Goal: Task Accomplishment & Management: Complete application form

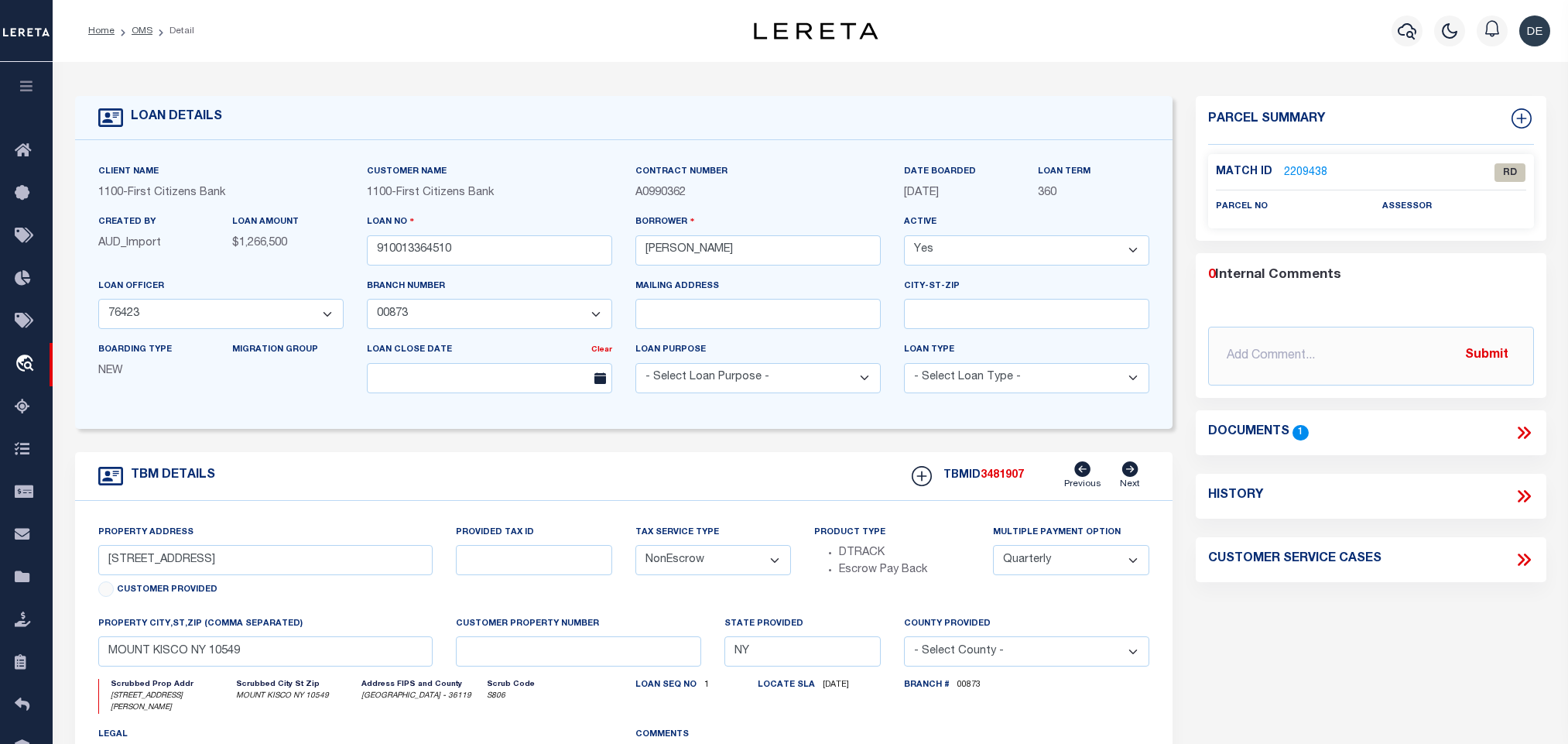
select select "92777"
select select "24377"
select select "NonEscrow"
select select "4"
drag, startPoint x: 107, startPoint y: 567, endPoint x: 212, endPoint y: 571, distance: 105.1
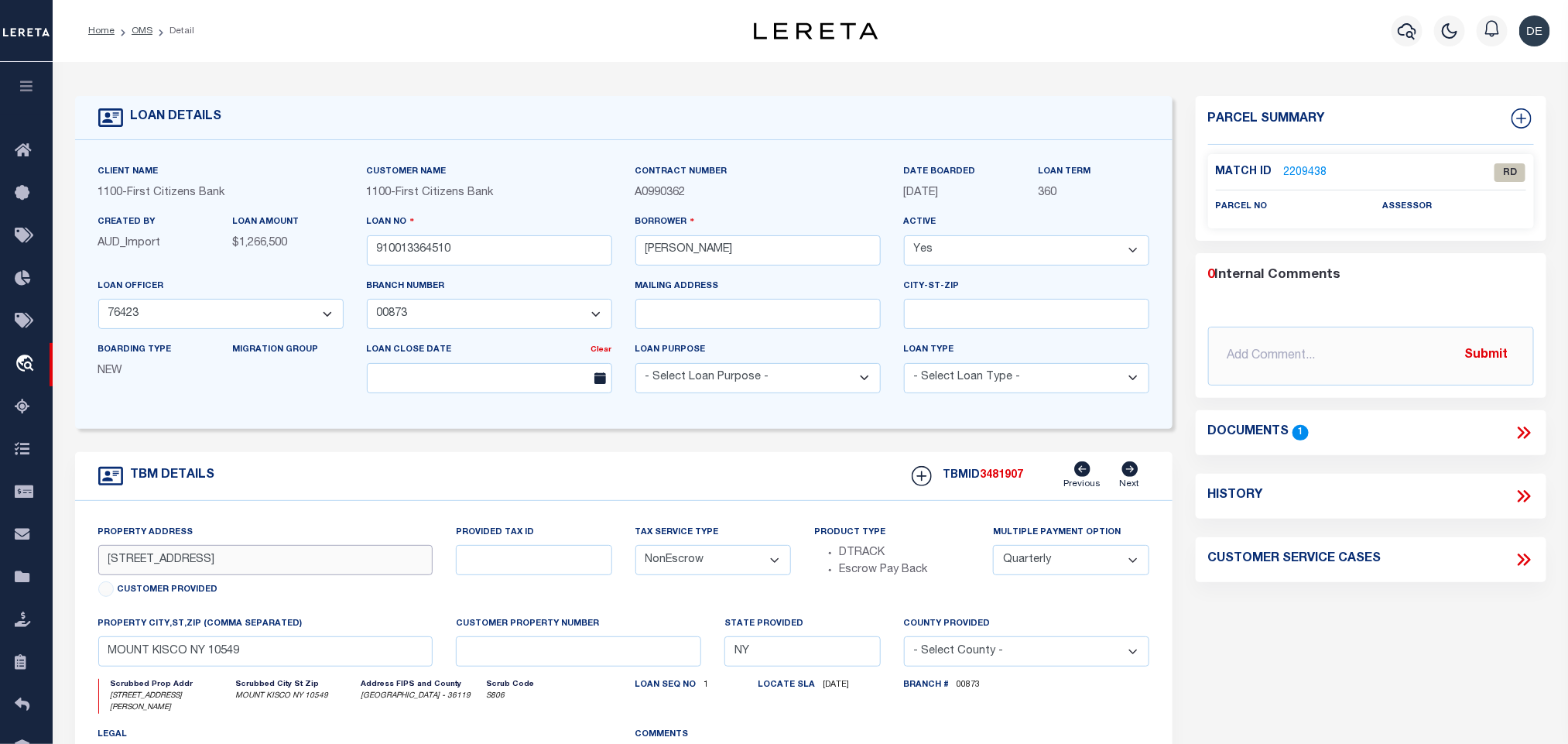
click at [212, 571] on input "[STREET_ADDRESS]" at bounding box center [266, 560] width 335 height 31
drag, startPoint x: 277, startPoint y: 677, endPoint x: 93, endPoint y: 644, distance: 186.9
click at [277, 666] on input "MOUNT KISCO NY 10549" at bounding box center [266, 651] width 335 height 31
click at [1324, 179] on div "Match ID 2209438" at bounding box center [1288, 172] width 143 height 17
click at [1310, 165] on link "2209438" at bounding box center [1306, 173] width 44 height 17
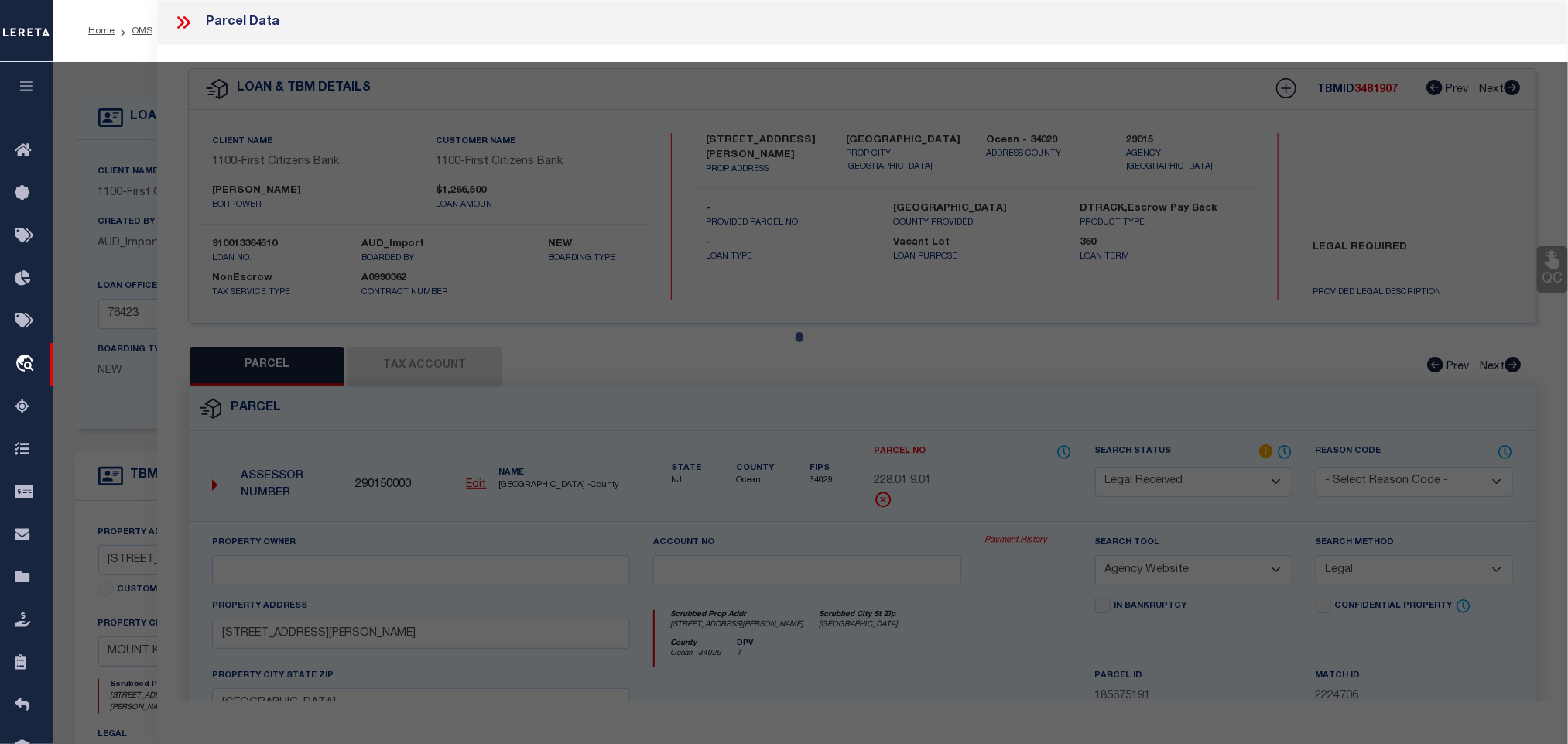
scroll to position [289, 0]
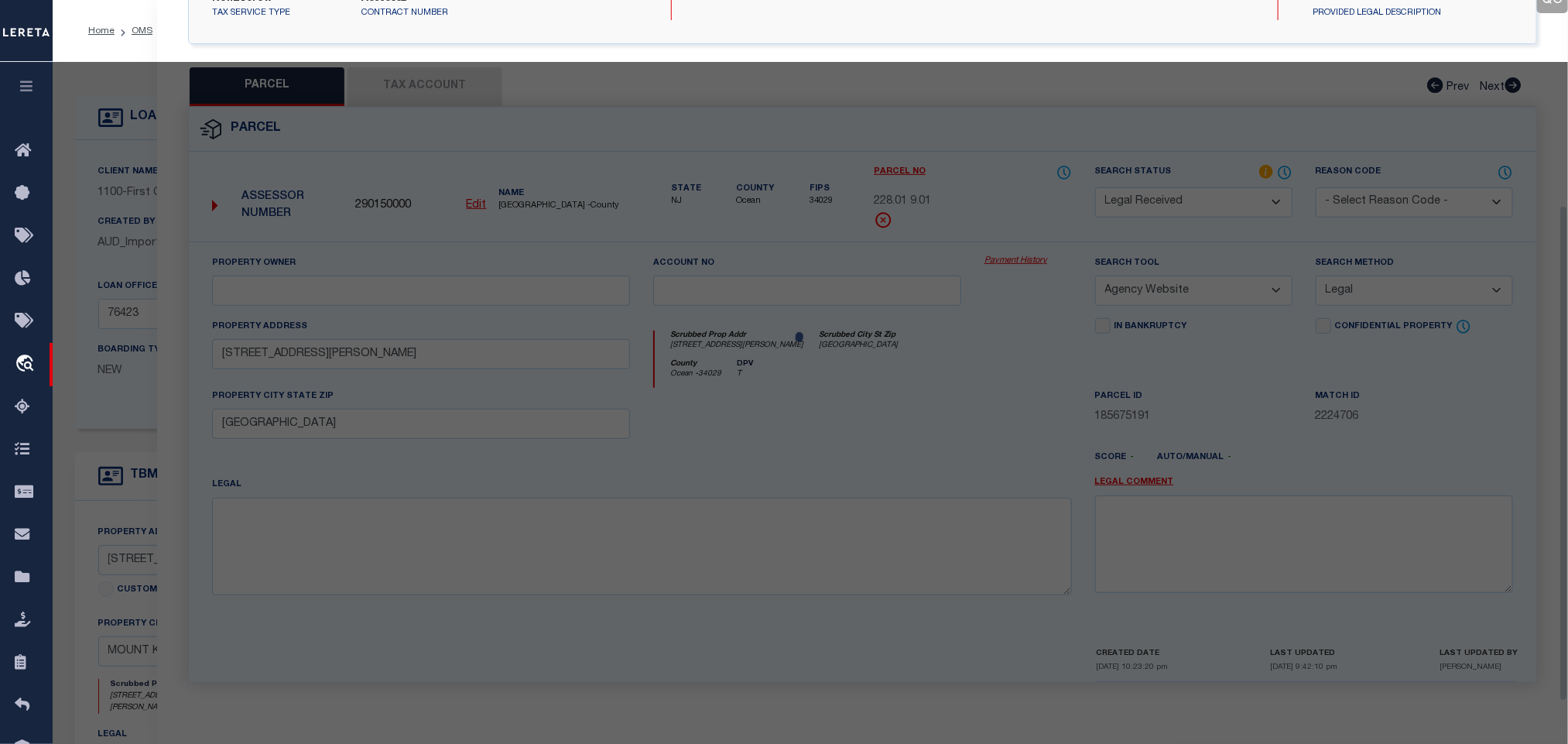
select select "AS"
select select
checkbox input "false"
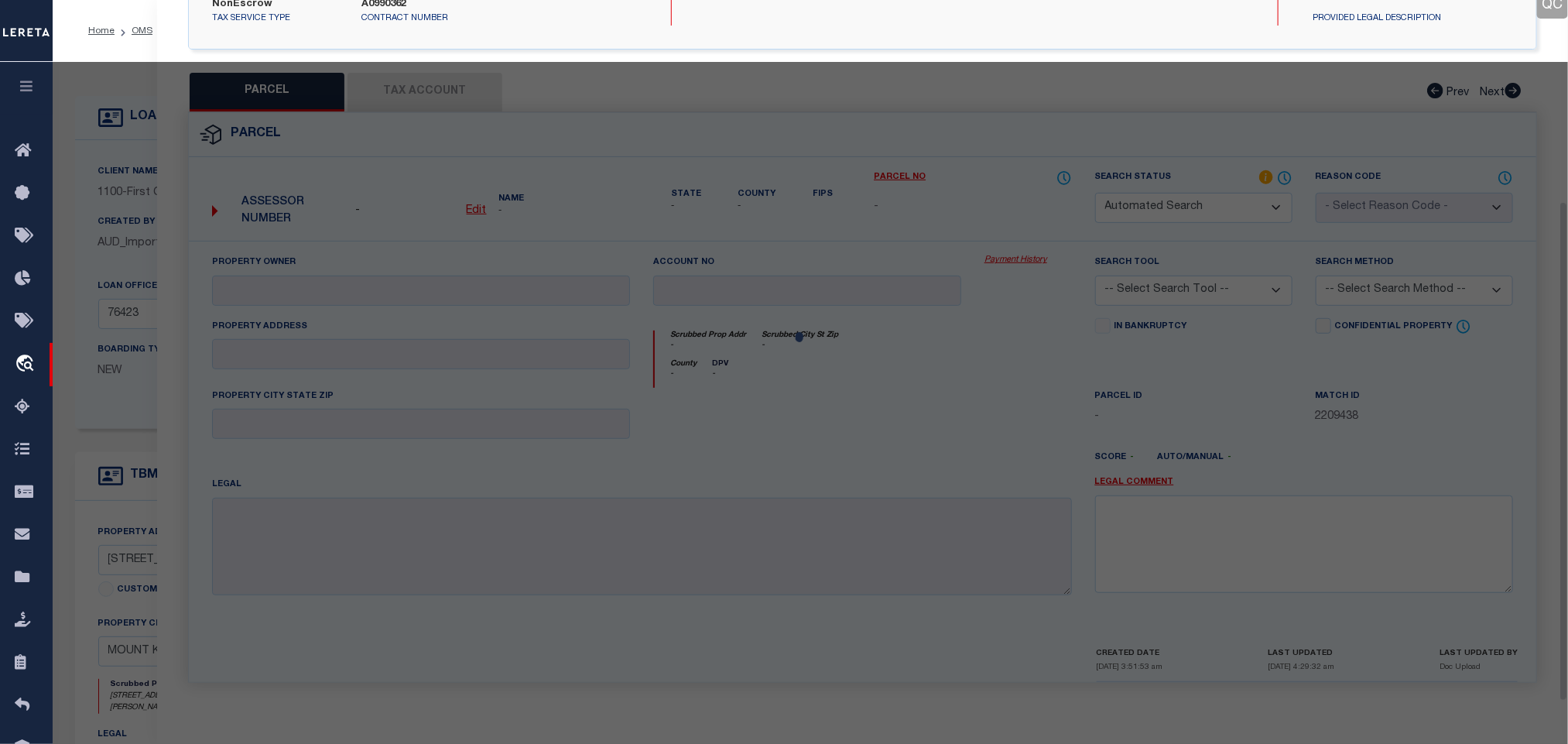
select select "RD"
checkbox input "false"
type textarea "Document uploaded that satisfies a legal requirement, changing from [GEOGRAPHIC…"
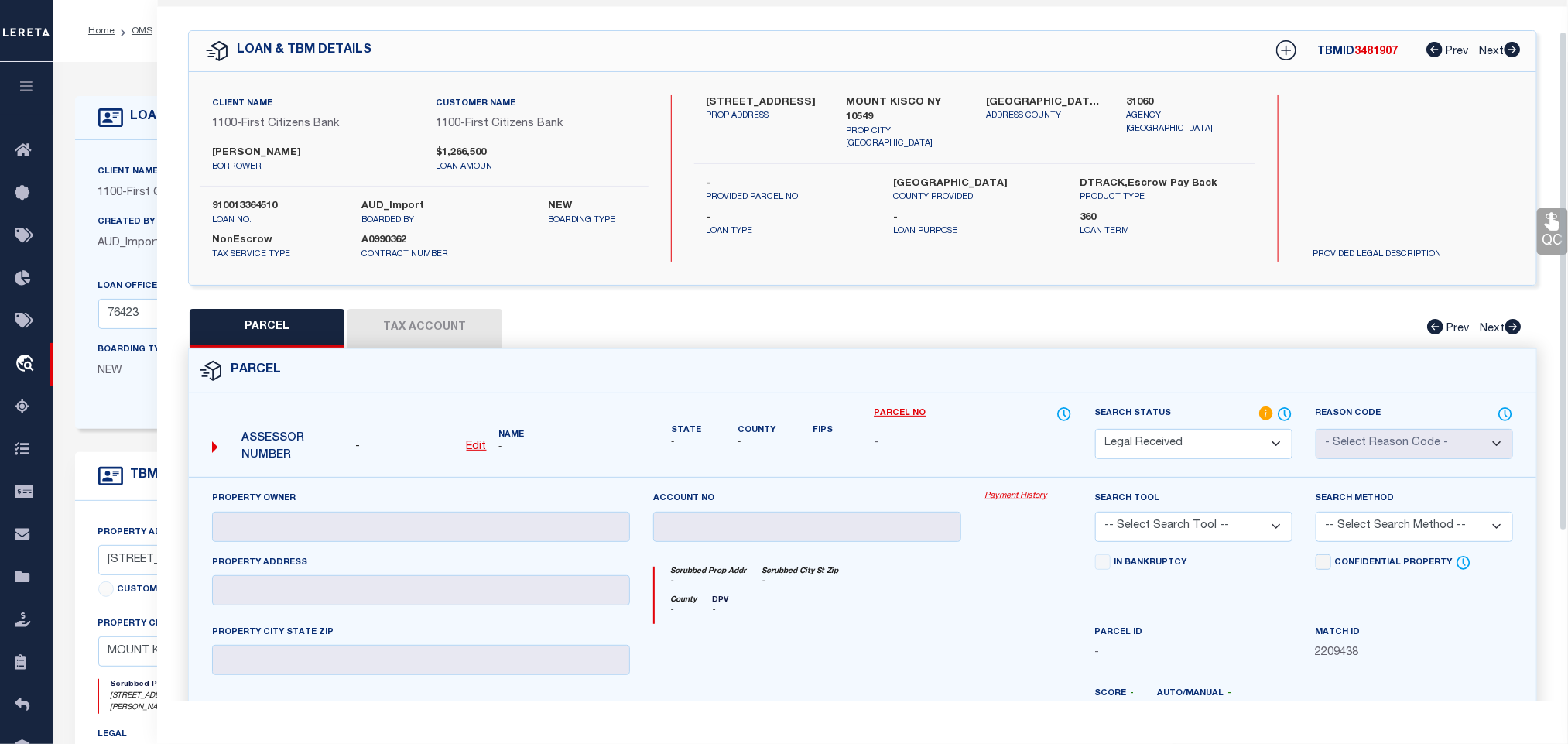
scroll to position [0, 0]
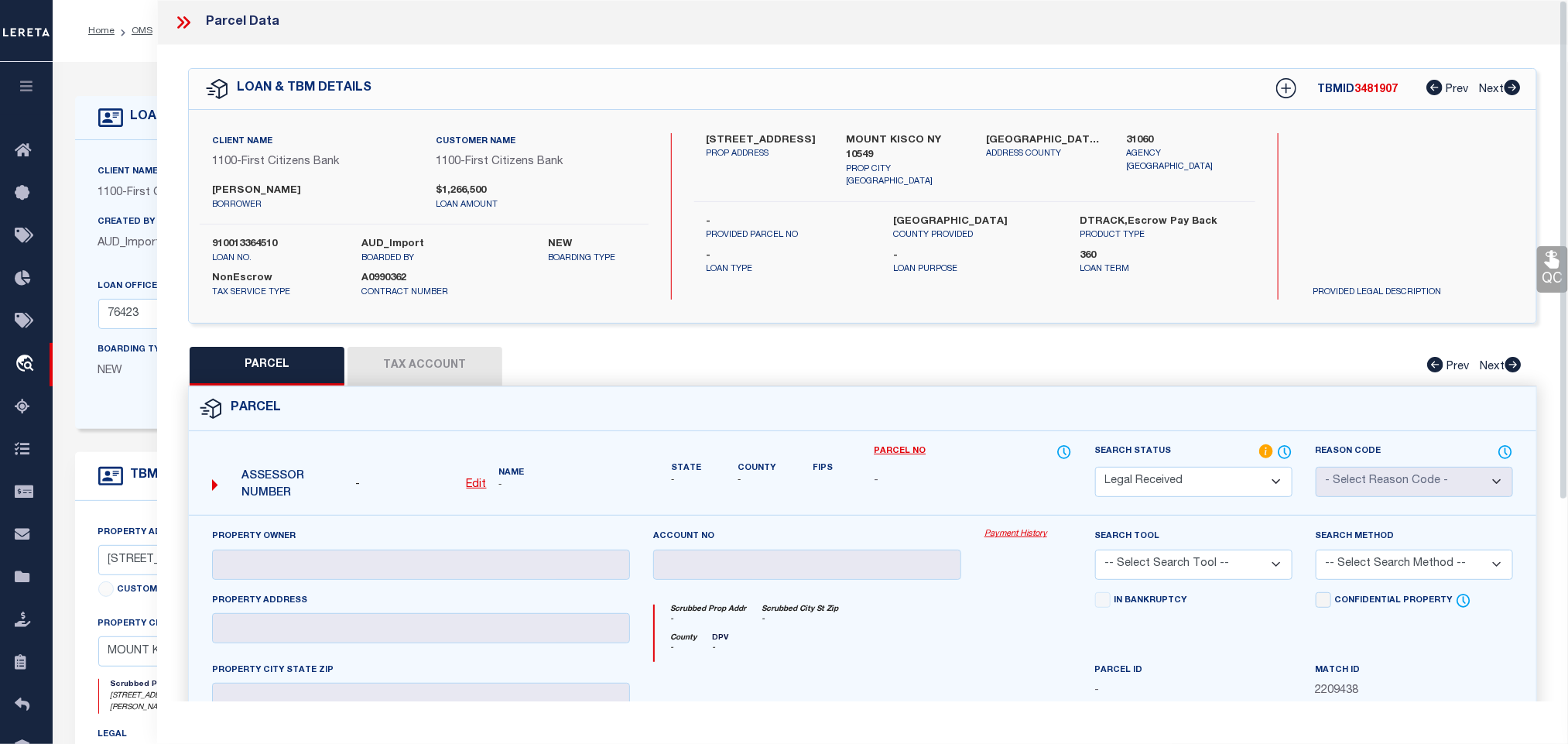
click at [474, 490] on u "Edit" at bounding box center [476, 485] width 20 height 10
select select "RD"
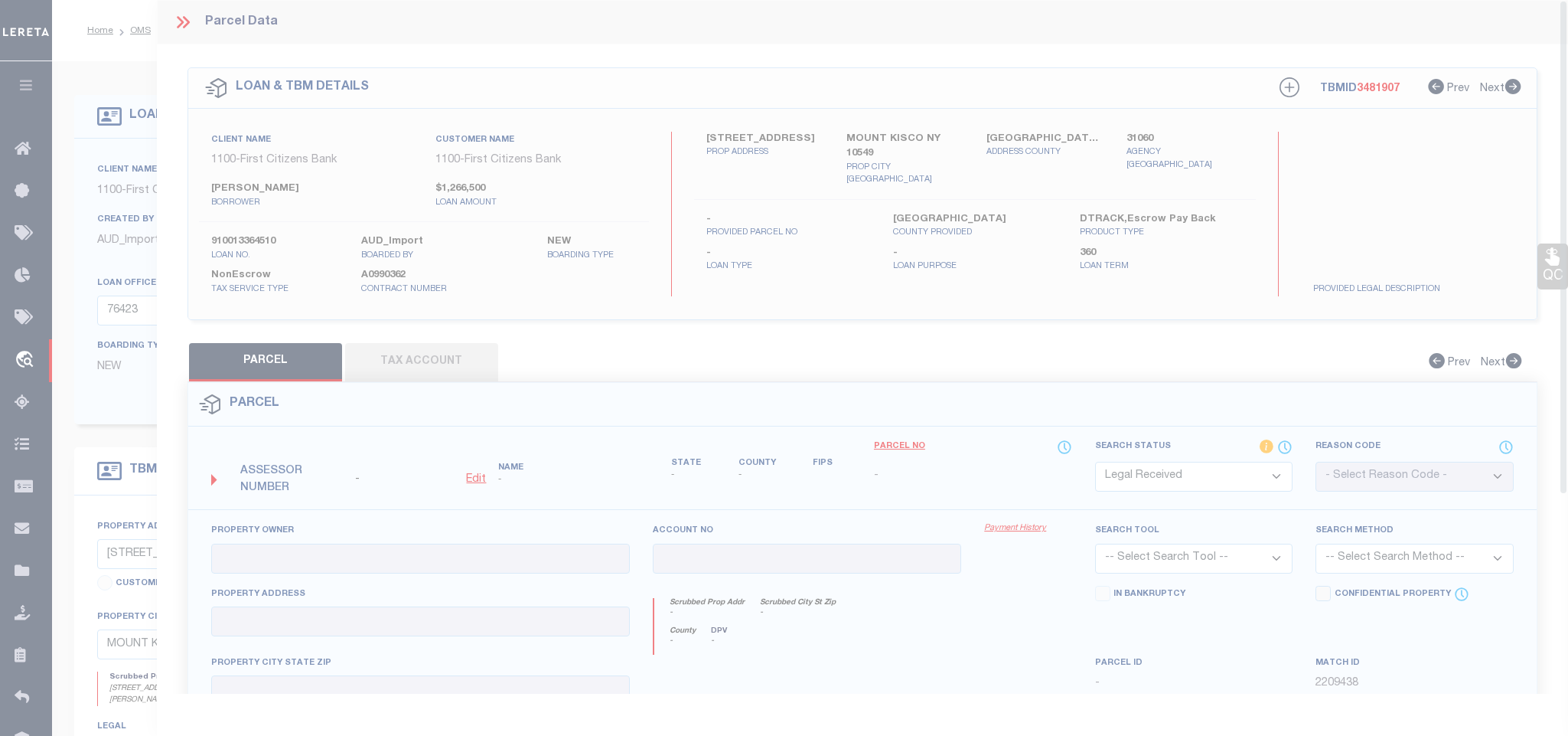
type textarea "-"
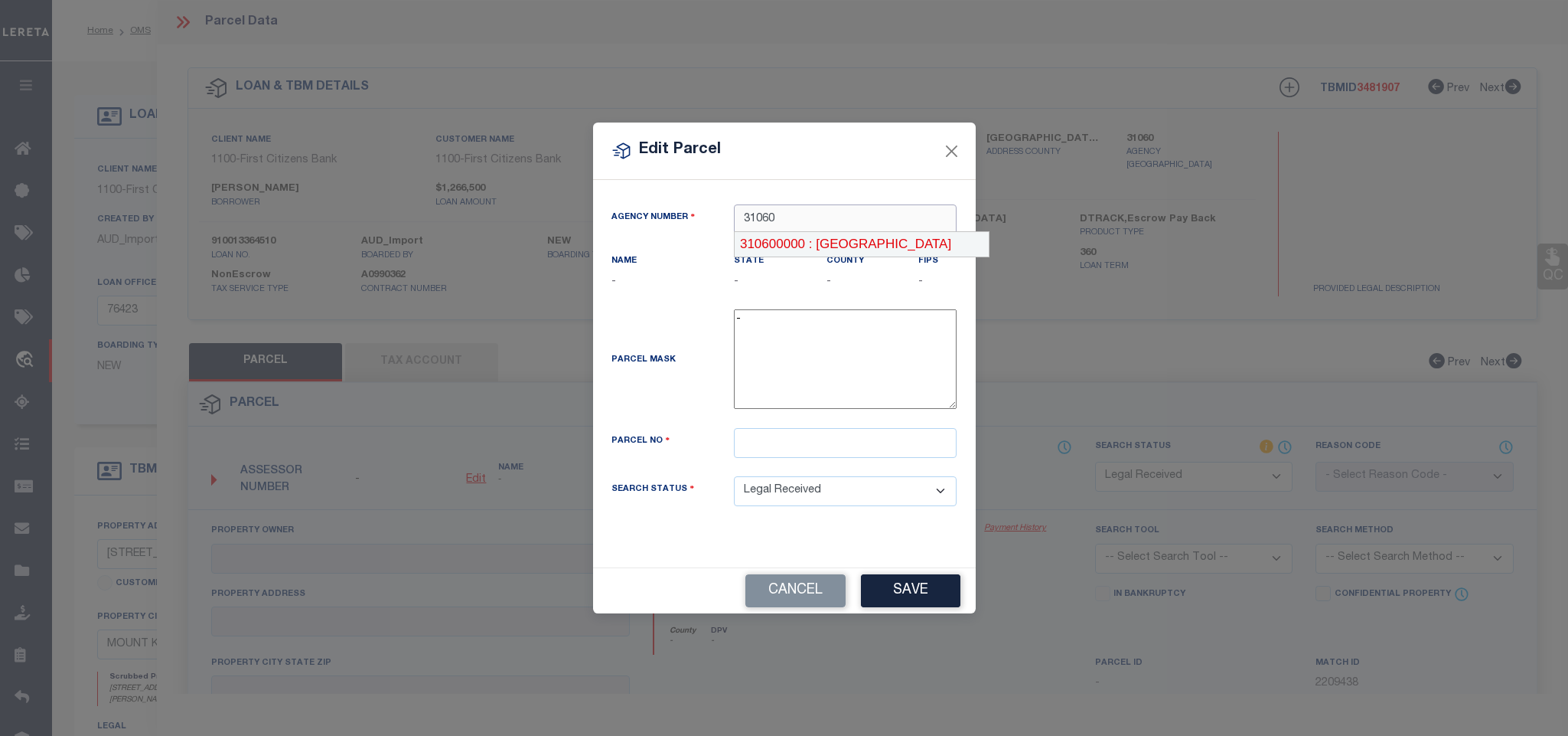
click at [896, 251] on div "310600000 : [GEOGRAPHIC_DATA]" at bounding box center [862, 244] width 254 height 24
type input "310600000"
click at [852, 458] on input "text" at bounding box center [845, 442] width 223 height 30
paste input "71.9-1-9.-134"
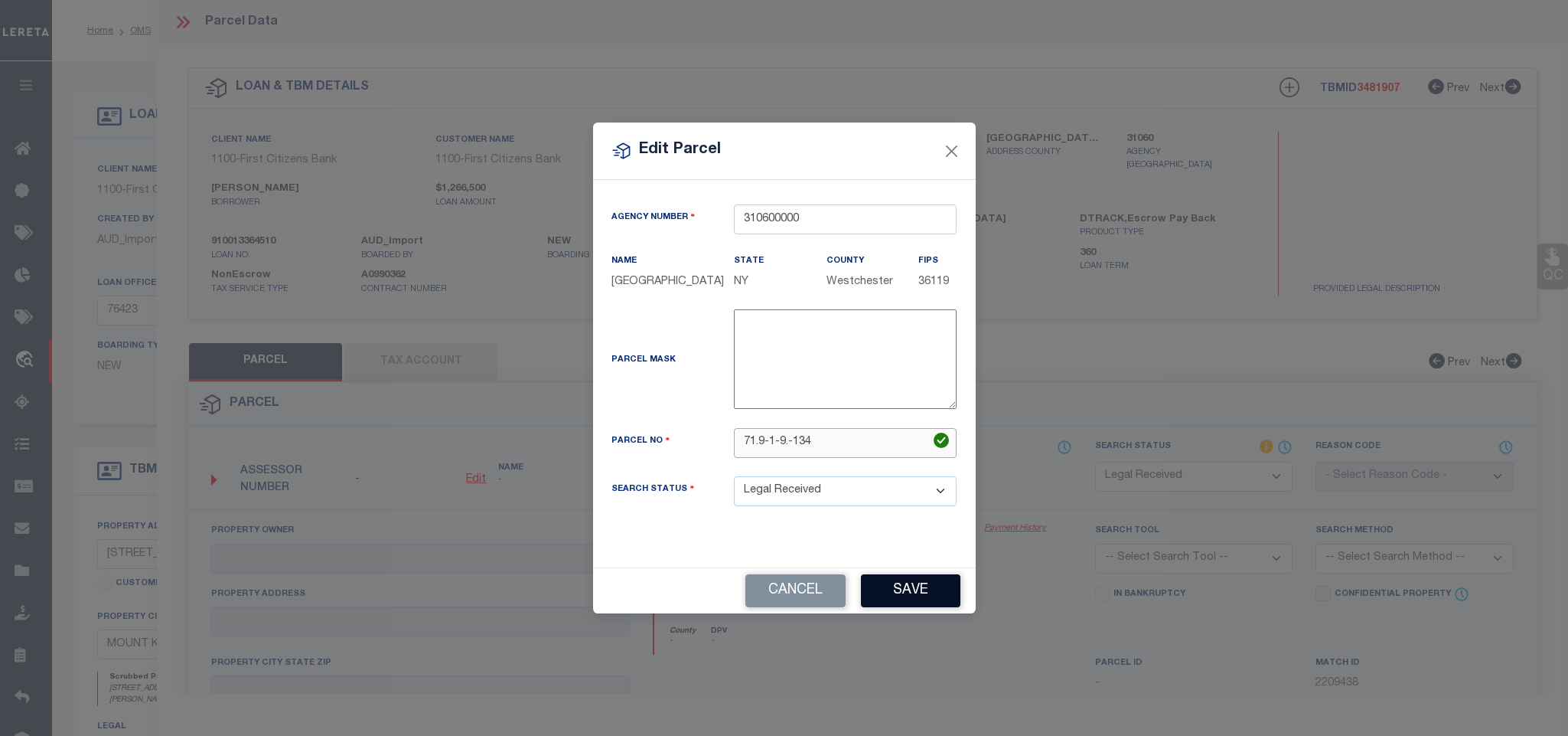
type input "71.9-1-9.-134"
click at [905, 607] on button "Save" at bounding box center [910, 591] width 99 height 33
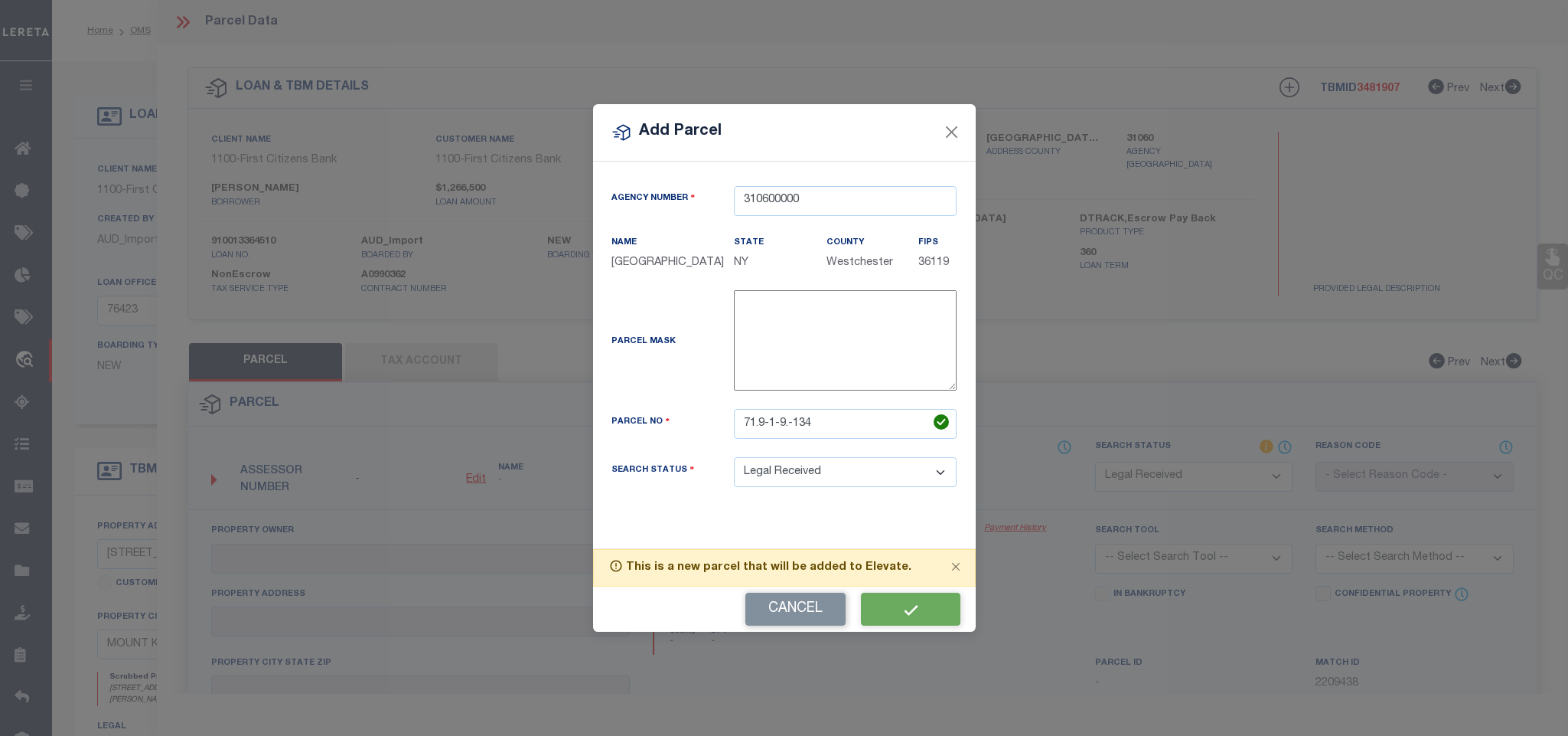
select select "RD"
checkbox input "false"
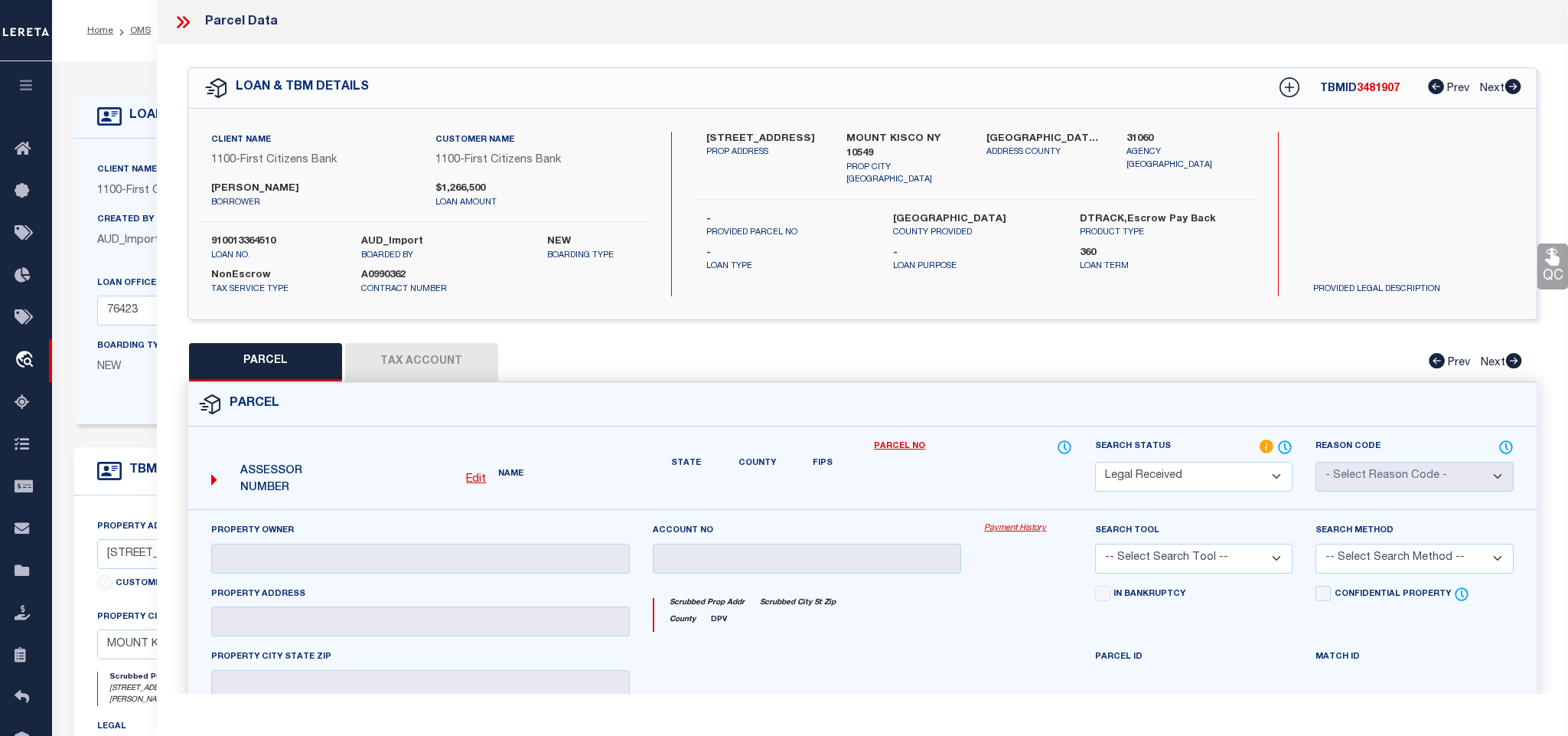
checkbox input "false"
type textarea "Document uploaded that satisfies a legal requirement, changing from [GEOGRAPHIC…"
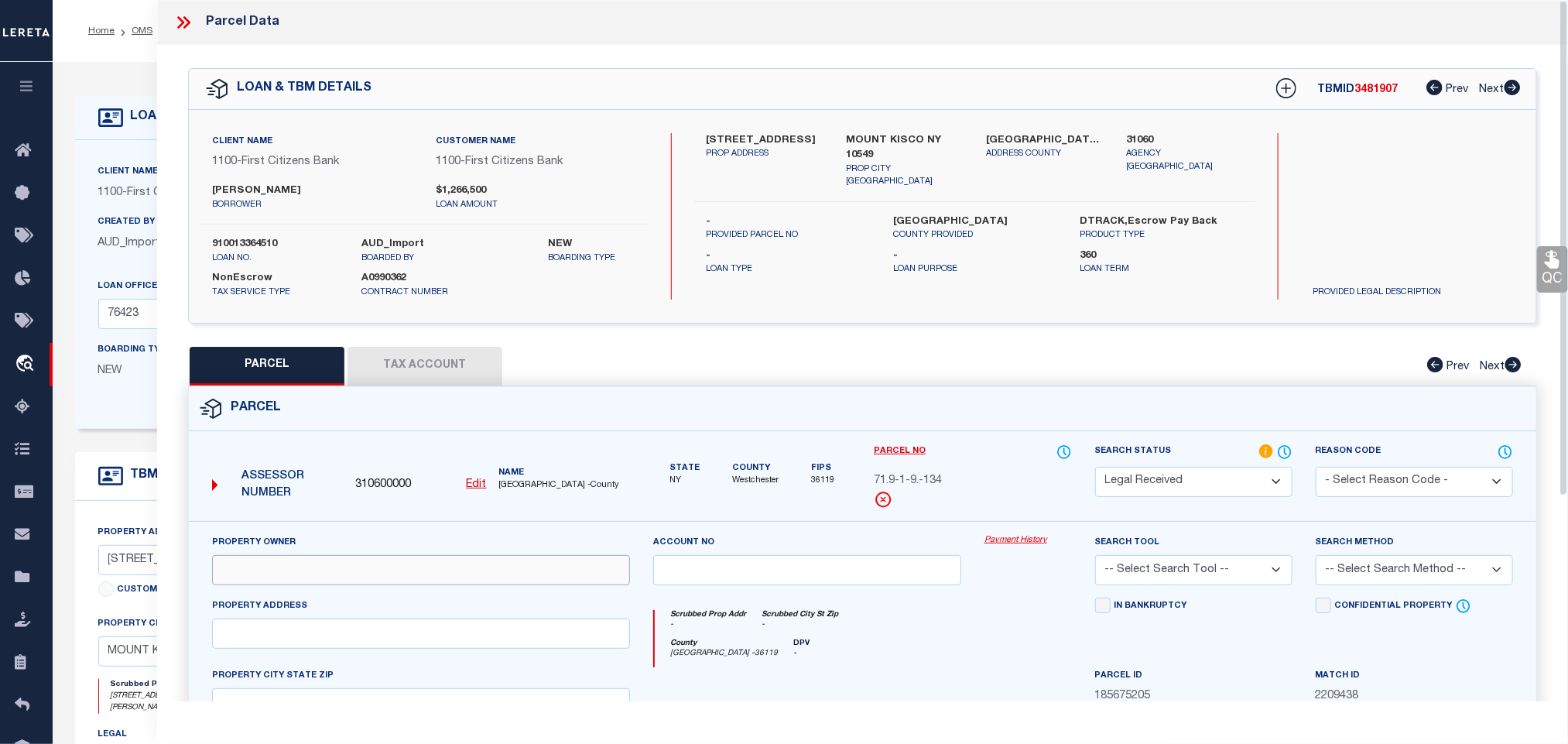
drag, startPoint x: 319, startPoint y: 569, endPoint x: 693, endPoint y: 325, distance: 446.6
click at [319, 569] on input "text" at bounding box center [421, 569] width 418 height 31
paste input "[PERSON_NAME]"
type input "[PERSON_NAME]"
click at [871, 121] on div "Client Name 1100 - First Citizens Bank Customer Name 1100 - First Citizens Bank…" at bounding box center [862, 217] width 1348 height 213
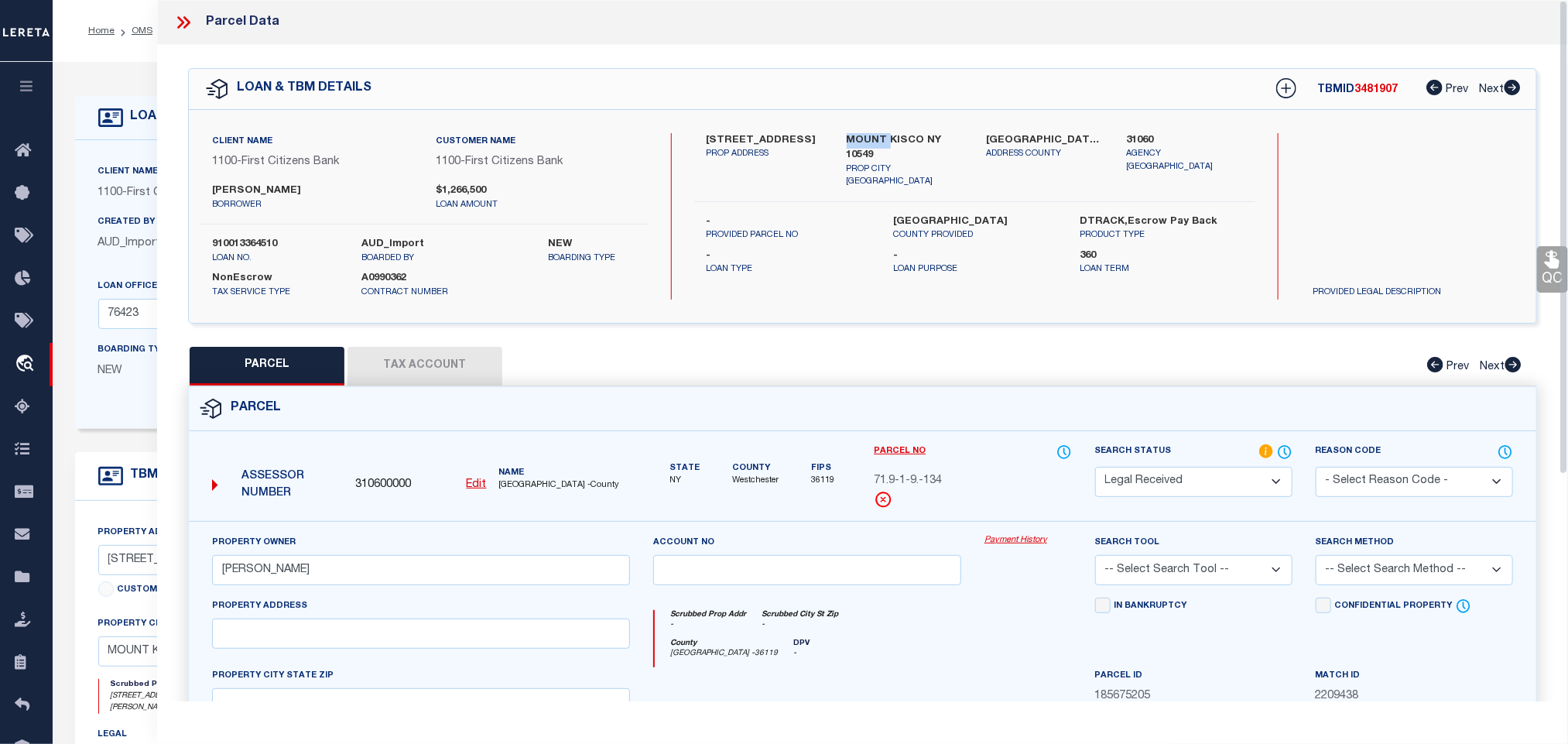
click at [871, 121] on div "Client Name 1100 - First Citizens Bank Customer Name 1100 - First Citizens Bank…" at bounding box center [862, 217] width 1348 height 213
copy div "MOUNT KISCO NY 10549"
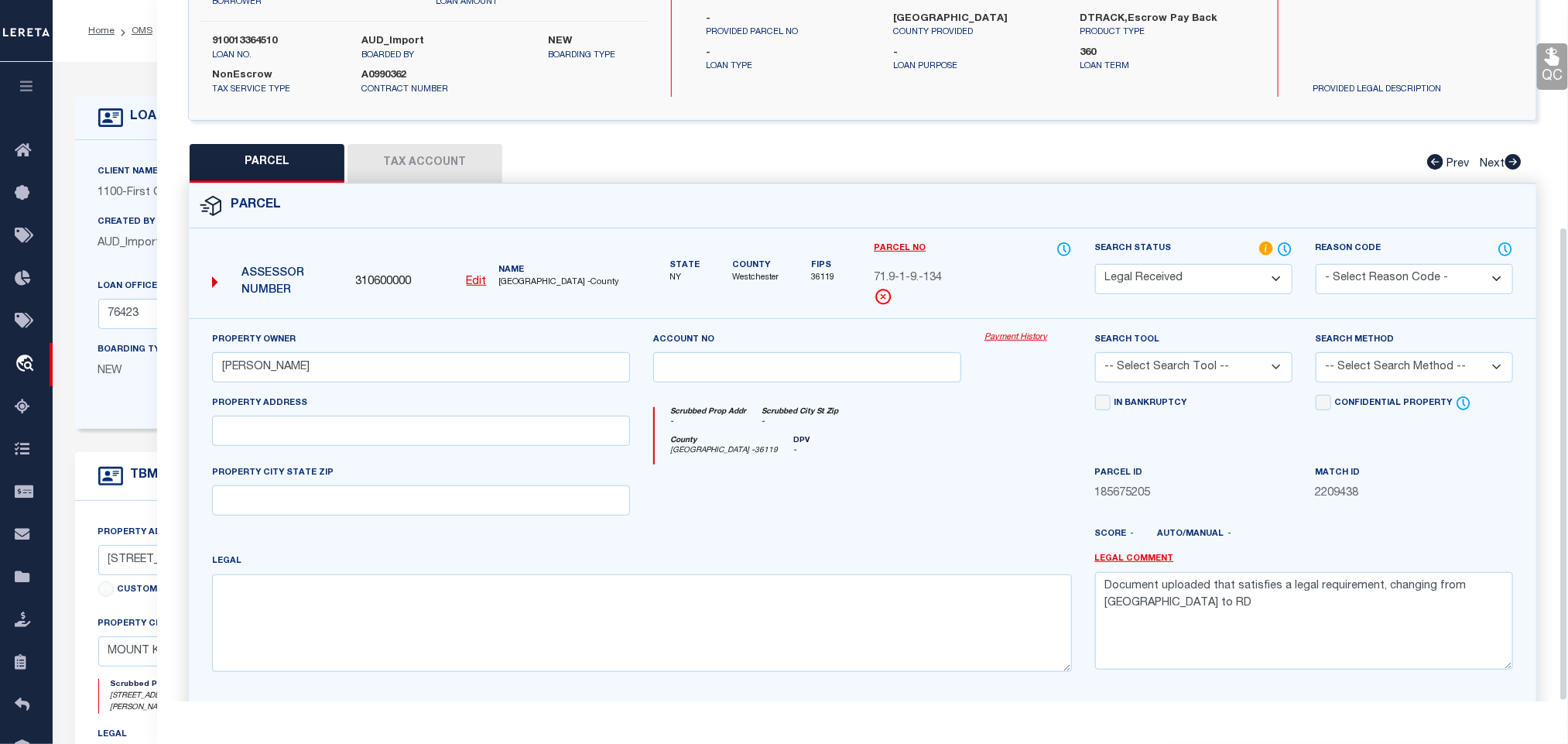
scroll to position [335, 0]
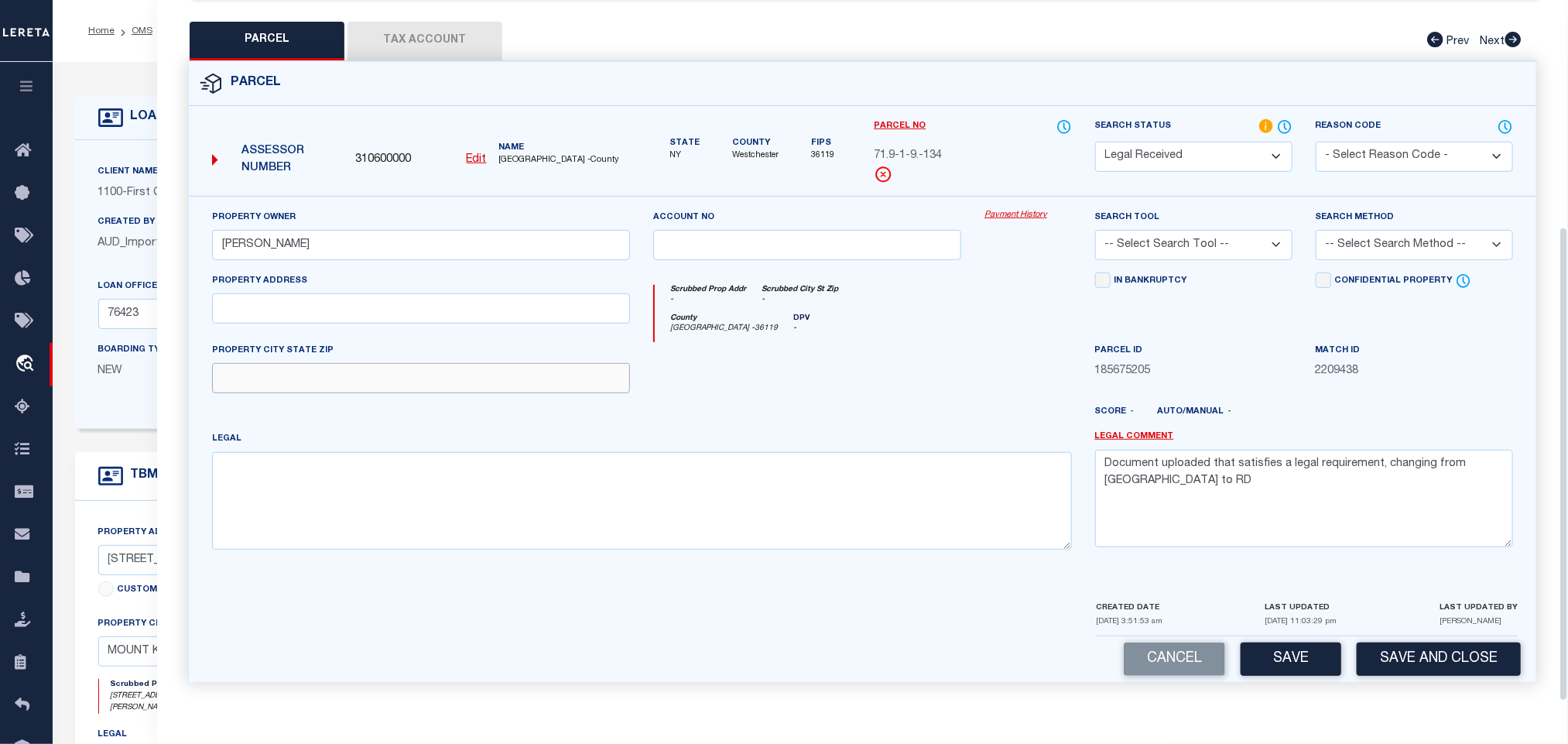
click at [515, 368] on input "text" at bounding box center [421, 378] width 418 height 31
paste input "MOUNT KISCO NY 10549"
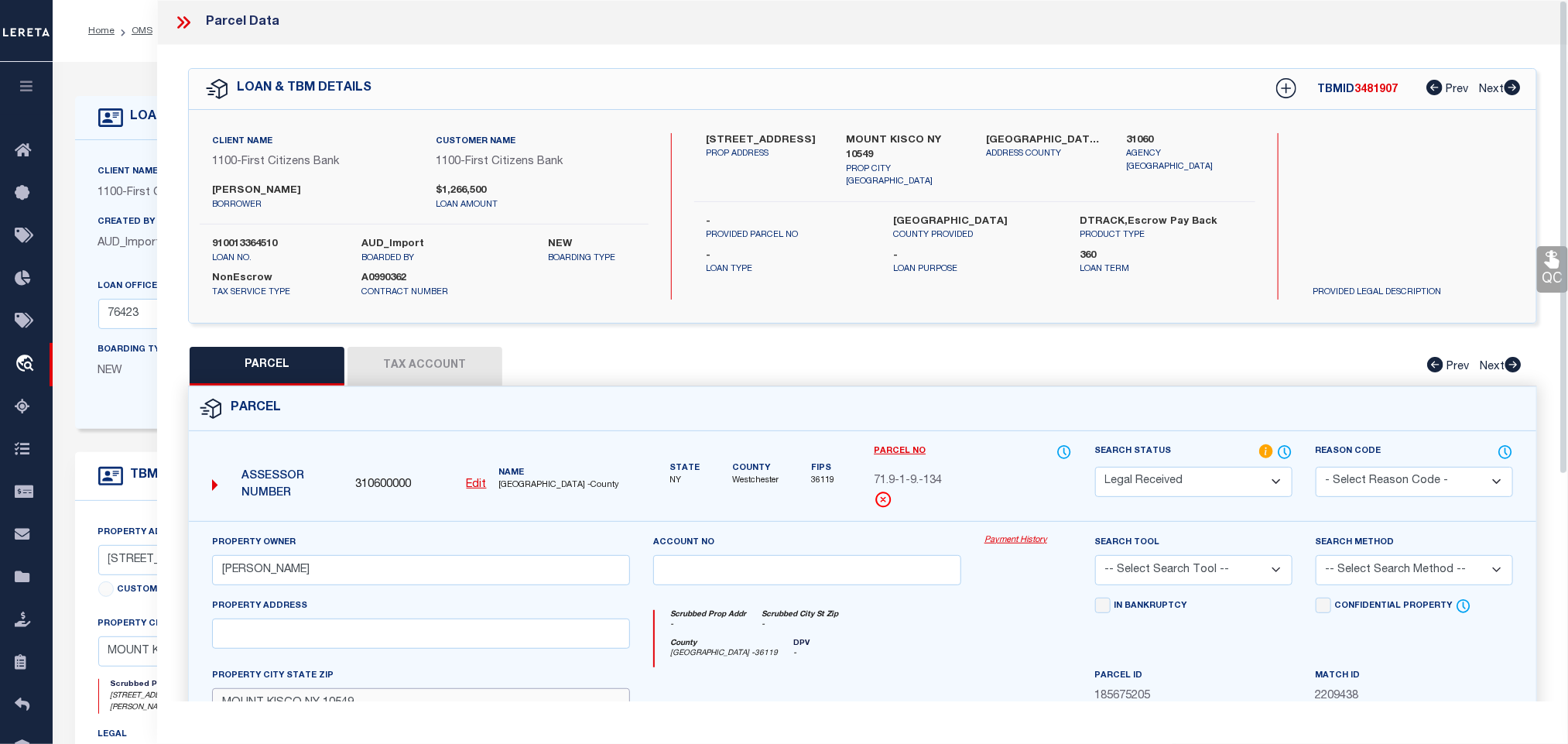
type input "MOUNT KISCO NY 10549"
drag, startPoint x: 704, startPoint y: 140, endPoint x: 778, endPoint y: 145, distance: 74.2
click at [778, 145] on div "[STREET_ADDRESS] PROP ADDRESS" at bounding box center [765, 161] width 140 height 56
copy label "134 [PERSON_NAME]"
click at [459, 642] on input "text" at bounding box center [421, 633] width 418 height 31
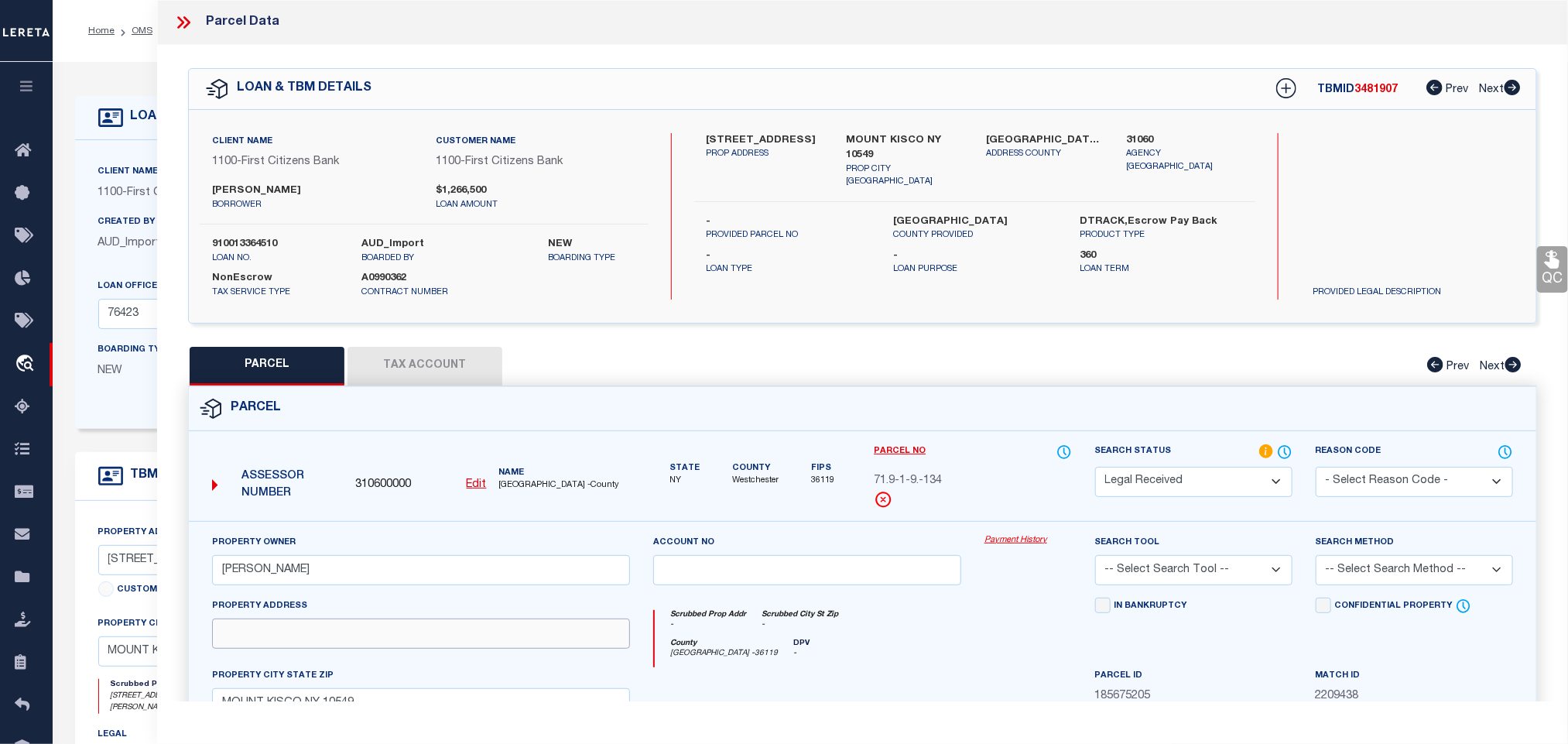
paste input "134 [PERSON_NAME]"
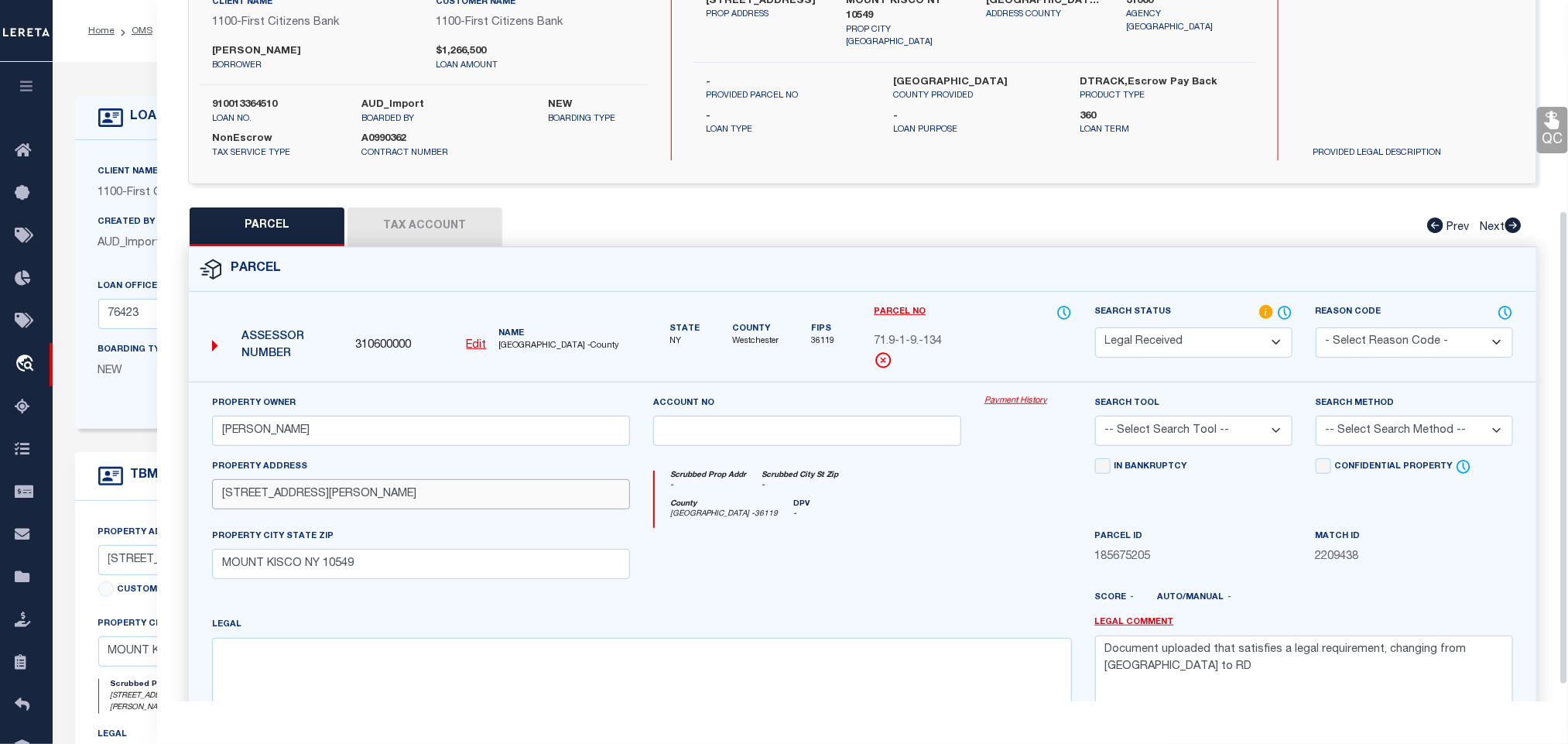
scroll to position [335, 0]
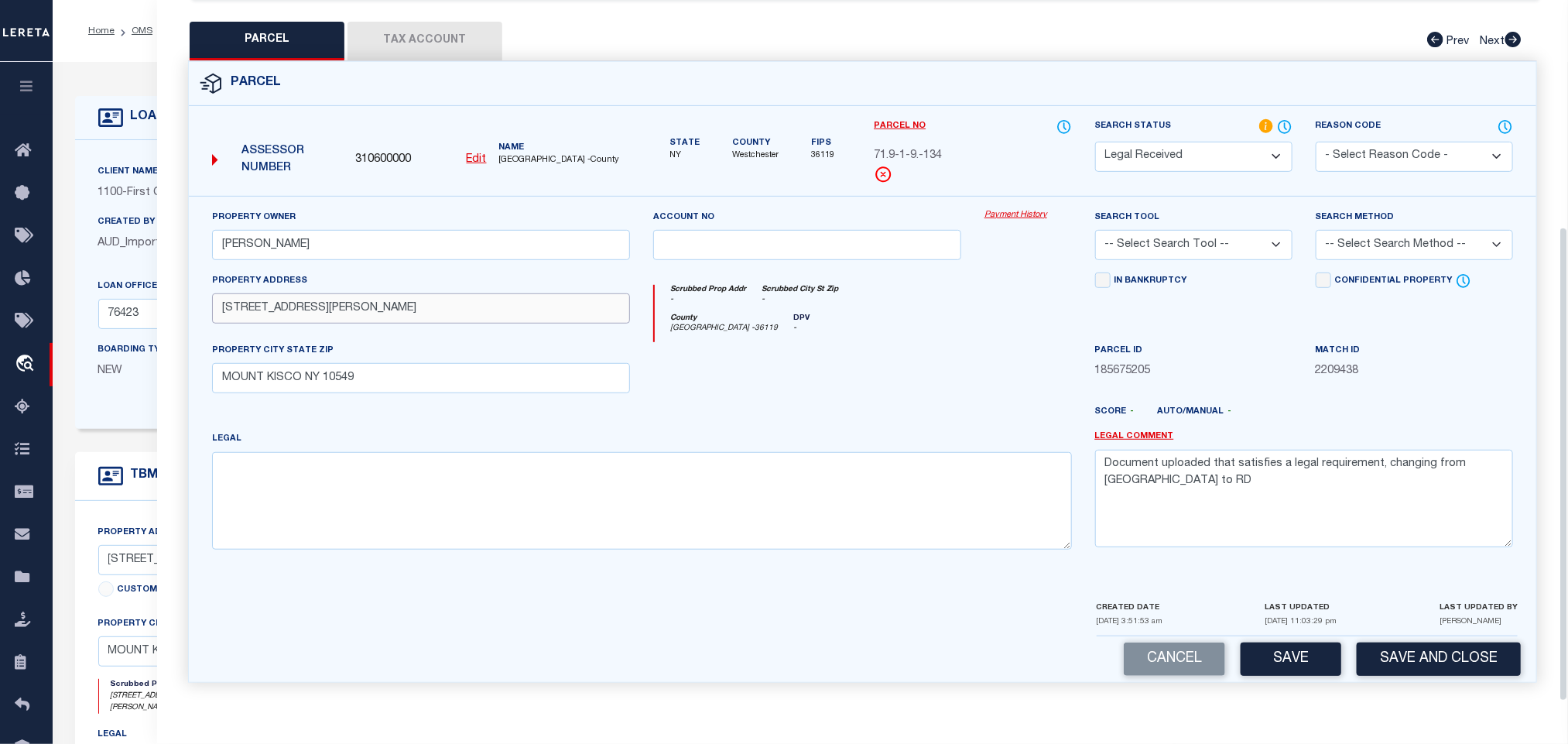
type input "[STREET_ADDRESS][PERSON_NAME]"
click at [1182, 238] on select "-- Select Search Tool -- 3rd Party Website Agency File Agency Website ATLS CNV-…" at bounding box center [1194, 245] width 197 height 31
select select "AGW"
click at [1095, 230] on select "-- Select Search Tool -- 3rd Party Website Agency File Agency Website ATLS CNV-…" at bounding box center [1194, 245] width 197 height 31
click at [1419, 214] on div "Search Method -- Select Search Method -- Property Address Legal Liability Info …" at bounding box center [1414, 234] width 197 height 51
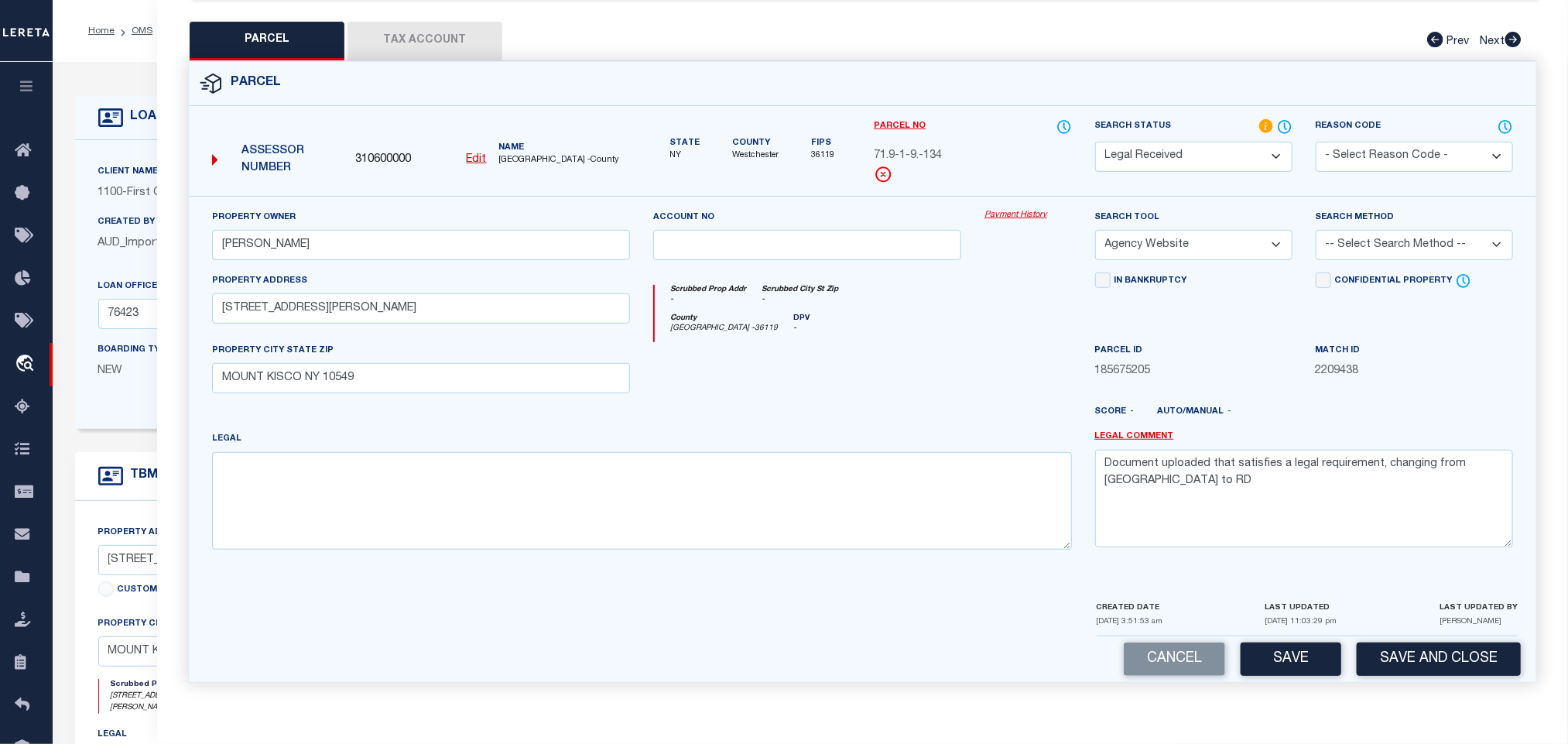
click at [1405, 230] on select "-- Select Search Method -- Property Address Legal Liability Info Provided" at bounding box center [1414, 245] width 197 height 31
select select "LEG"
click at [1316, 230] on select "-- Select Search Method -- Property Address Legal Liability Info Provided" at bounding box center [1414, 245] width 197 height 31
click at [1298, 467] on textarea "Document uploaded that satisfies a legal requirement, changing from [GEOGRAPHIC…" at bounding box center [1304, 499] width 418 height 98
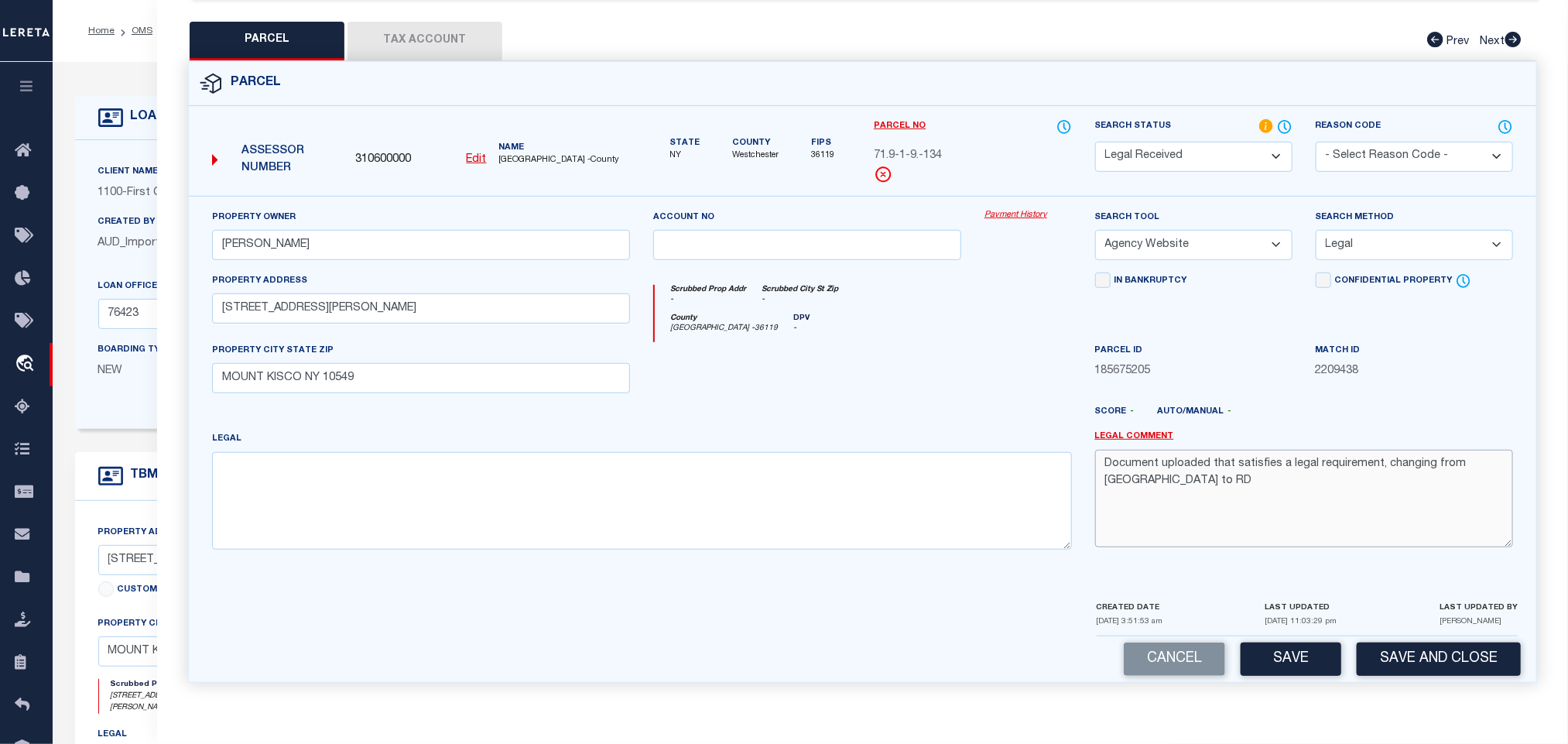
click at [1298, 467] on textarea "Document uploaded that satisfies a legal requirement, changing from [GEOGRAPHIC…" at bounding box center [1304, 499] width 418 height 98
click at [1263, 636] on div "Cancel Save Save and Close" at bounding box center [862, 658] width 1348 height 45
click at [1266, 644] on button "Save" at bounding box center [1291, 659] width 100 height 33
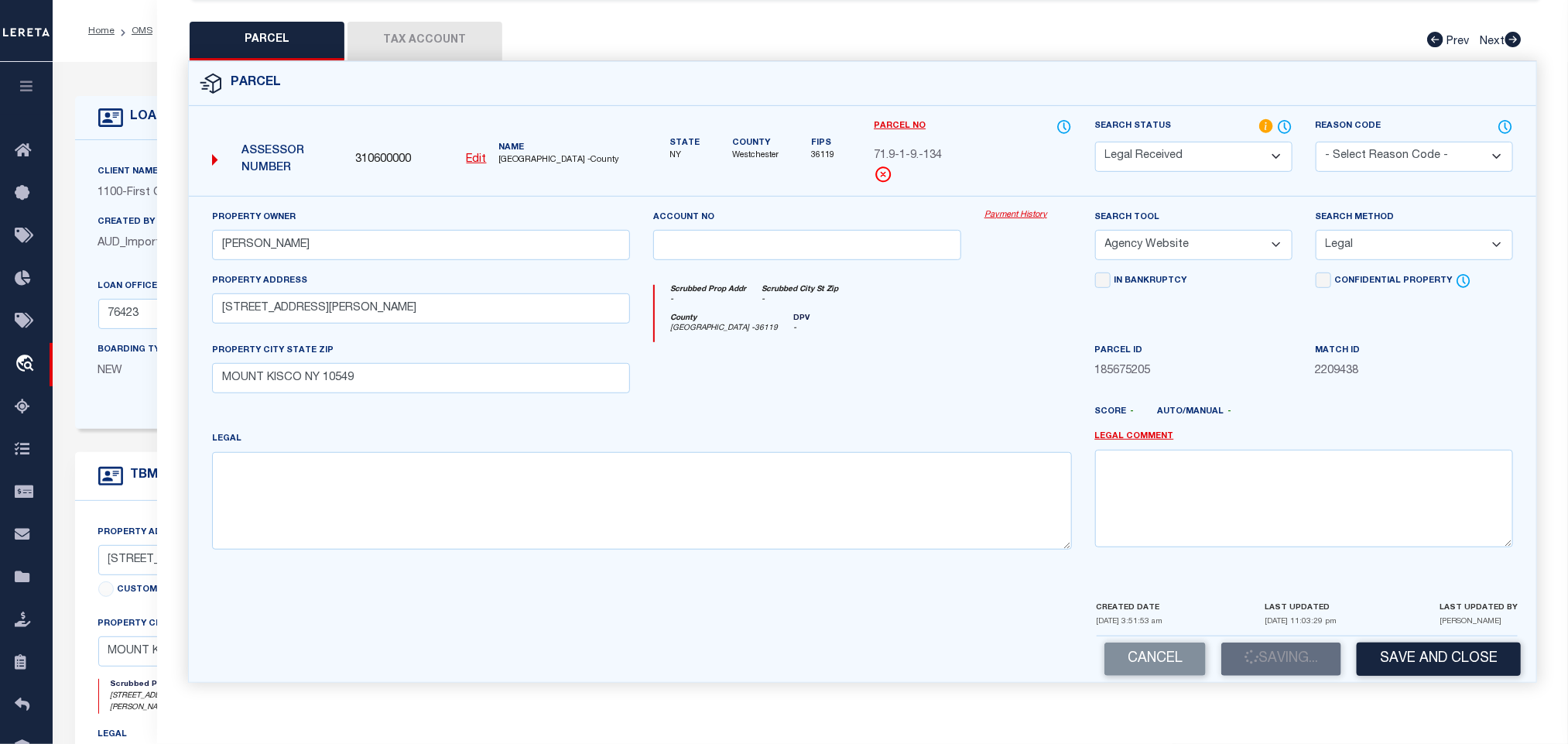
click at [452, 25] on button "Tax Account" at bounding box center [425, 41] width 155 height 38
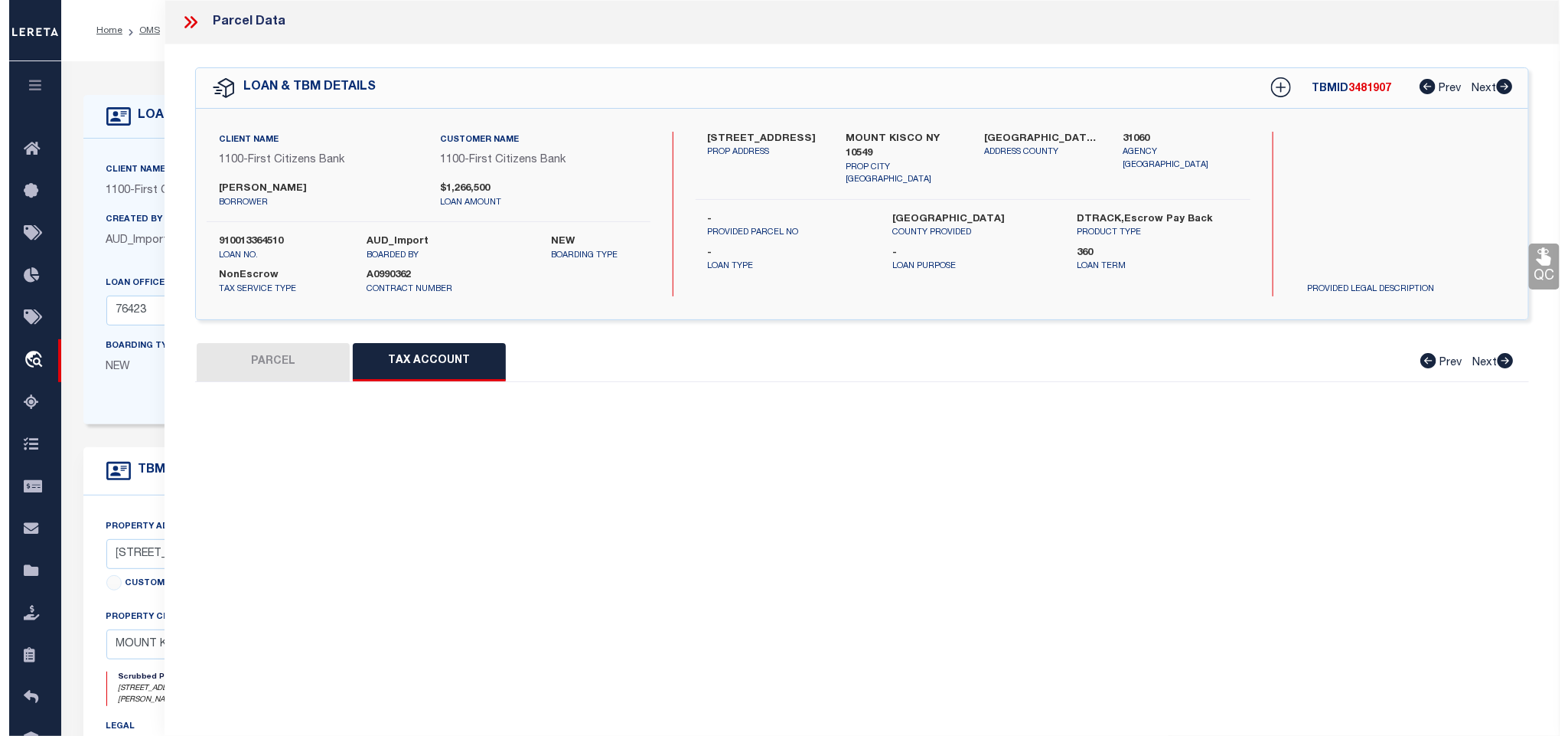
scroll to position [0, 0]
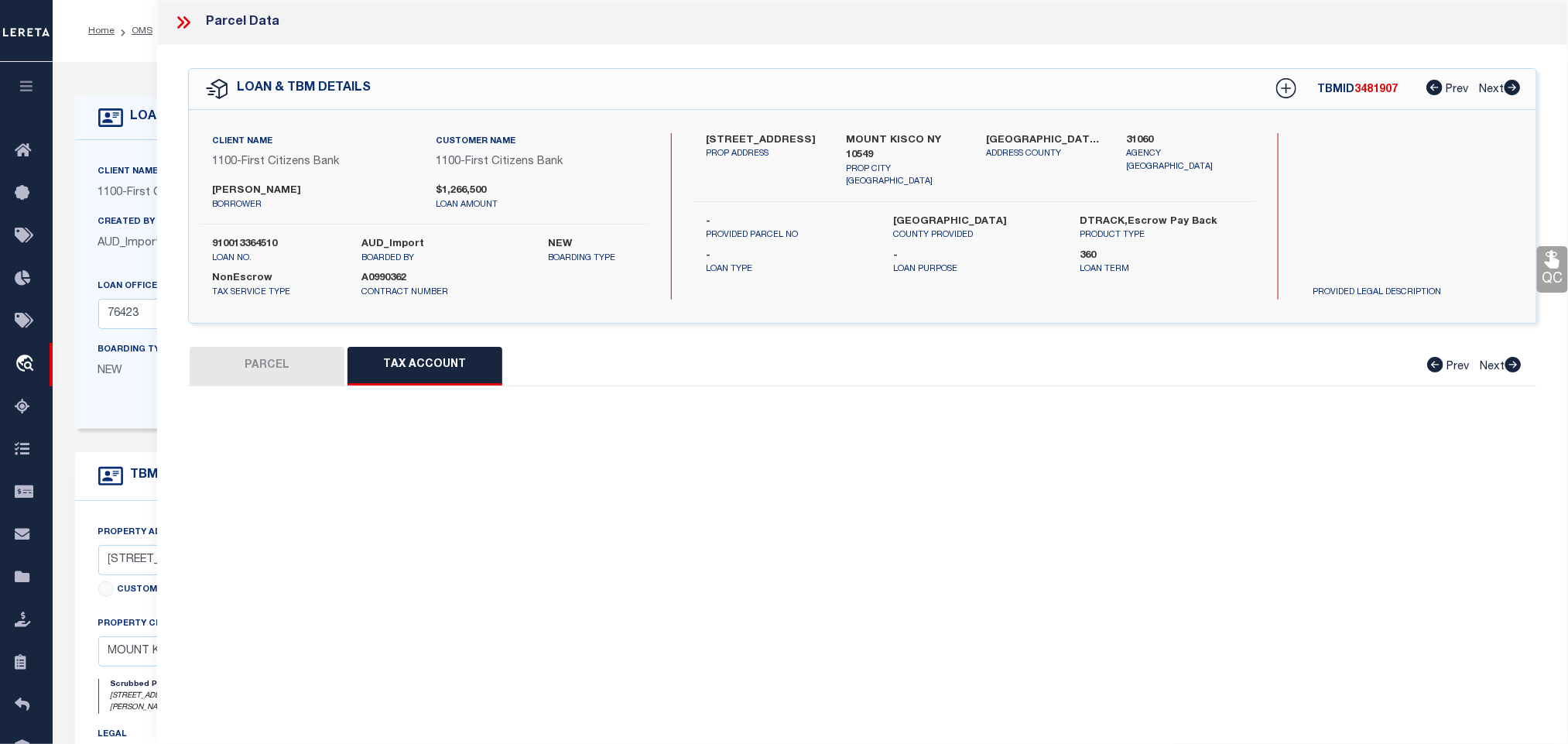
select select "100"
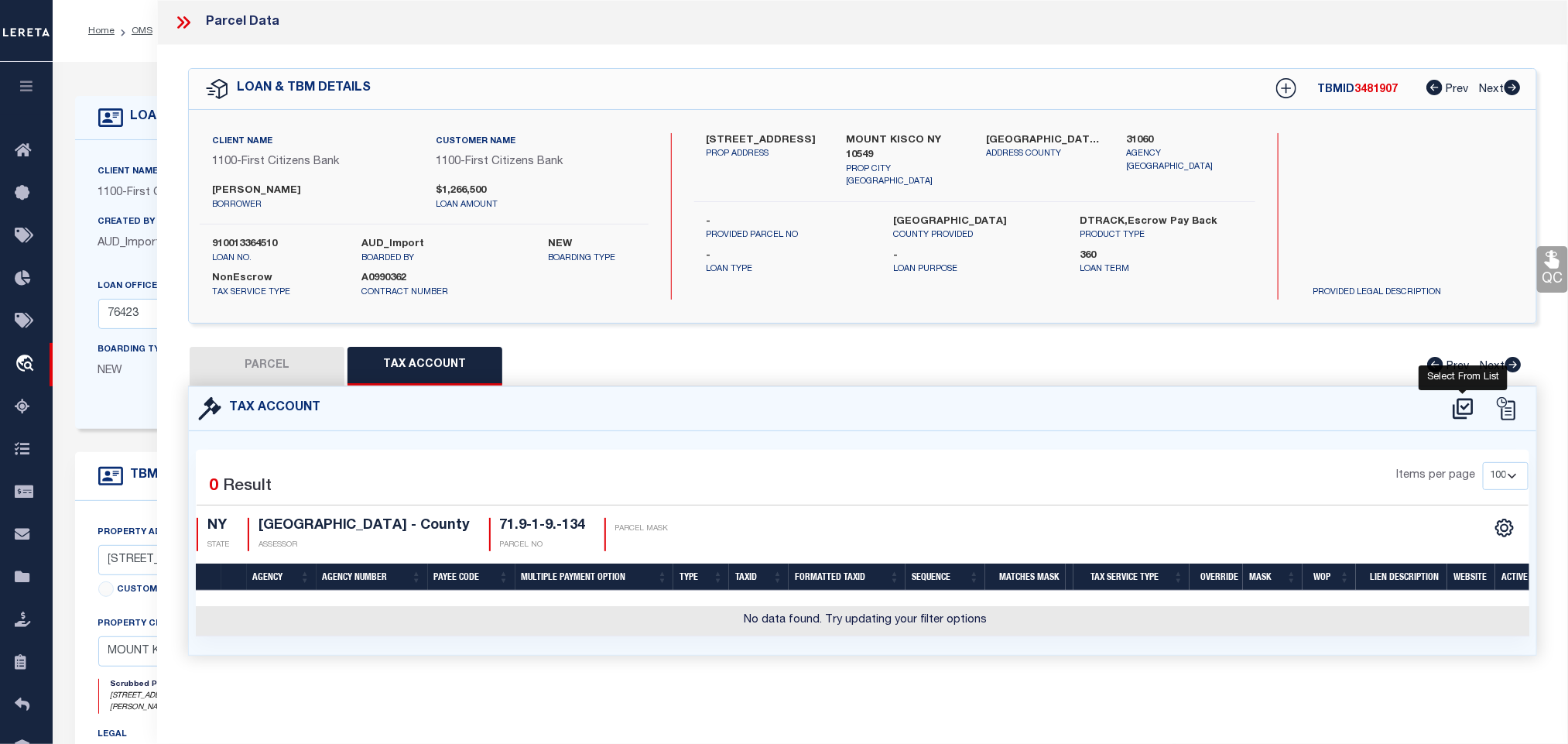
click at [1464, 409] on icon at bounding box center [1463, 409] width 25 height 24
select select "100"
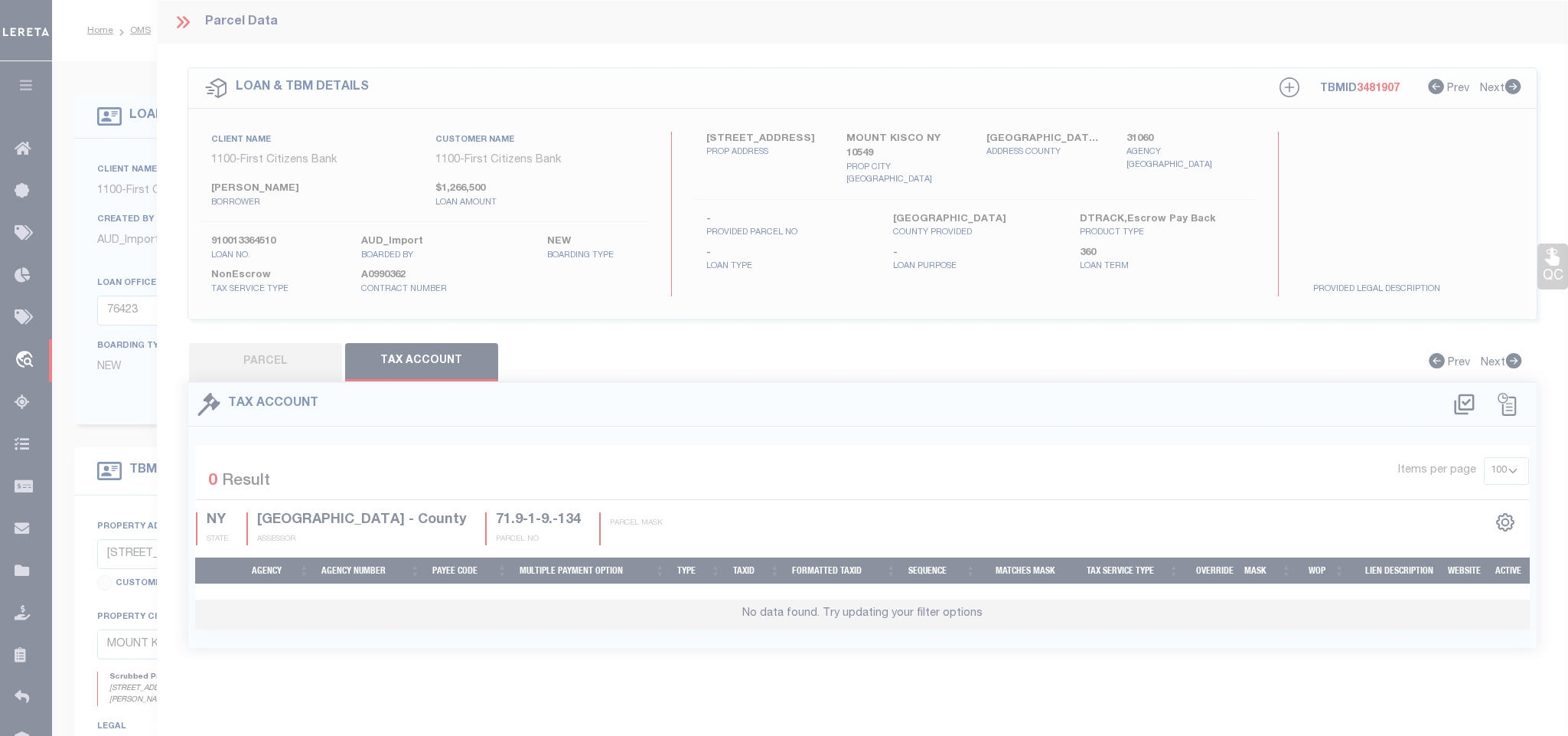
scroll to position [3, 0]
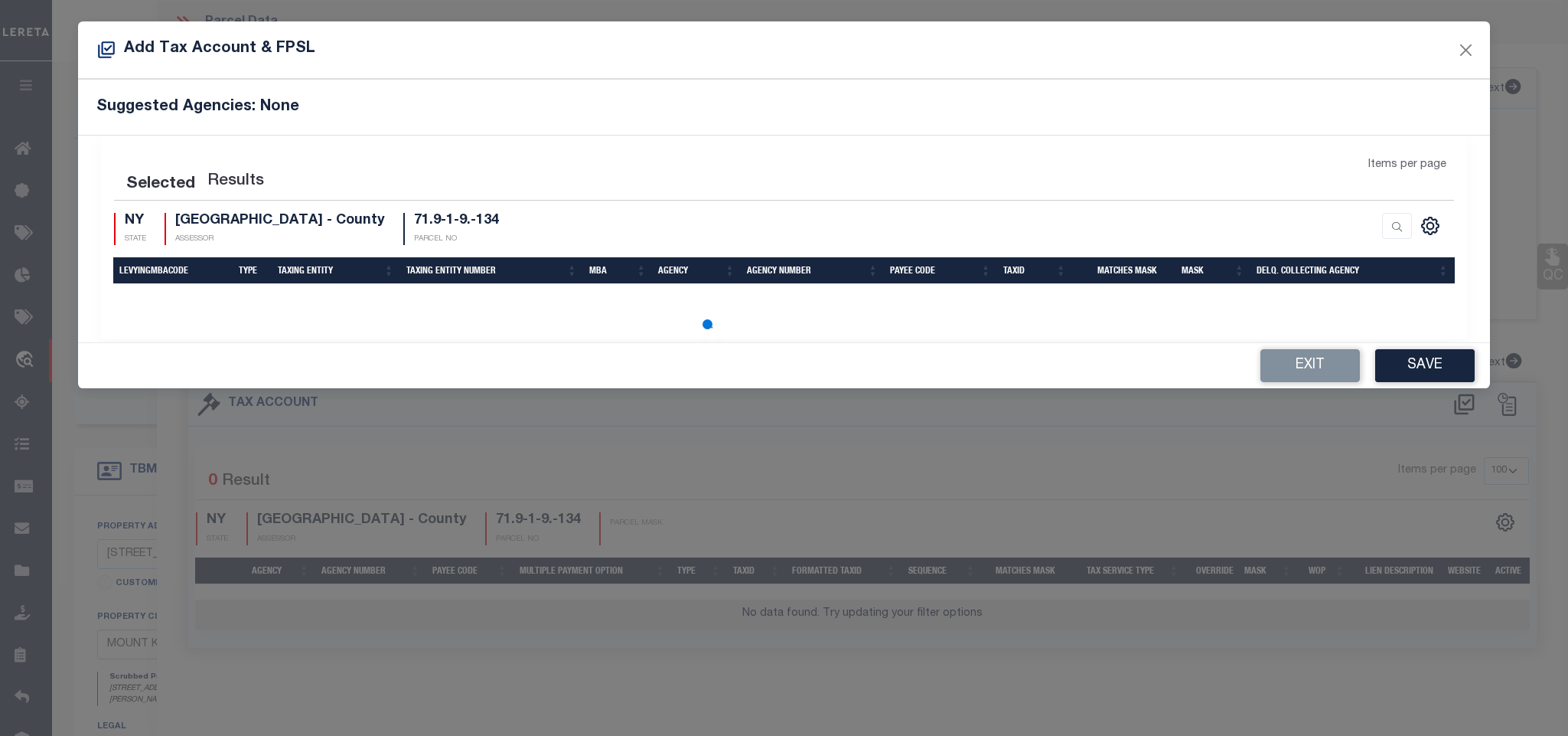
select select "100"
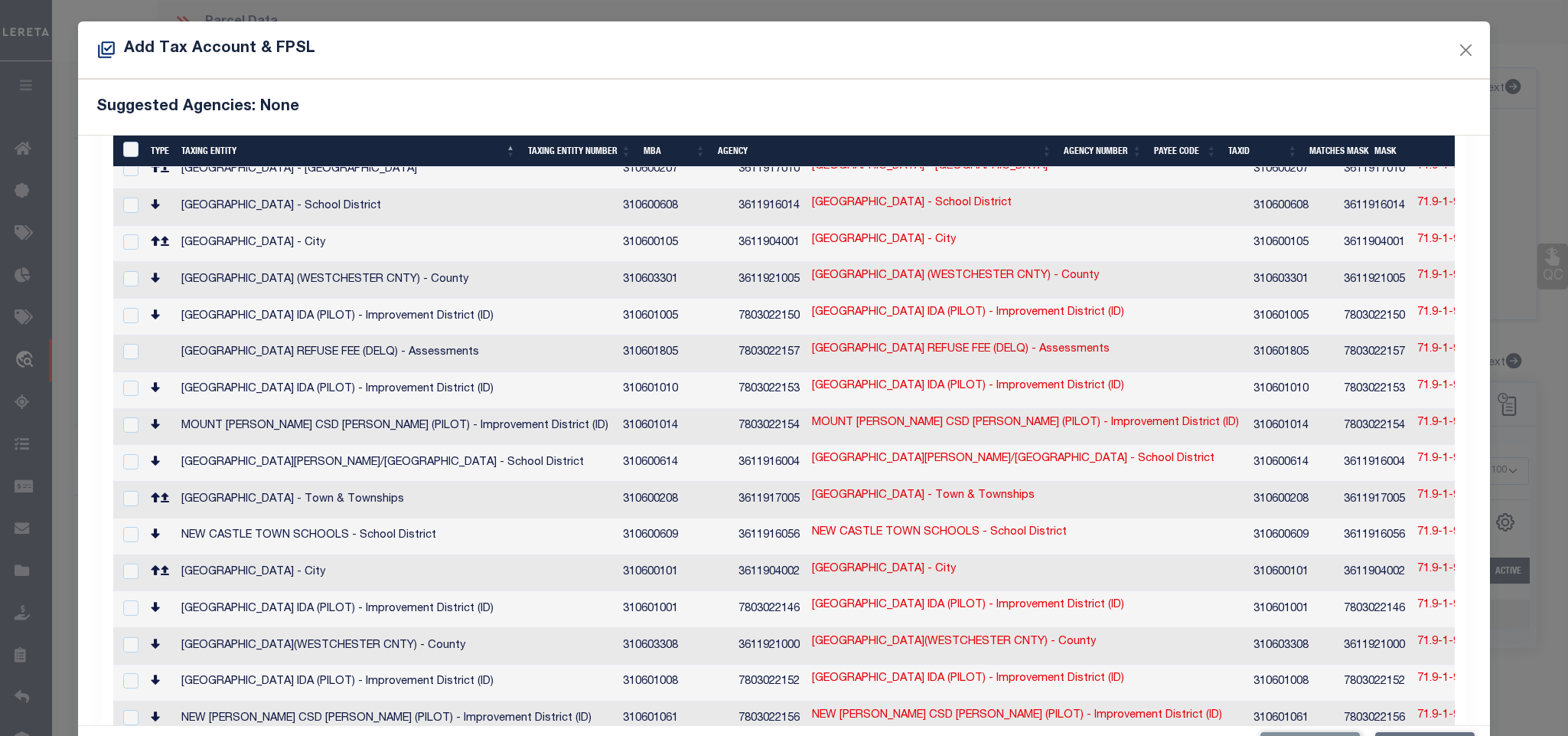
scroll to position [1381, 0]
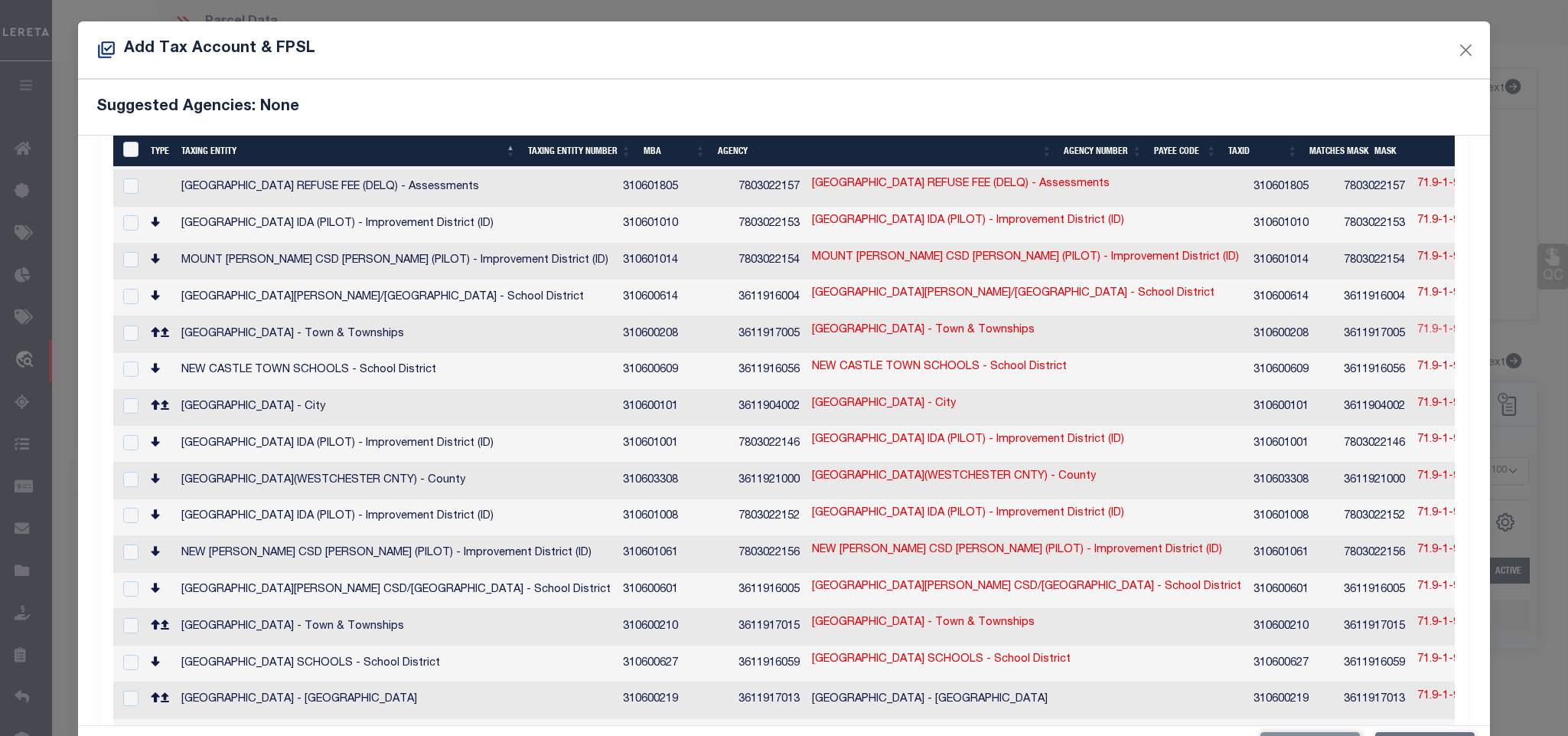
click at [1417, 322] on link "71.9-1-9.-134" at bounding box center [1451, 330] width 67 height 16
type input "71.9-1-9.-134"
type textarea "553600$$$$$$$$$$$$$$$$$$$$"
checkbox input "true"
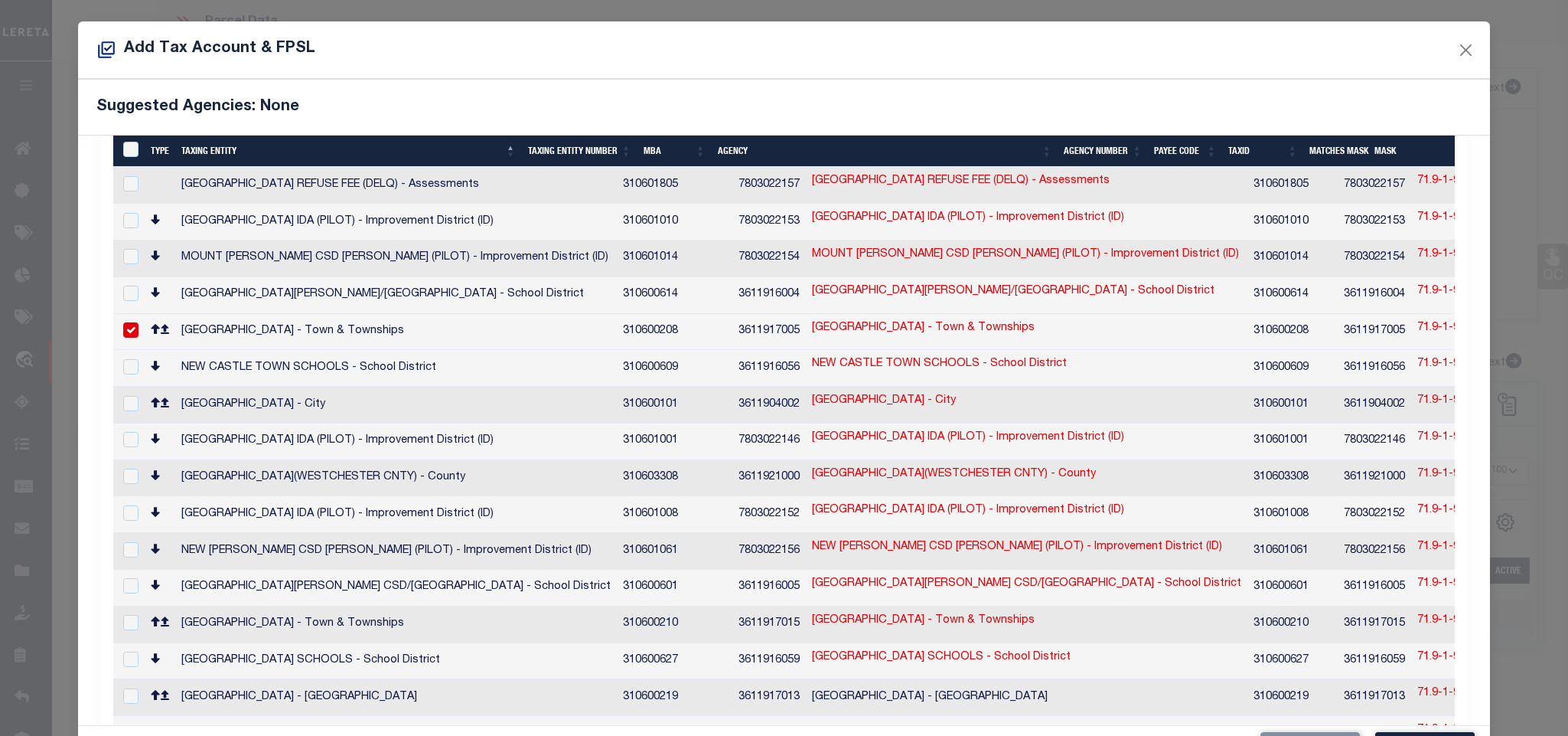
scroll to position [1376, 0]
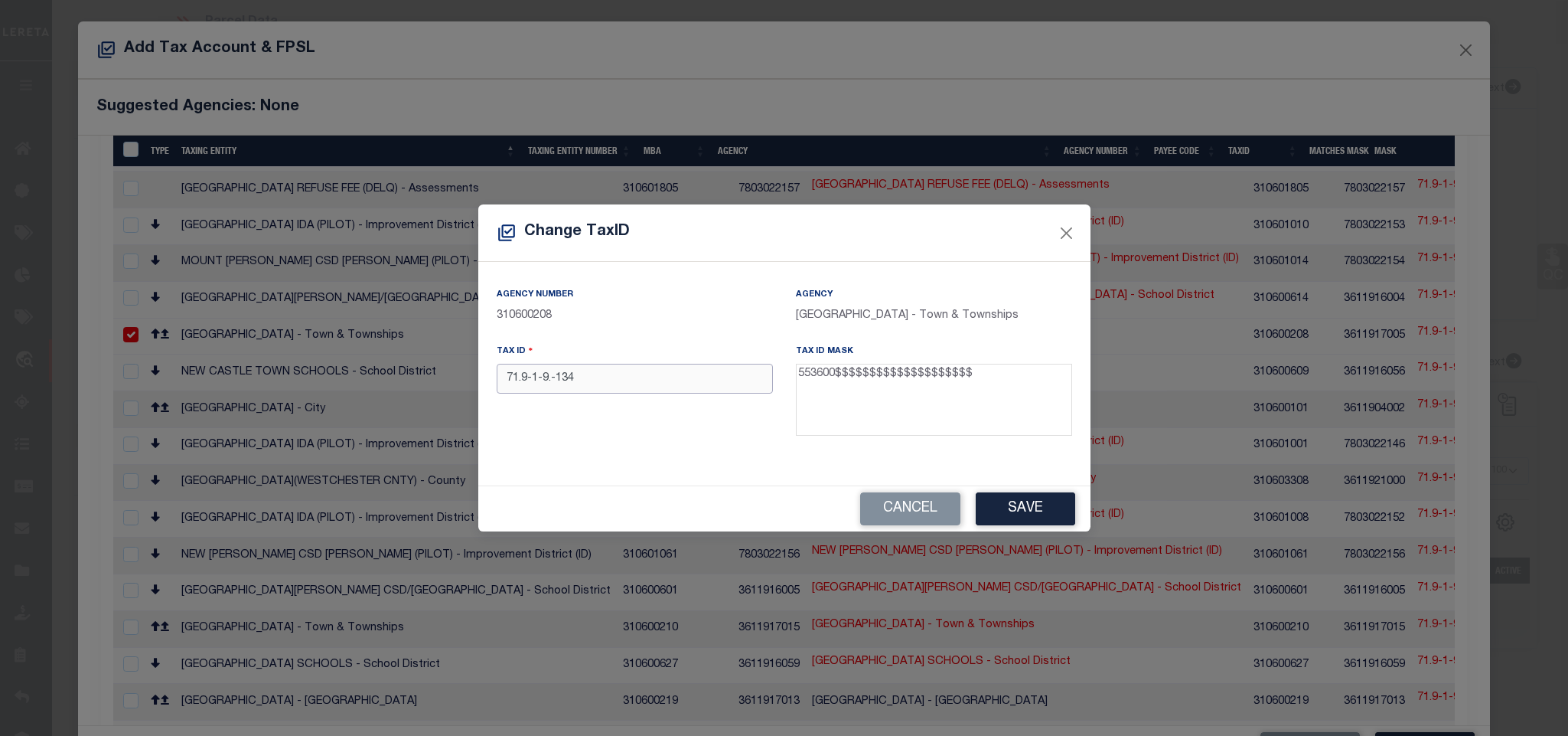
drag, startPoint x: 691, startPoint y: 388, endPoint x: 680, endPoint y: 381, distance: 13.0
click at [691, 388] on input "71.9-1-9.-134" at bounding box center [635, 378] width 276 height 30
paste input "07100900010090000134"
type input "55360007100900010090000134"
click at [1018, 517] on button "Save" at bounding box center [1025, 509] width 99 height 33
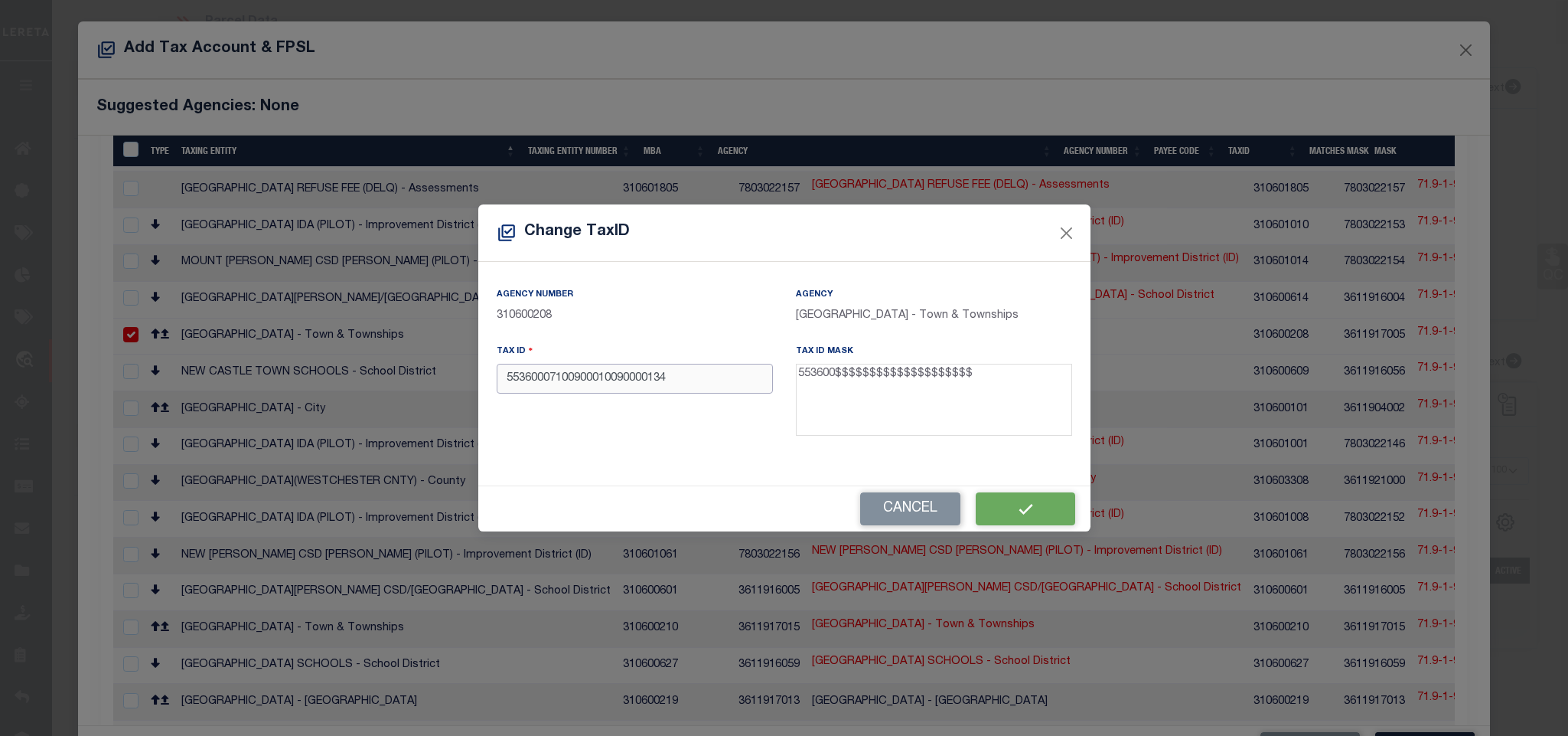
click at [649, 377] on input "55360007100900010090000134" at bounding box center [635, 378] width 276 height 30
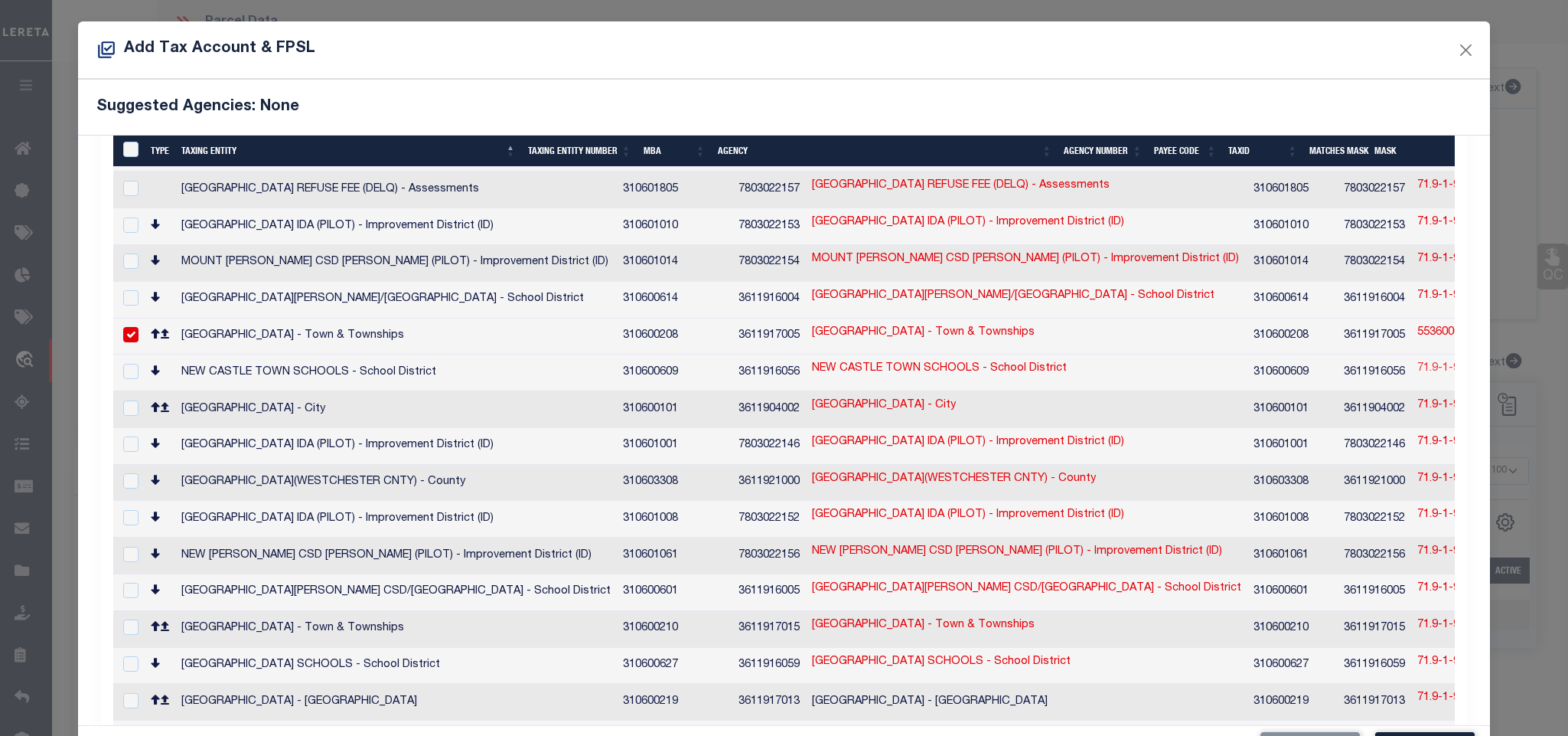
click at [1417, 360] on link "71.9-1-9.-134" at bounding box center [1451, 368] width 67 height 16
checkbox input "true"
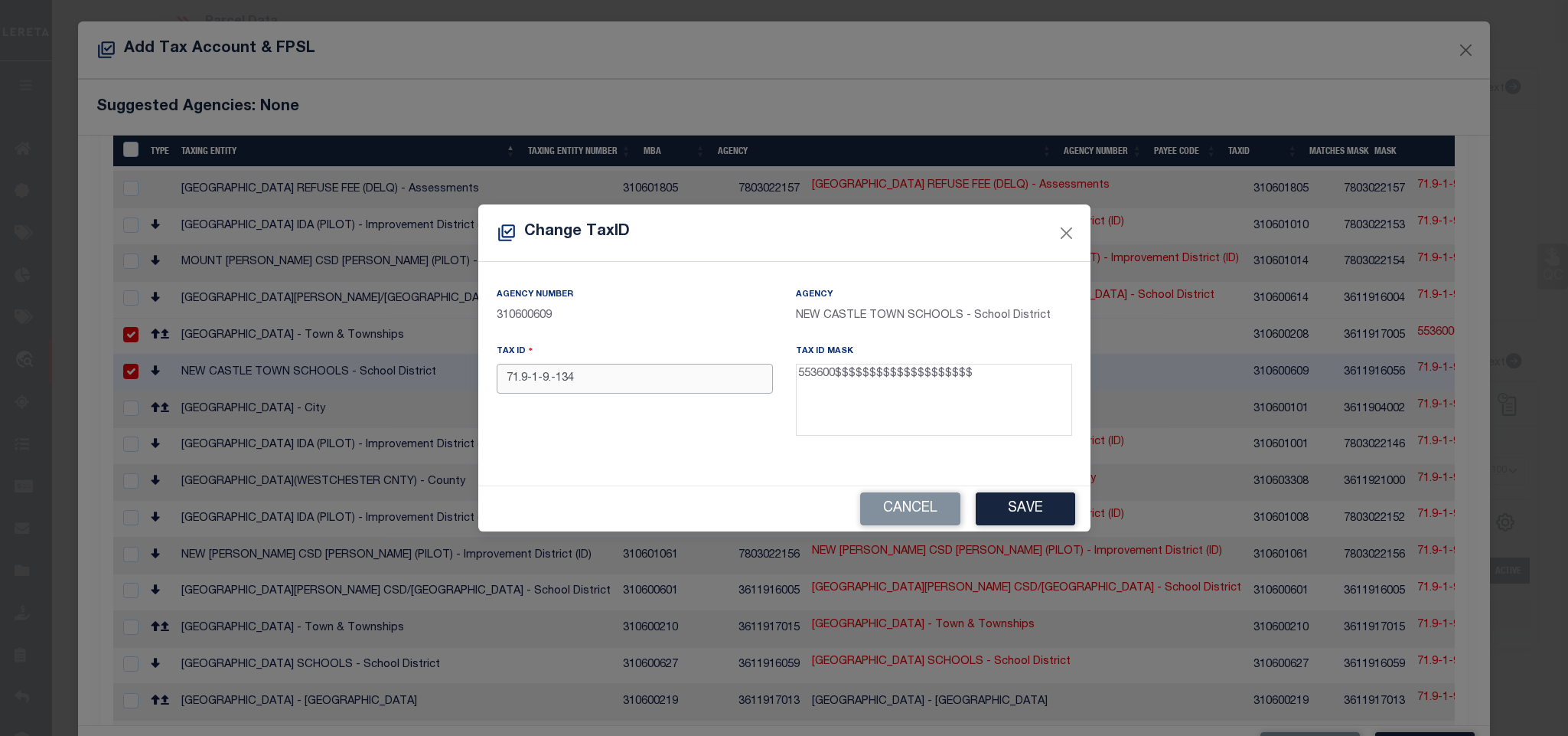
click at [673, 391] on input "71.9-1-9.-134" at bounding box center [635, 378] width 276 height 30
paste input "55360007100900010090000"
type input "55360007100900010090000134"
click at [985, 504] on button "Save" at bounding box center [1025, 509] width 99 height 33
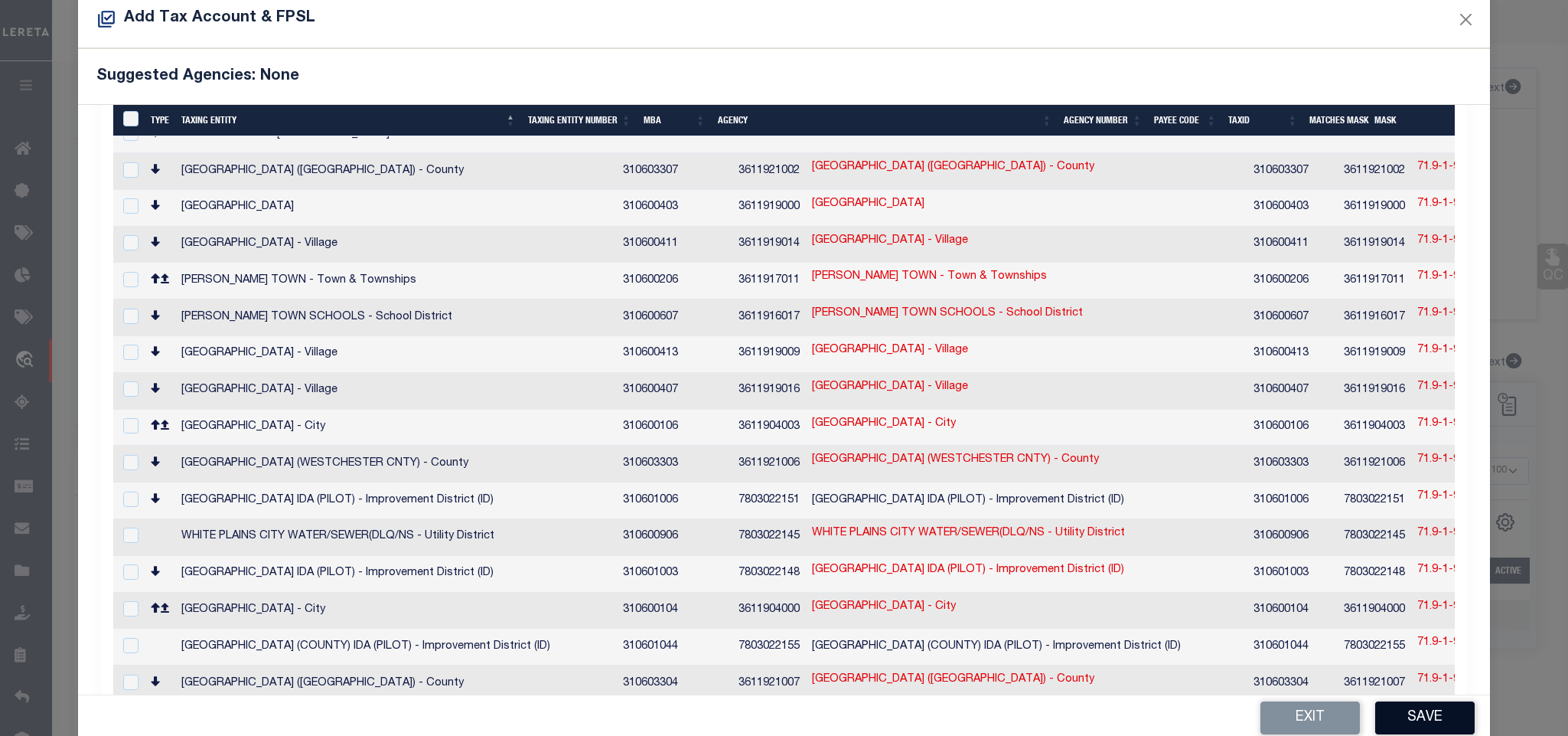
scroll to position [57, 0]
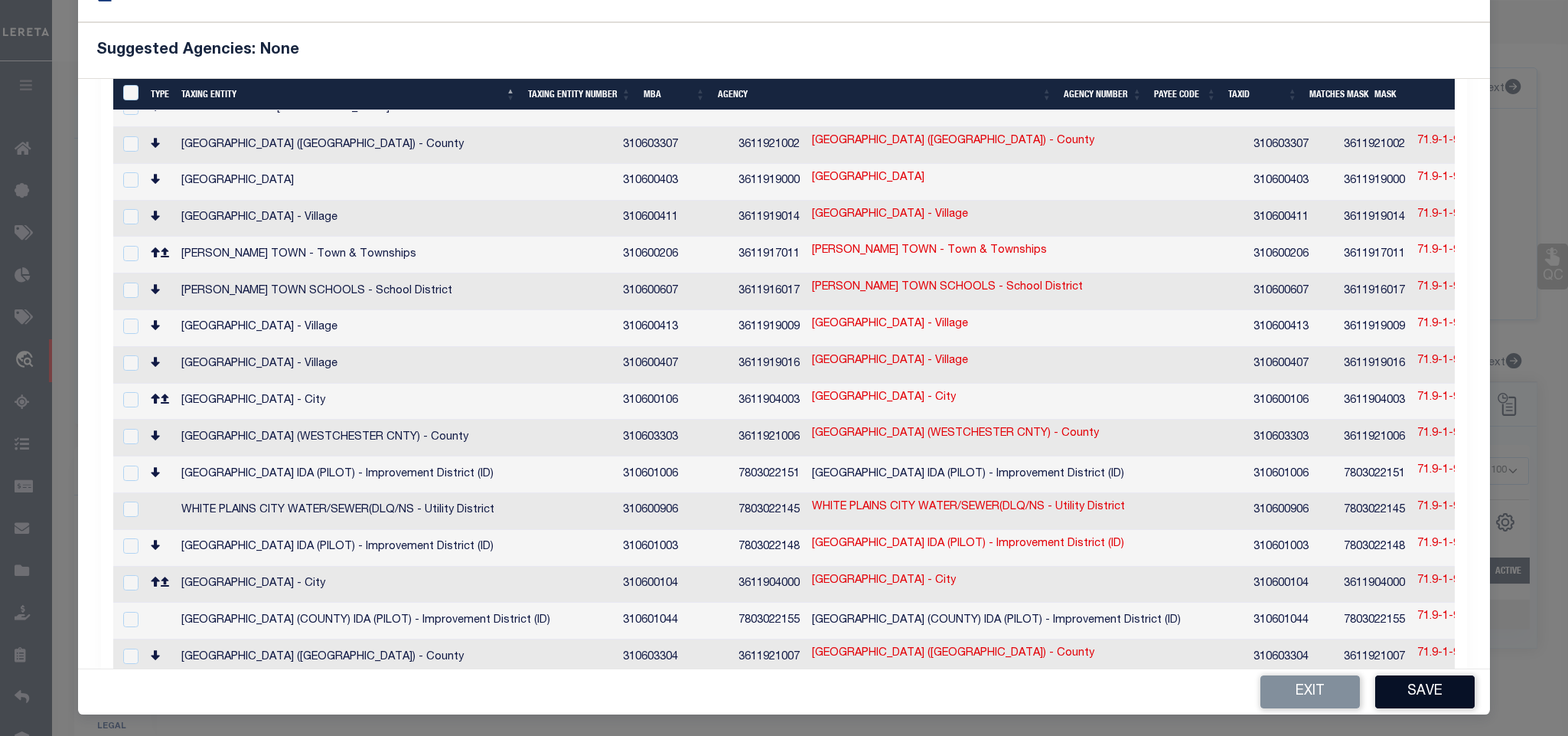
click at [1403, 685] on button "Save" at bounding box center [1424, 692] width 99 height 33
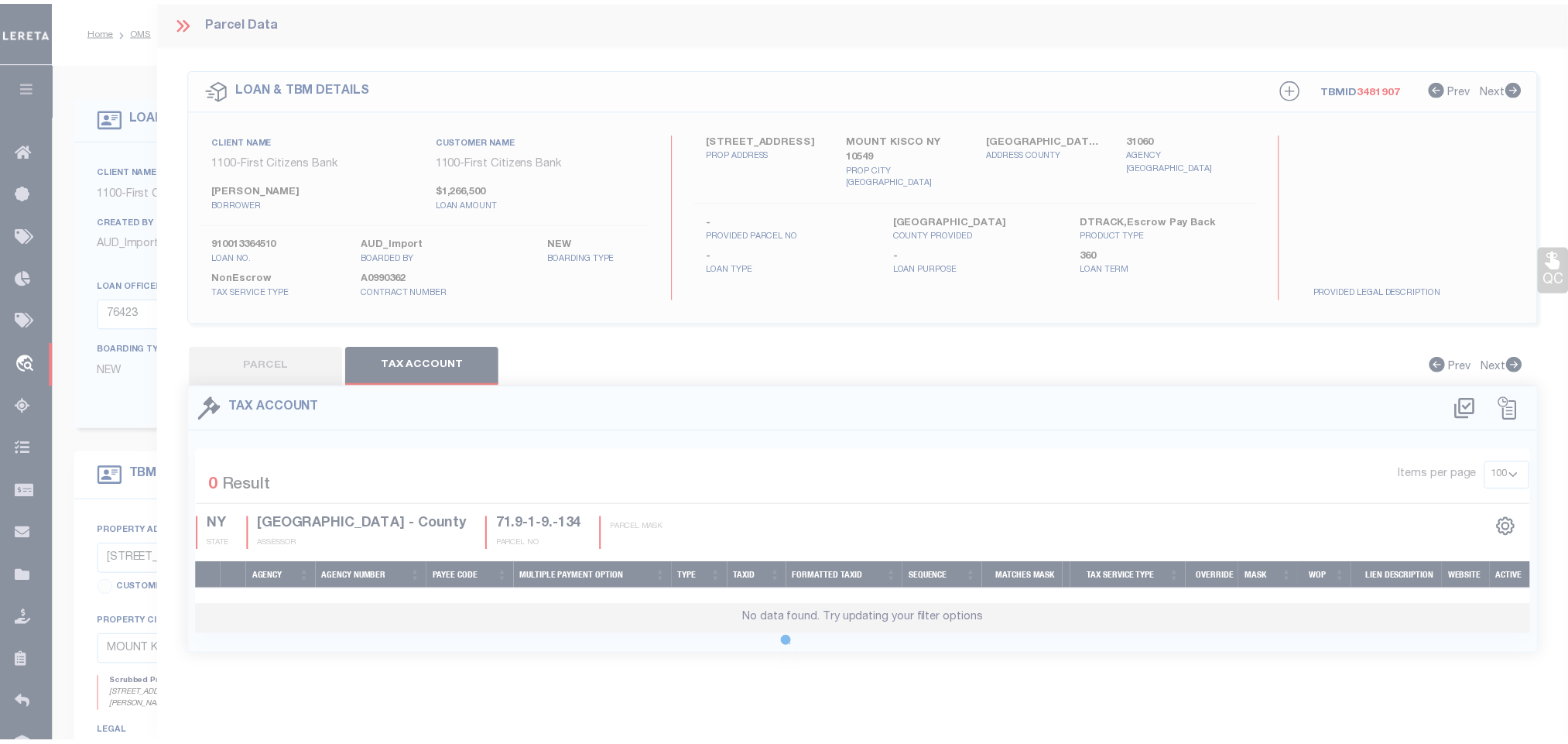
scroll to position [0, 0]
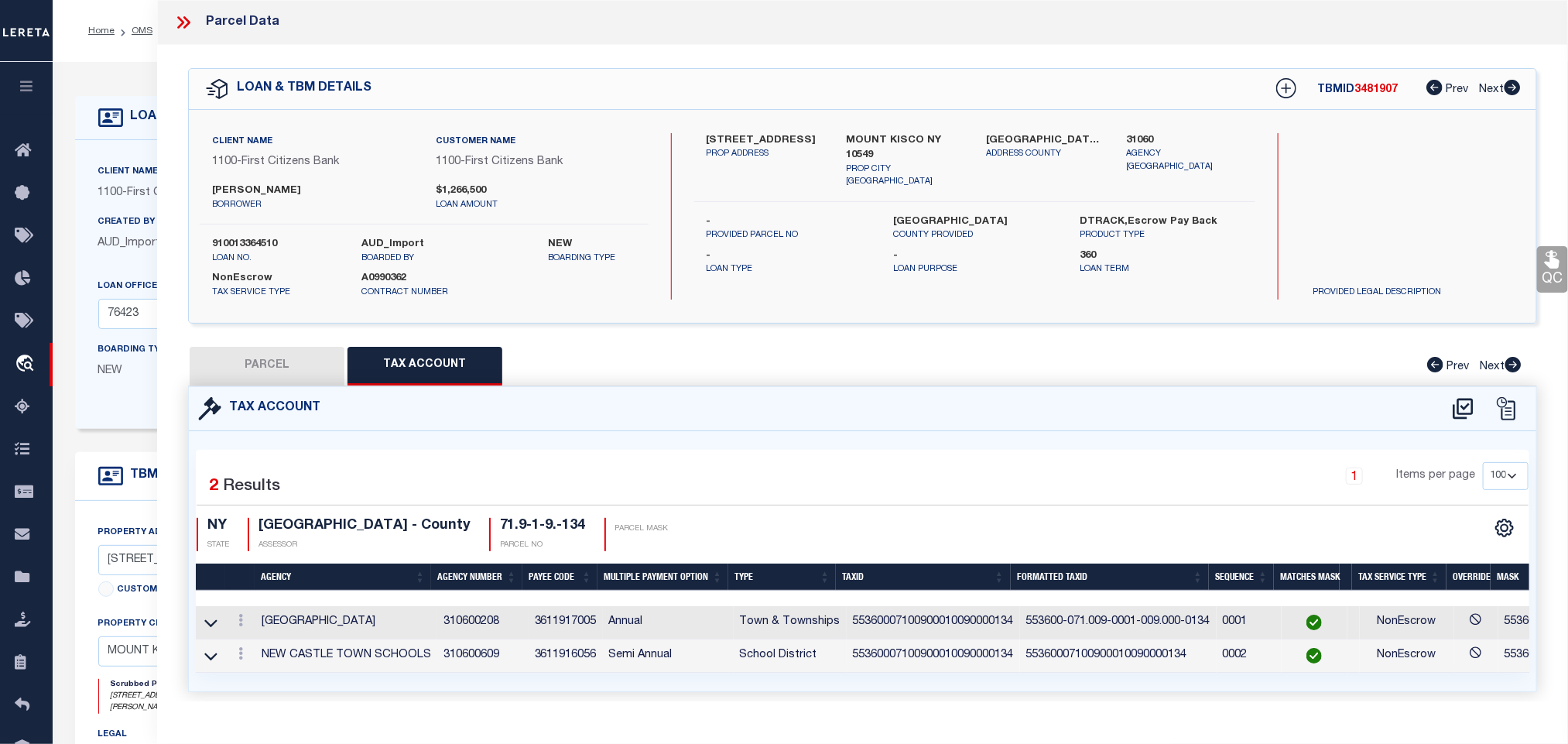
click at [249, 368] on button "PARCEL" at bounding box center [266, 366] width 155 height 38
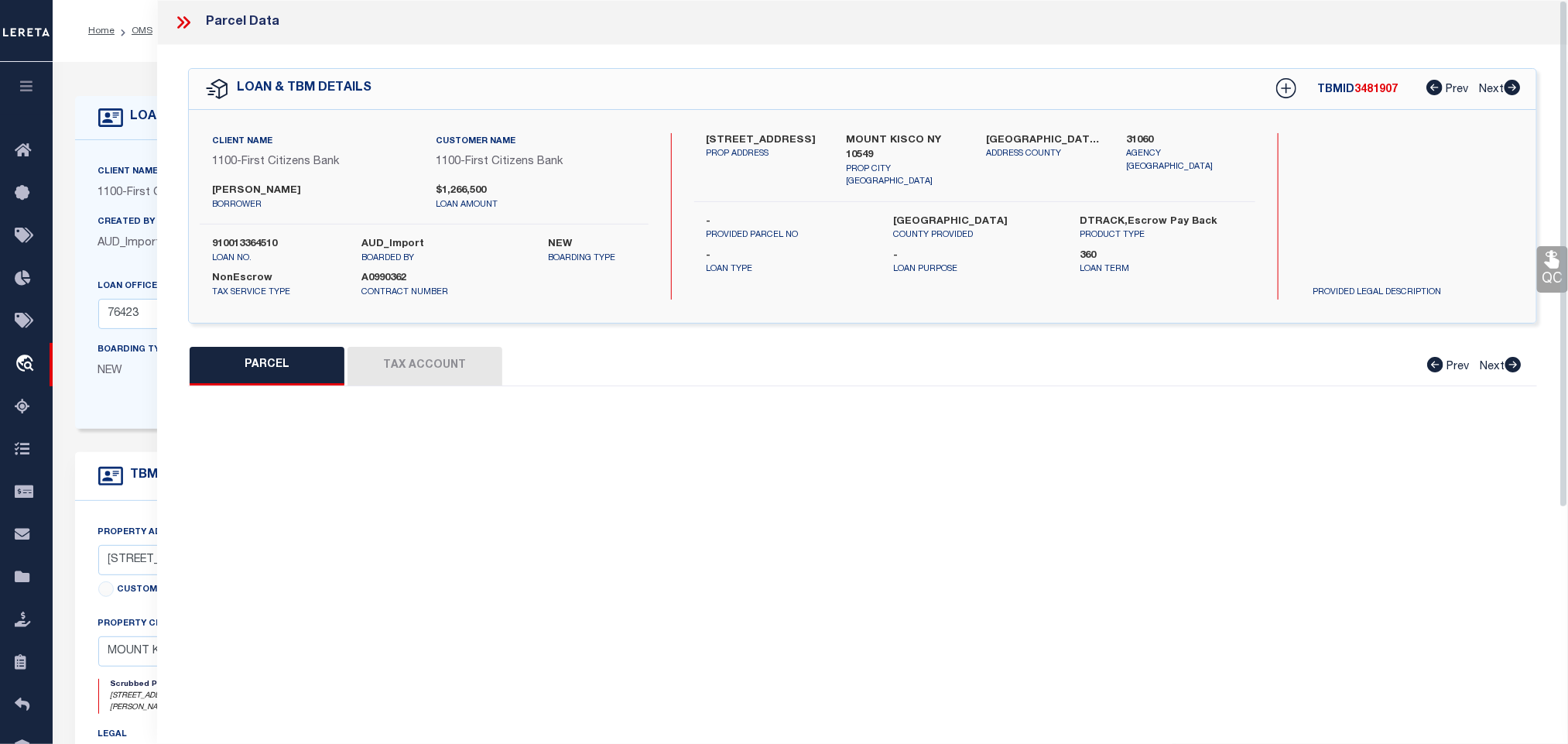
select select "AS"
select select
checkbox input "false"
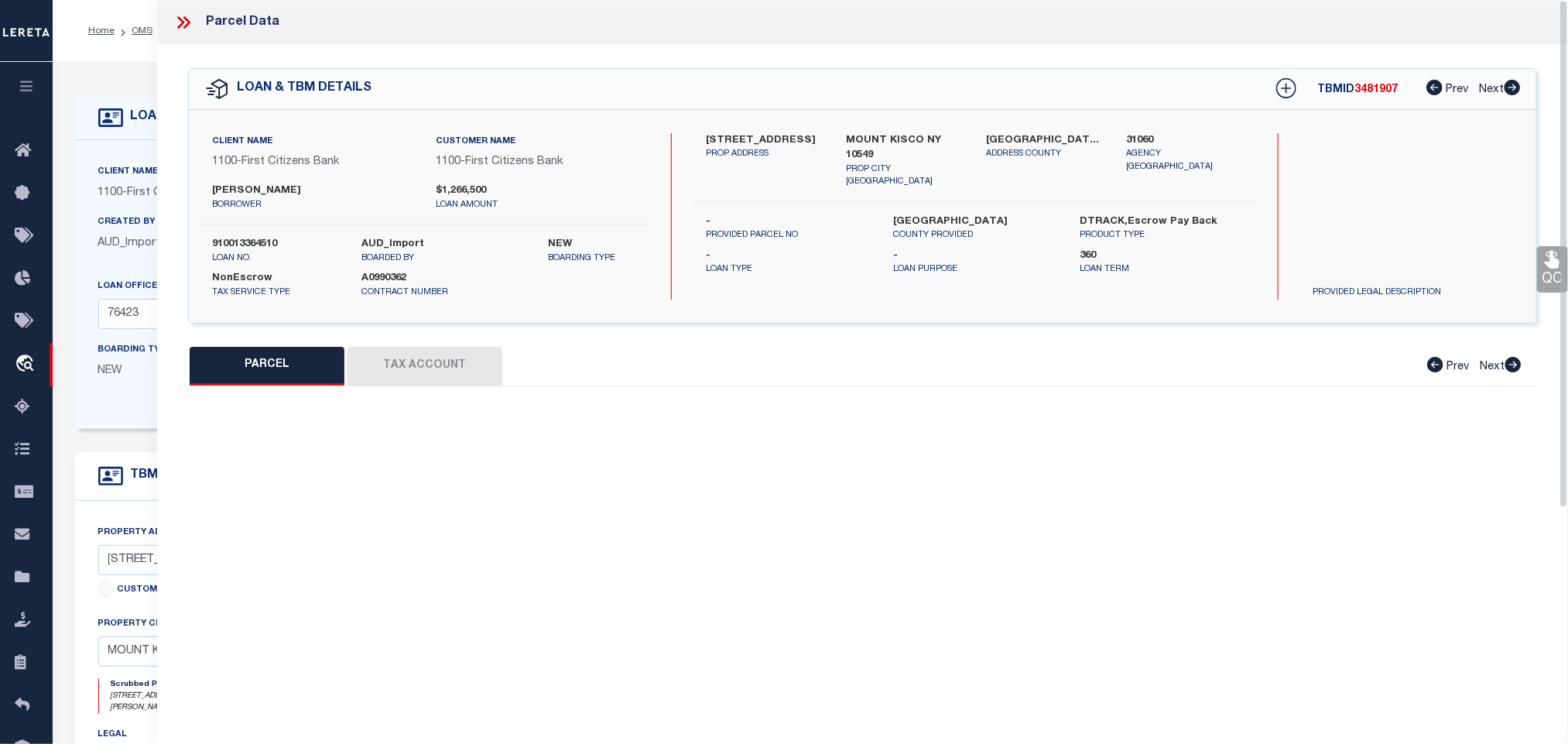
select select "RD"
type input "[PERSON_NAME]"
select select "AGW"
select select "LEG"
type input "[STREET_ADDRESS][PERSON_NAME]"
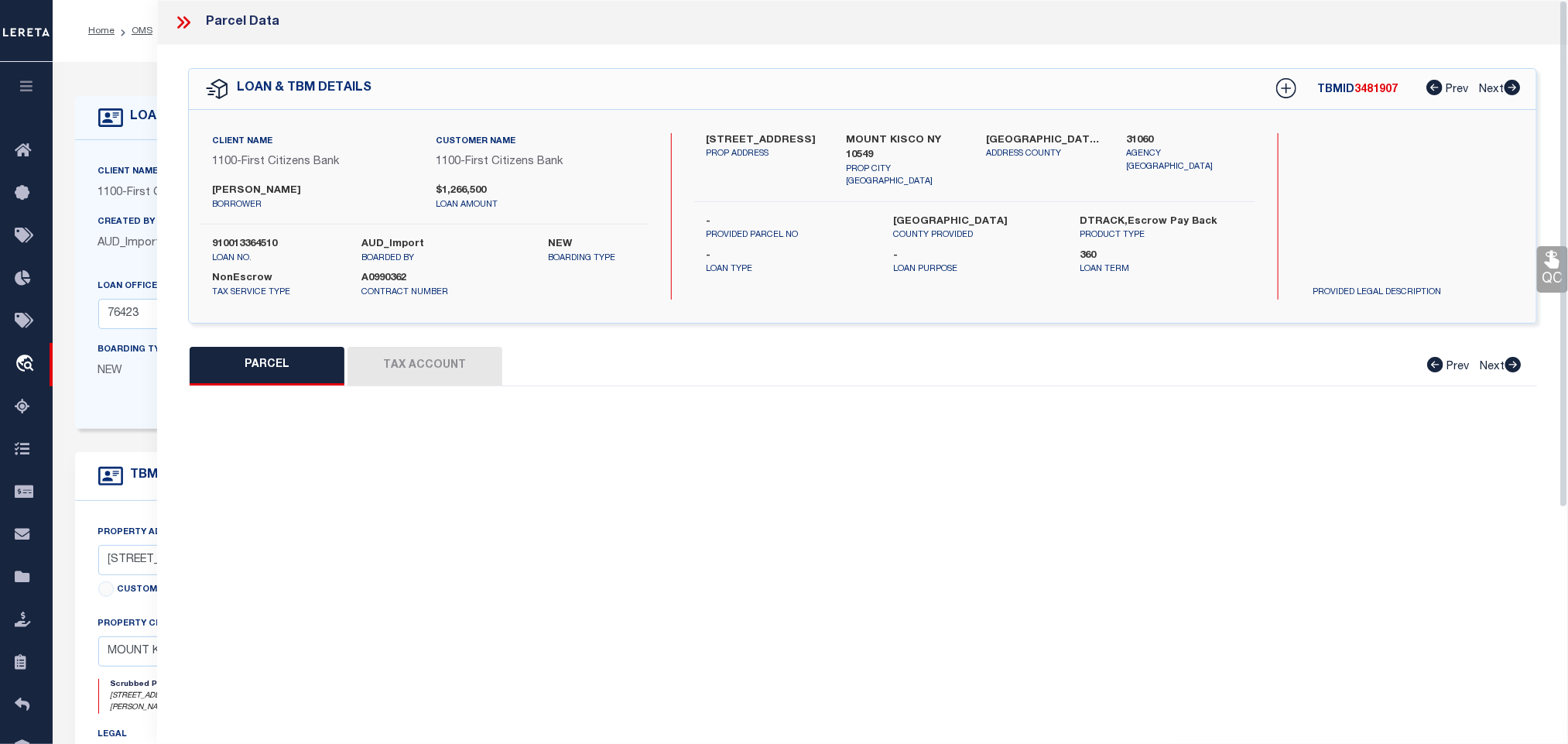
type input "MOUNT KISCO NY 10549"
click at [287, 362] on button "PARCEL" at bounding box center [266, 366] width 155 height 38
click at [1180, 480] on select "Automated Search Bad Parcel Complete Duplicate Parcel High Dollar Reporting In …" at bounding box center [1194, 481] width 197 height 31
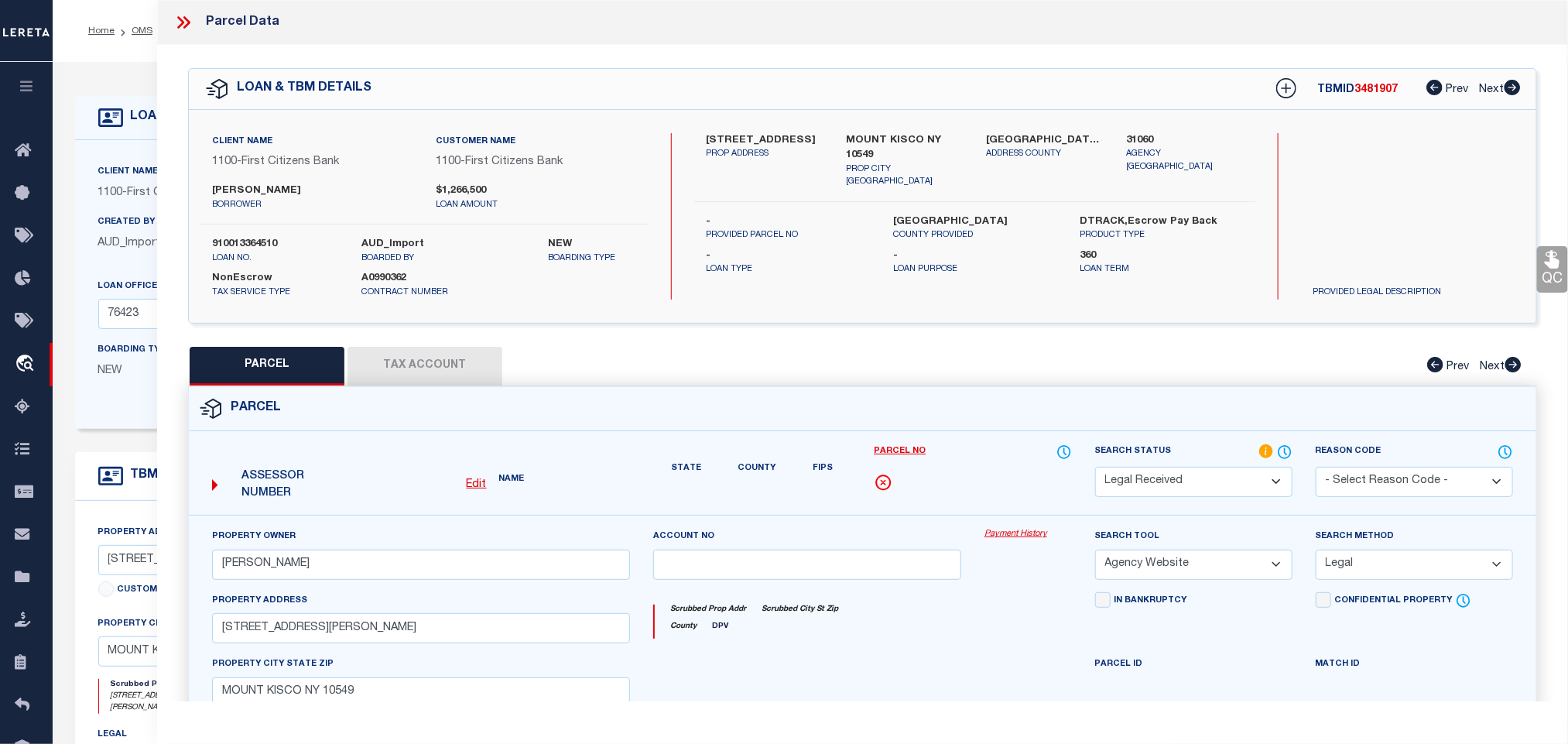
select select "AS"
select select
checkbox input "false"
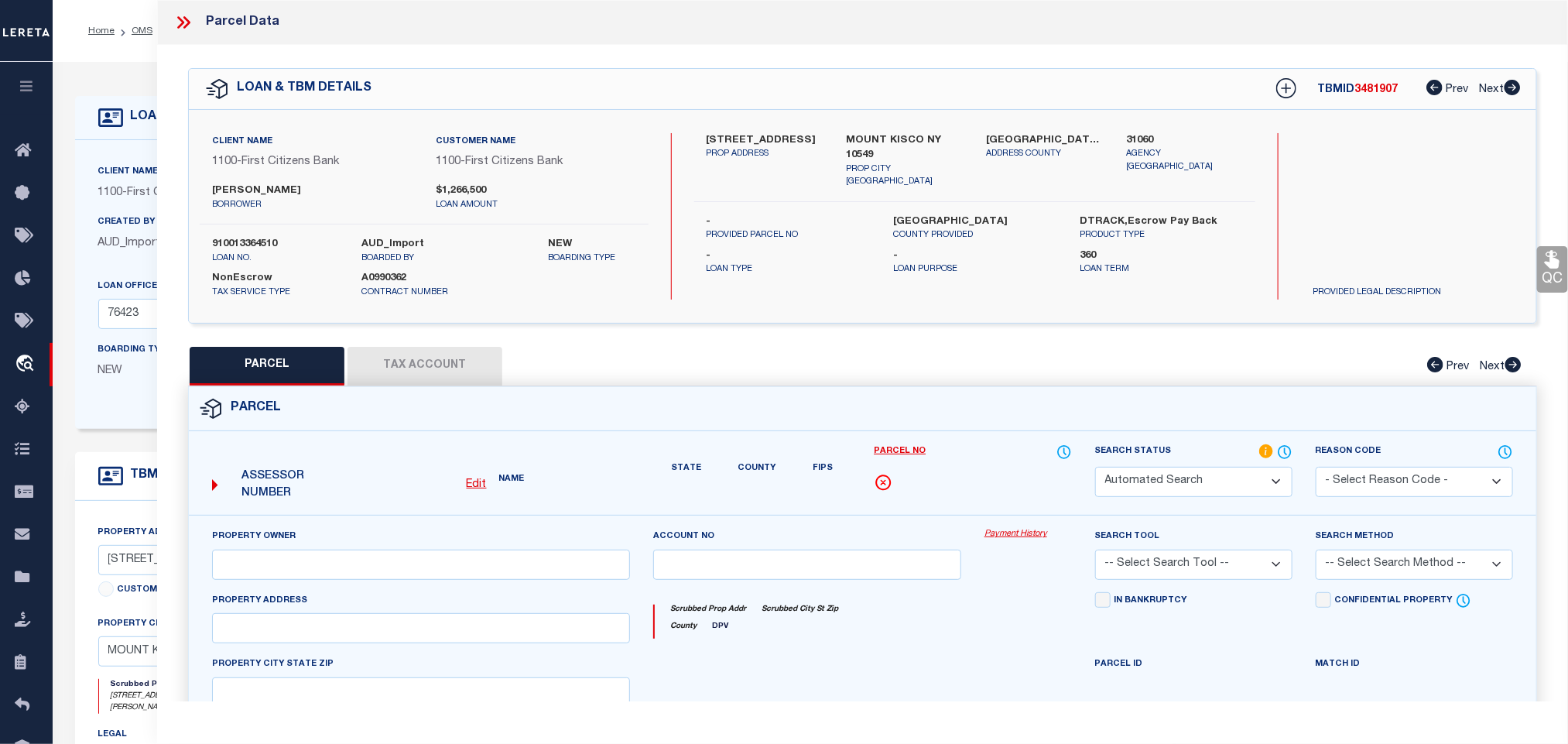
select select "RD"
type input "[PERSON_NAME]"
select select "AGW"
select select "LEG"
type input "[STREET_ADDRESS][PERSON_NAME]"
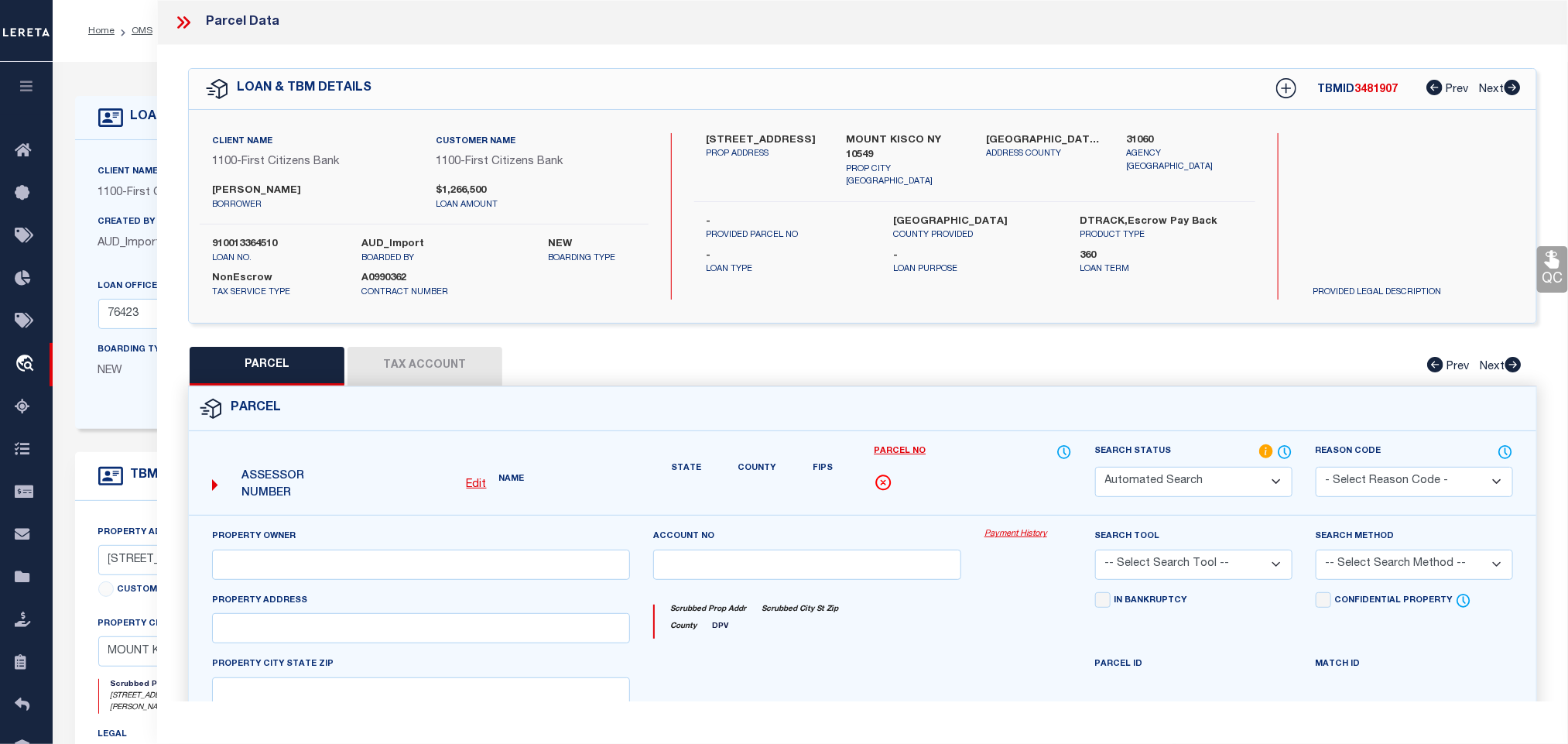
type input "MOUNT KISCO NY 10549"
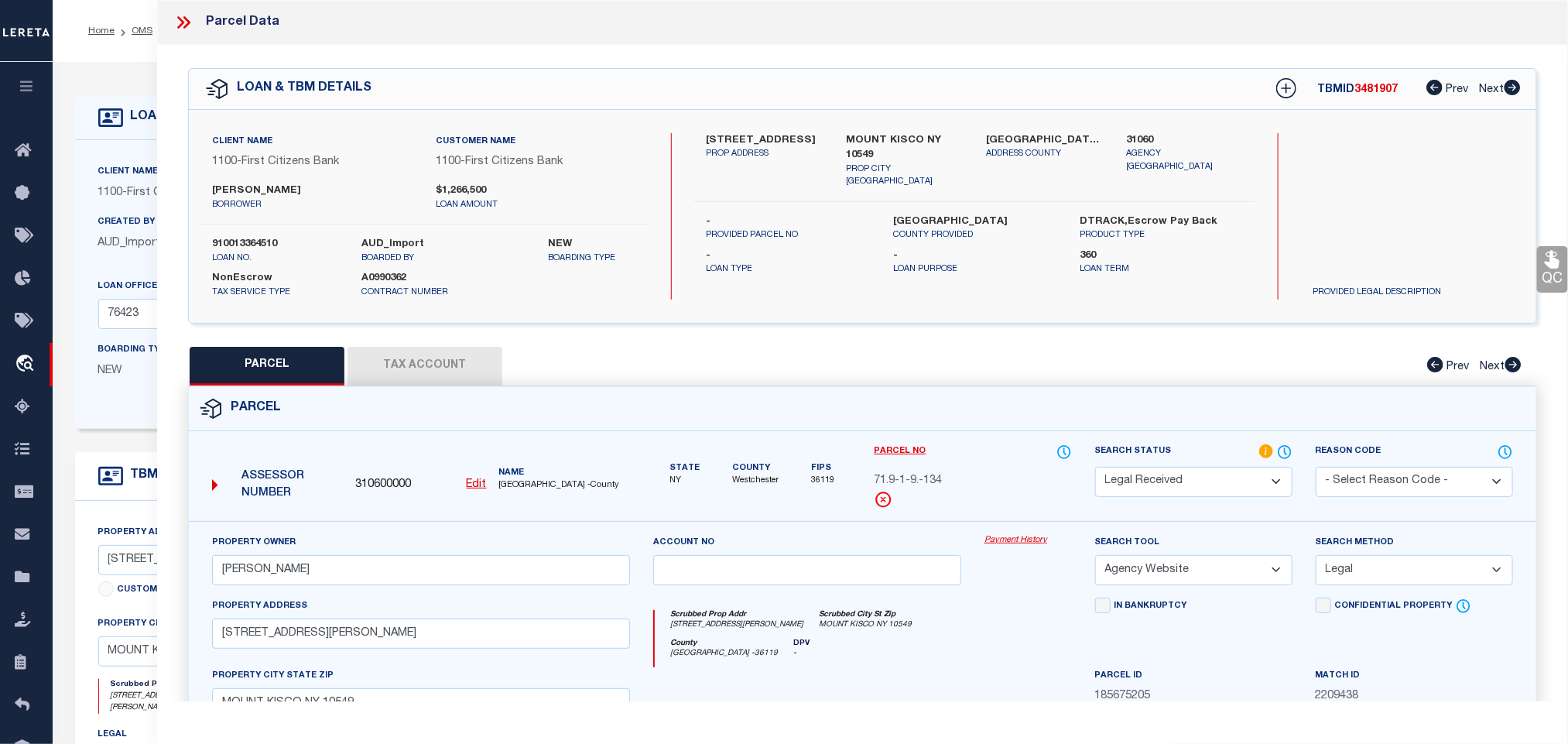
select select "PC"
click at [1095, 468] on select "Automated Search Bad Parcel Complete Duplicate Parcel High Dollar Reporting In …" at bounding box center [1194, 481] width 197 height 31
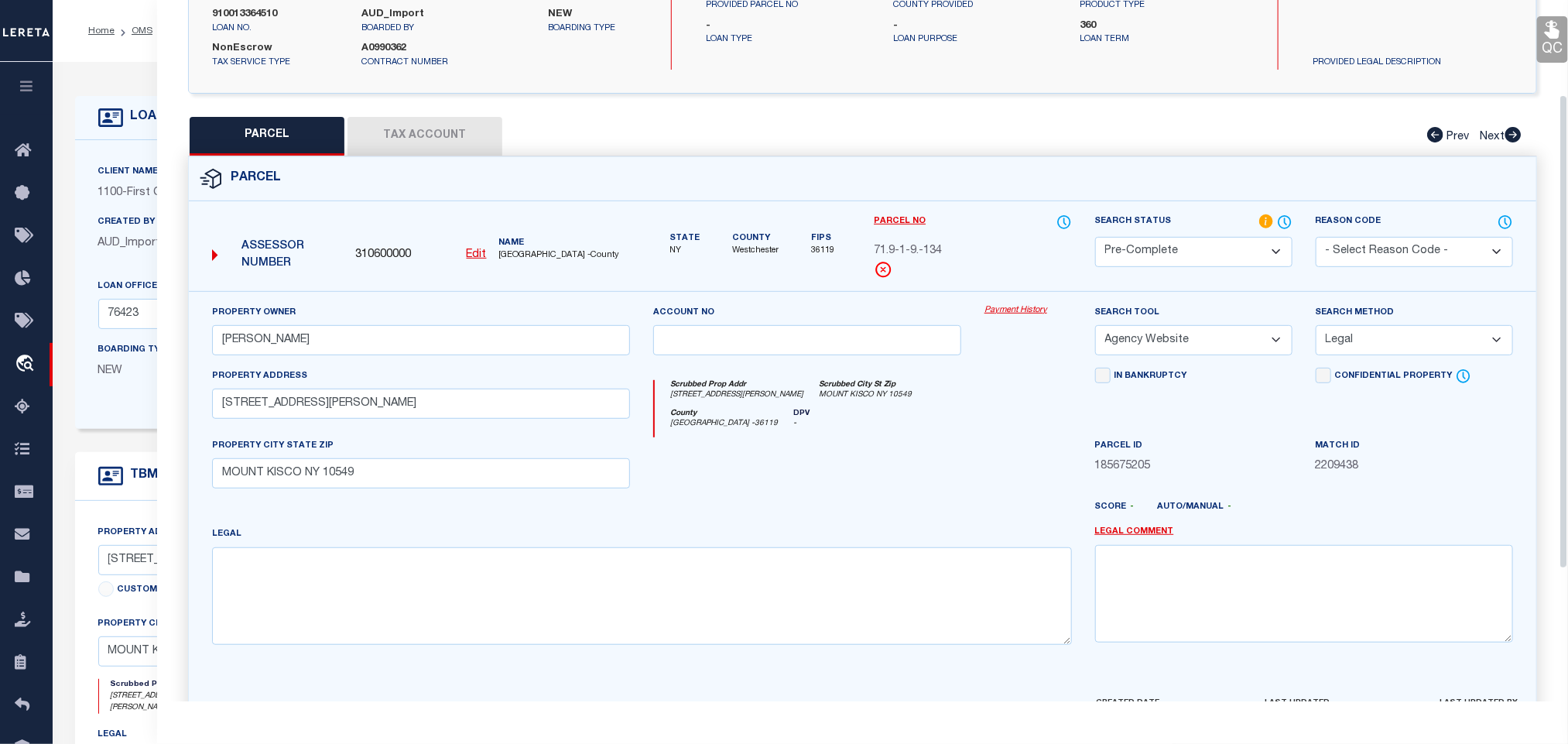
scroll to position [335, 0]
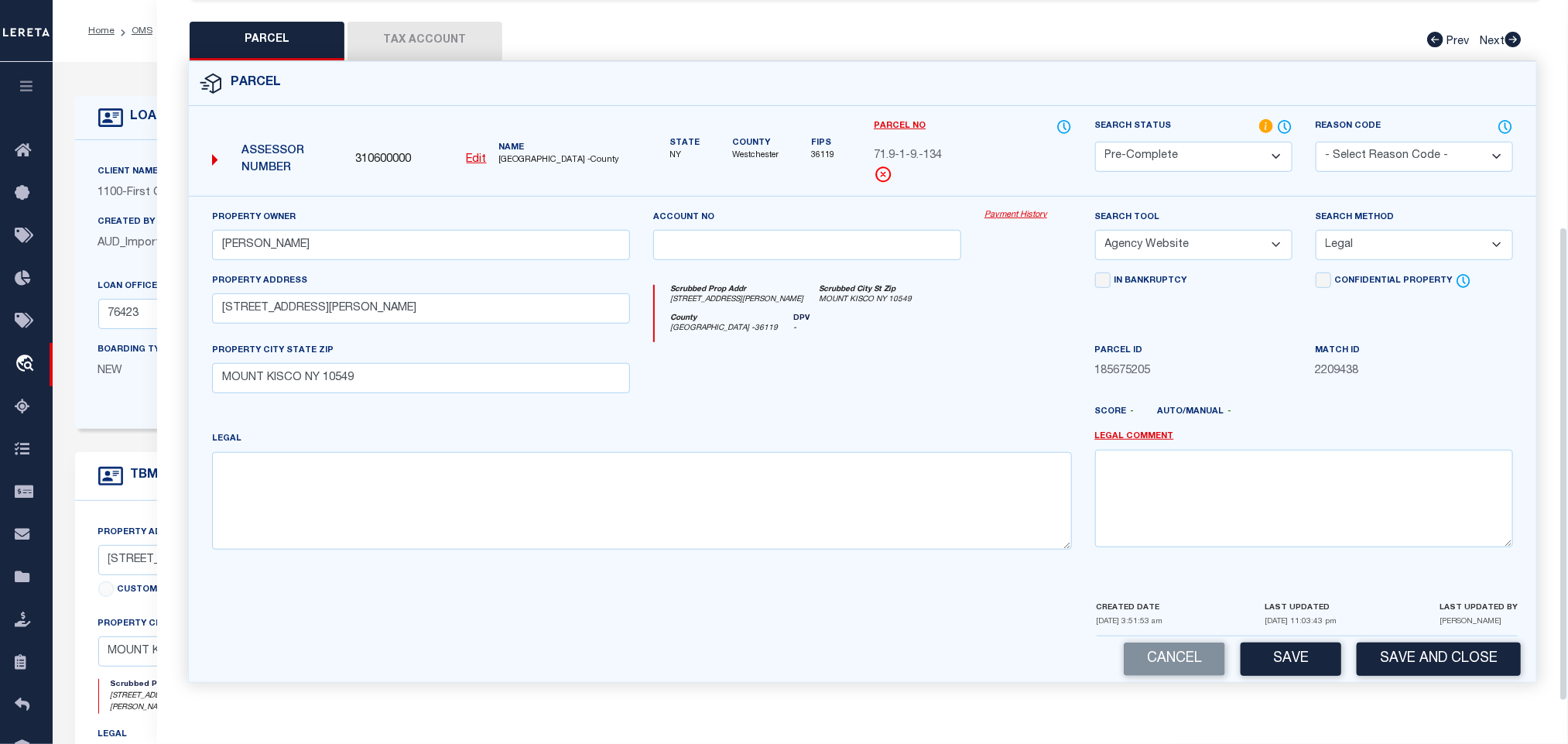
click at [1399, 679] on div "Cancel Save Save and Close" at bounding box center [862, 658] width 1348 height 45
click at [1405, 657] on button "Save and Close" at bounding box center [1439, 659] width 164 height 33
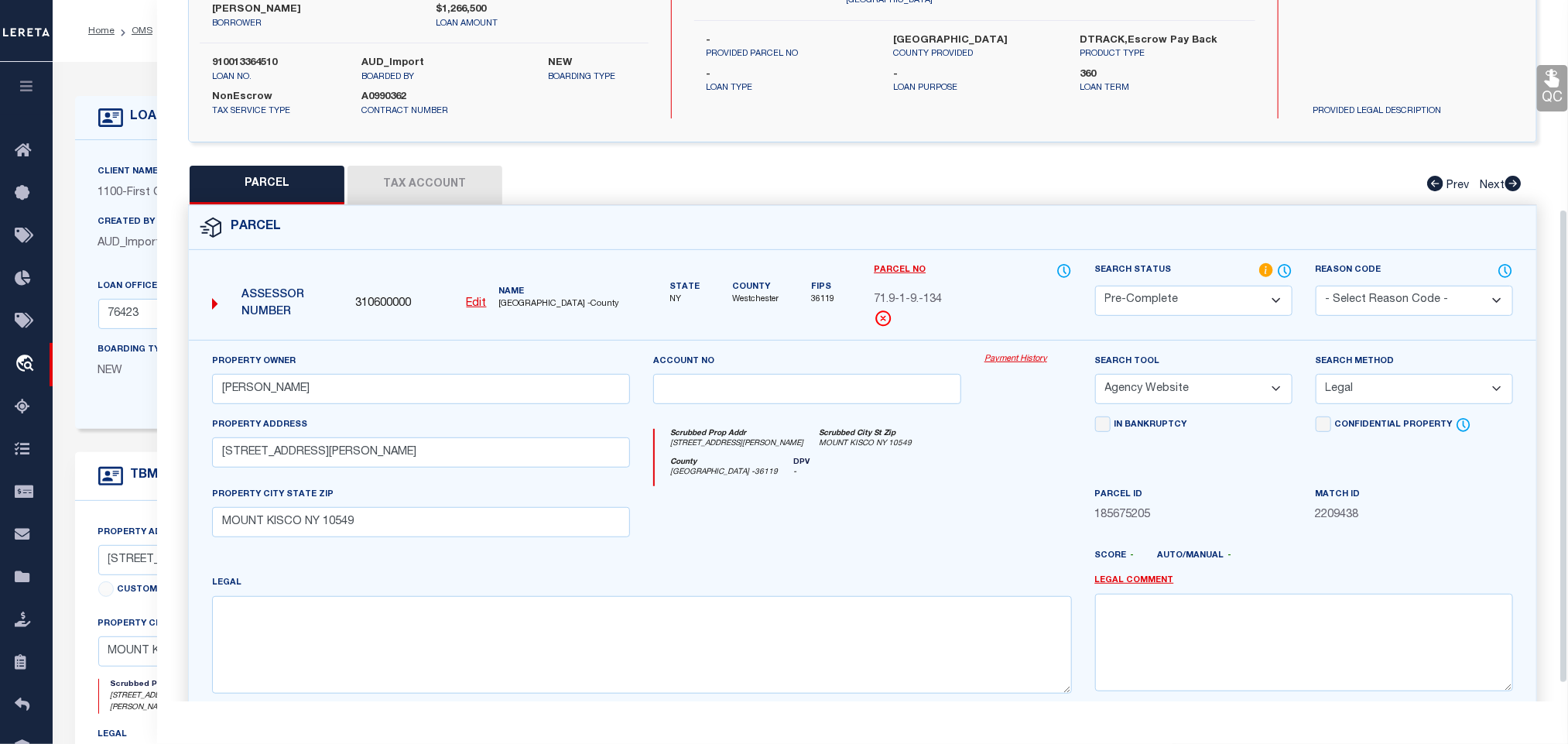
scroll to position [0, 0]
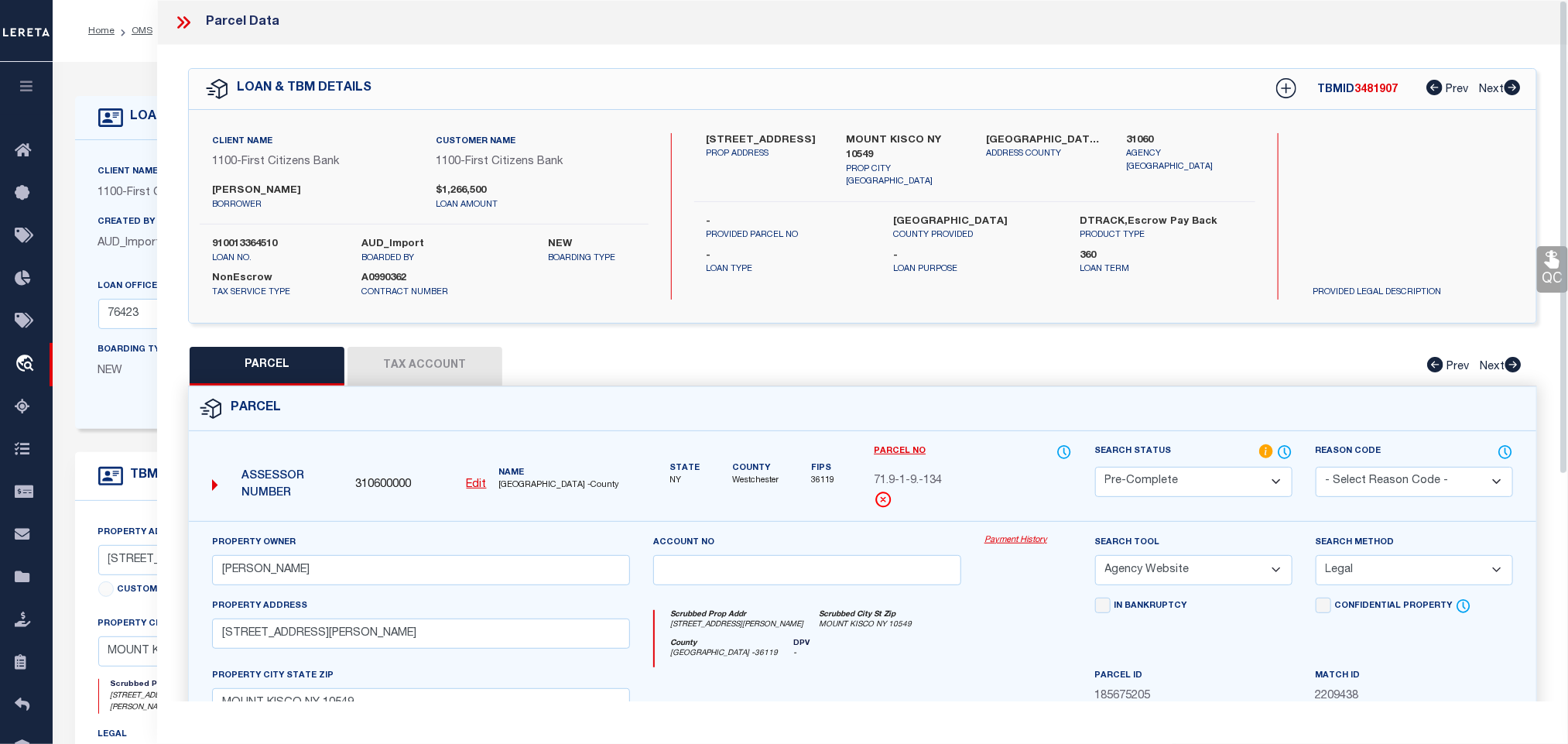
click at [251, 244] on label "910013364510" at bounding box center [275, 245] width 126 height 16
copy label "910013364510"
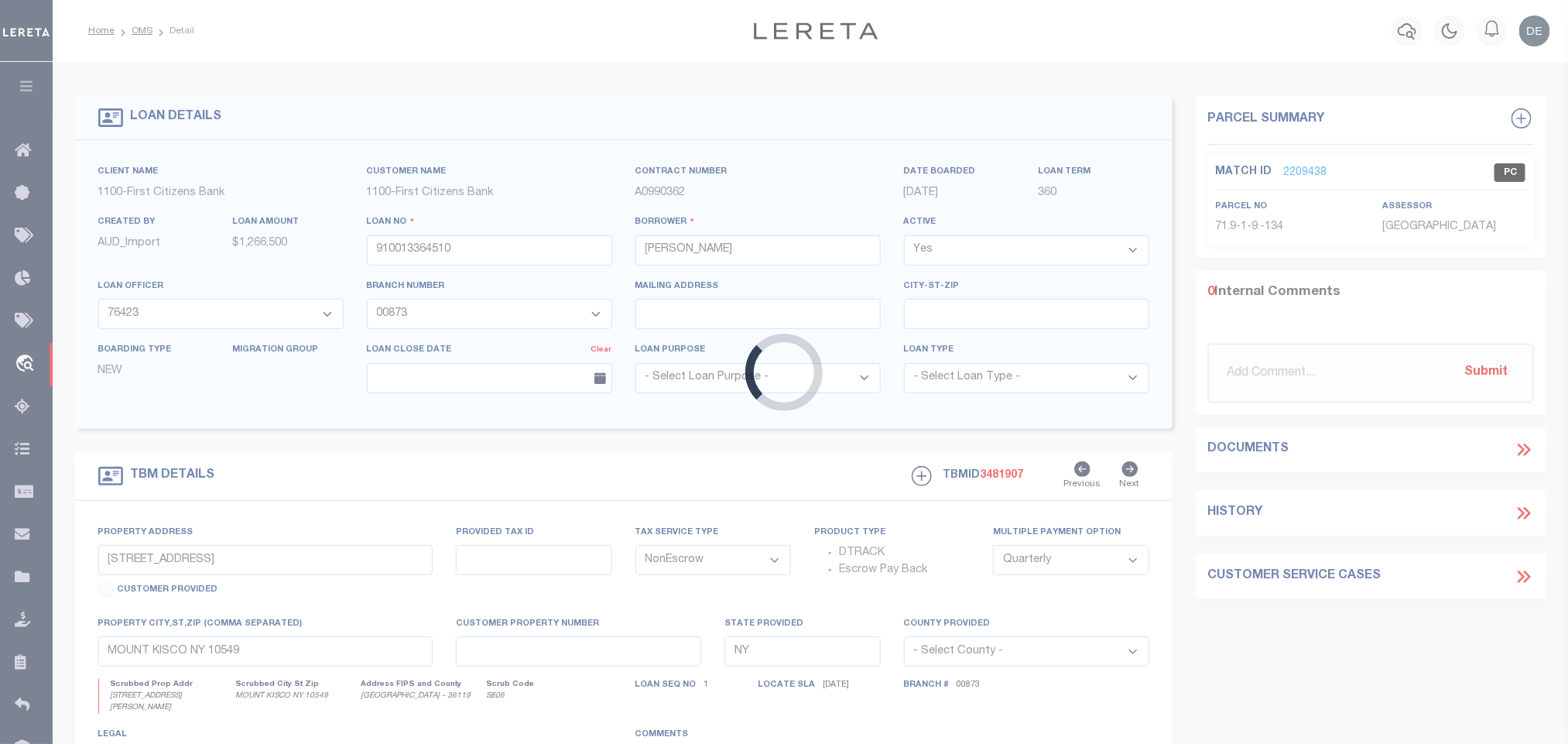
select select "92777"
select select "24377"
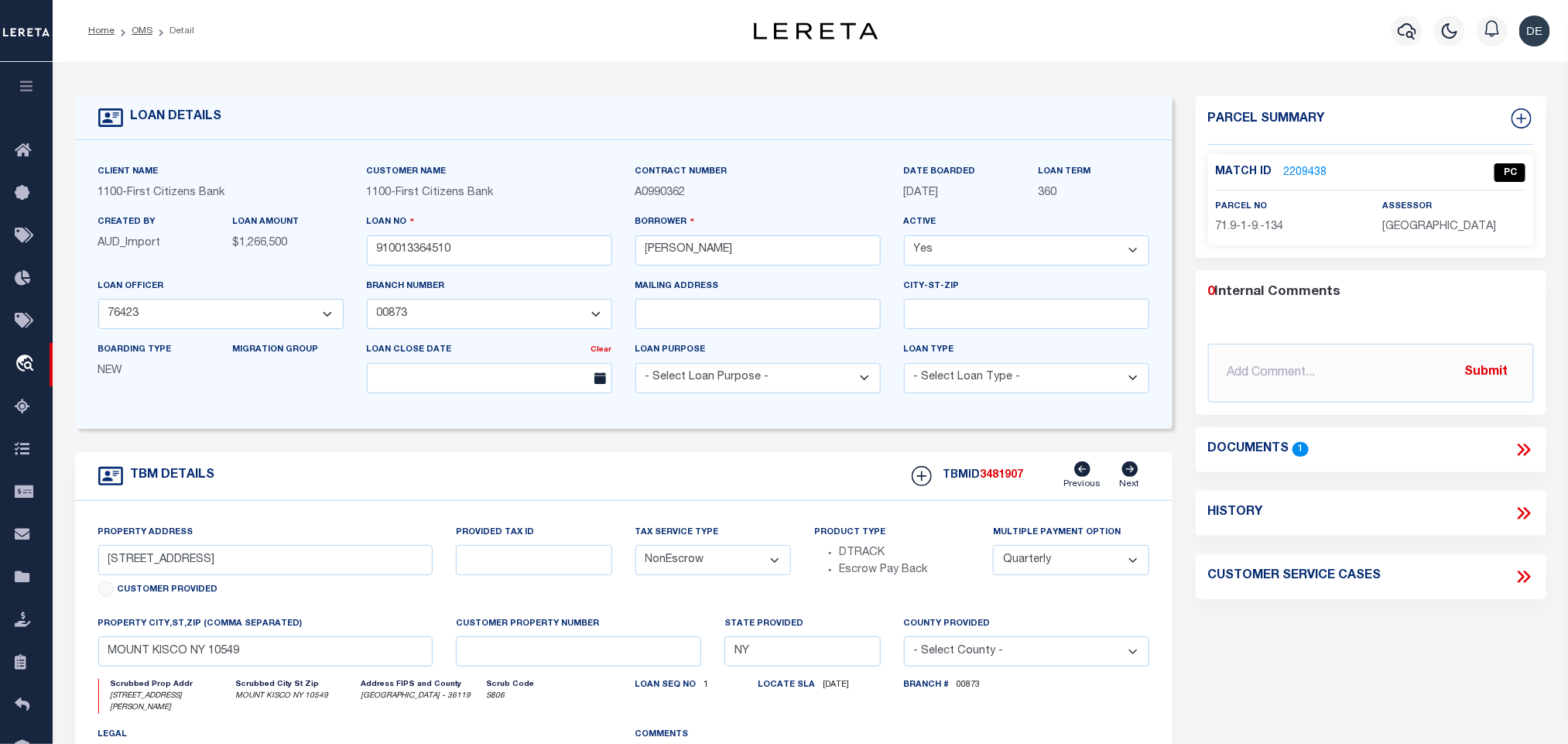
select select
click at [1003, 480] on span "3481907" at bounding box center [1003, 475] width 44 height 10
copy span "3481907"
click at [1484, 231] on span "[GEOGRAPHIC_DATA]" at bounding box center [1440, 226] width 114 height 10
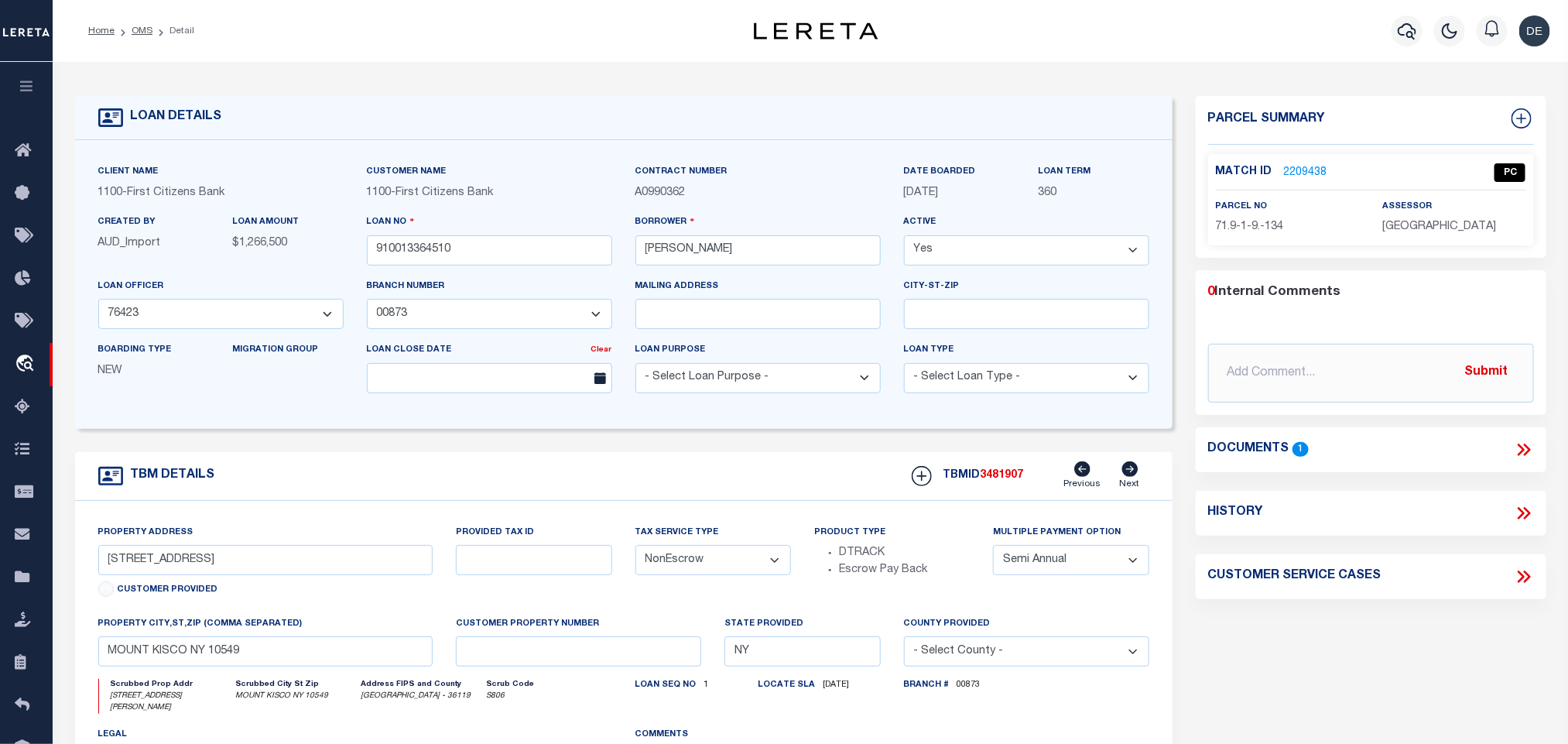
click at [1484, 231] on span "[GEOGRAPHIC_DATA]" at bounding box center [1440, 226] width 114 height 10
copy div "[GEOGRAPHIC_DATA]"
click at [1259, 231] on span "71.9-1-9.-134" at bounding box center [1250, 226] width 68 height 10
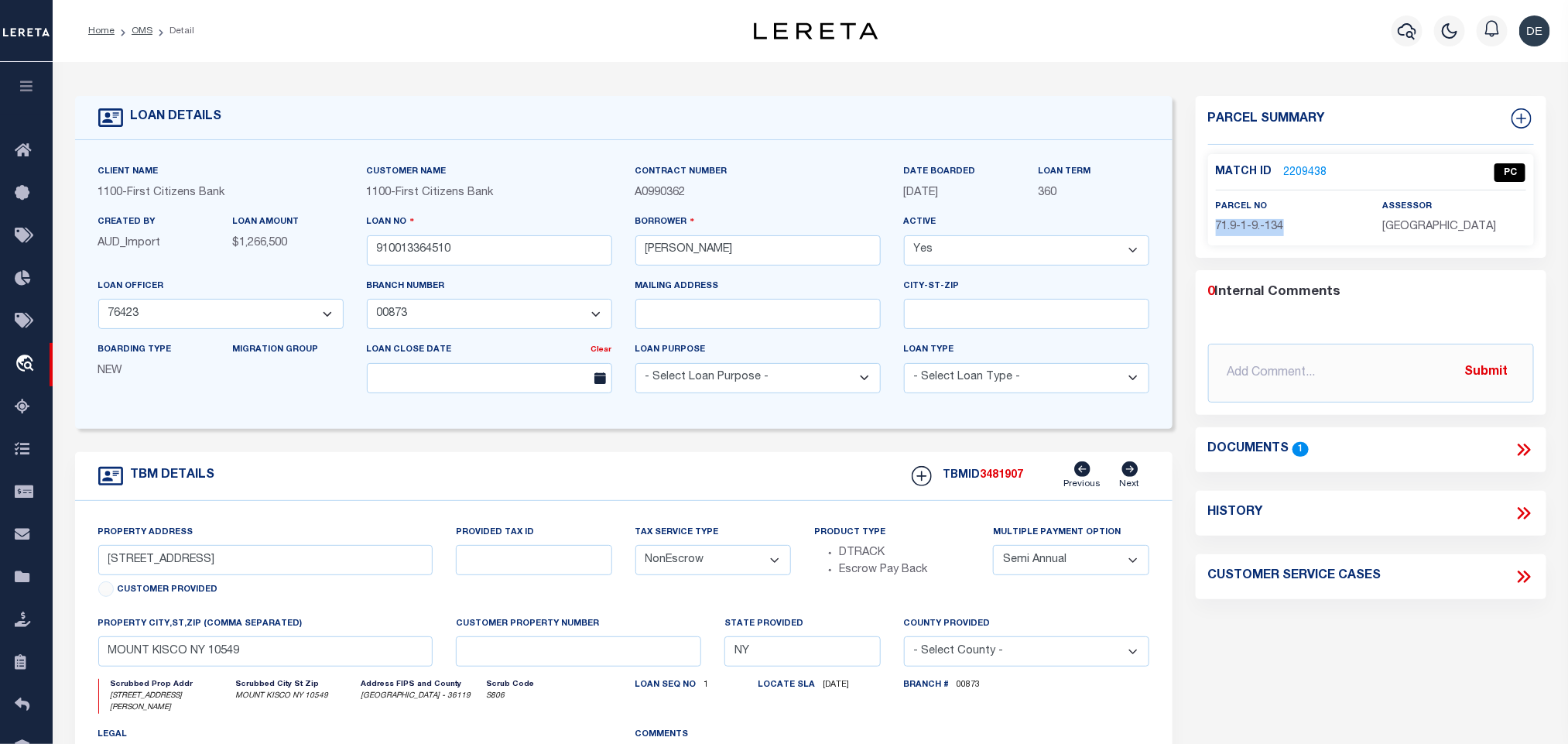
click at [1259, 231] on span "71.9-1-9.-134" at bounding box center [1250, 226] width 68 height 10
copy div "71.9-1-9.-134"
click at [146, 31] on link "OMS" at bounding box center [142, 31] width 21 height 10
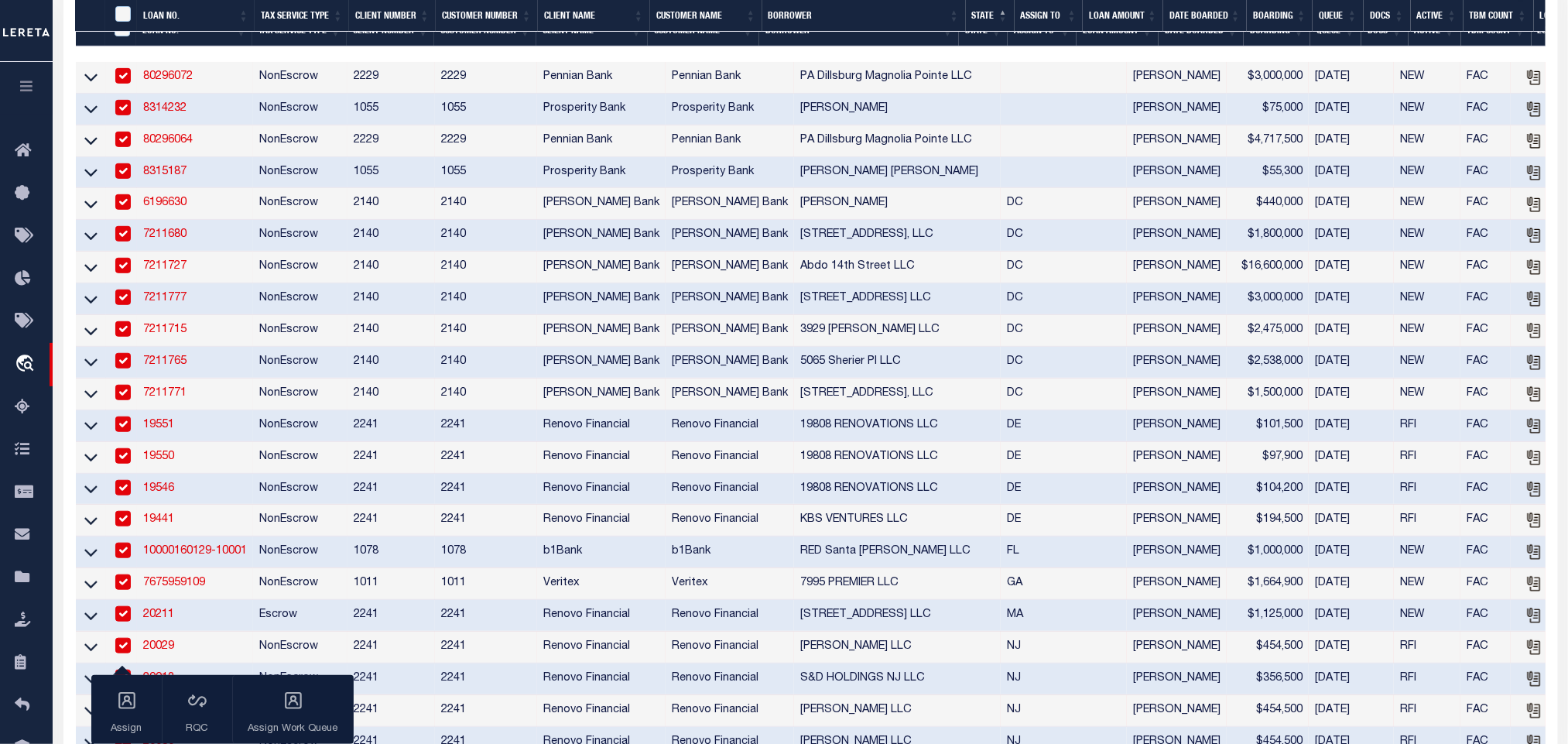
scroll to position [465, 0]
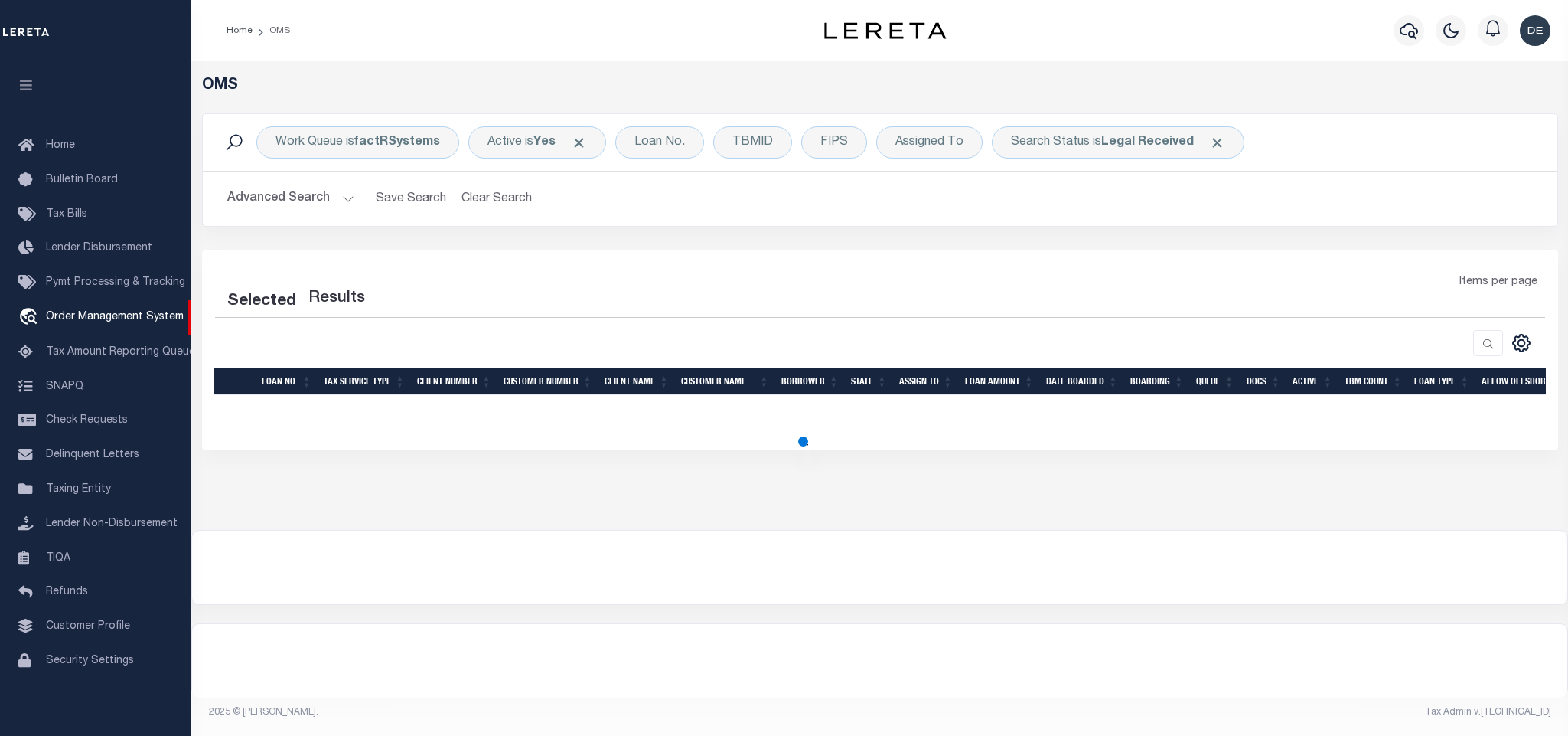
select select "200"
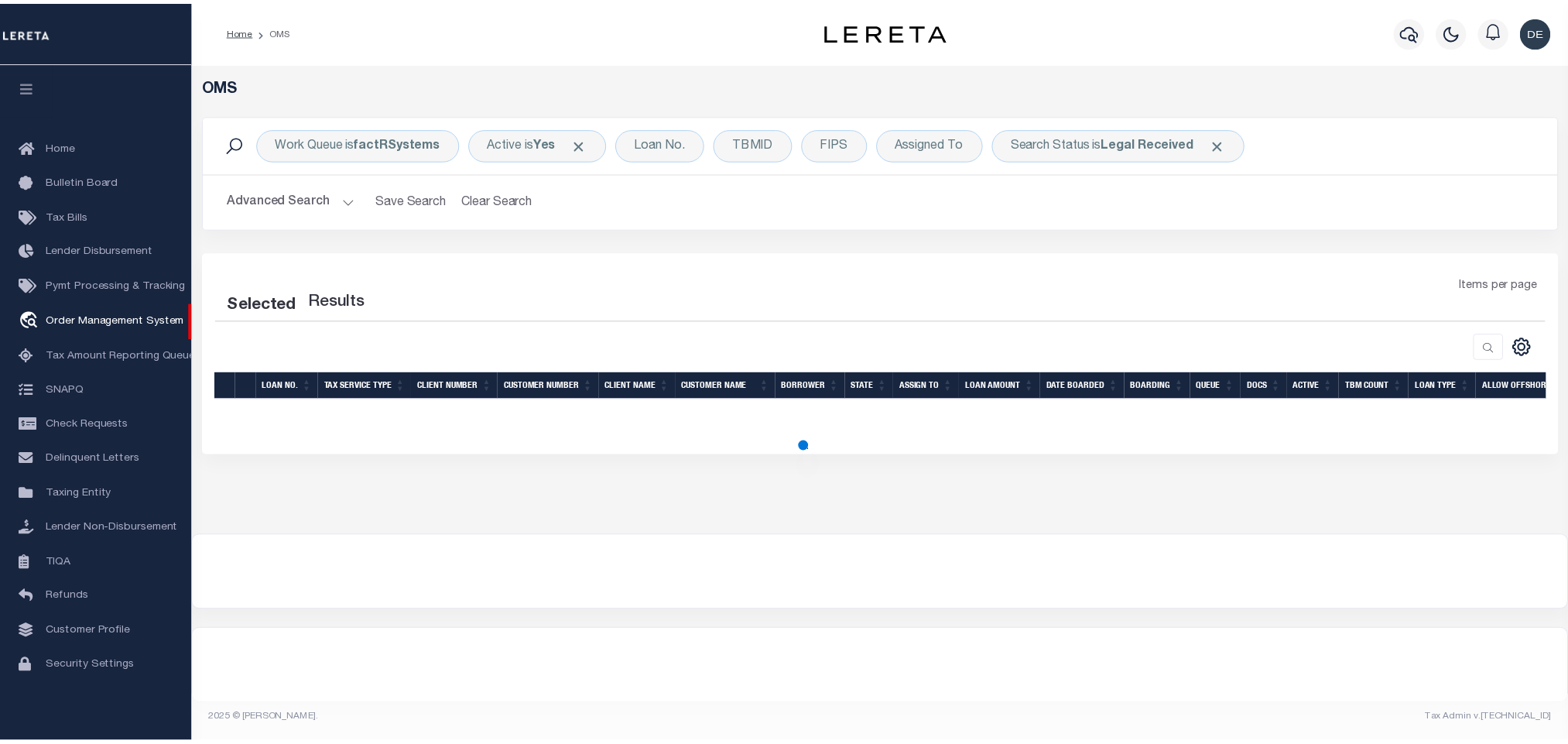
scroll to position [10, 0]
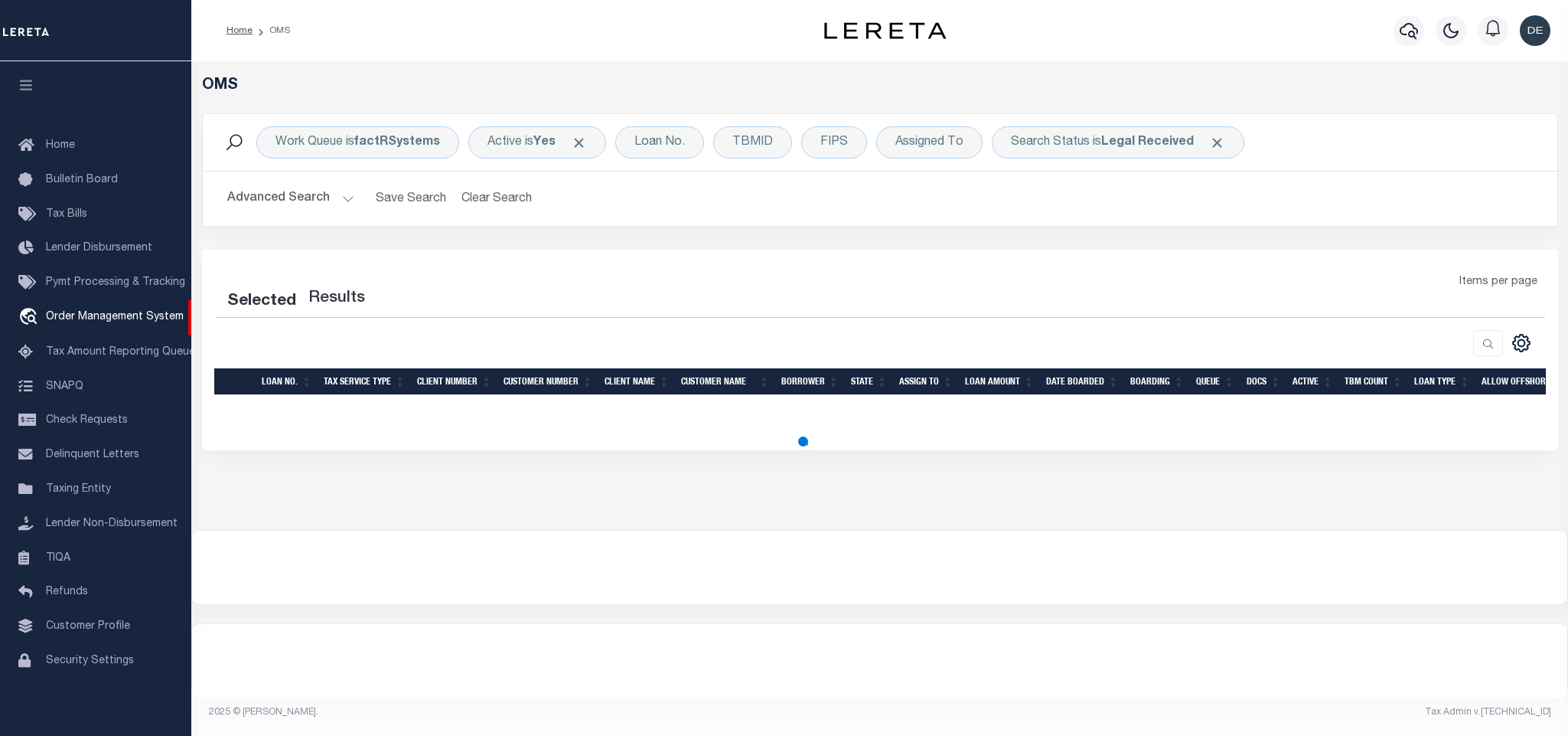
select select "200"
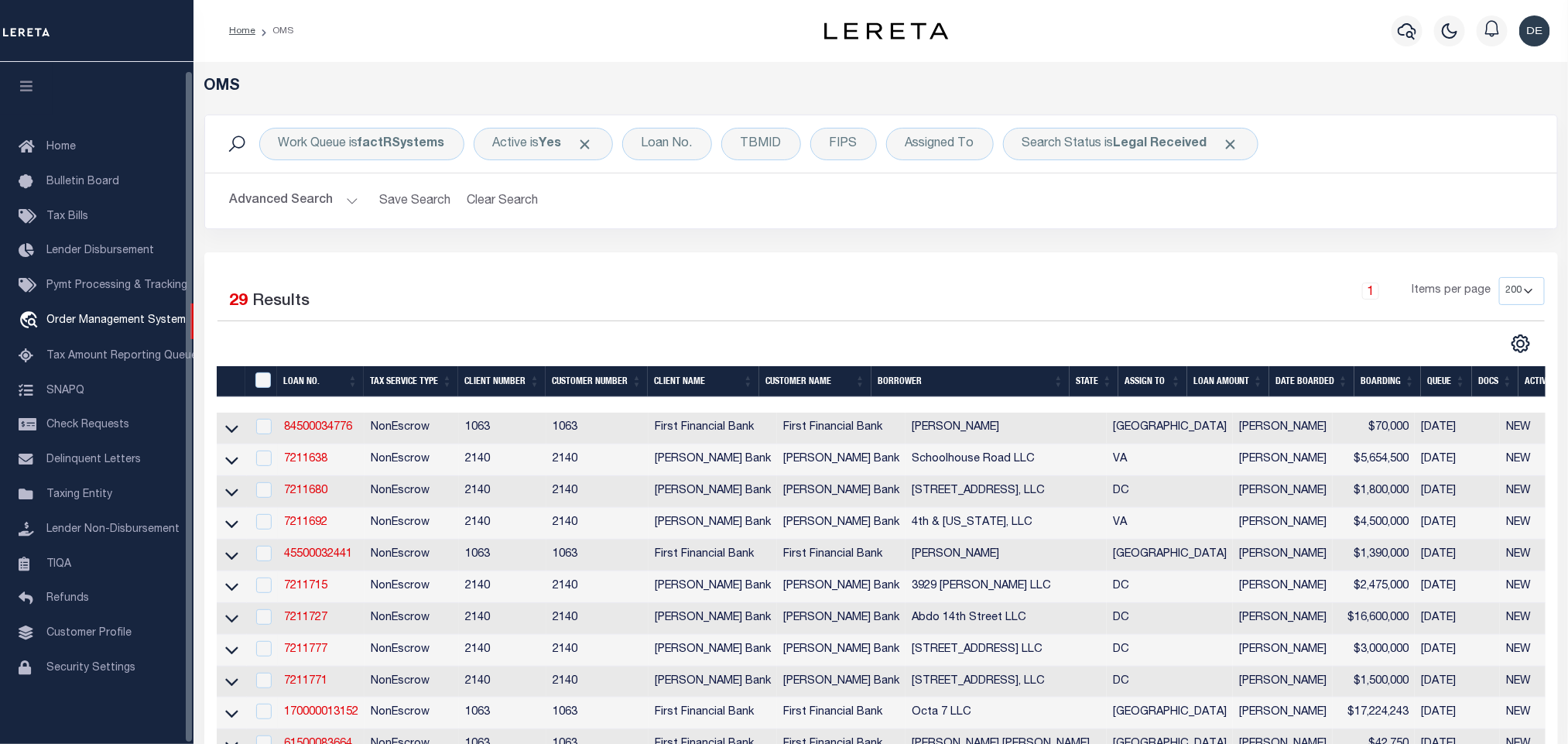
click at [22, 86] on button "button" at bounding box center [26, 88] width 52 height 52
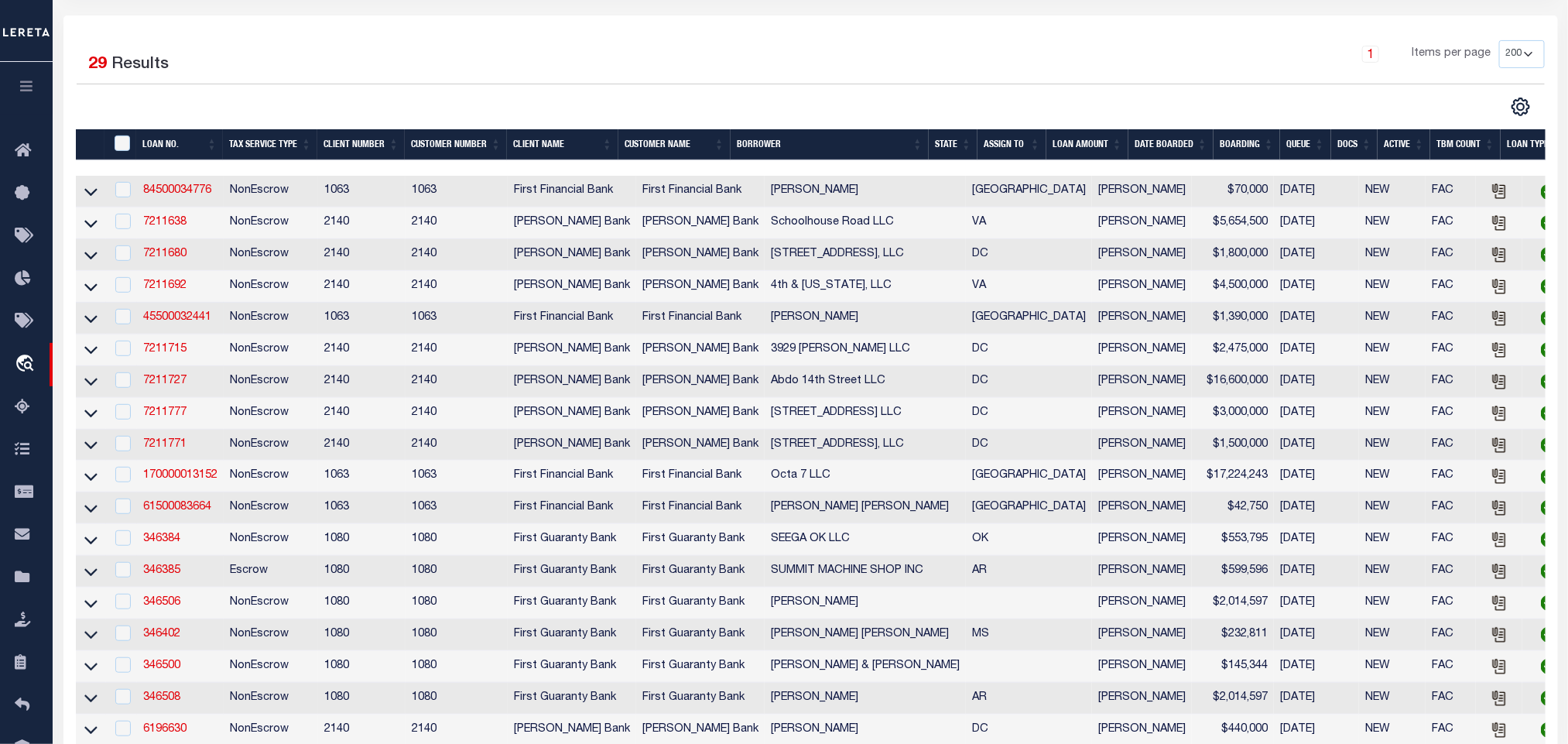
scroll to position [232, 0]
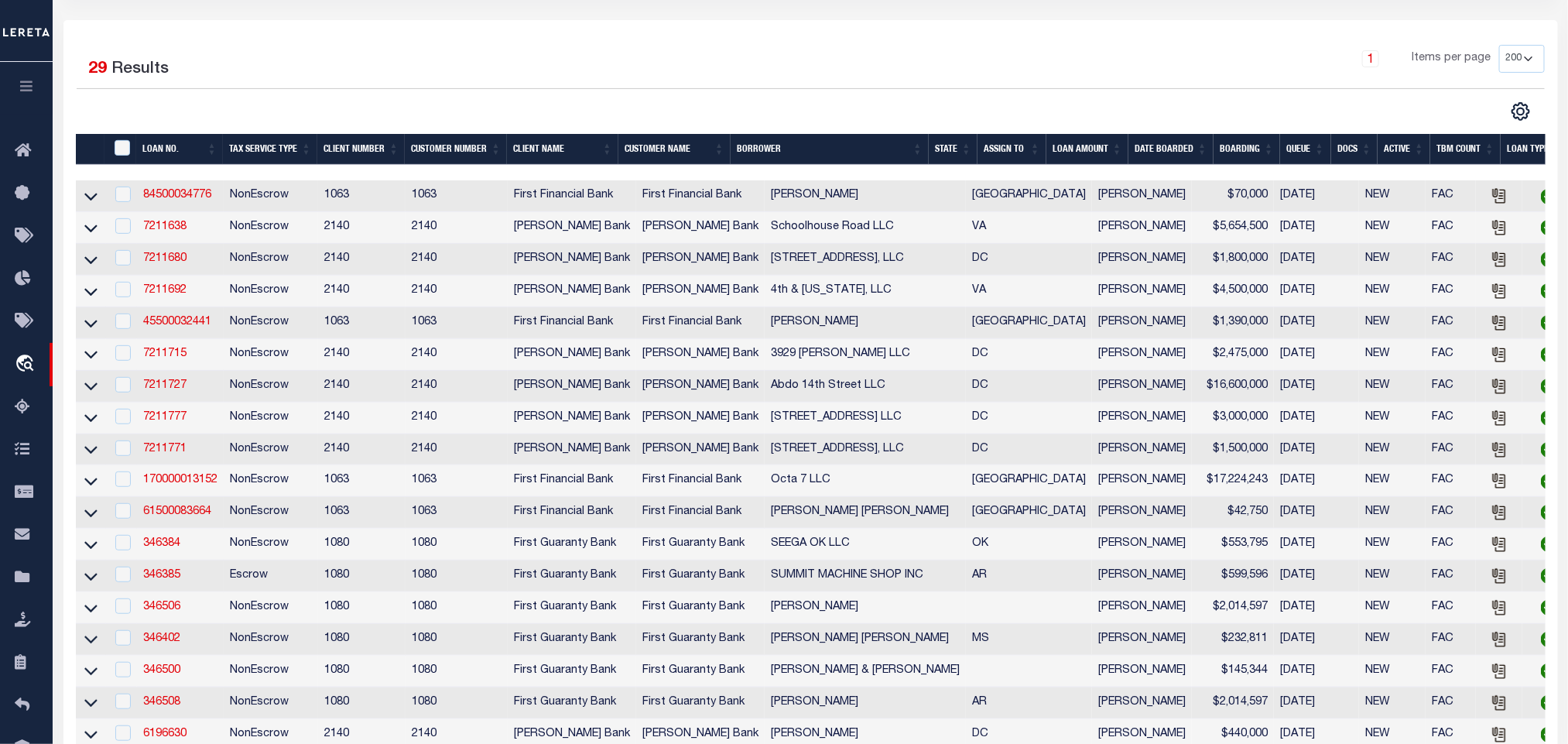
click at [950, 152] on th "State" at bounding box center [953, 149] width 49 height 31
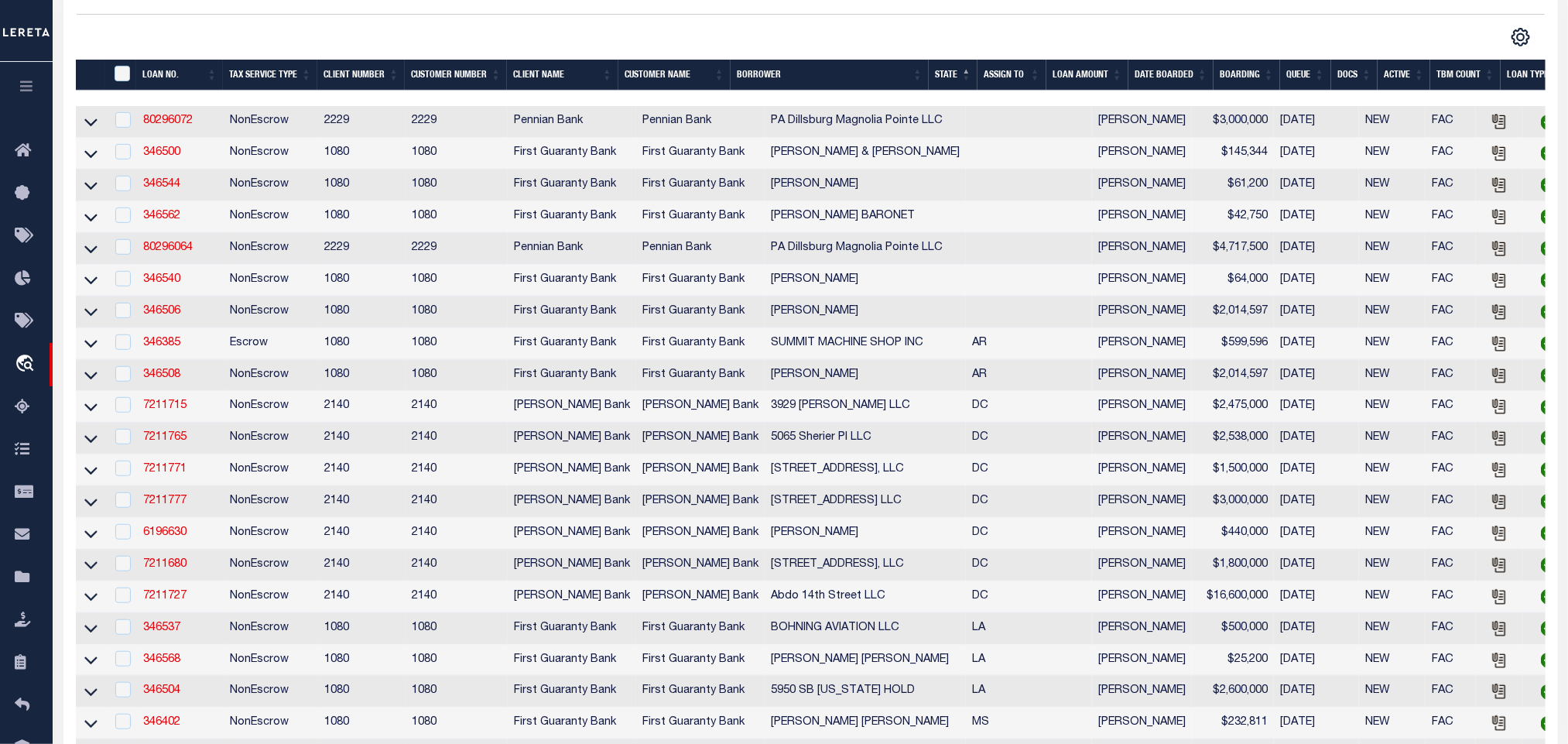
scroll to position [71, 0]
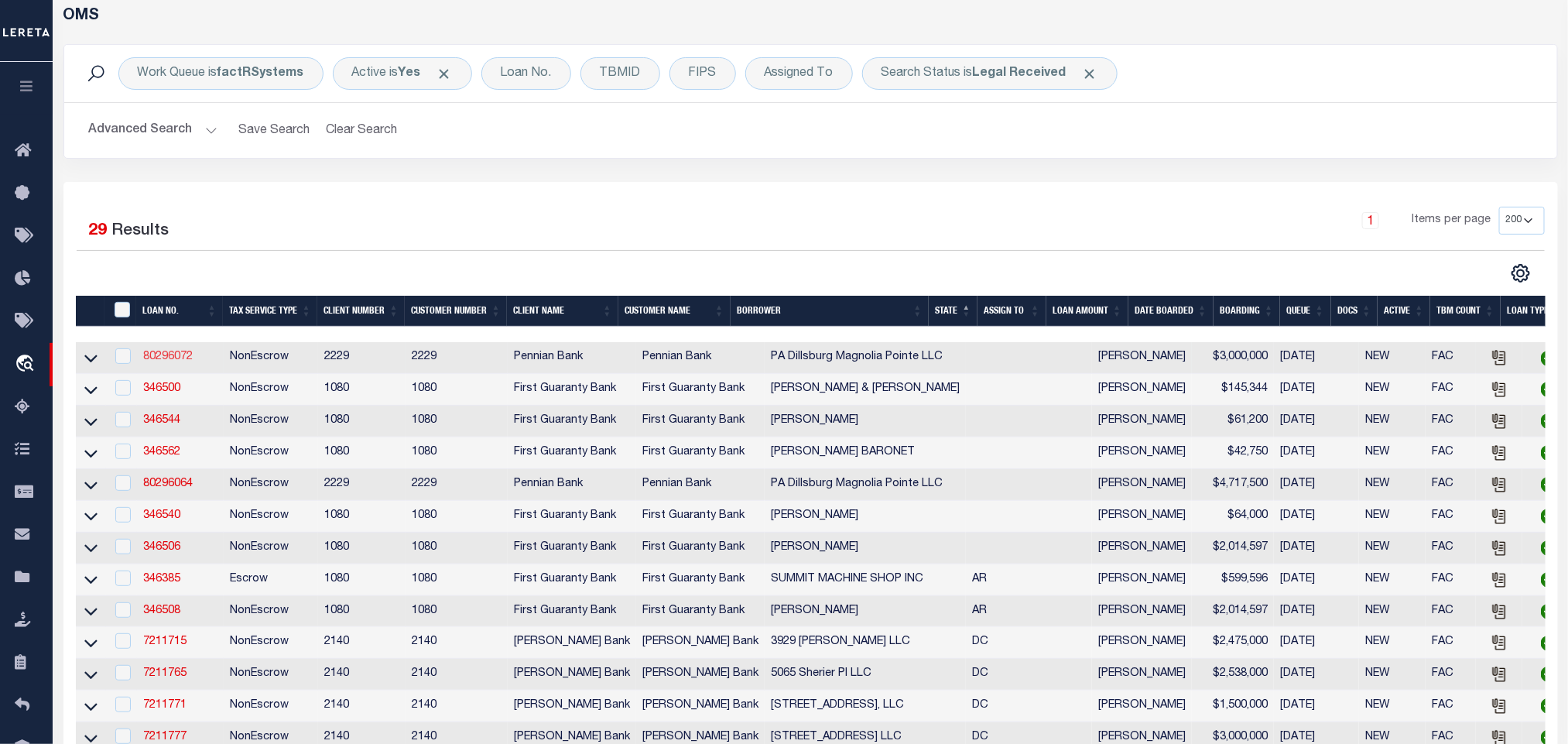
click at [170, 357] on link "80296072" at bounding box center [168, 356] width 50 height 10
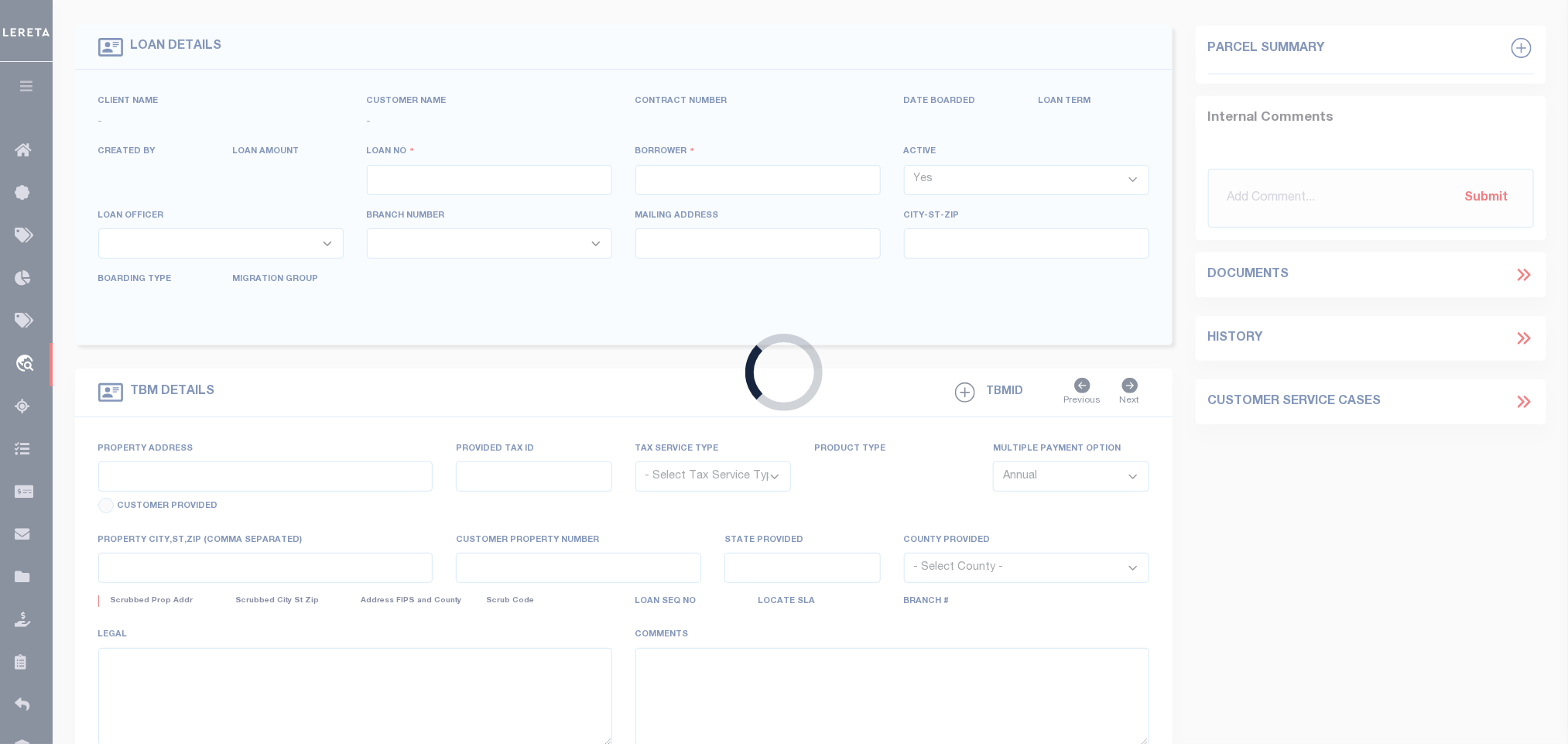
scroll to position [67, 0]
type input "80296072"
type input "PA Dillsburg Magnolia Pointe LLC"
select select
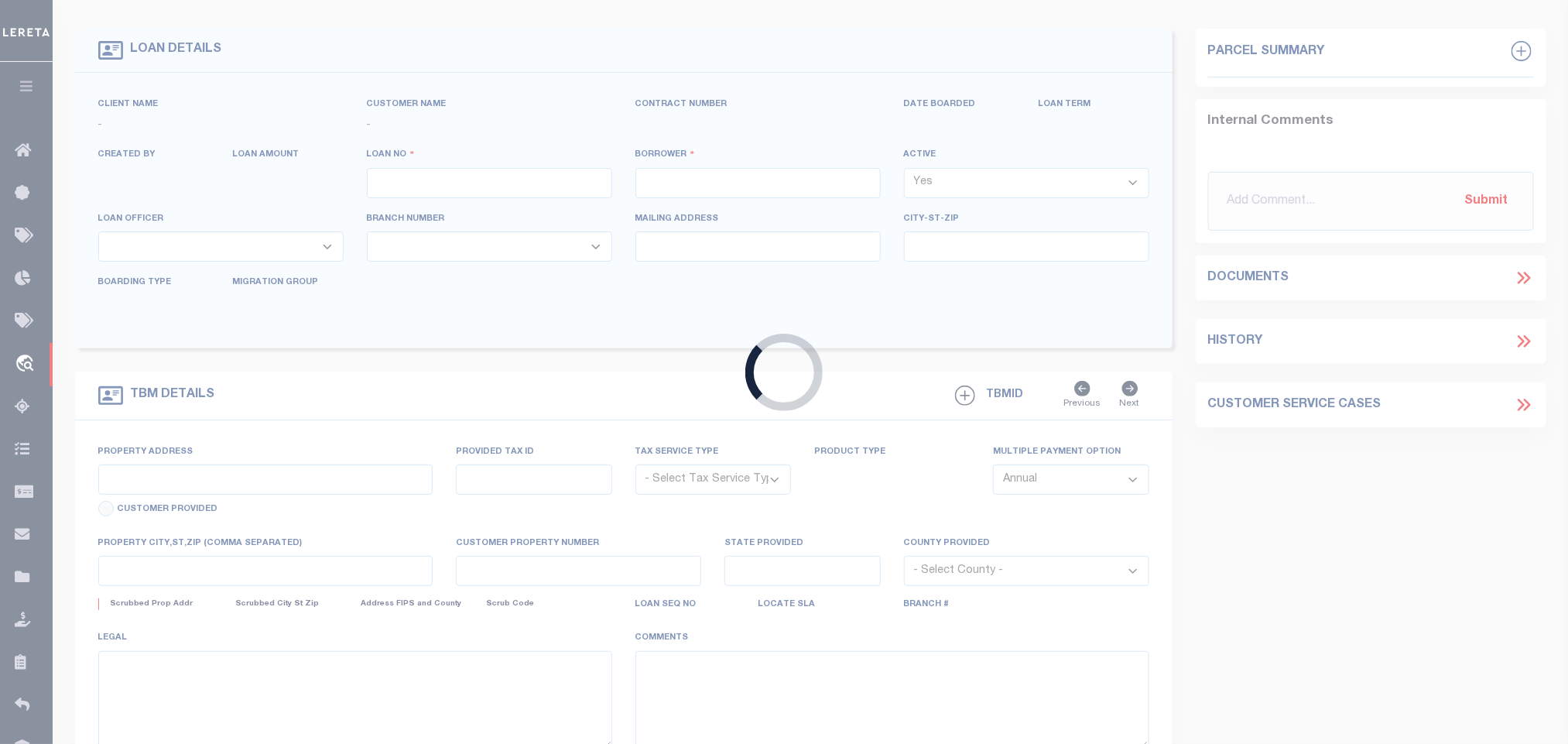
select select "100"
select select "NonEscrow"
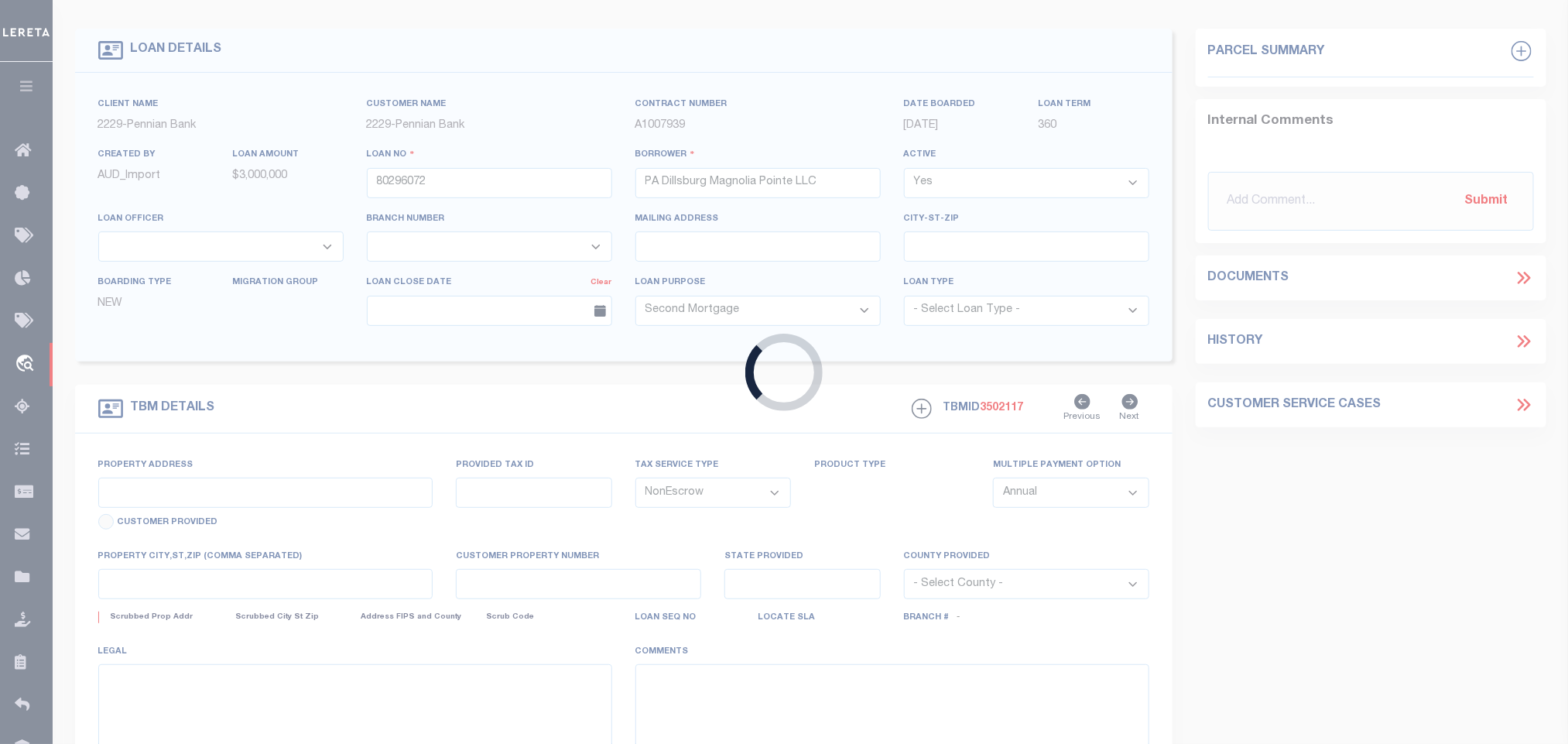
scroll to position [0, 0]
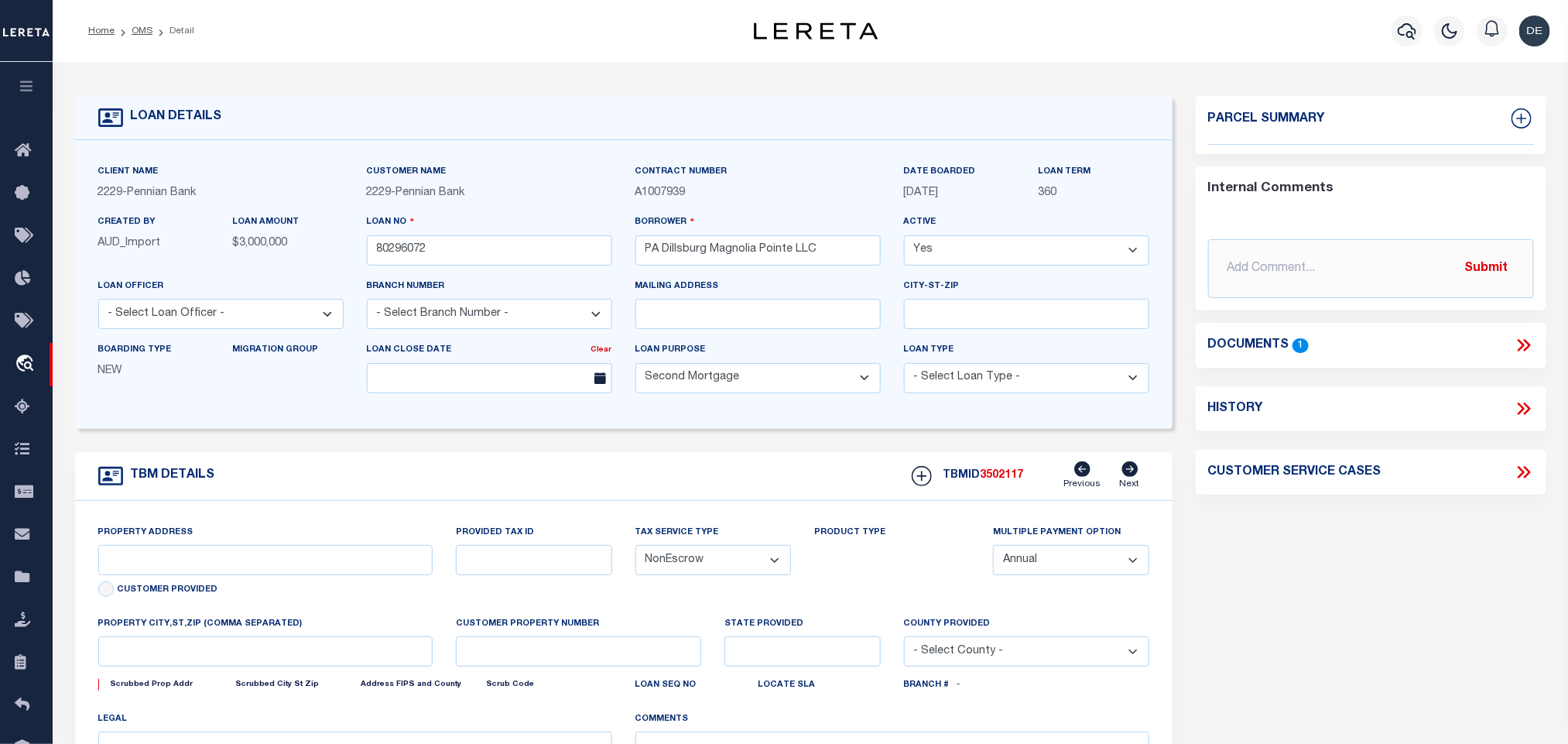
type input "58000OC00980000000, 58000OC0098C000000"
select select
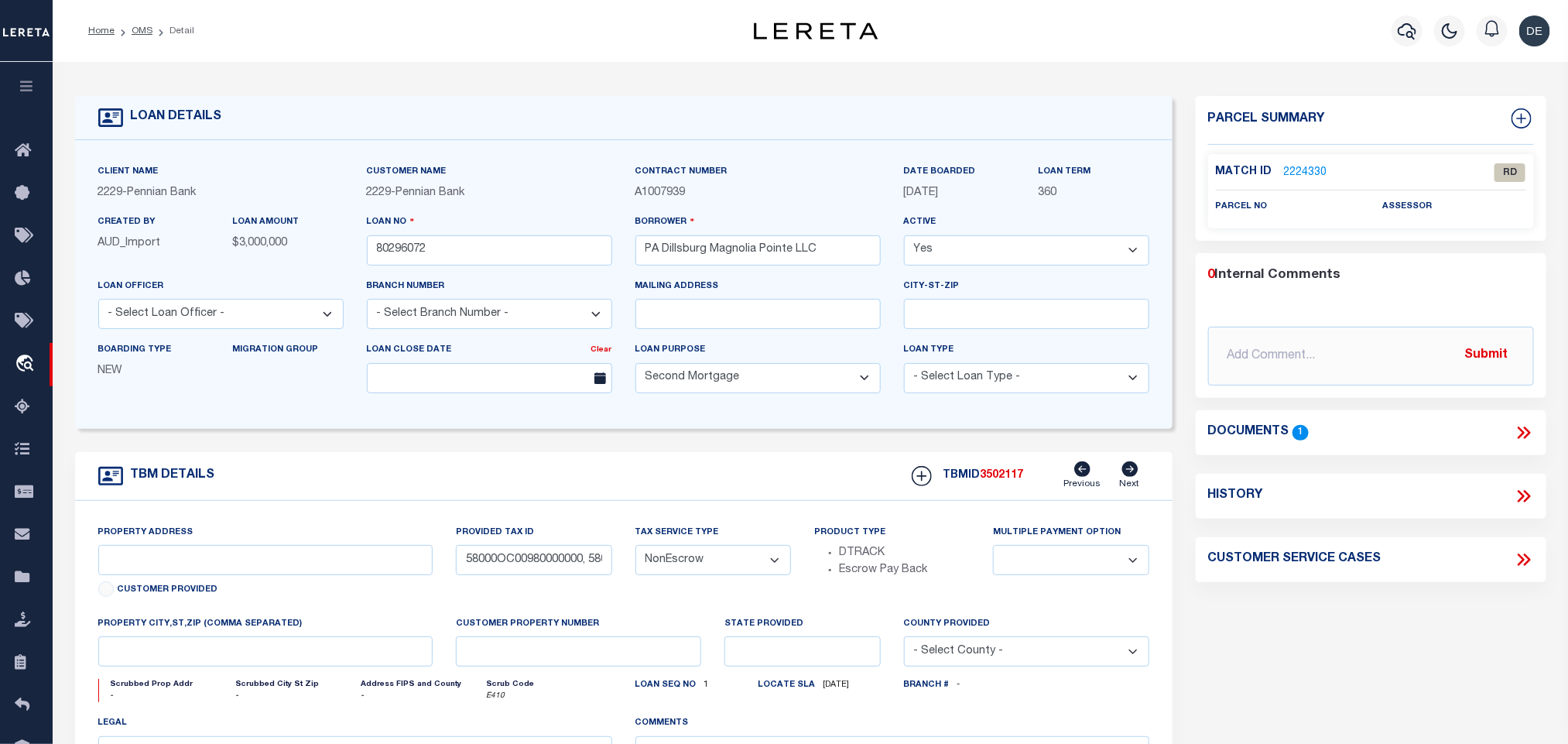
click at [1527, 430] on icon at bounding box center [1527, 432] width 7 height 12
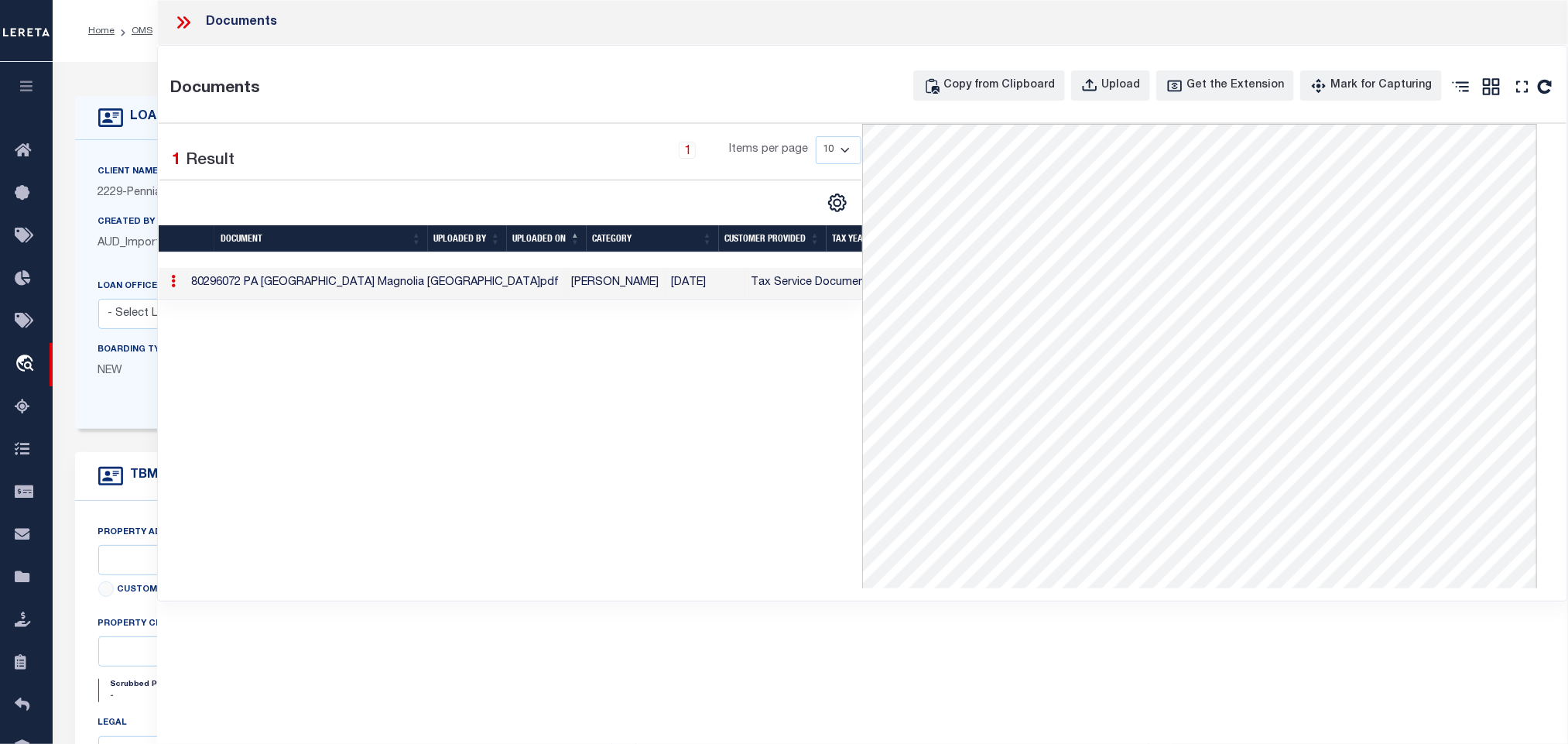
click at [103, 191] on span "2229" at bounding box center [111, 192] width 24 height 10
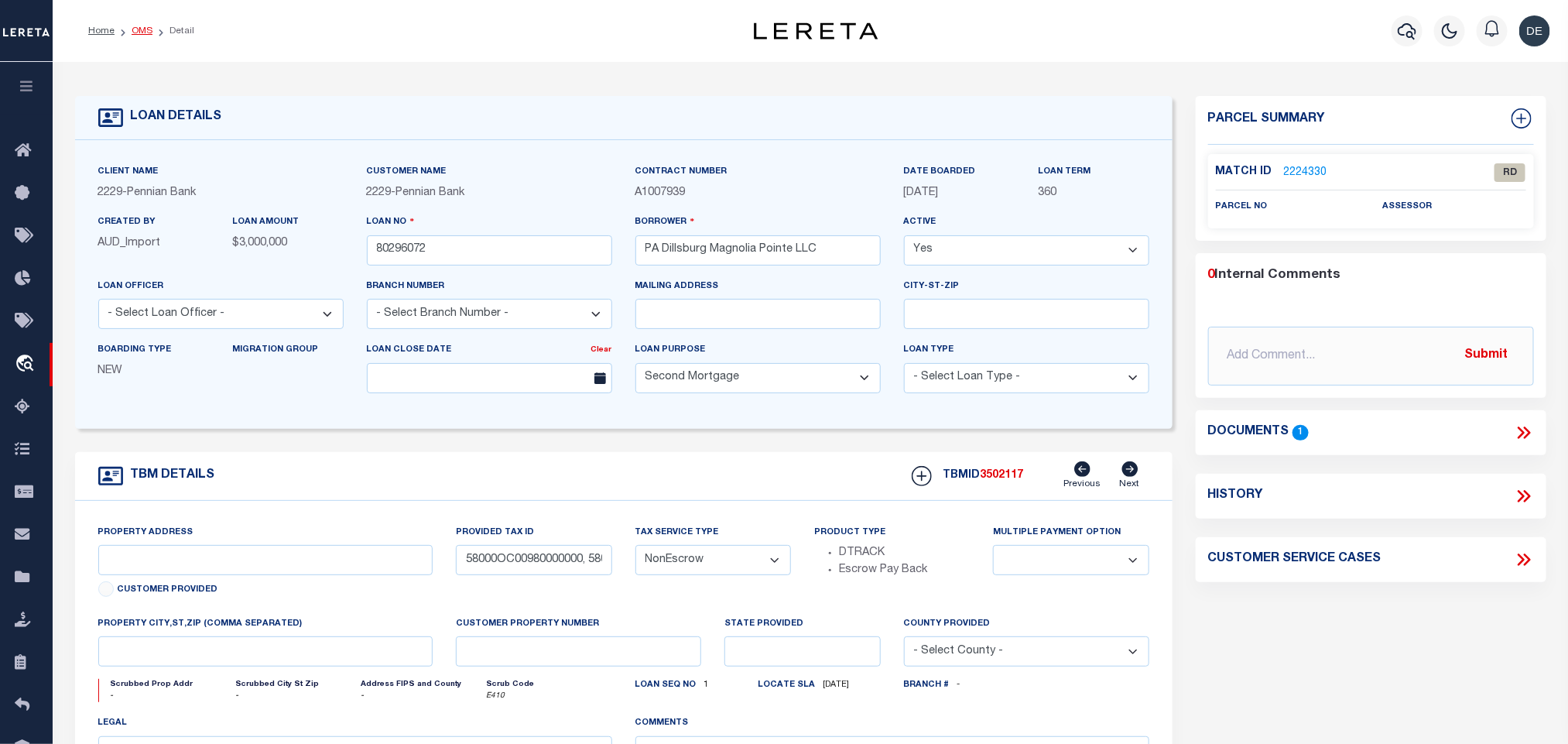
click at [140, 31] on link "OMS" at bounding box center [142, 31] width 21 height 10
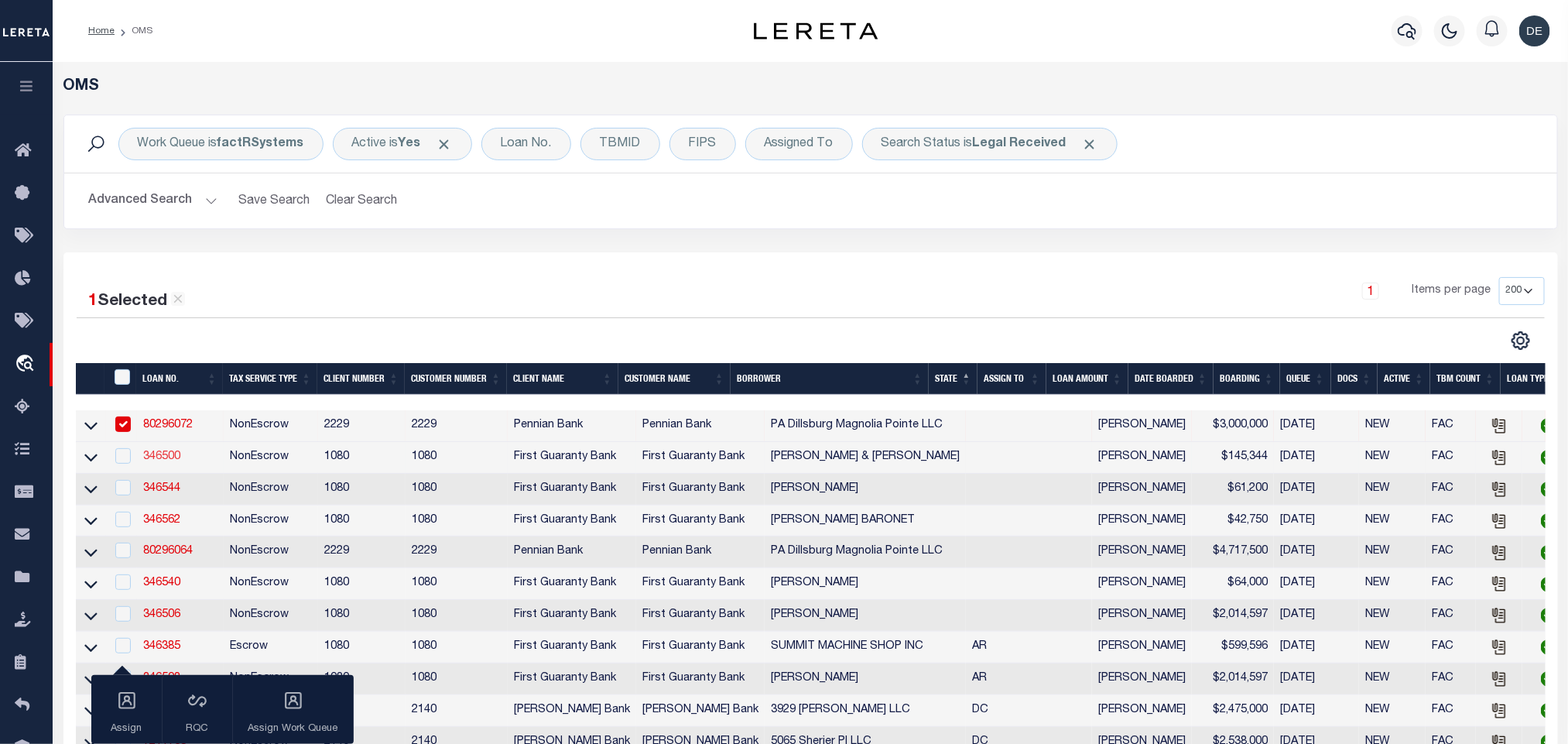
click at [165, 453] on link "346500" at bounding box center [162, 457] width 38 height 10
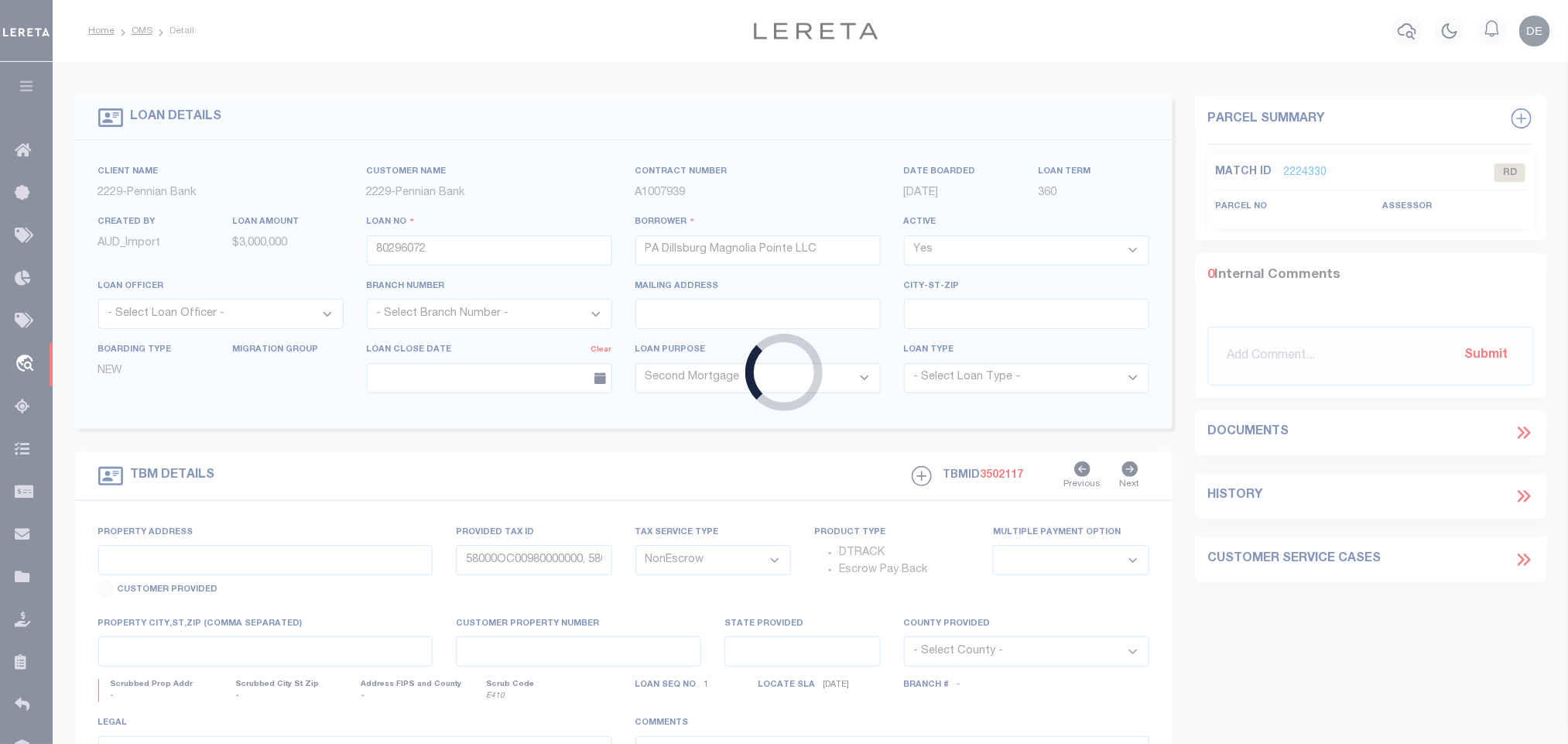
type input "346500"
type input "JOSEPH & NICOLE DENAIS"
select select
select select "400"
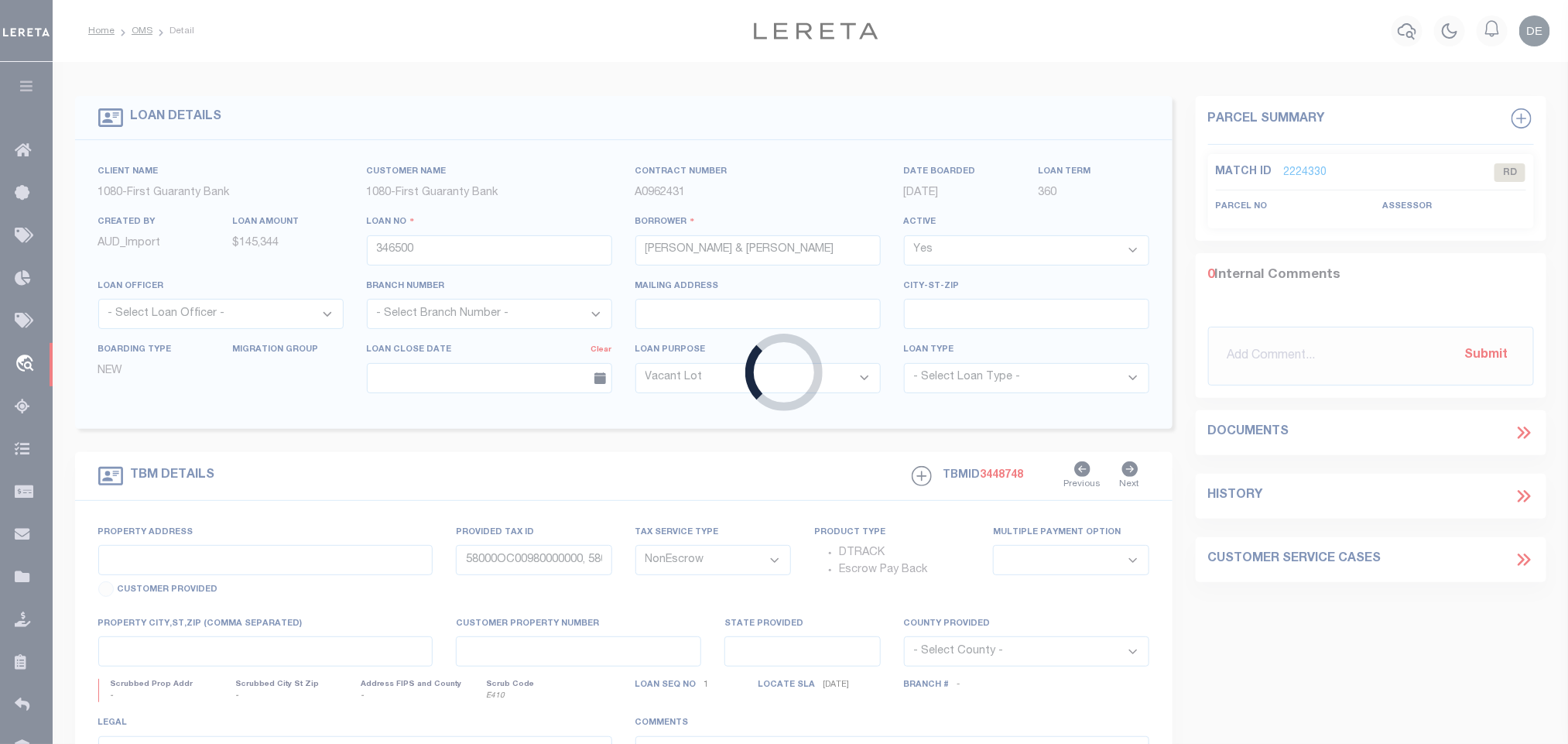
select select "3751"
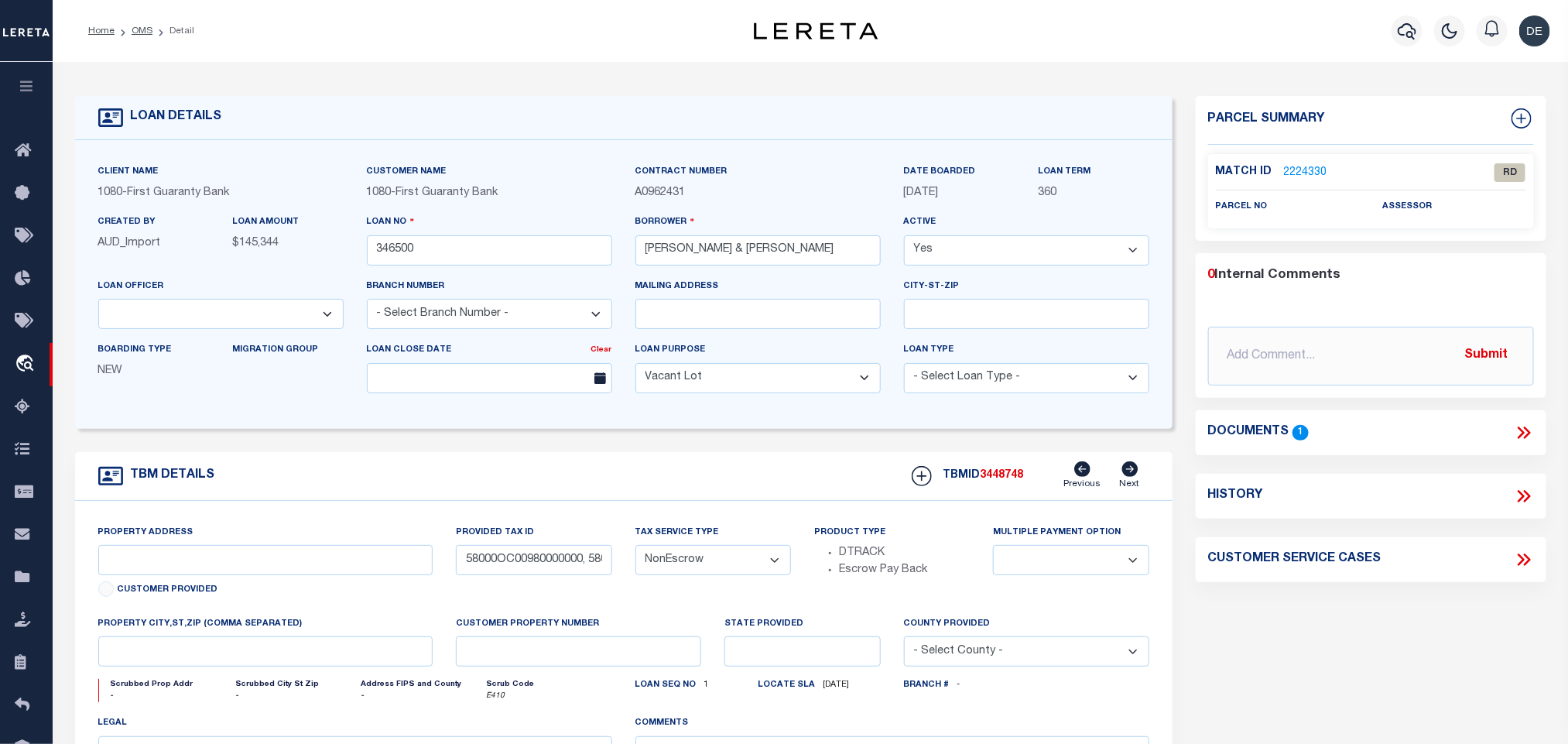
select select "1570"
type input "30.280 ACRES FARMLAND, SEC 6,T12S,R2E"
type input "R9363800"
select select
type input "KAPLAN LA 70548"
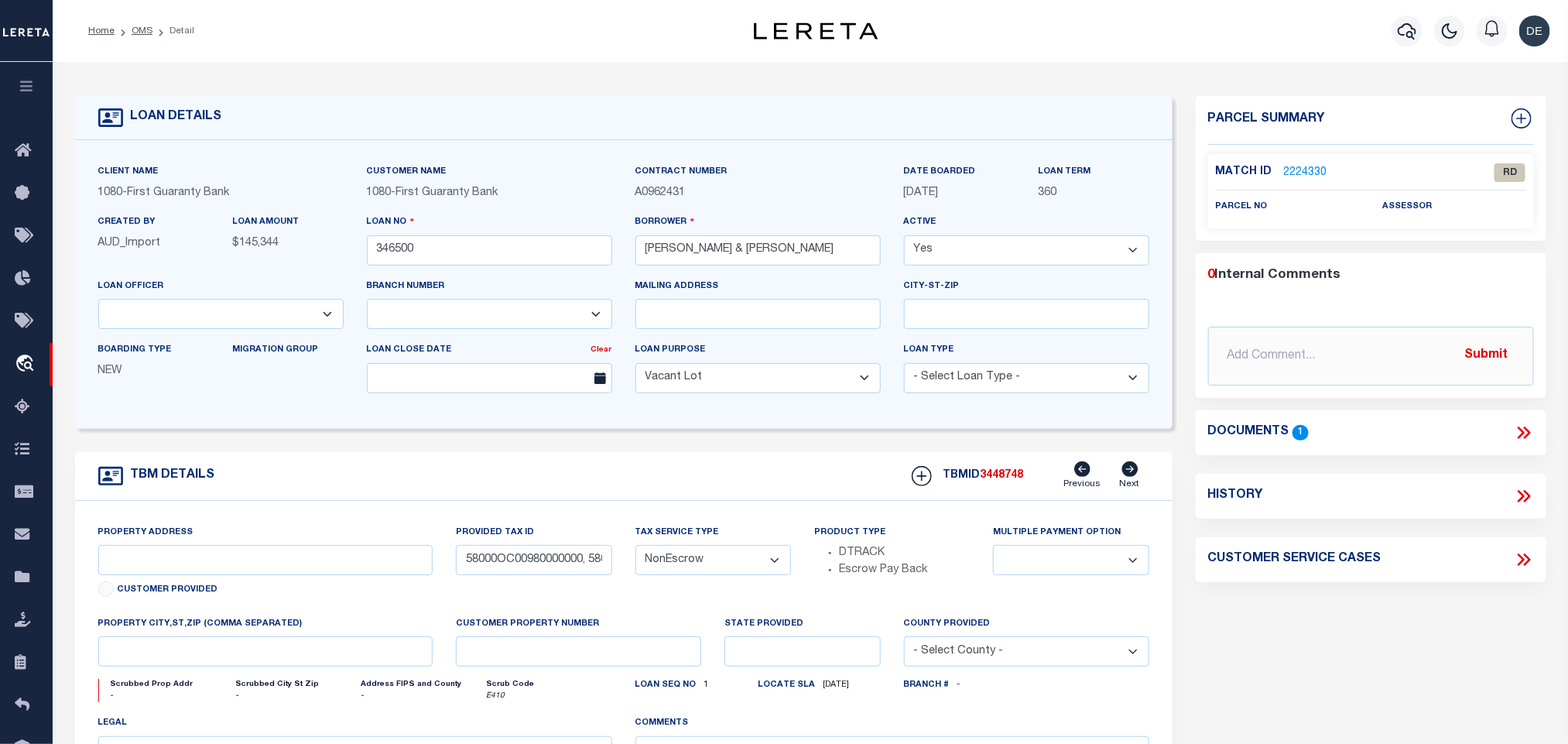
type input "260678949"
click at [1519, 431] on icon at bounding box center [1523, 432] width 20 height 20
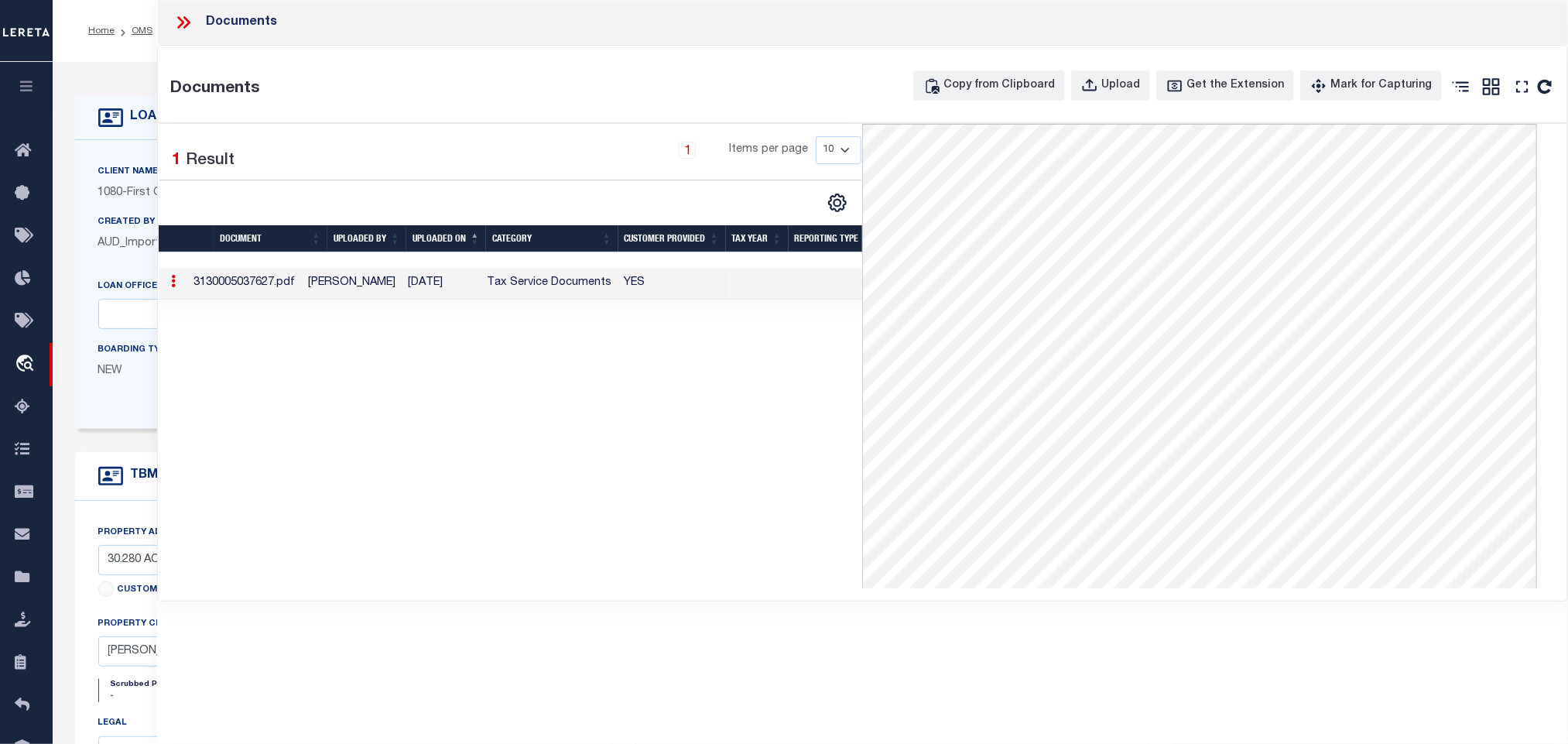
click at [180, 26] on icon at bounding box center [181, 23] width 7 height 12
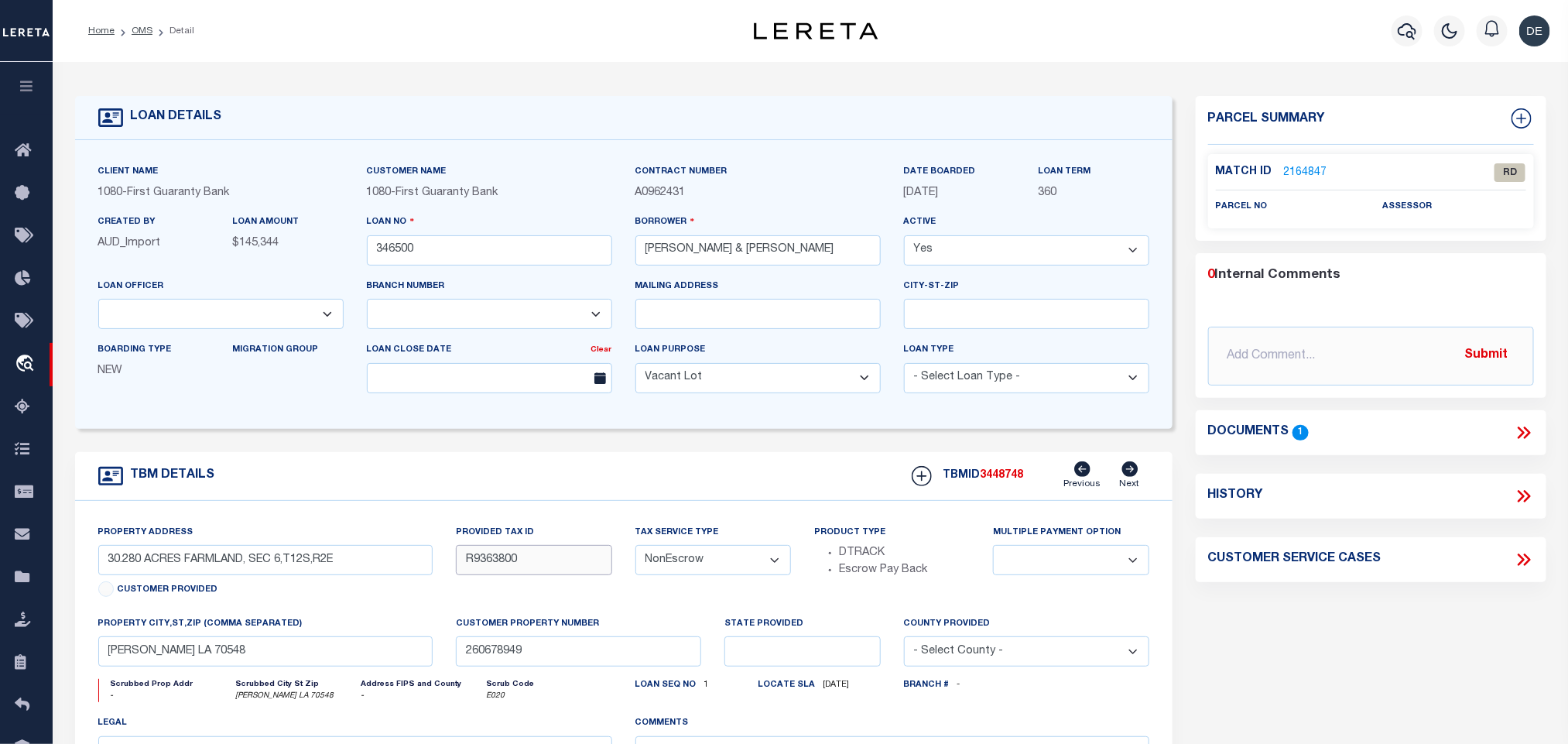
click at [487, 568] on input "R9363800" at bounding box center [534, 560] width 155 height 31
click at [1296, 165] on link "2164847" at bounding box center [1306, 173] width 44 height 17
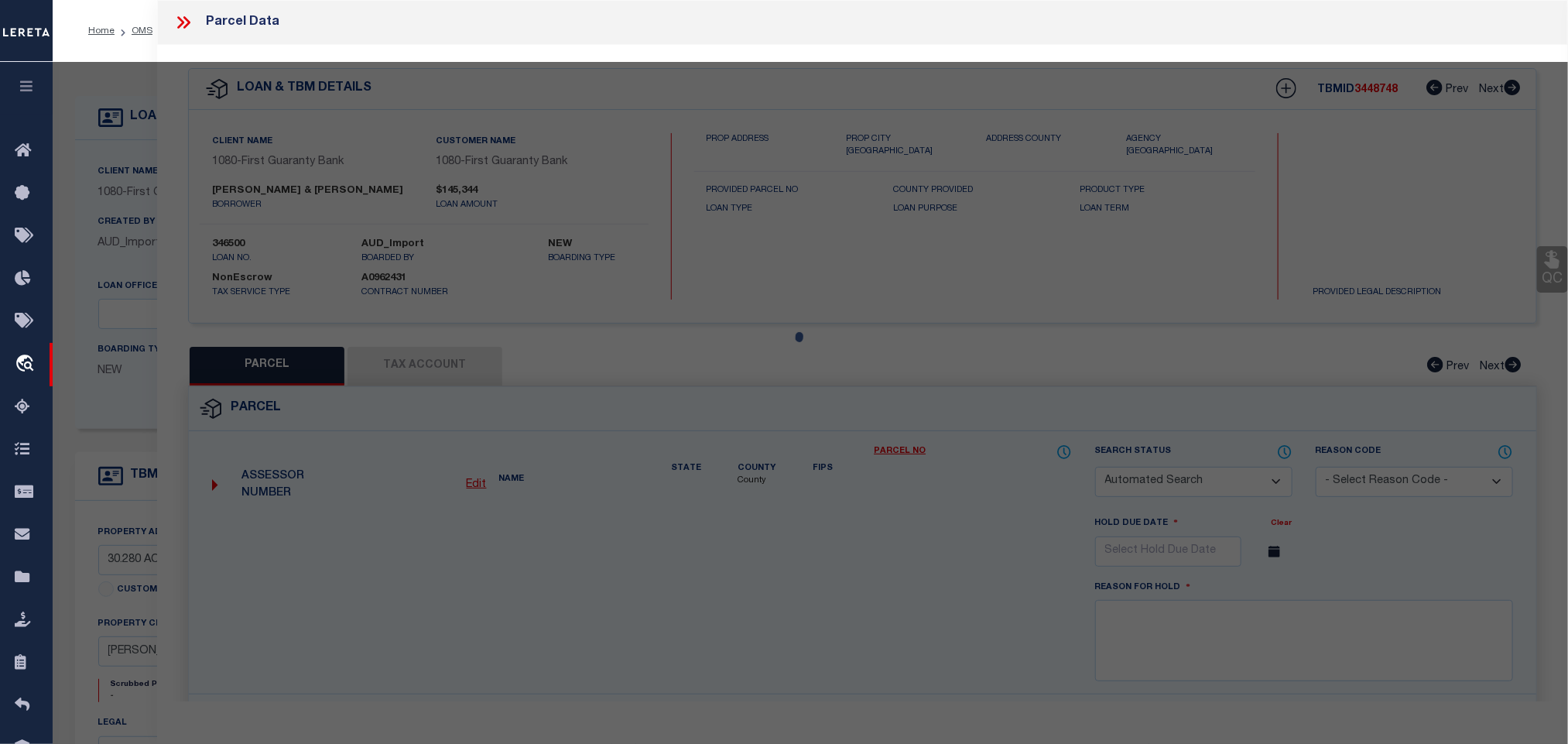
checkbox input "false"
select select "RD"
checkbox input "false"
type textarea "Document uploaded that satisfies a legal requirement, changing from [GEOGRAPHIC…"
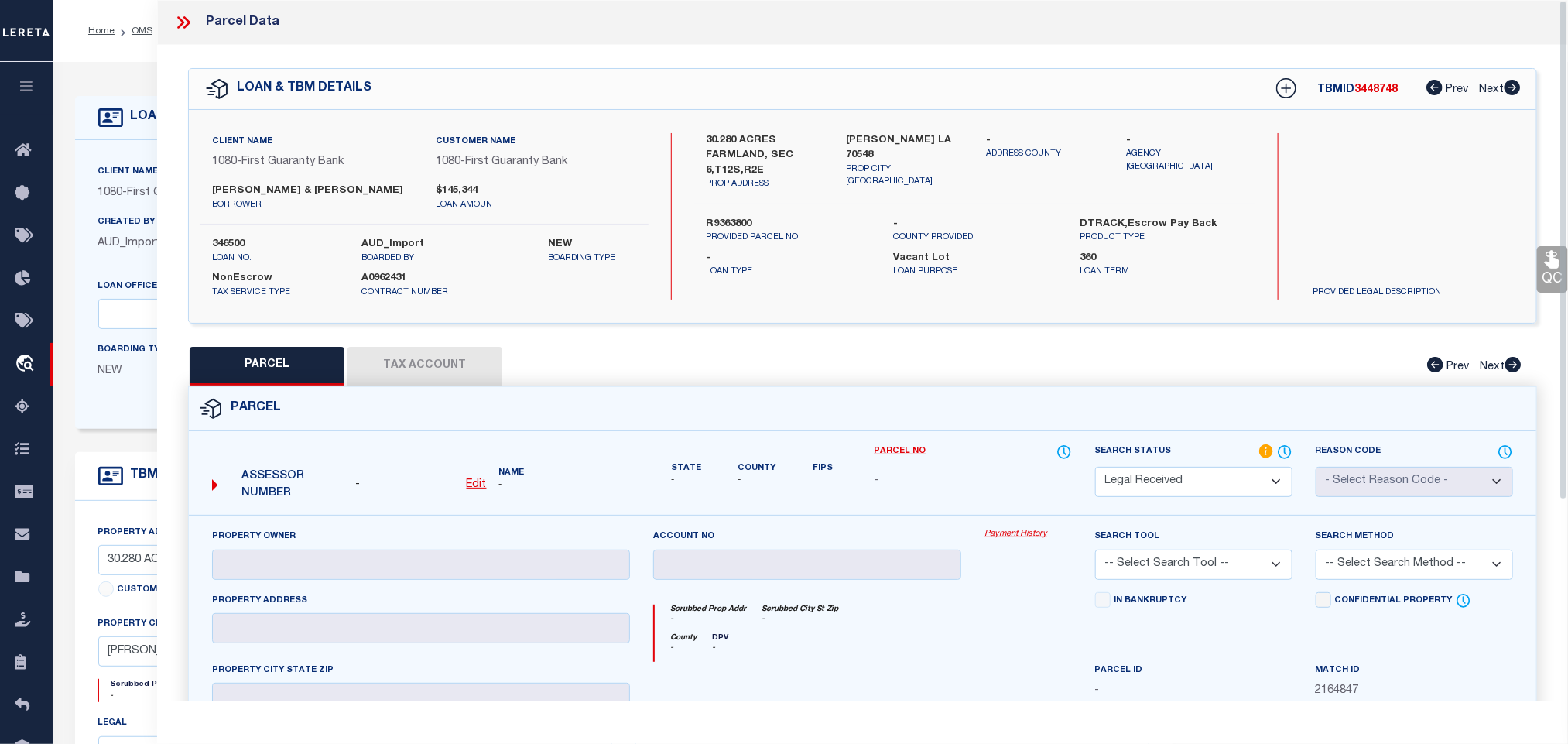
click at [474, 486] on u "Edit" at bounding box center [476, 485] width 20 height 10
select select "RD"
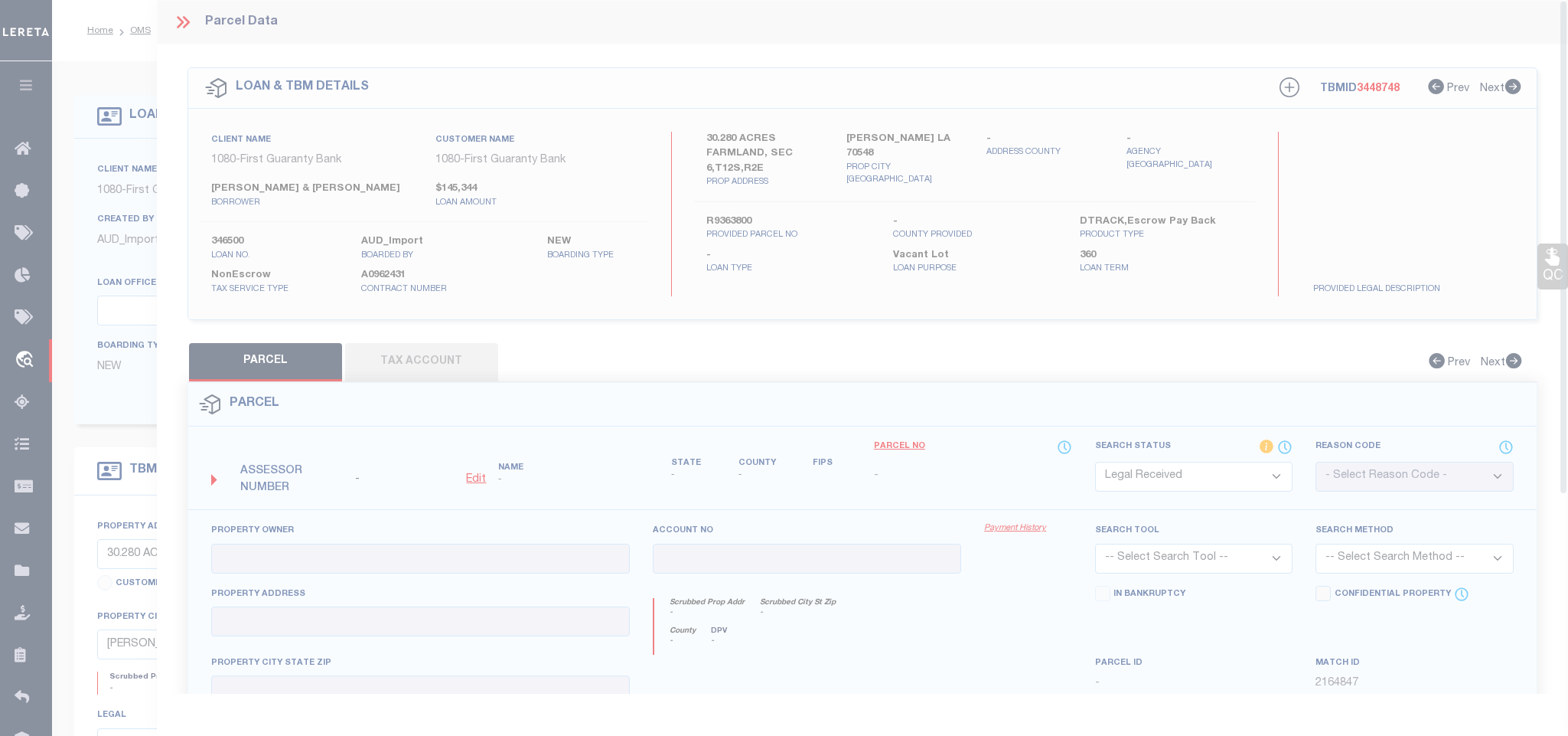
type textarea "-"
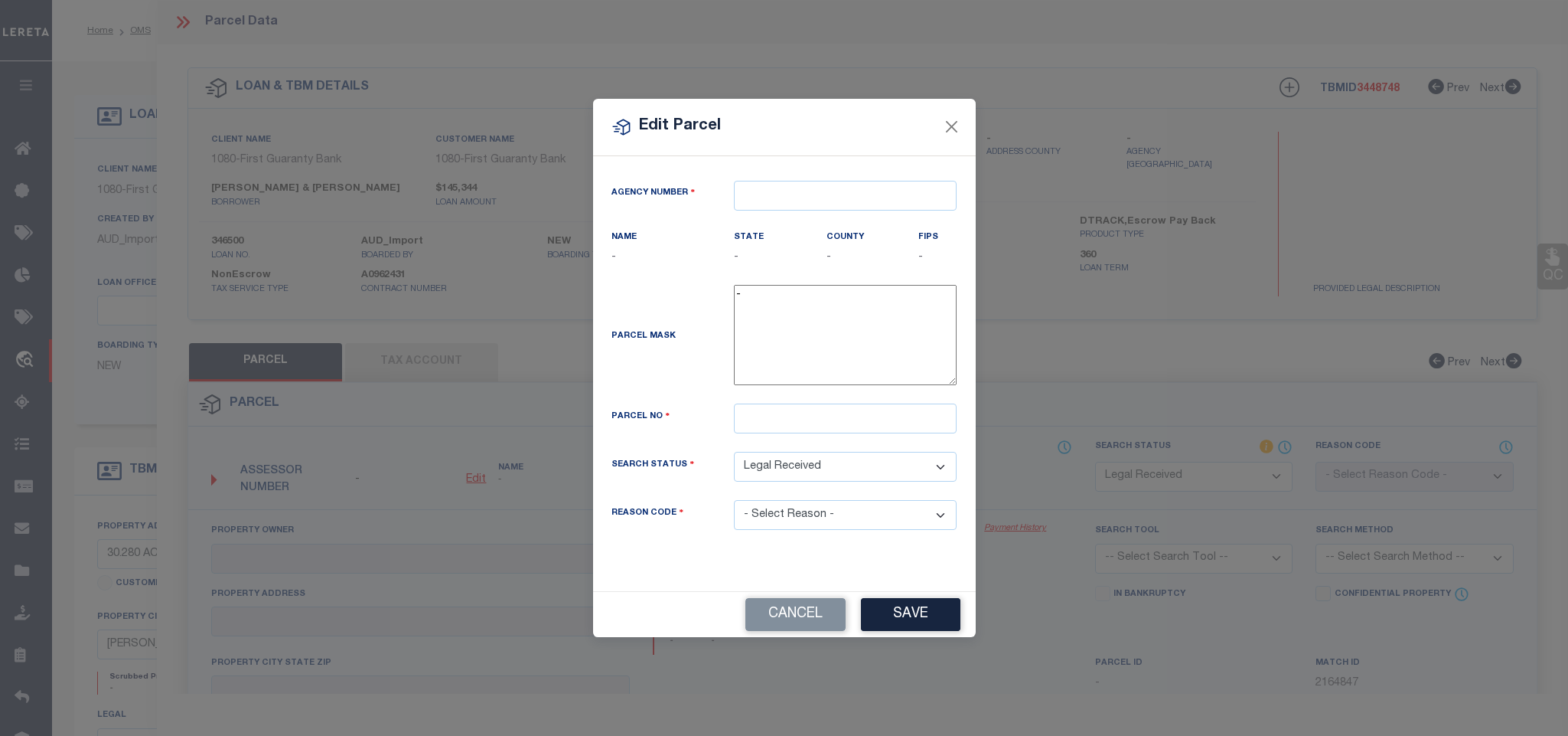
click at [719, 189] on div "Agency Number" at bounding box center [661, 195] width 123 height 22
click at [783, 188] on input "text" at bounding box center [845, 195] width 223 height 30
paste input "170570000"
type input "170570000"
click at [811, 221] on div "170570000 : VERMILION PARISH" at bounding box center [845, 228] width 223 height 44
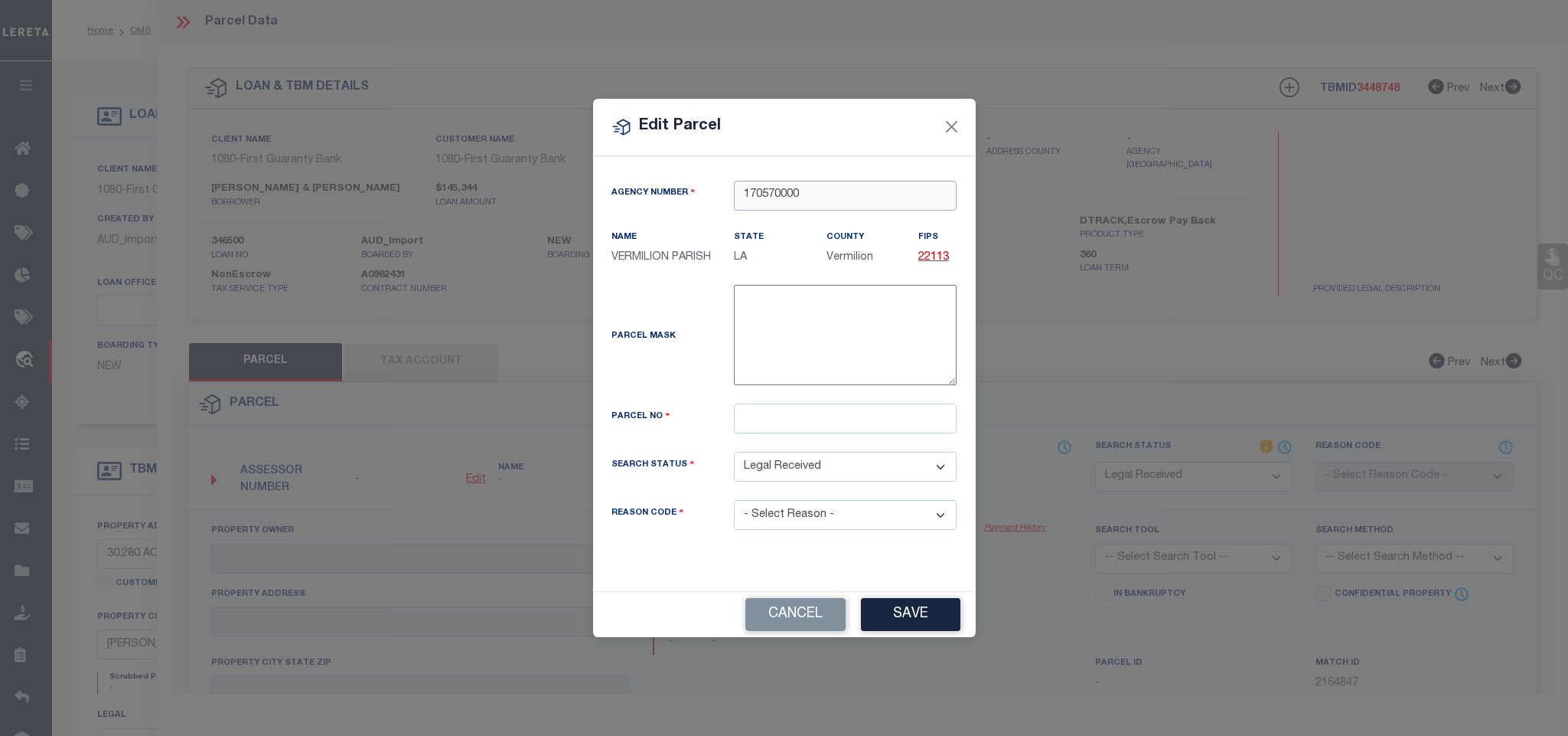
type input "170570000"
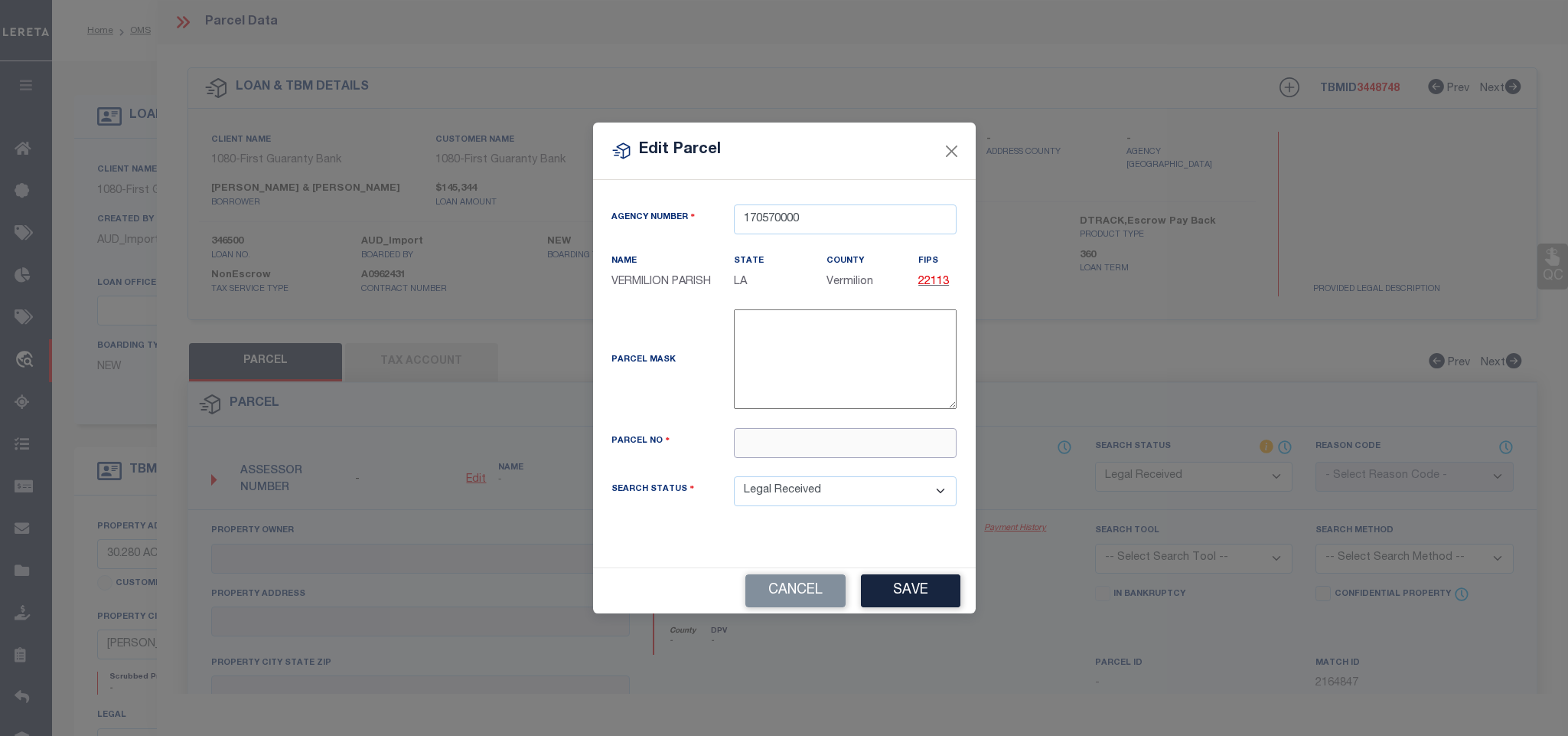
click at [826, 454] on input "text" at bounding box center [845, 442] width 223 height 30
paste input "R9363800"
type input "R9363800"
click at [920, 605] on button "Save" at bounding box center [910, 591] width 99 height 33
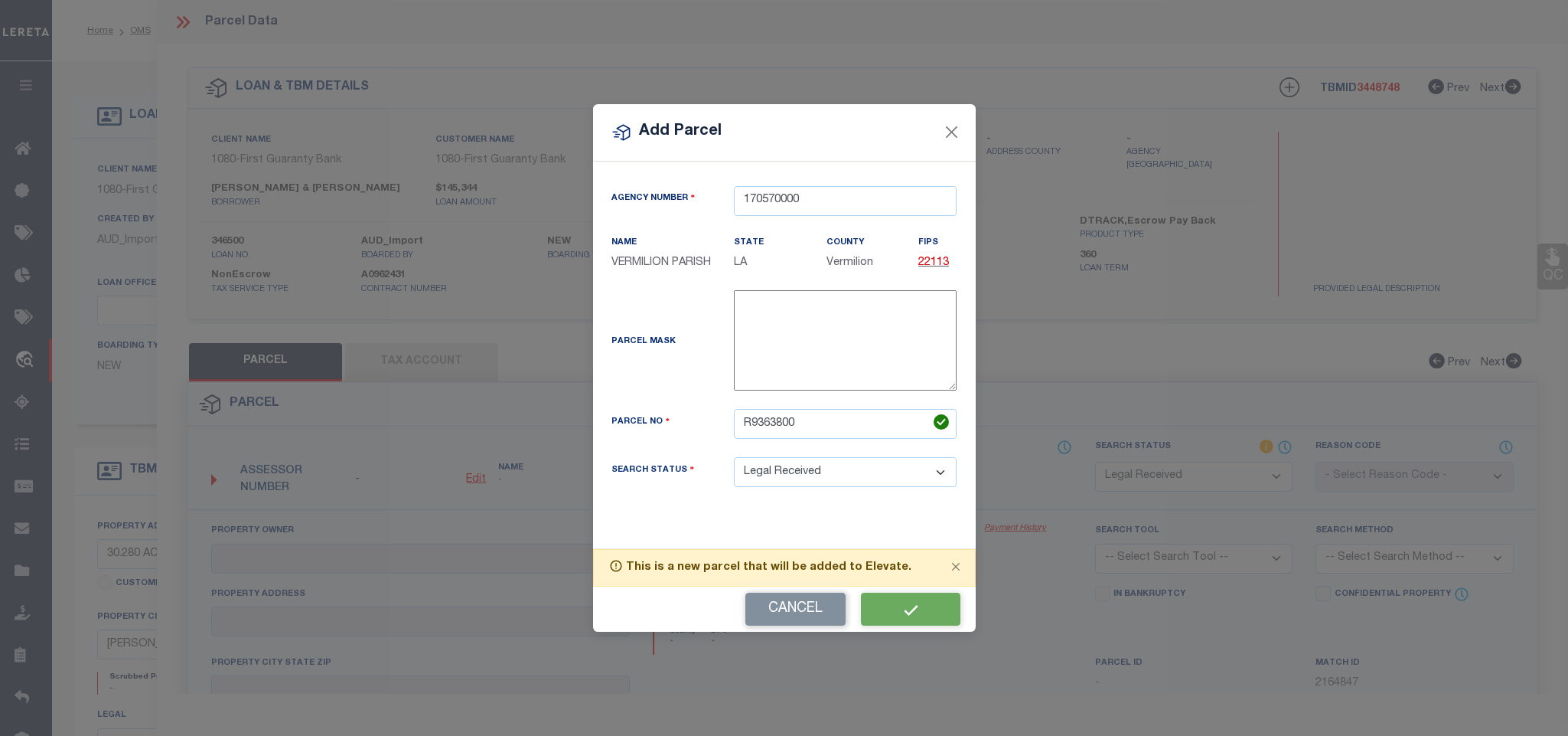
select select "RD"
checkbox input "false"
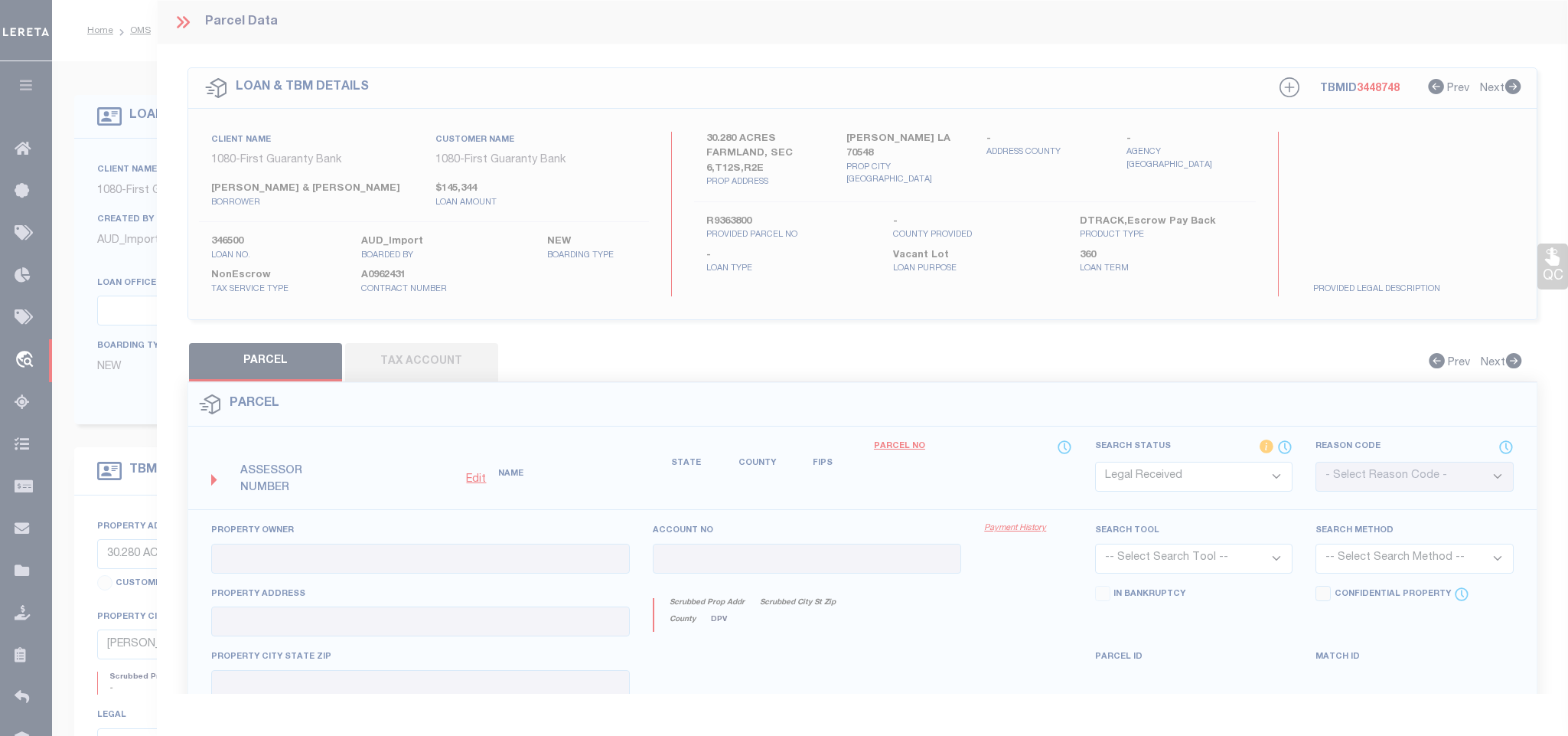
checkbox input "false"
type textarea "Document uploaded that satisfies a legal requirement, changing from [GEOGRAPHIC…"
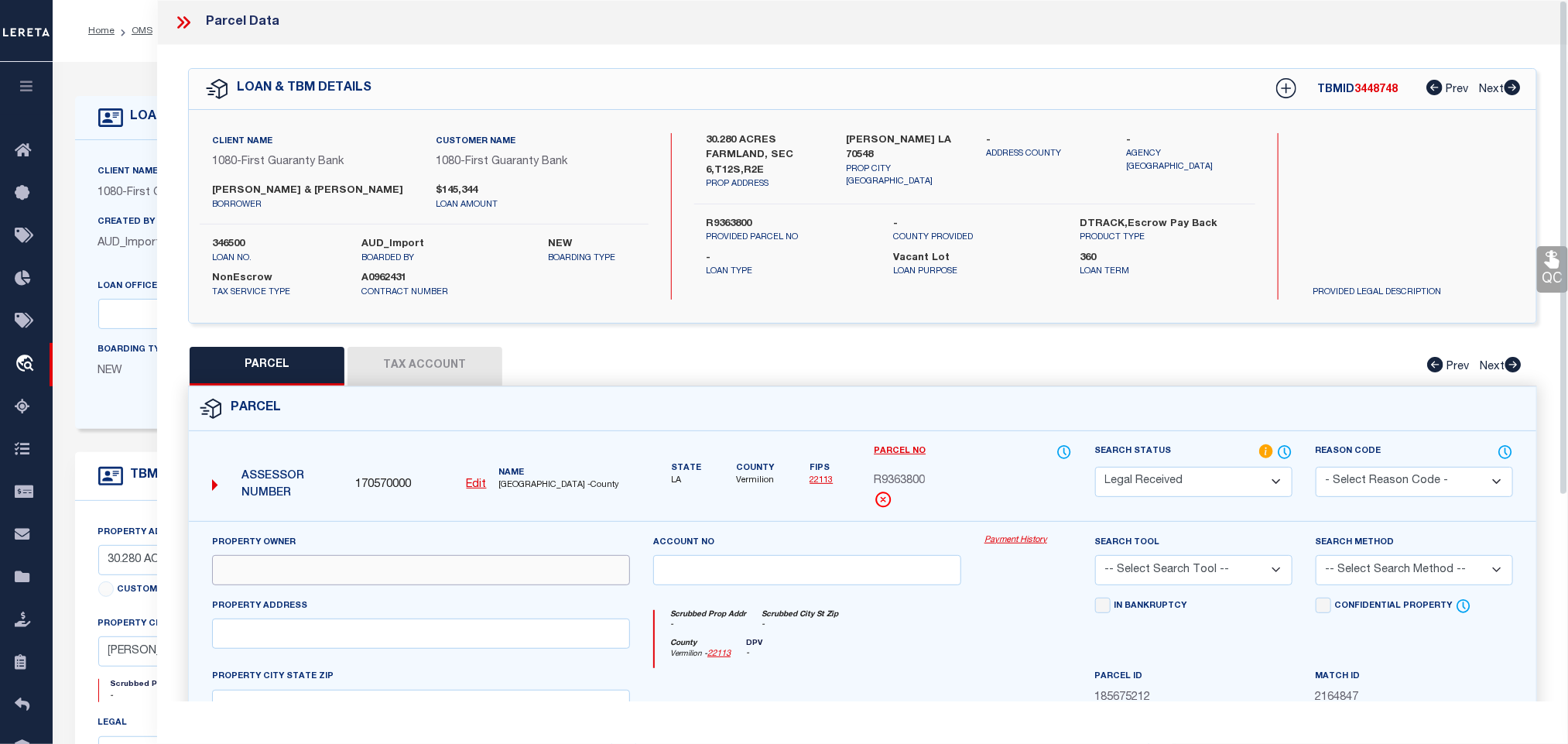
click at [511, 582] on input "text" at bounding box center [421, 569] width 418 height 31
paste input "DENAIS, JOSEPH DENAIS, NICOLE ROY"
type input "DENAIS, JOSEPH DENAIS, NICOLE ROY"
click at [901, 124] on div "Client Name 1080 - First Guaranty Bank Customer Name 1080 - First Guaranty Bank…" at bounding box center [862, 217] width 1348 height 213
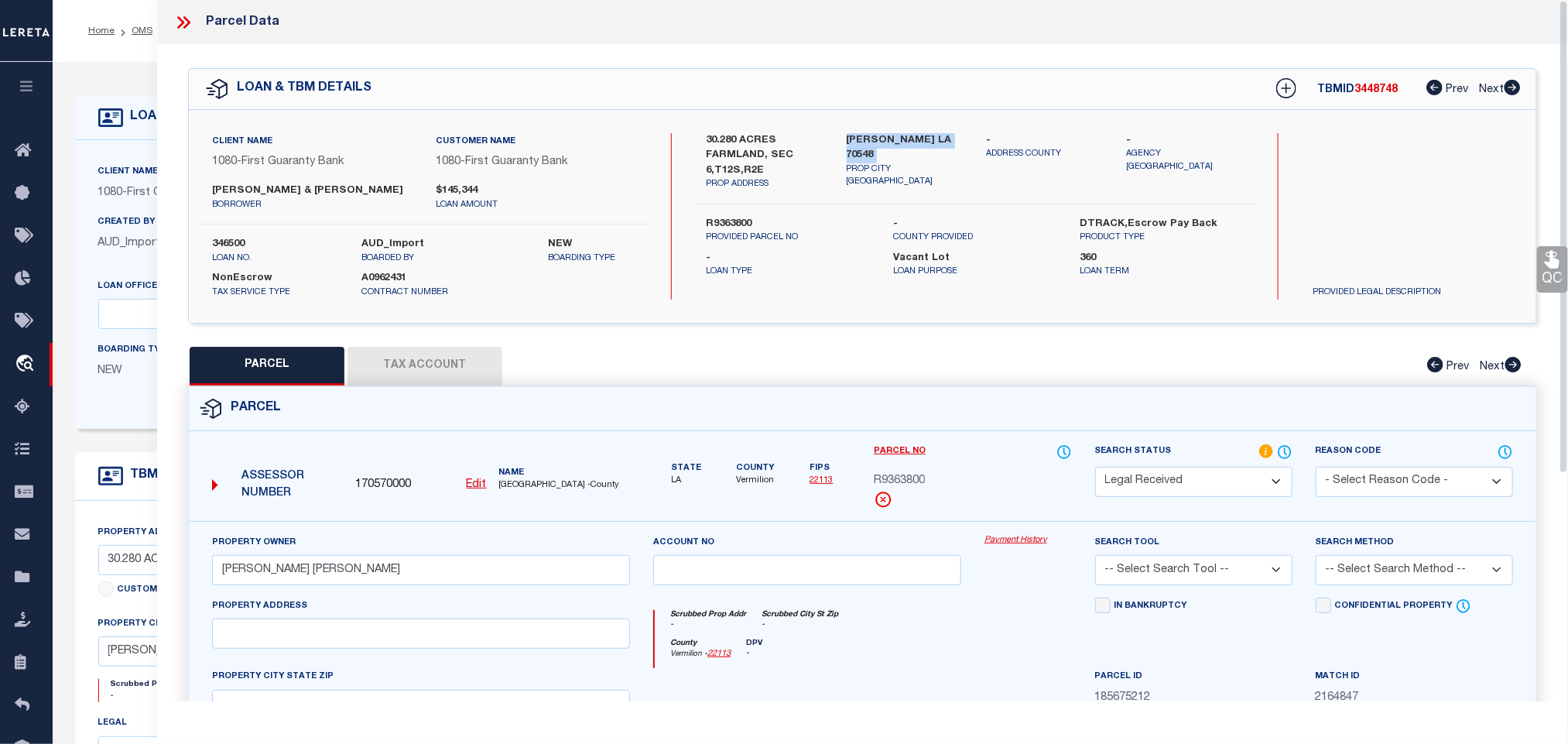
click at [901, 124] on div "Client Name 1080 - First Guaranty Bank Customer Name 1080 - First Guaranty Bank…" at bounding box center [862, 217] width 1348 height 213
copy div "KAPLAN LA 70548"
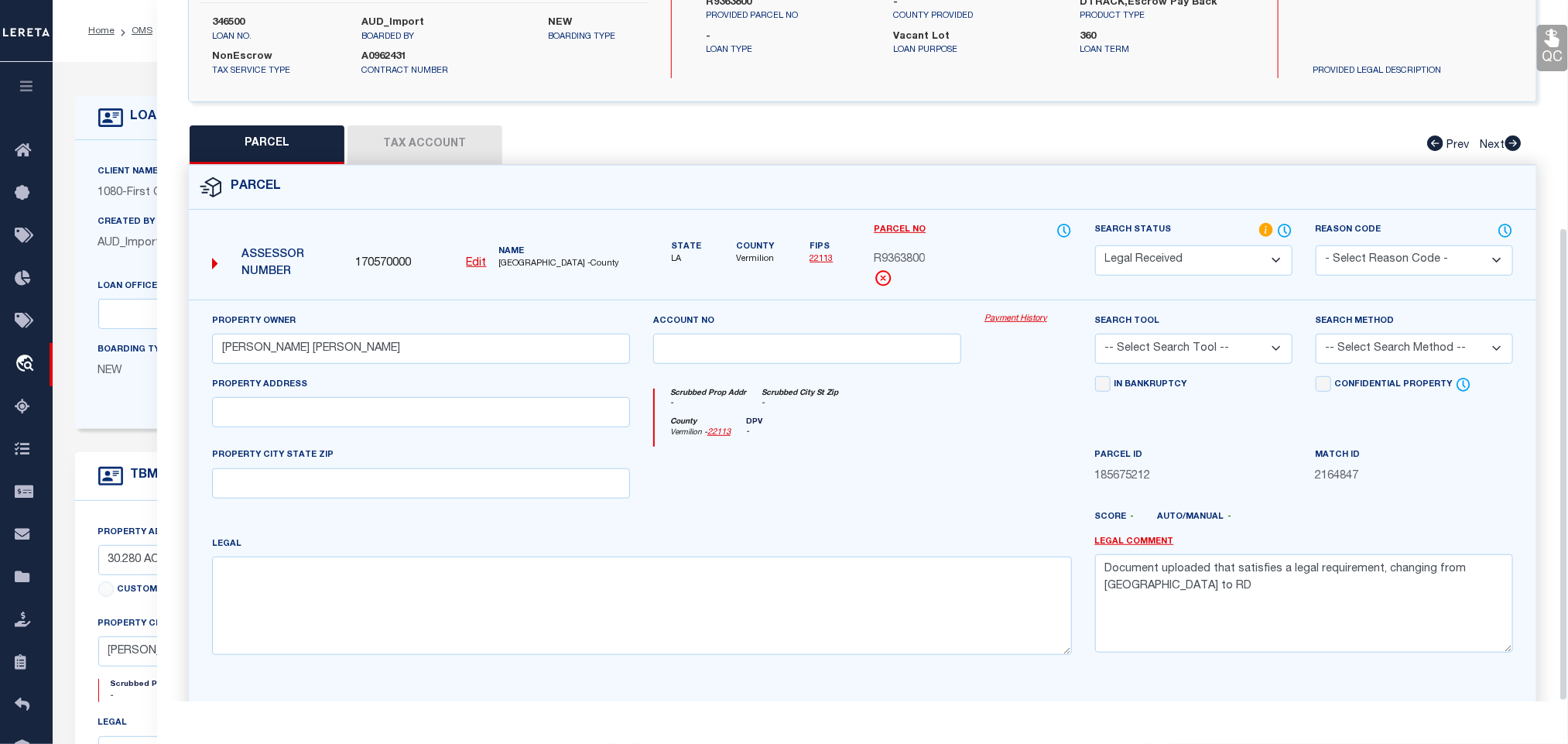
scroll to position [336, 0]
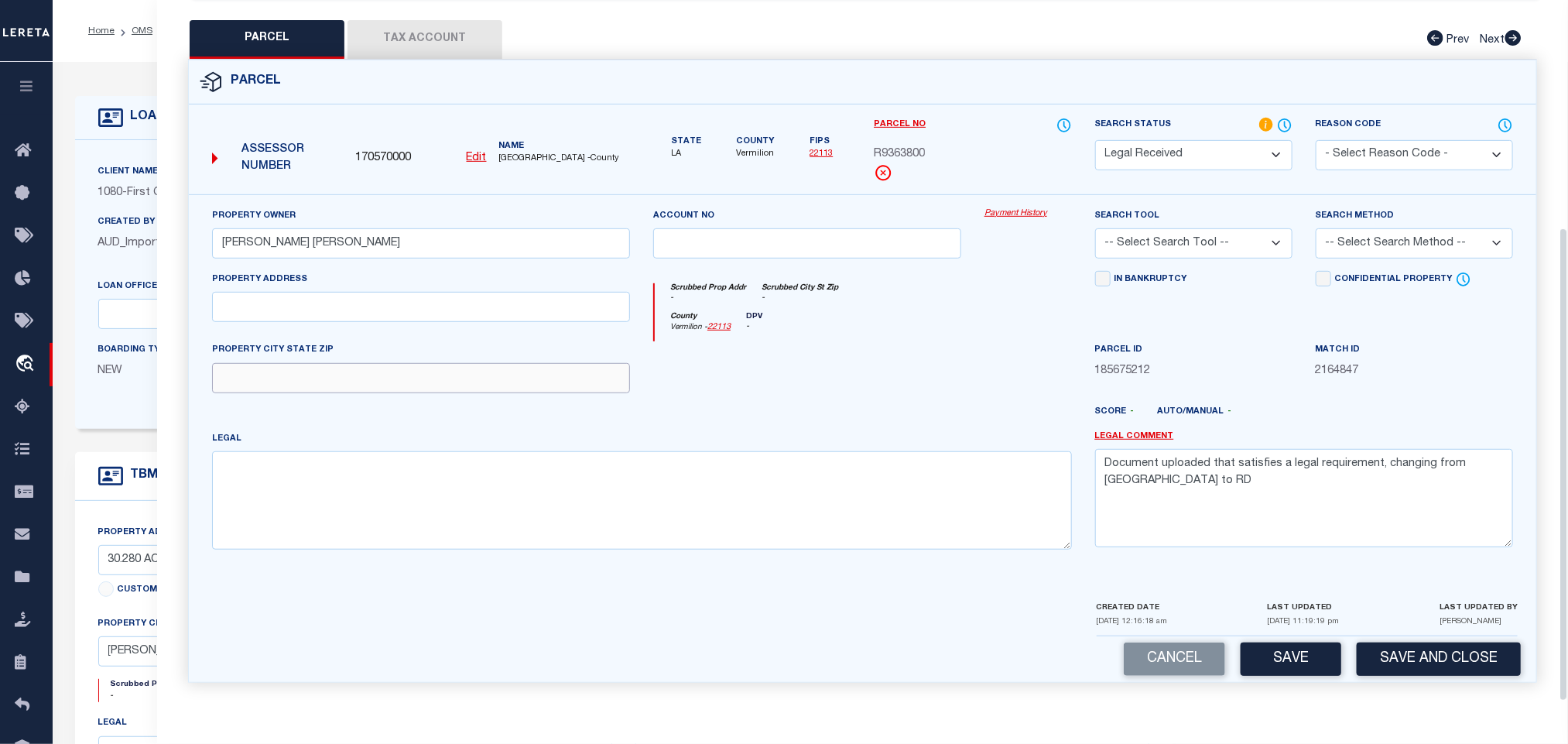
drag, startPoint x: 564, startPoint y: 383, endPoint x: 532, endPoint y: 384, distance: 32.0
click at [564, 383] on input "text" at bounding box center [421, 378] width 418 height 31
paste input "KAPLAN LA 70548"
type input "KAPLAN LA 70548"
click at [473, 572] on div "Property Owner DENAIS, JOSEPH DENAIS, NICOLE ROY Account no Payment History Sea…" at bounding box center [862, 396] width 1348 height 404
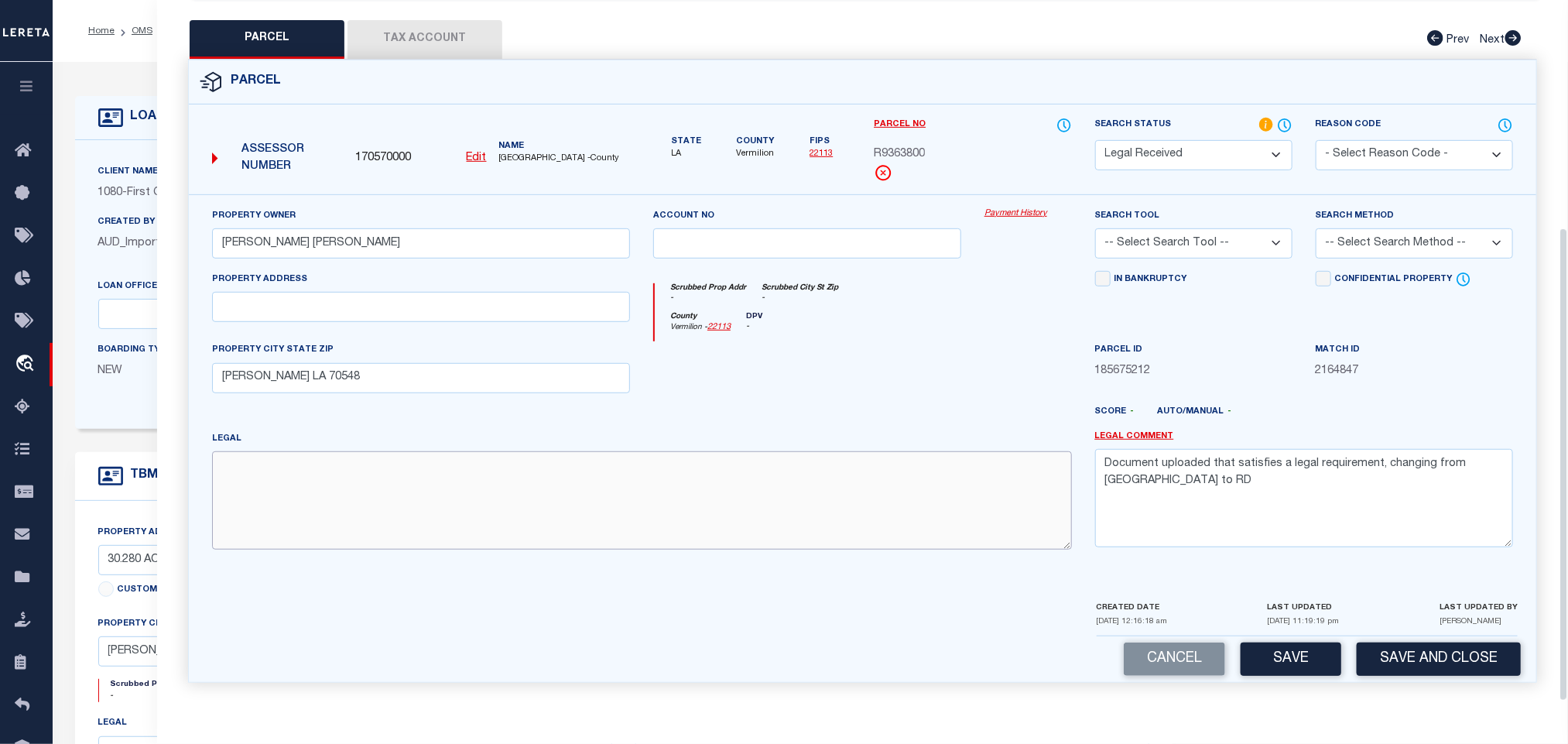
click at [469, 506] on textarea at bounding box center [642, 500] width 860 height 98
paste textarea "30.280 AC IN SEC 6 T 12 R 2 E BEING TRACT 4 ( SCANNED PLAT FROM RYAN HEBERT ) 8…"
type textarea "30.280 AC IN SEC 6 T 12 R 2 E BEING TRACT 4 ( SCANNED PLAT FROM RYAN HEBERT ) 8…"
click at [1225, 493] on textarea "Document uploaded that satisfies a legal requirement, changing from [GEOGRAPHIC…" at bounding box center [1304, 498] width 418 height 98
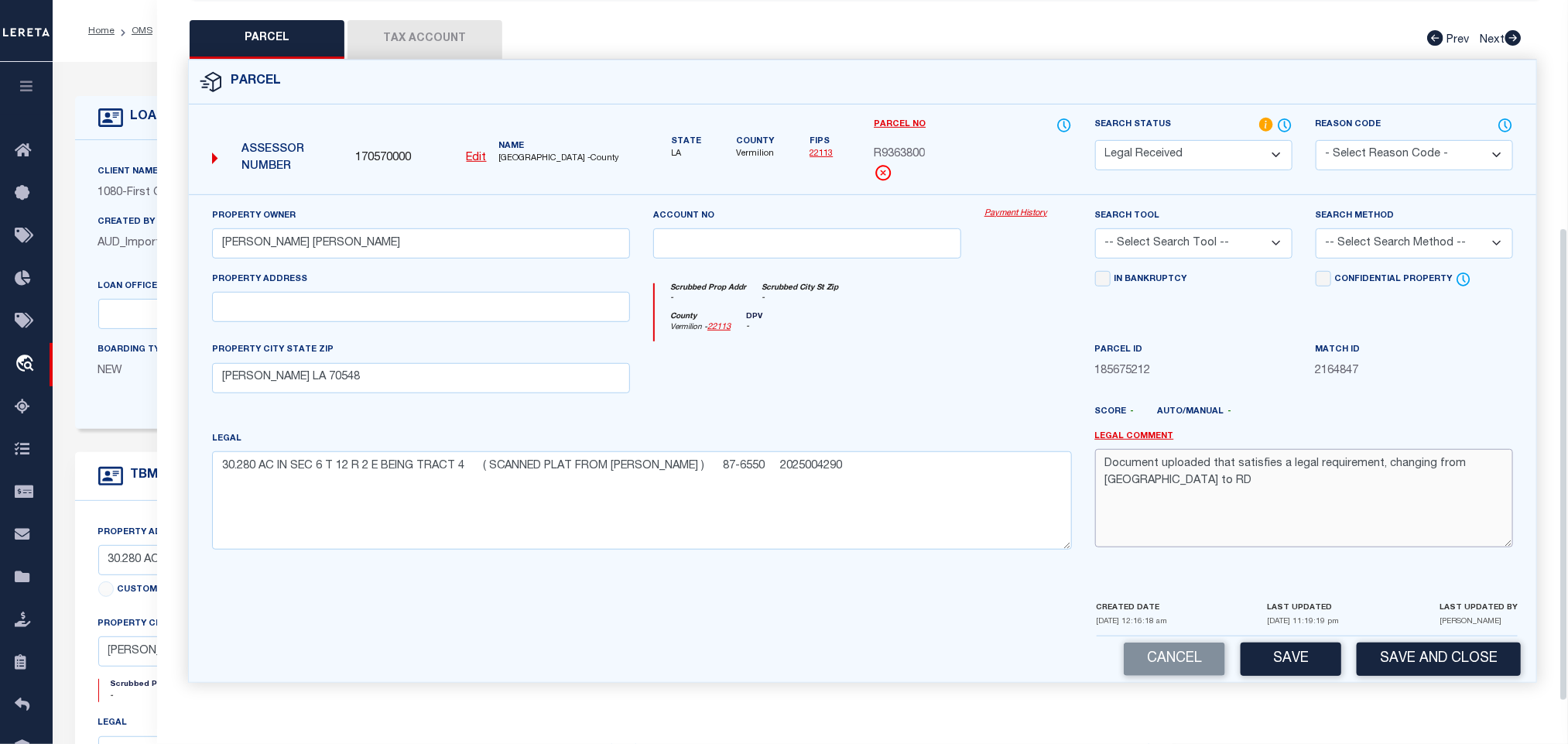
drag, startPoint x: 1225, startPoint y: 493, endPoint x: 1225, endPoint y: 472, distance: 21.0
click at [1225, 486] on textarea "Document uploaded that satisfies a legal requirement, changing from [GEOGRAPHIC…" at bounding box center [1304, 498] width 418 height 98
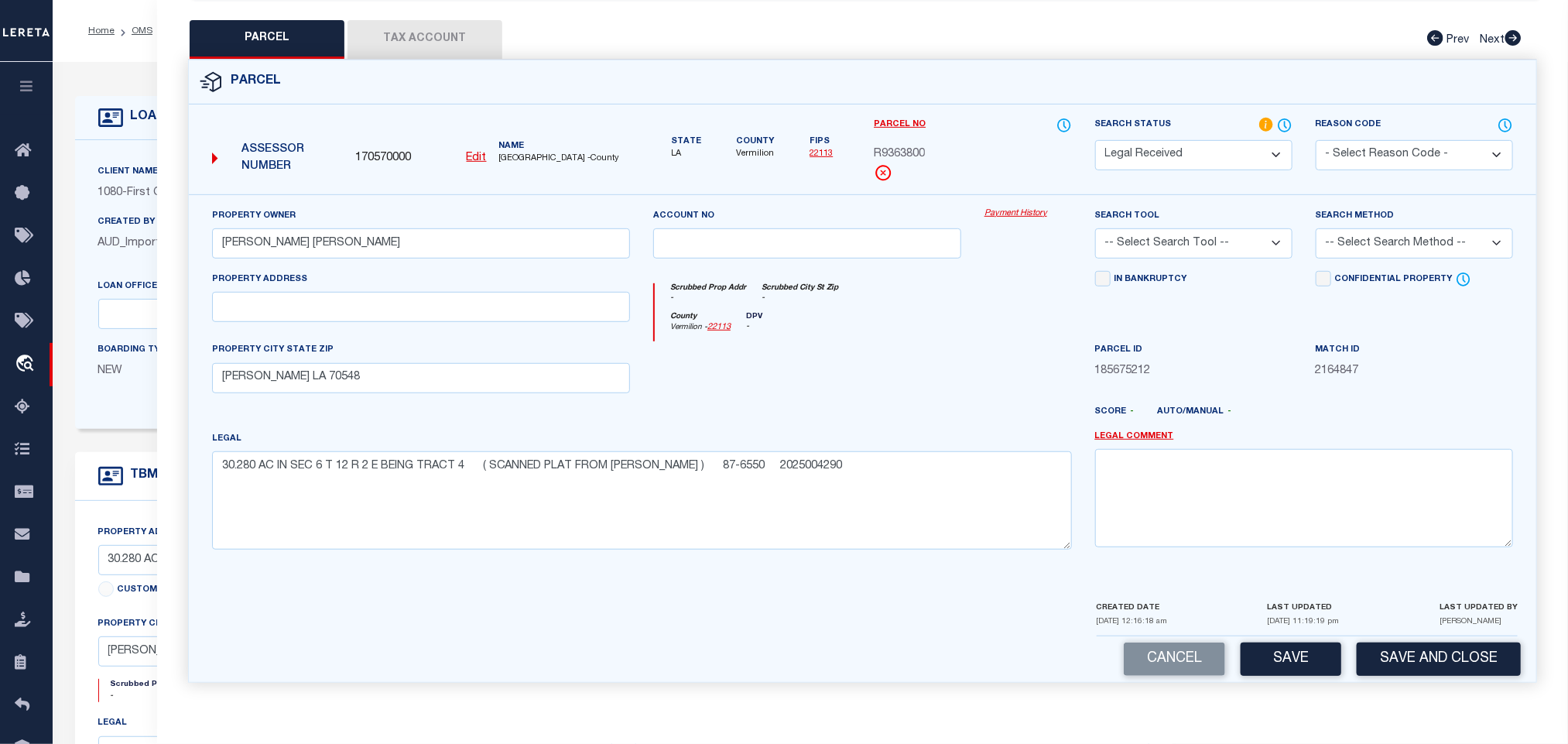
drag, startPoint x: 1222, startPoint y: 226, endPoint x: 1224, endPoint y: 248, distance: 22.1
click at [1222, 228] on select "-- Select Search Tool -- 3rd Party Website Agency File Agency Website ATLS CNV-…" at bounding box center [1194, 243] width 197 height 31
select select "AGW"
click at [1095, 228] on select "-- Select Search Tool -- 3rd Party Website Agency File Agency Website ATLS CNV-…" at bounding box center [1194, 243] width 197 height 31
click at [1383, 249] on select "-- Select Search Method -- Property Address Legal Liability Info Provided" at bounding box center [1414, 243] width 197 height 31
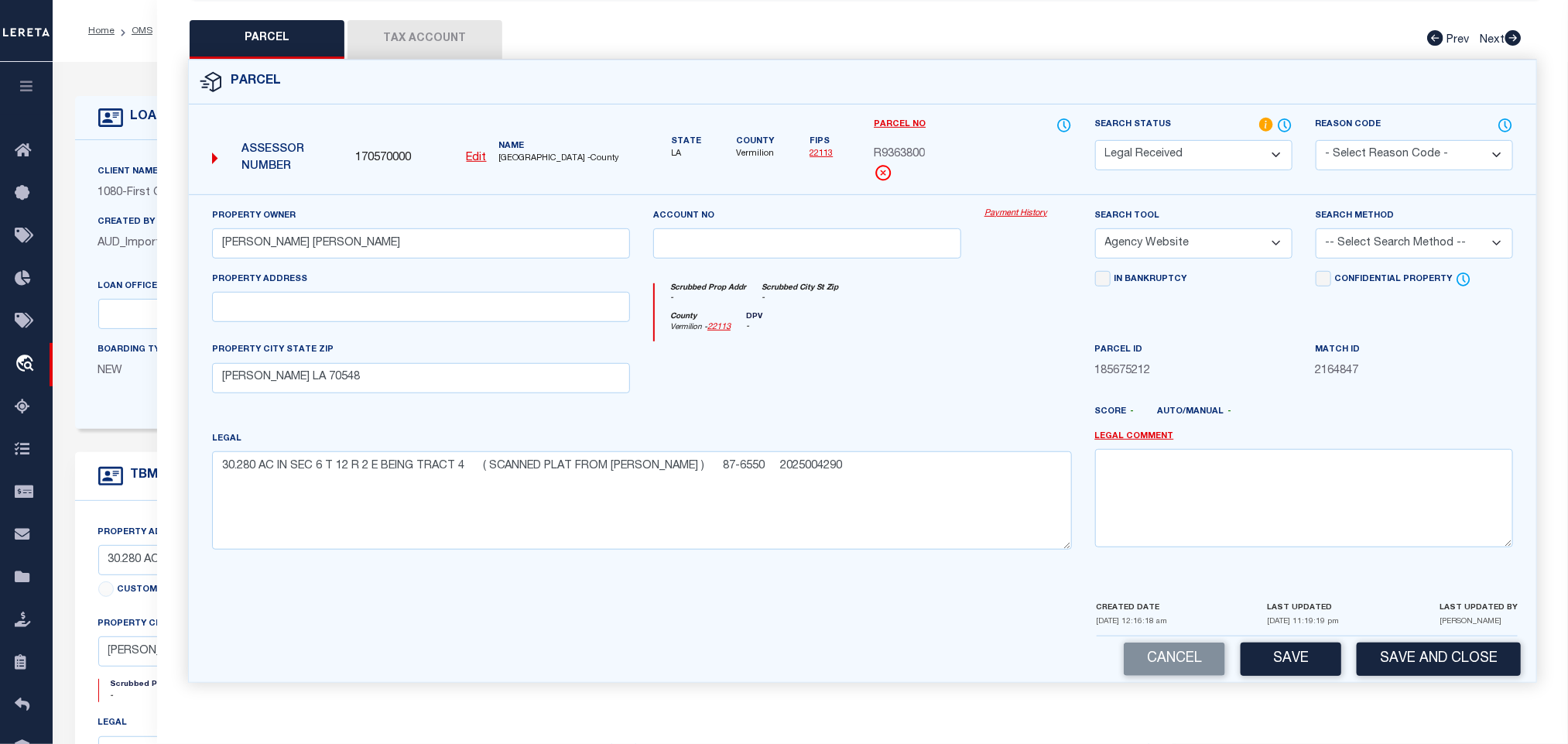
select select "LEG"
click at [1316, 228] on select "-- Select Search Method -- Property Address Legal Liability Info Provided" at bounding box center [1414, 243] width 197 height 31
click at [1294, 678] on div "Cancel Save Save and Close" at bounding box center [862, 658] width 1348 height 45
click at [1294, 663] on button "Save" at bounding box center [1291, 659] width 100 height 33
click at [453, 40] on button "Tax Account" at bounding box center [425, 39] width 155 height 38
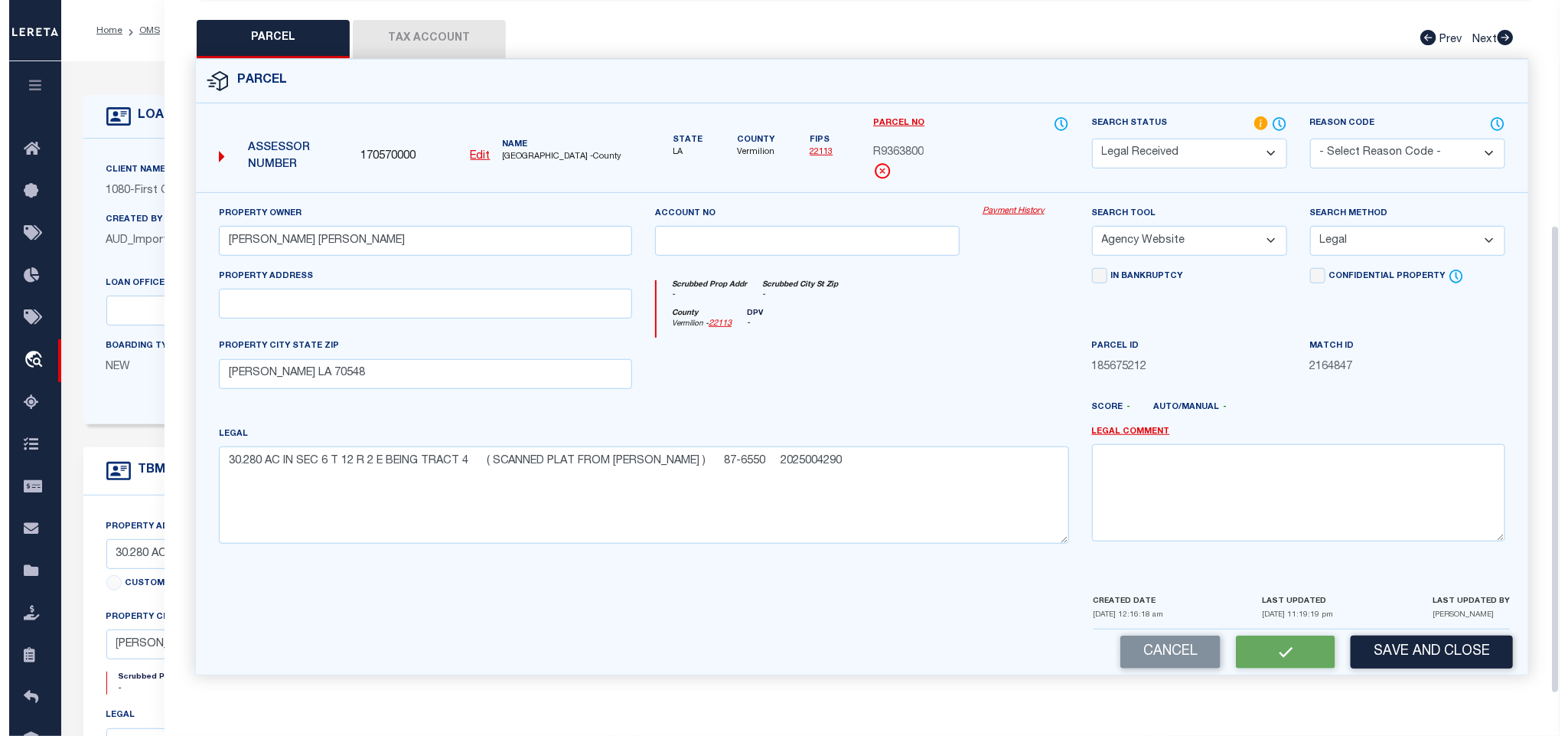
scroll to position [0, 0]
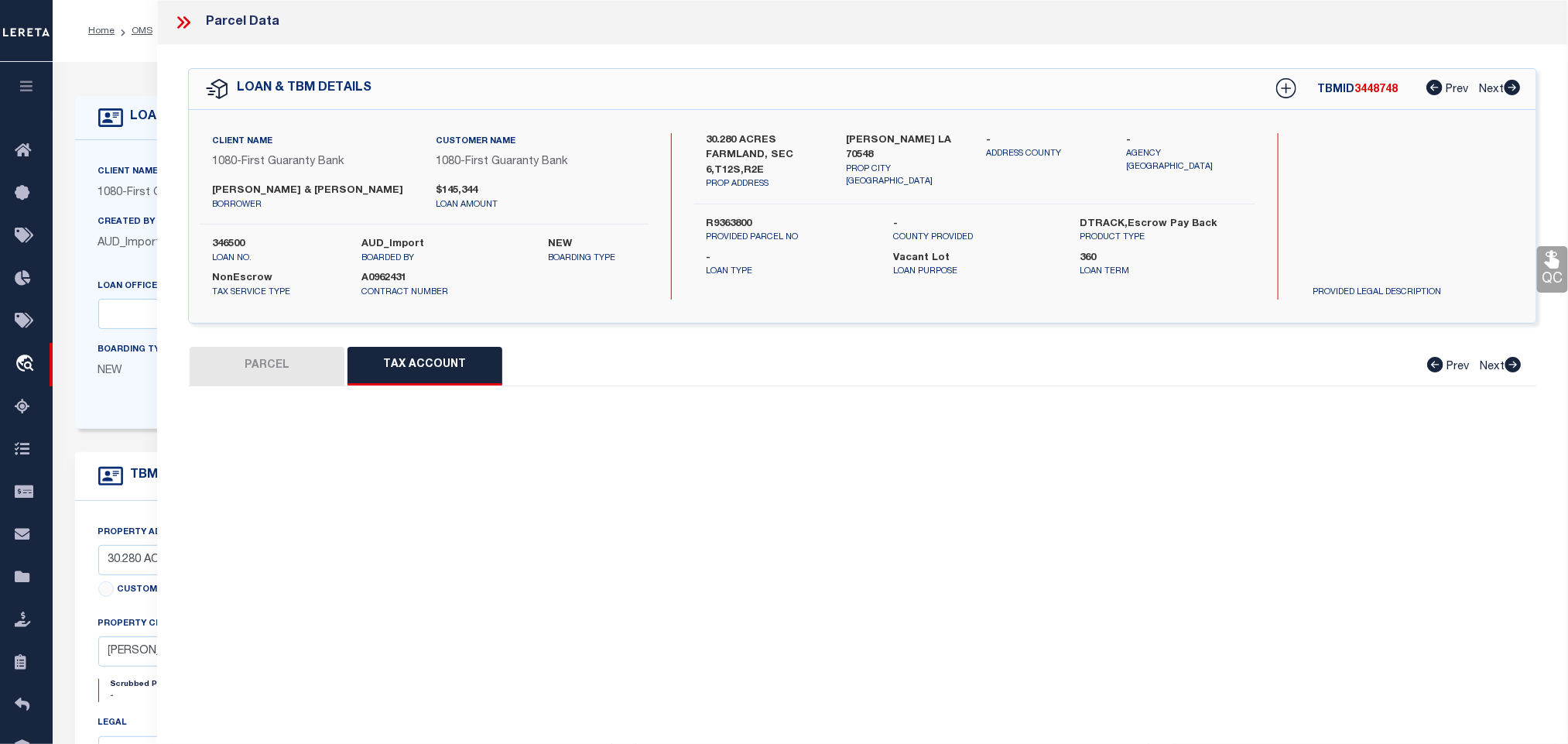
select select "100"
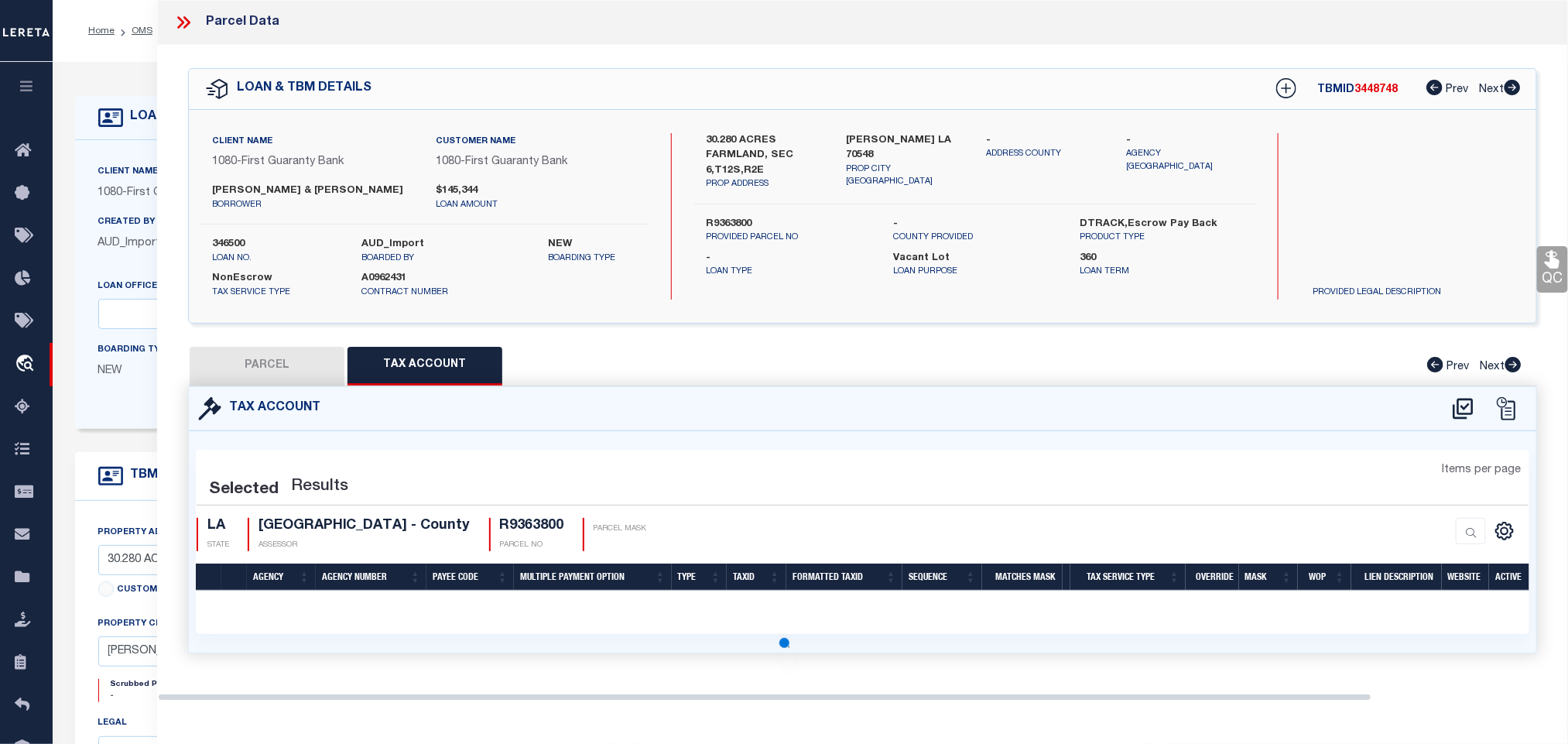
select select "100"
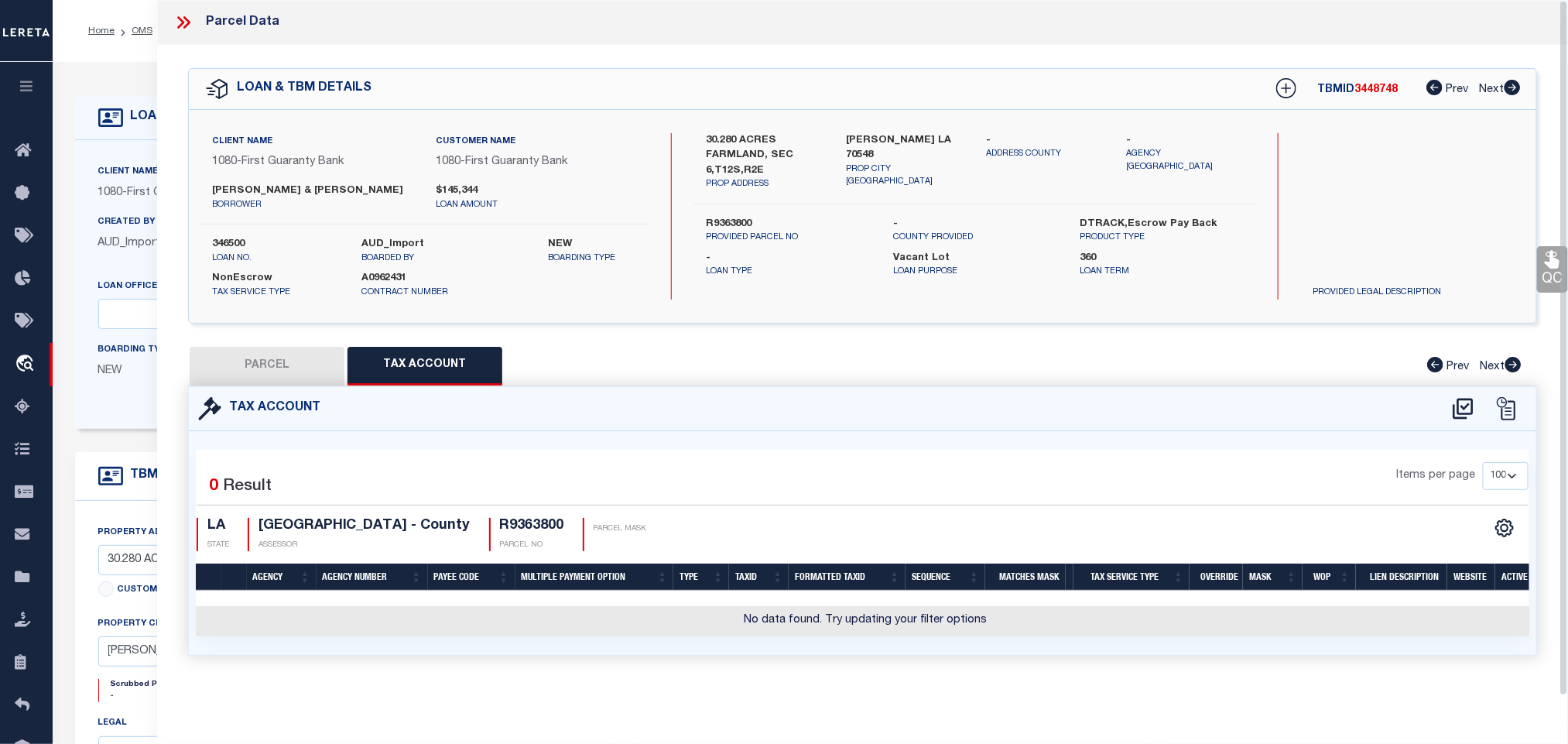
click at [1470, 410] on icon at bounding box center [1463, 409] width 25 height 24
select select "100"
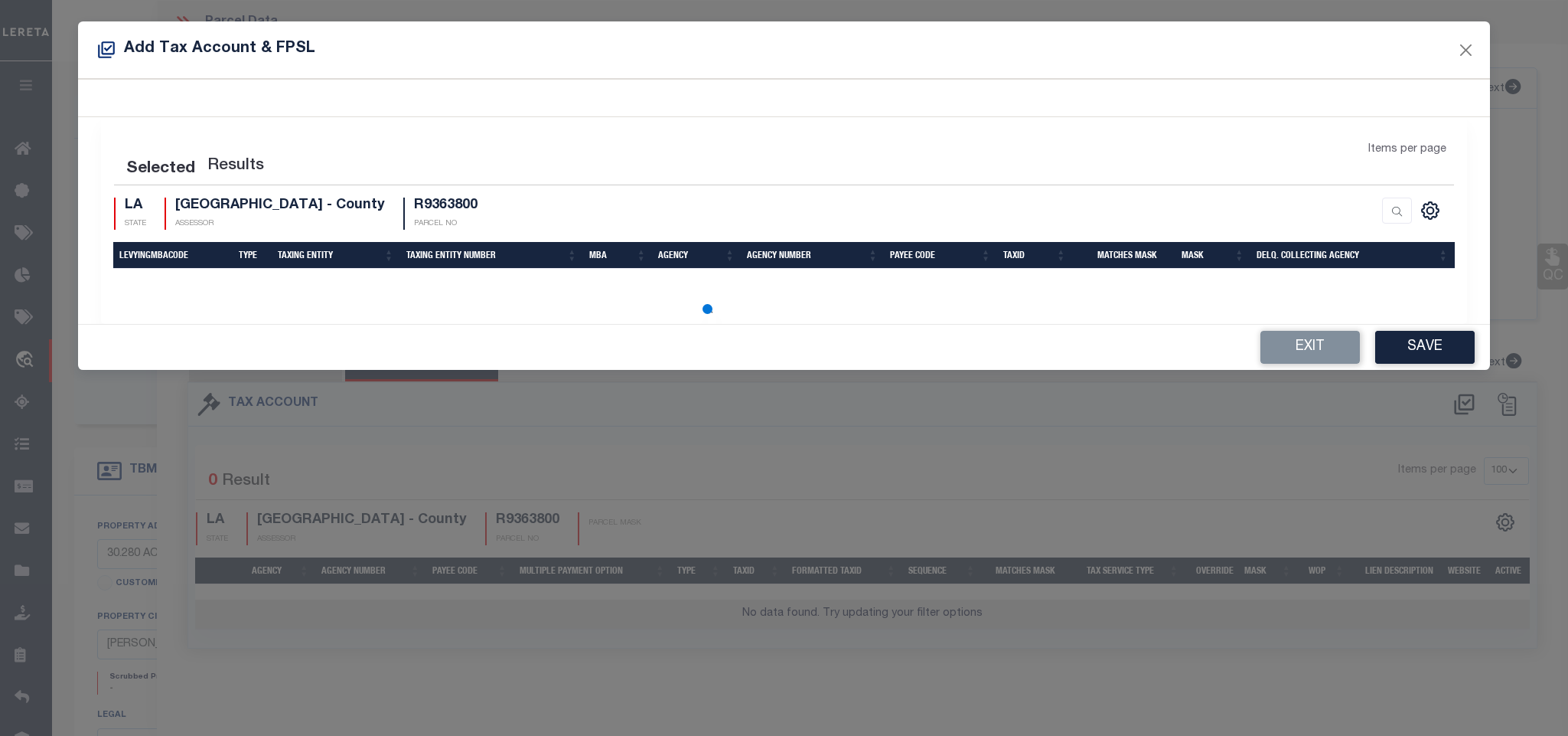
select select "100"
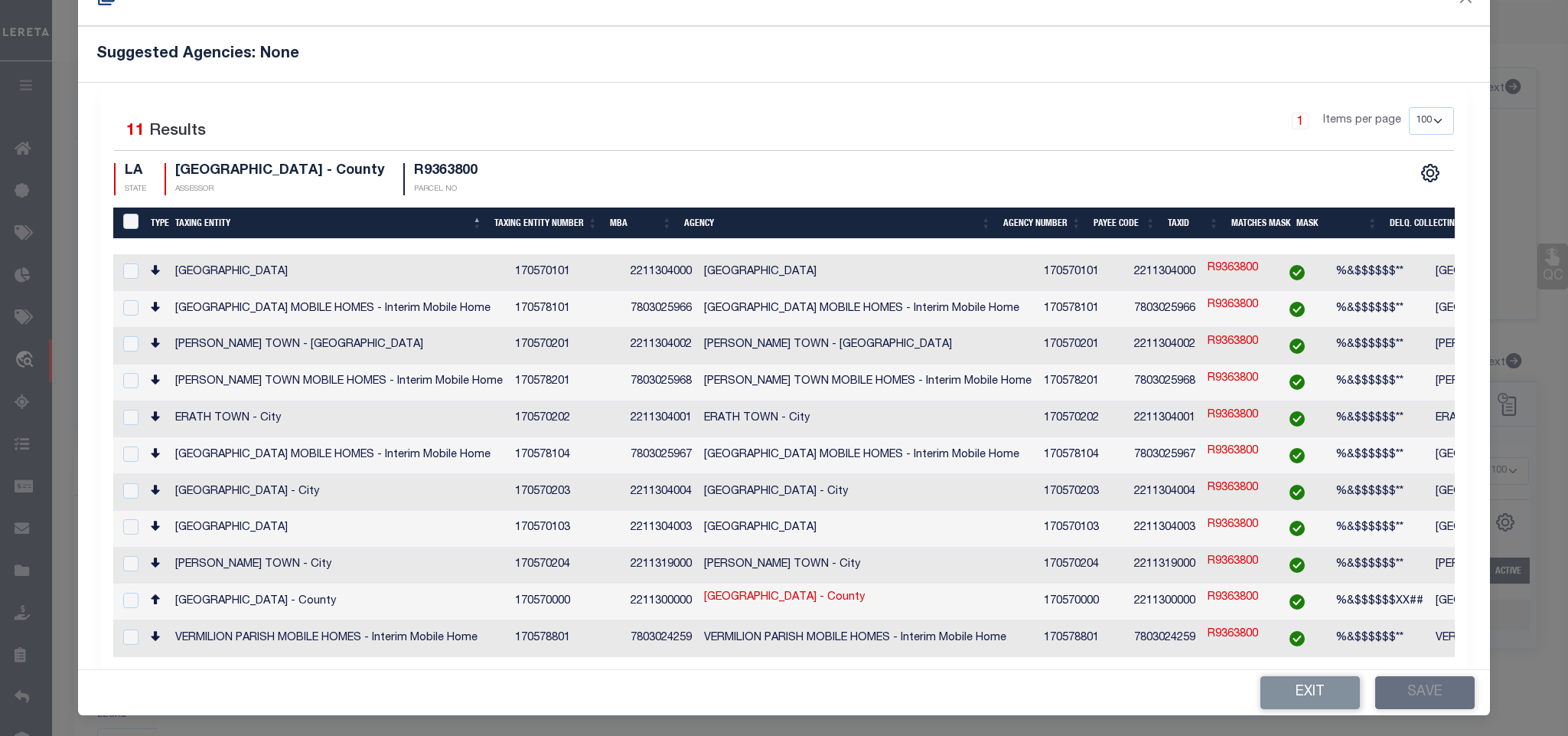
click at [324, 584] on td "VERMILION PARISH - County" at bounding box center [338, 601] width 339 height 37
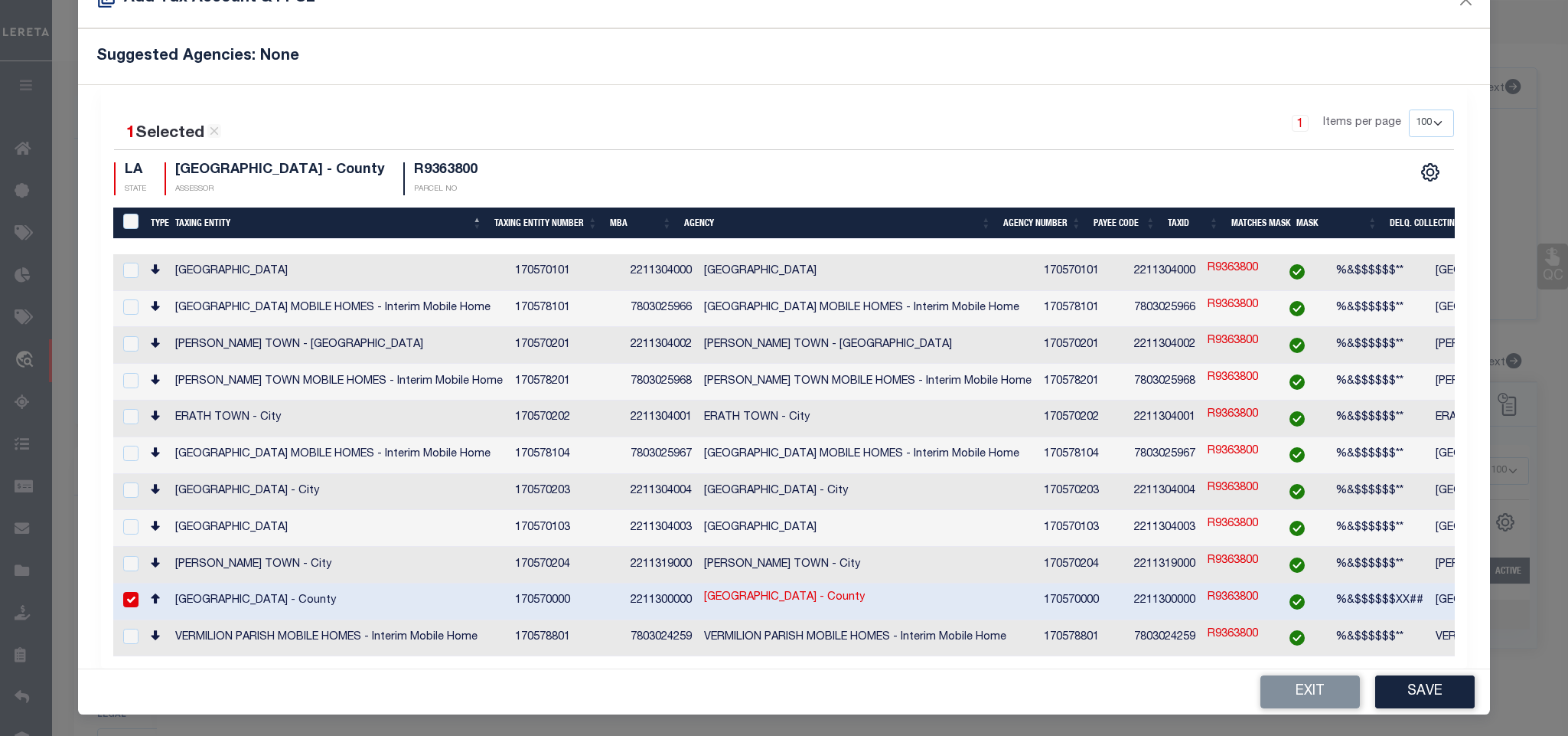
checkbox input "true"
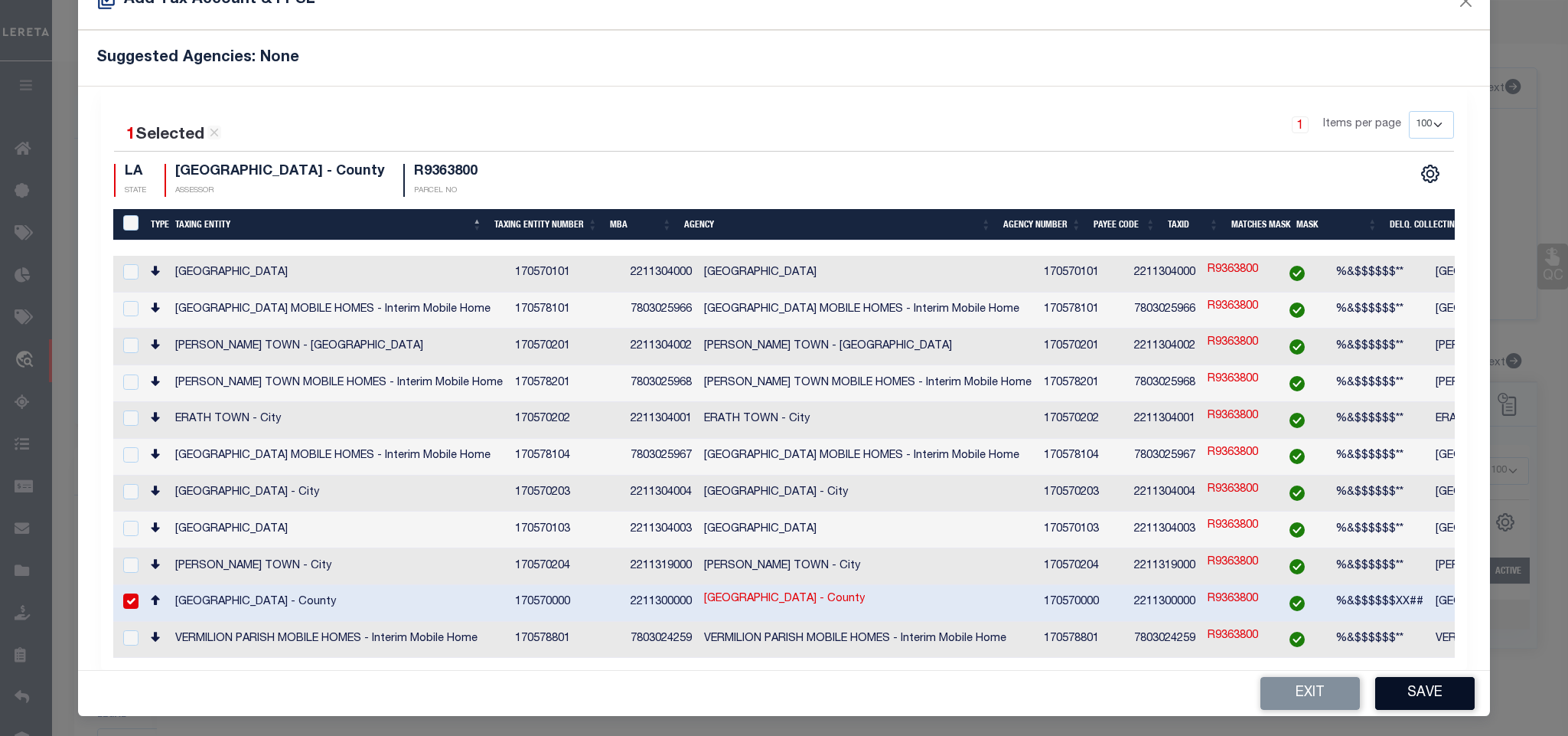
click at [1408, 684] on button "Save" at bounding box center [1424, 693] width 99 height 33
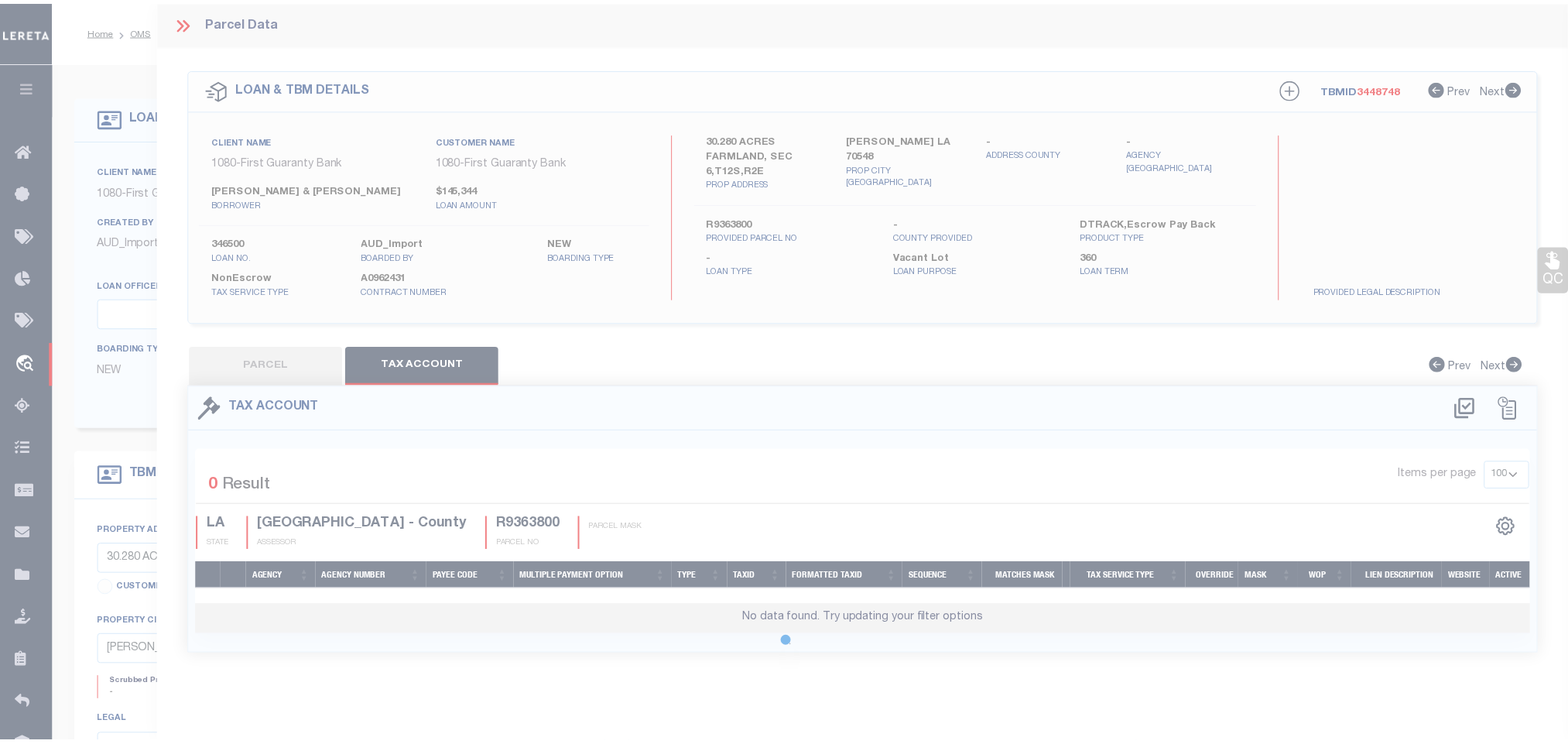
scroll to position [0, 0]
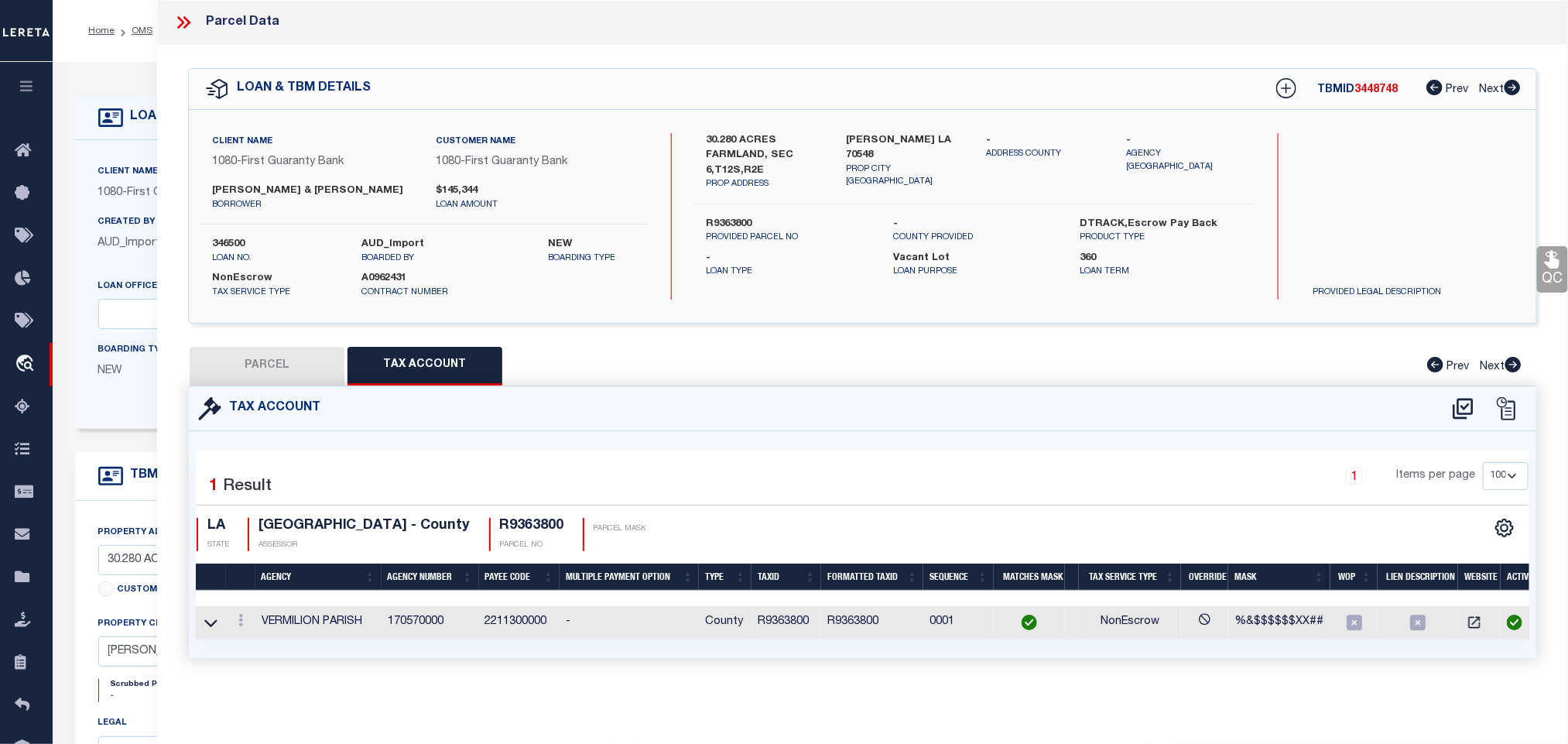
click at [875, 137] on label "KAPLAN LA 70548" at bounding box center [905, 148] width 117 height 31
copy div "KAPLAN LA 70548"
click at [304, 363] on button "PARCEL" at bounding box center [266, 366] width 155 height 38
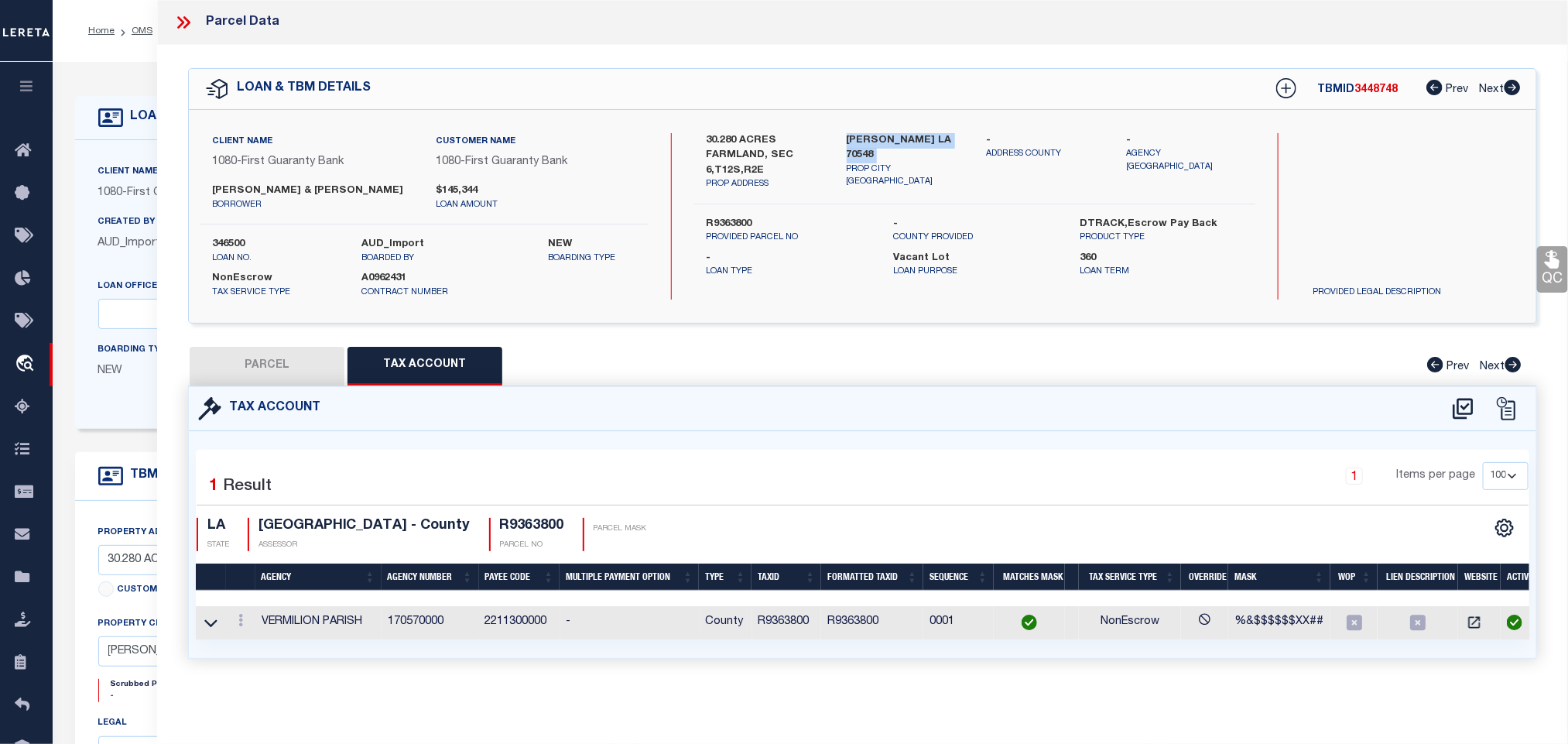
select select "AS"
select select
checkbox input "false"
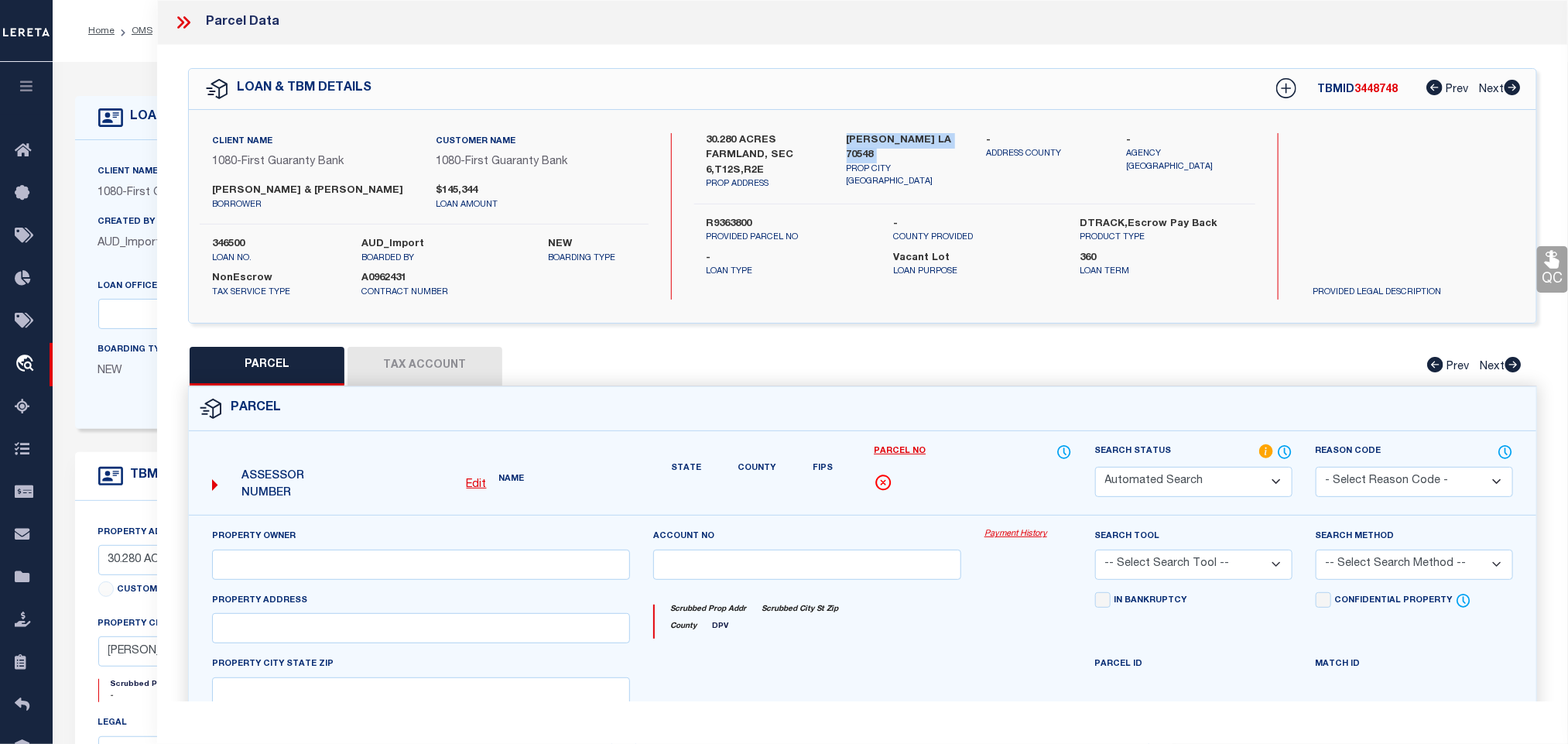
select select "RD"
type input "DENAIS, JOSEPH DENAIS, NICOLE ROY"
select select "AGW"
select select "LEG"
type input "KAPLAN LA 70548"
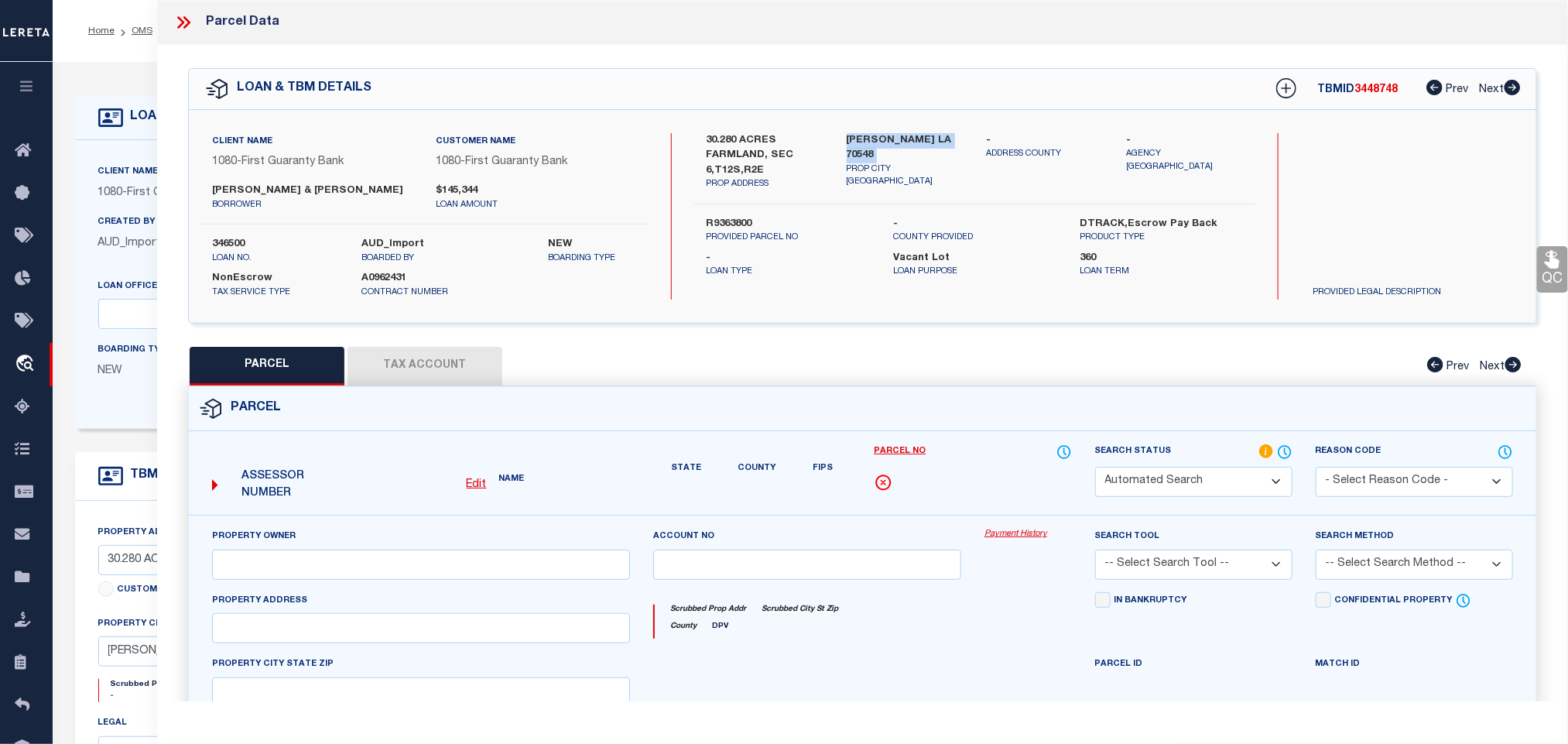
type textarea "30.280 AC IN SEC 6 T 12 R 2 E BEING TRACT 4 ( SCANNED PLAT FROM RYAN HEBERT ) 8…"
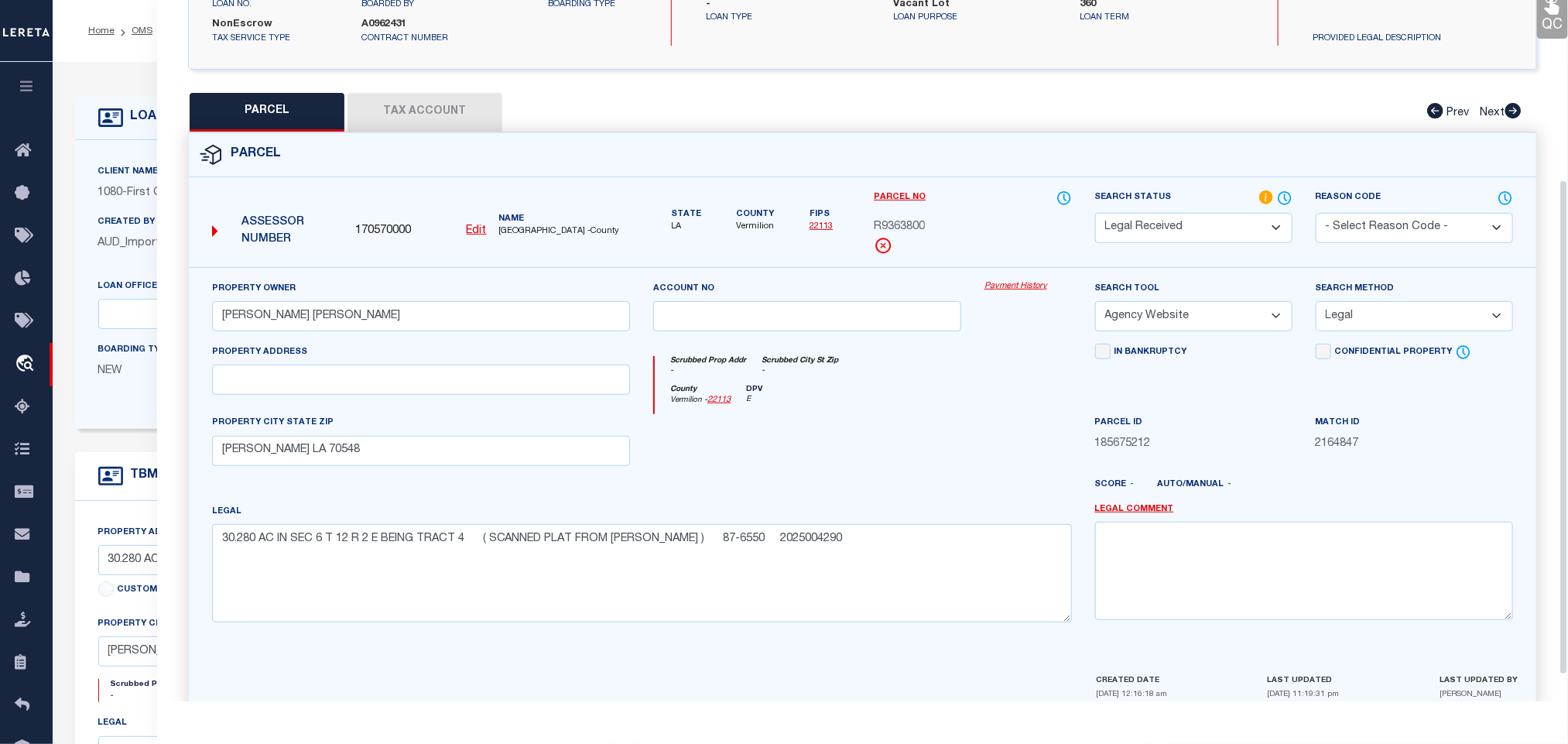
scroll to position [290, 0]
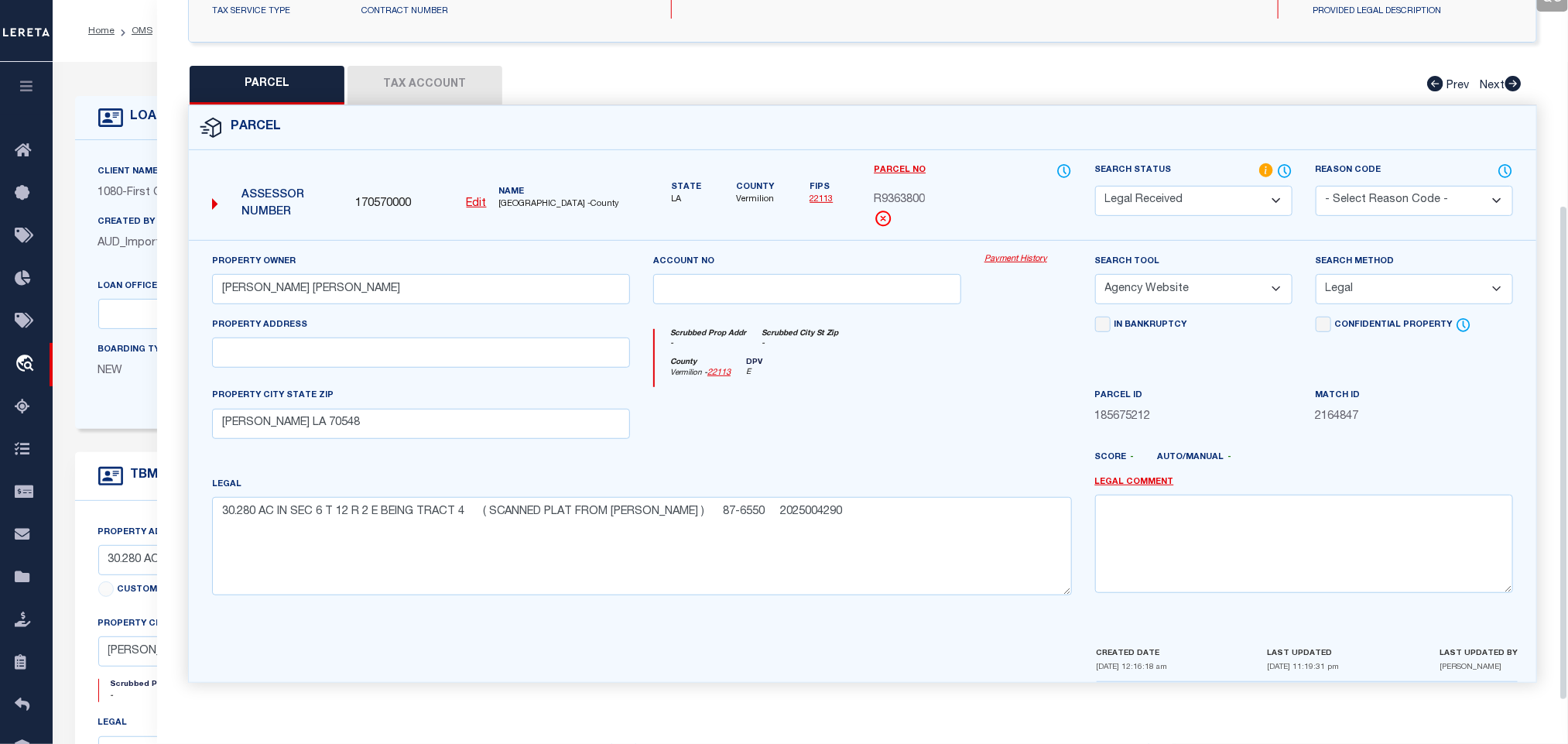
drag, startPoint x: 1231, startPoint y: 198, endPoint x: 1205, endPoint y: 144, distance: 59.9
click at [1231, 198] on select "Automated Search Bad Parcel Complete Duplicate Parcel High Dollar Reporting In …" at bounding box center [1194, 201] width 197 height 31
select select "PC"
click at [1095, 186] on select "Automated Search Bad Parcel Complete Duplicate Parcel High Dollar Reporting In …" at bounding box center [1194, 201] width 197 height 31
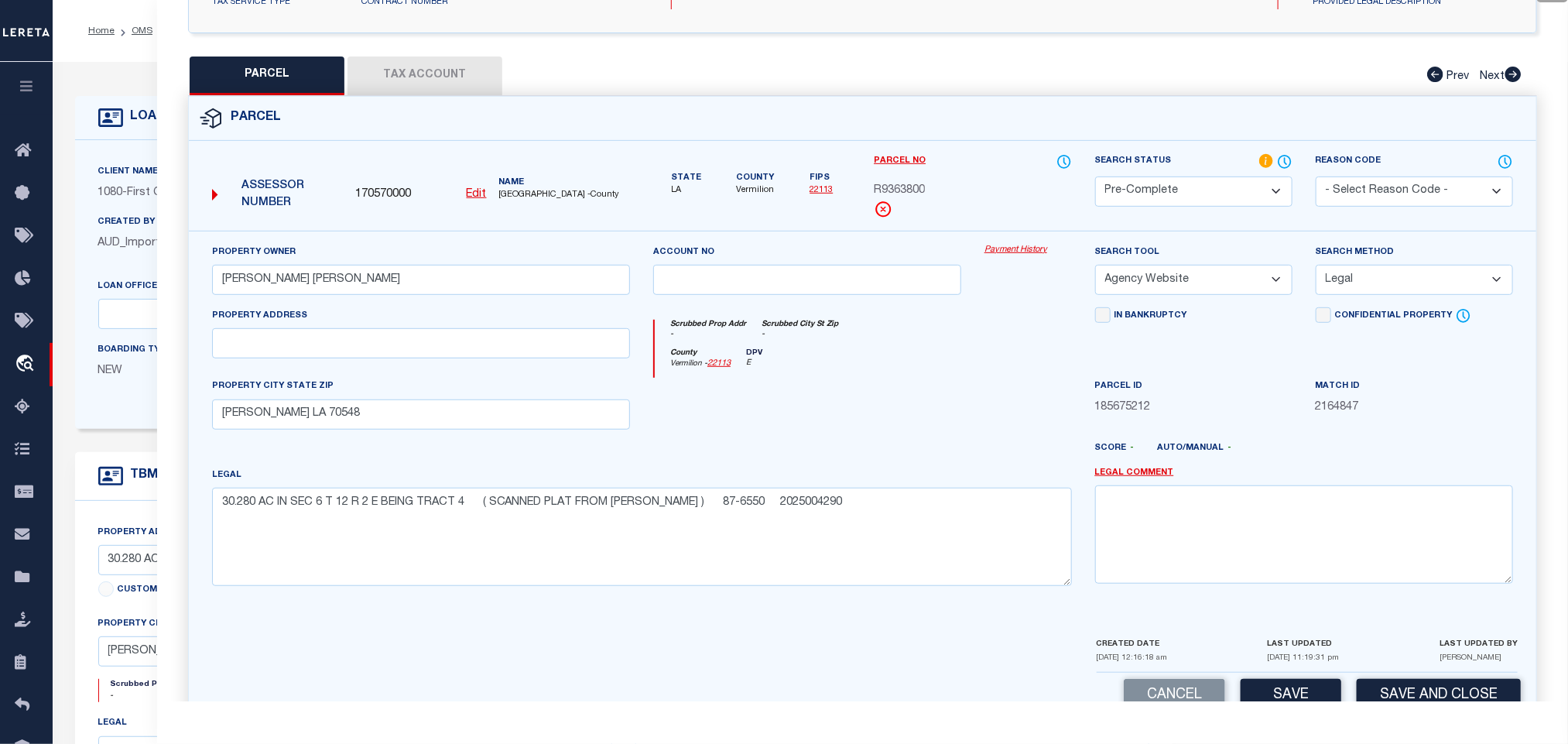
scroll to position [336, 0]
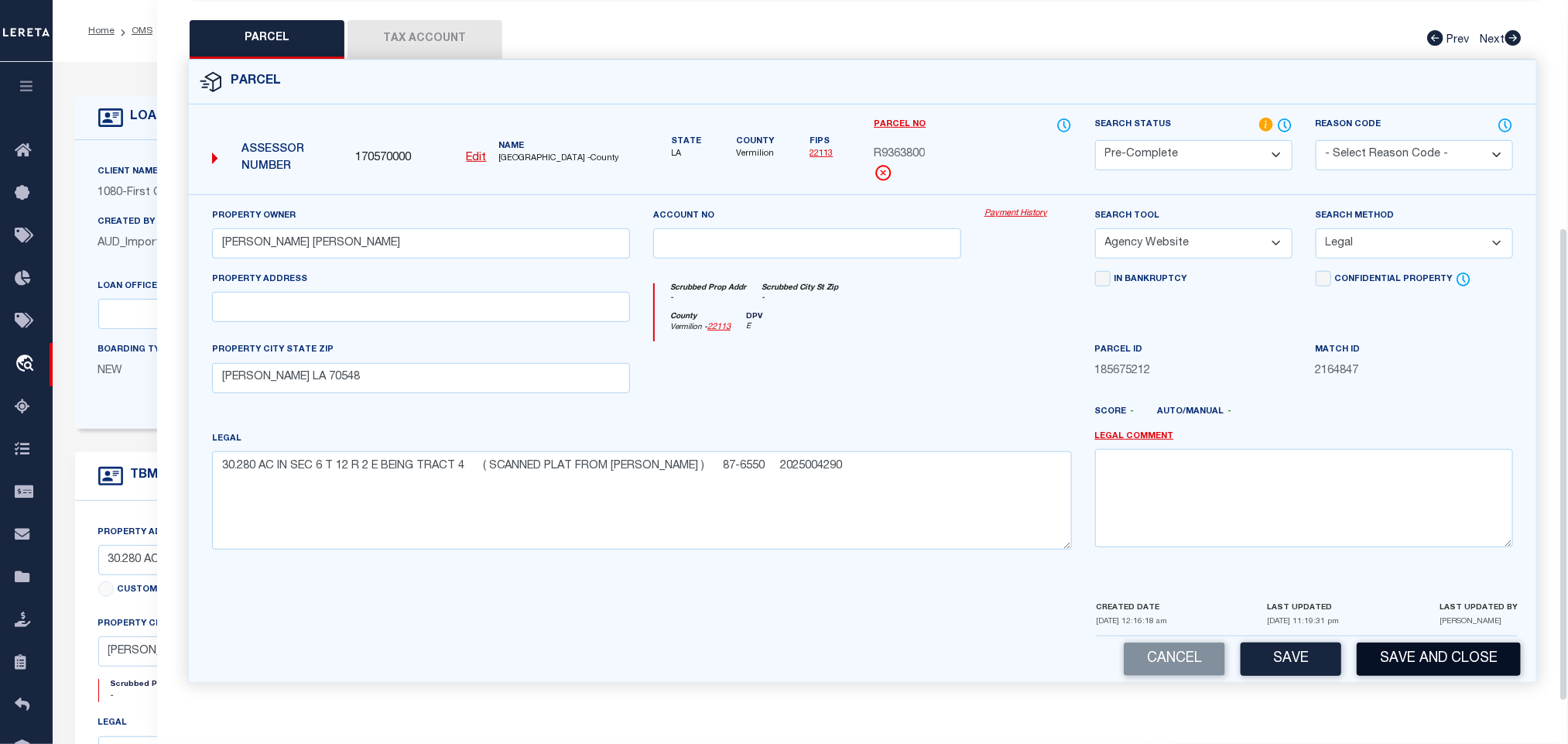
click at [1414, 646] on button "Save and Close" at bounding box center [1439, 659] width 164 height 33
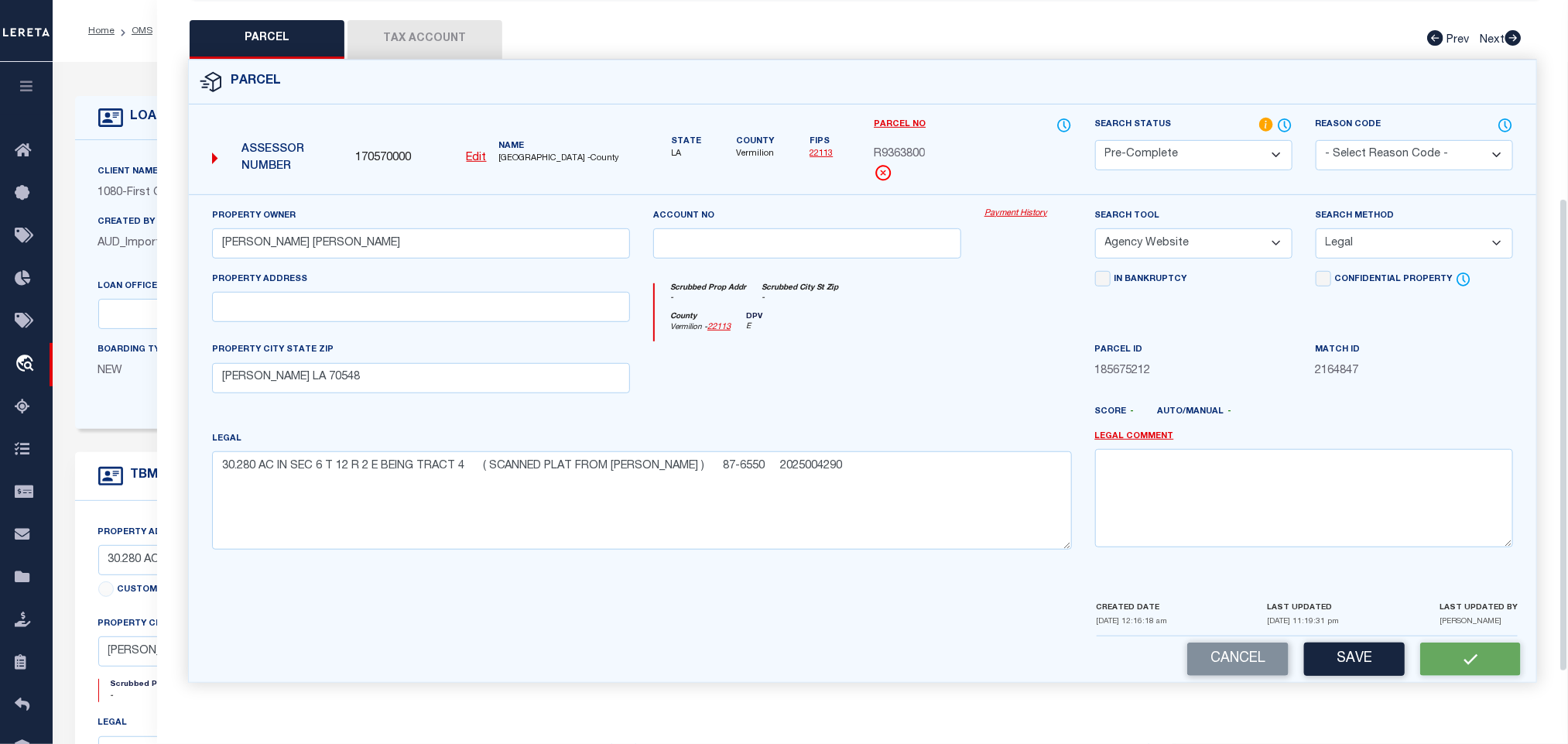
scroll to position [0, 0]
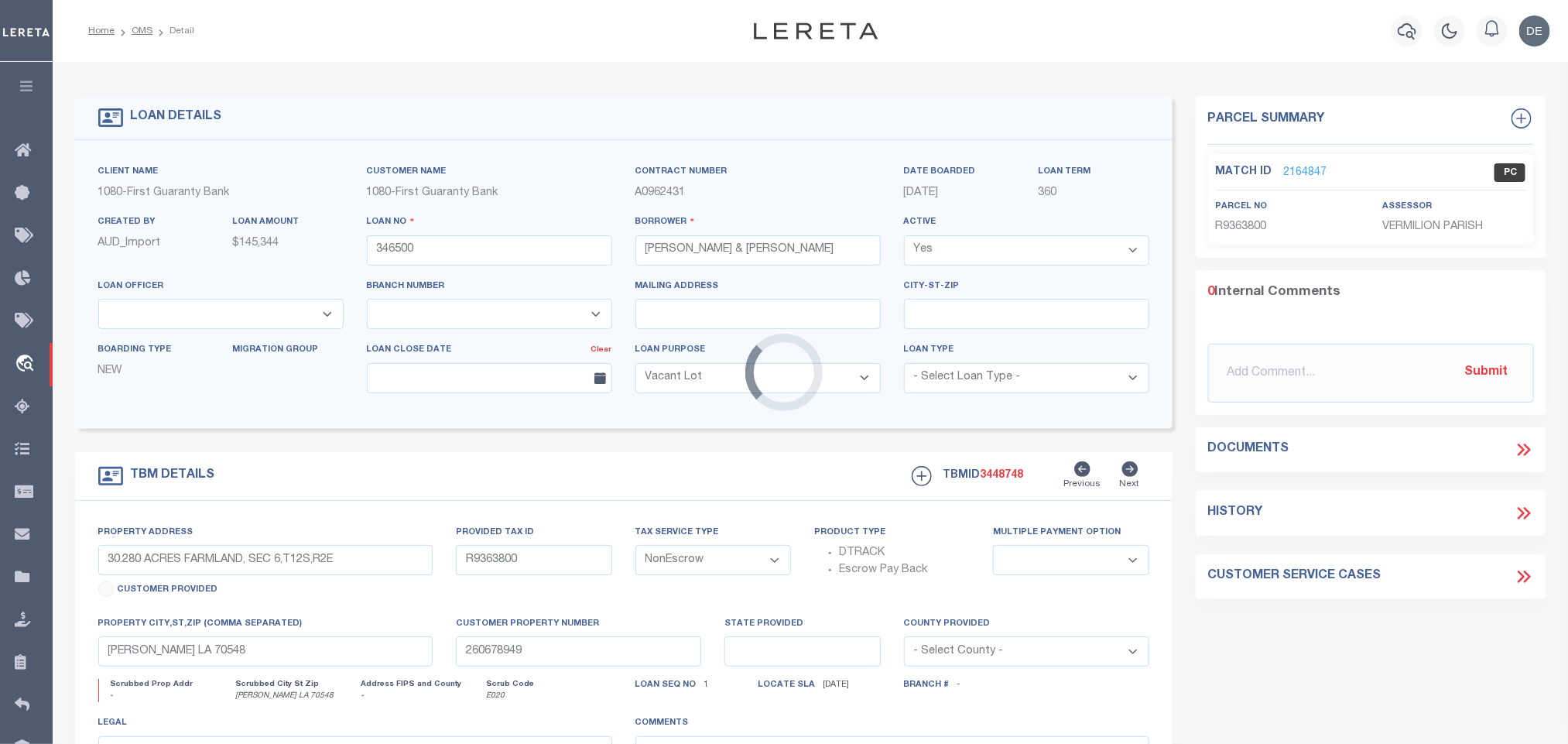
select select "3751"
select select "1570"
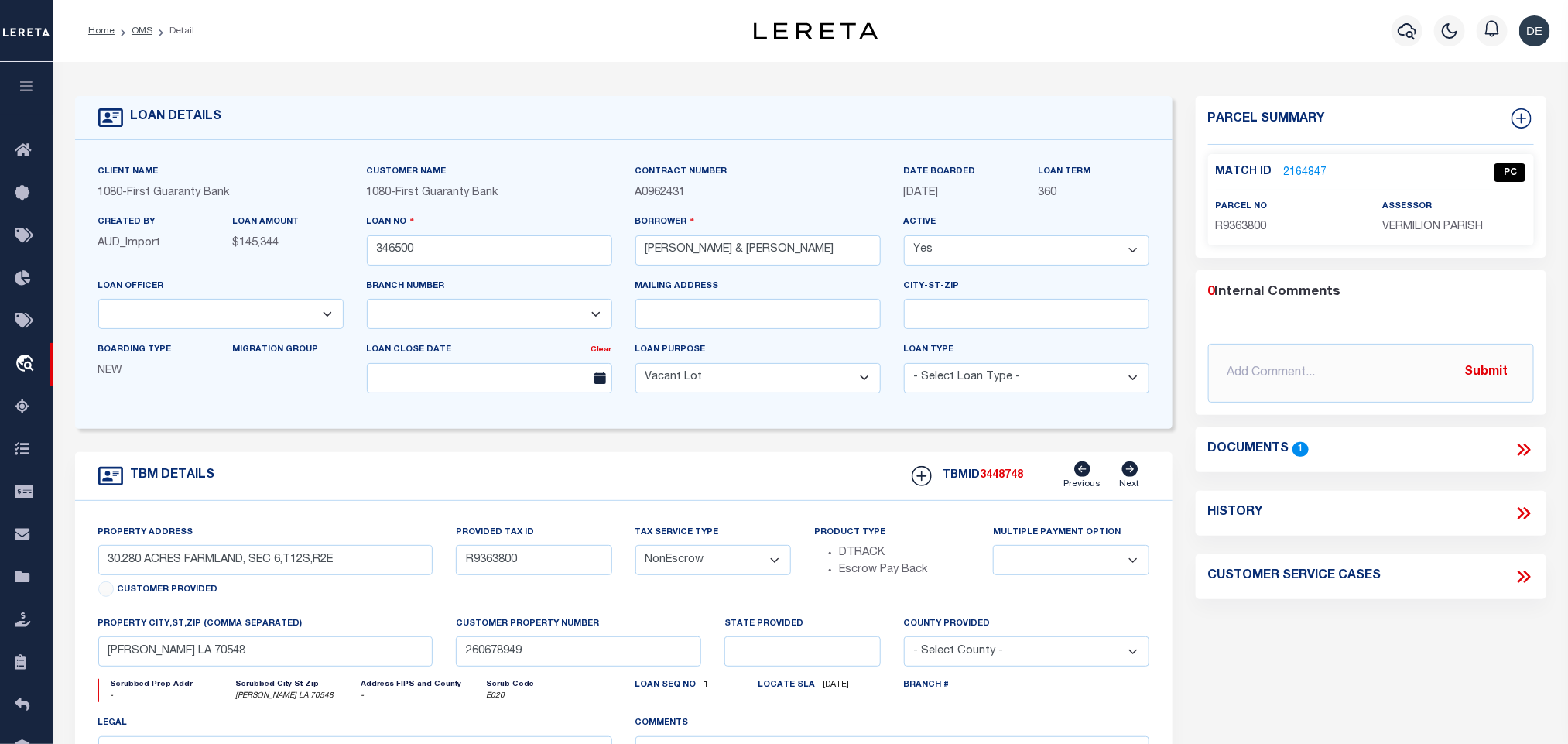
select select
click at [407, 253] on input "346500" at bounding box center [489, 250] width 245 height 31
click at [990, 480] on span "3448748" at bounding box center [1003, 475] width 44 height 10
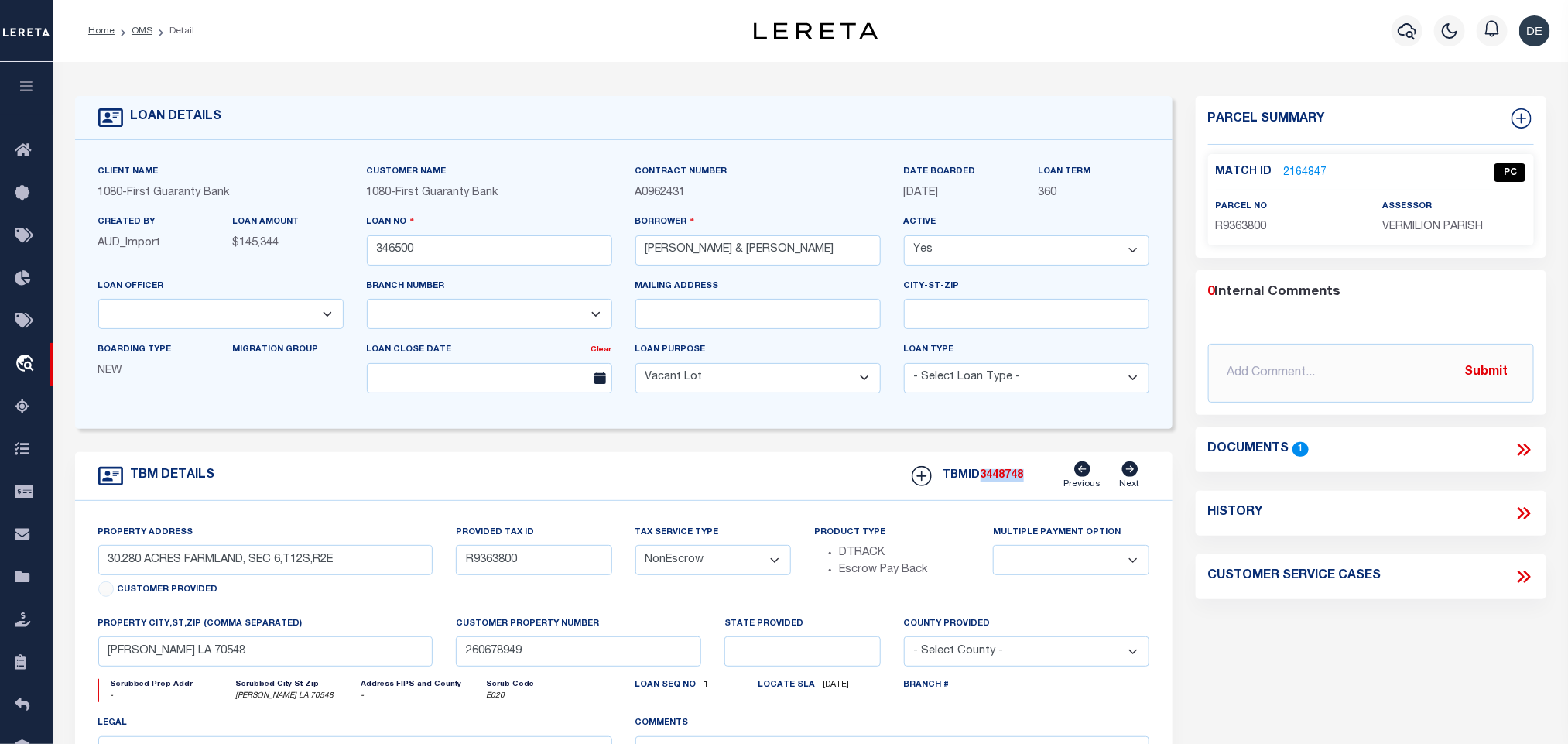
copy span "3448748"
click at [1418, 225] on span "VERMILION PARISH" at bounding box center [1433, 226] width 100 height 10
copy div "VERMILION PARISH"
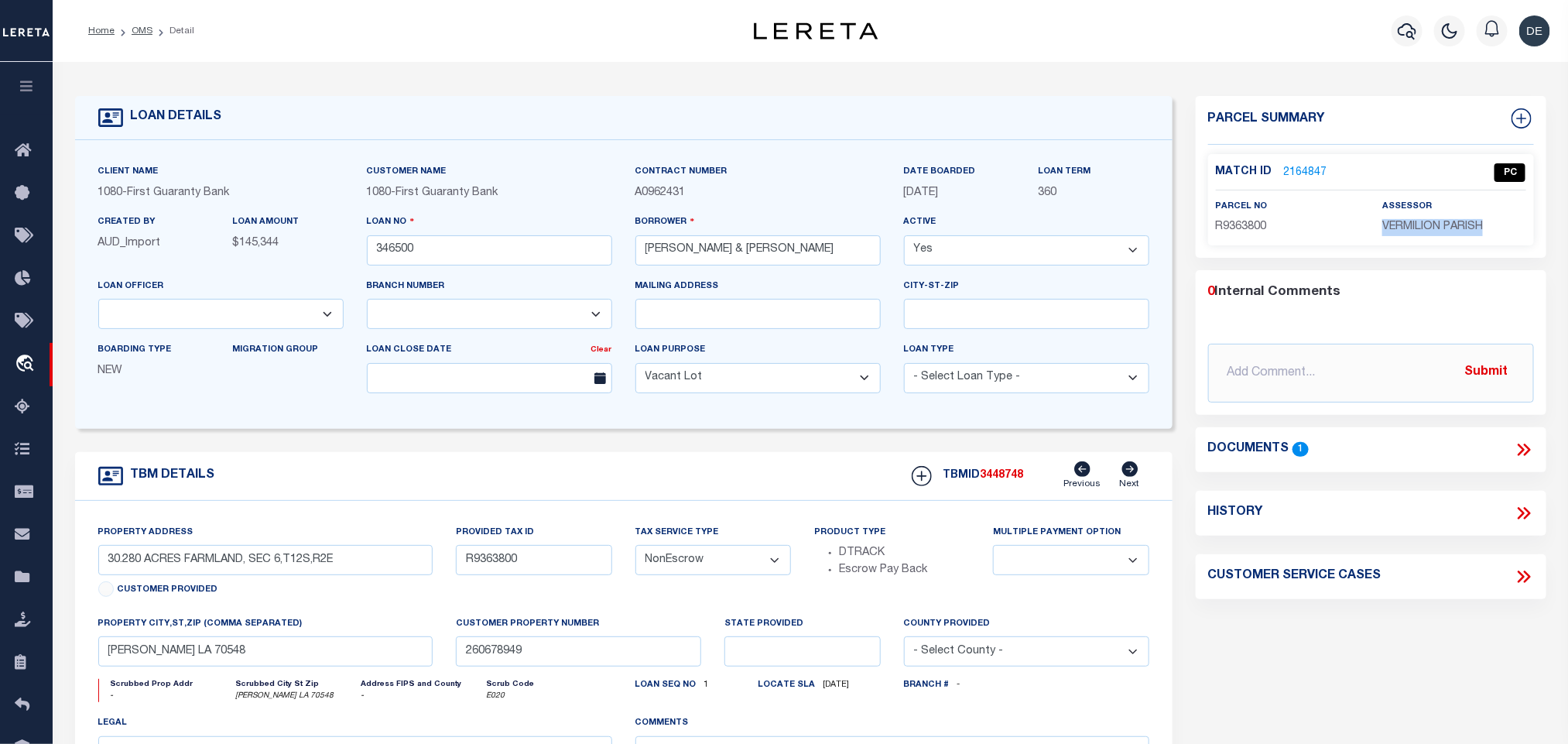
click at [1241, 240] on div "Match ID 2164847 PC parcel no R9363800 assessor" at bounding box center [1371, 199] width 326 height 92
copy span "R9363800"
click at [1312, 181] on div "Match ID 2164847 PC" at bounding box center [1371, 176] width 310 height 27
click at [1312, 165] on link "2164847" at bounding box center [1306, 173] width 44 height 17
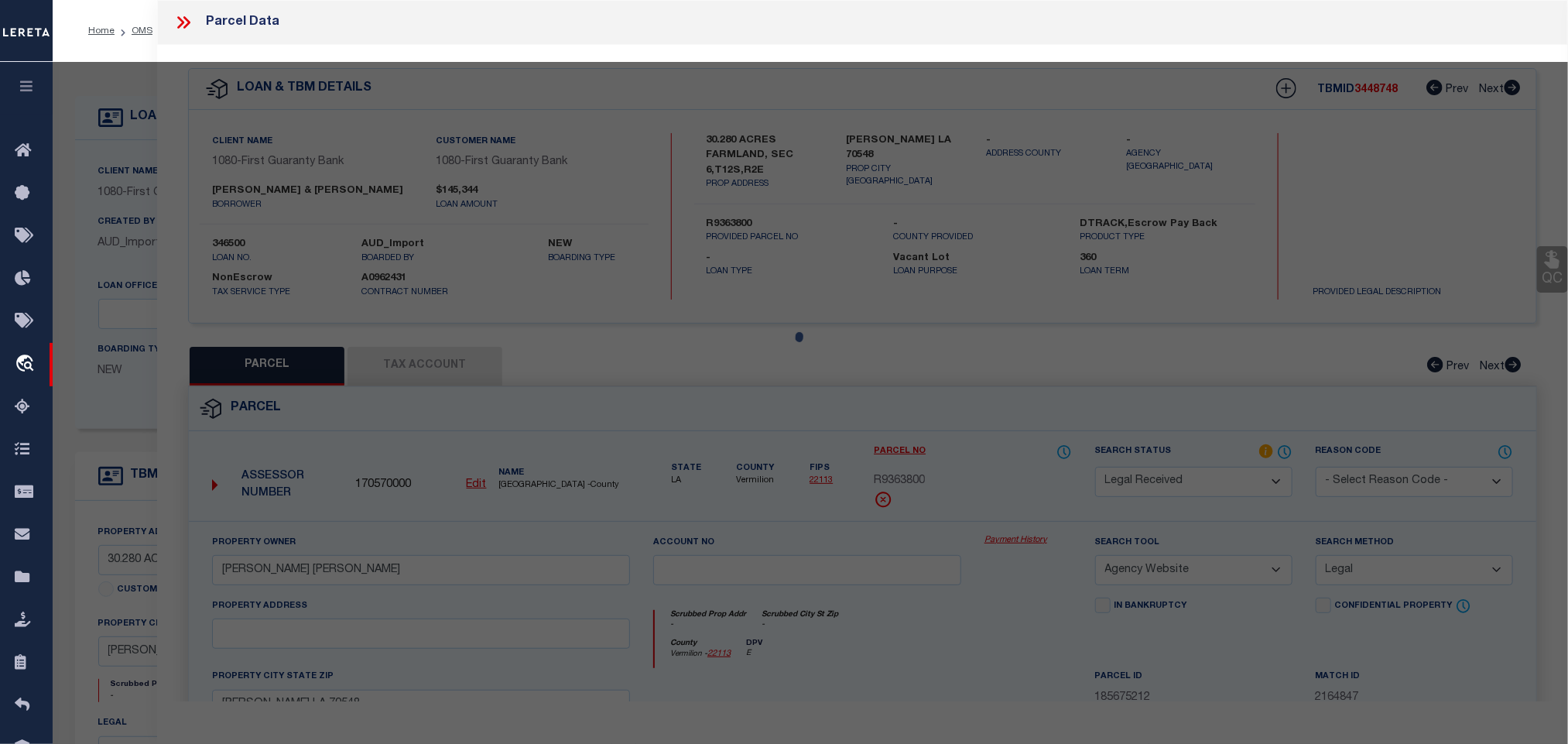
select select "AS"
select select
checkbox input "false"
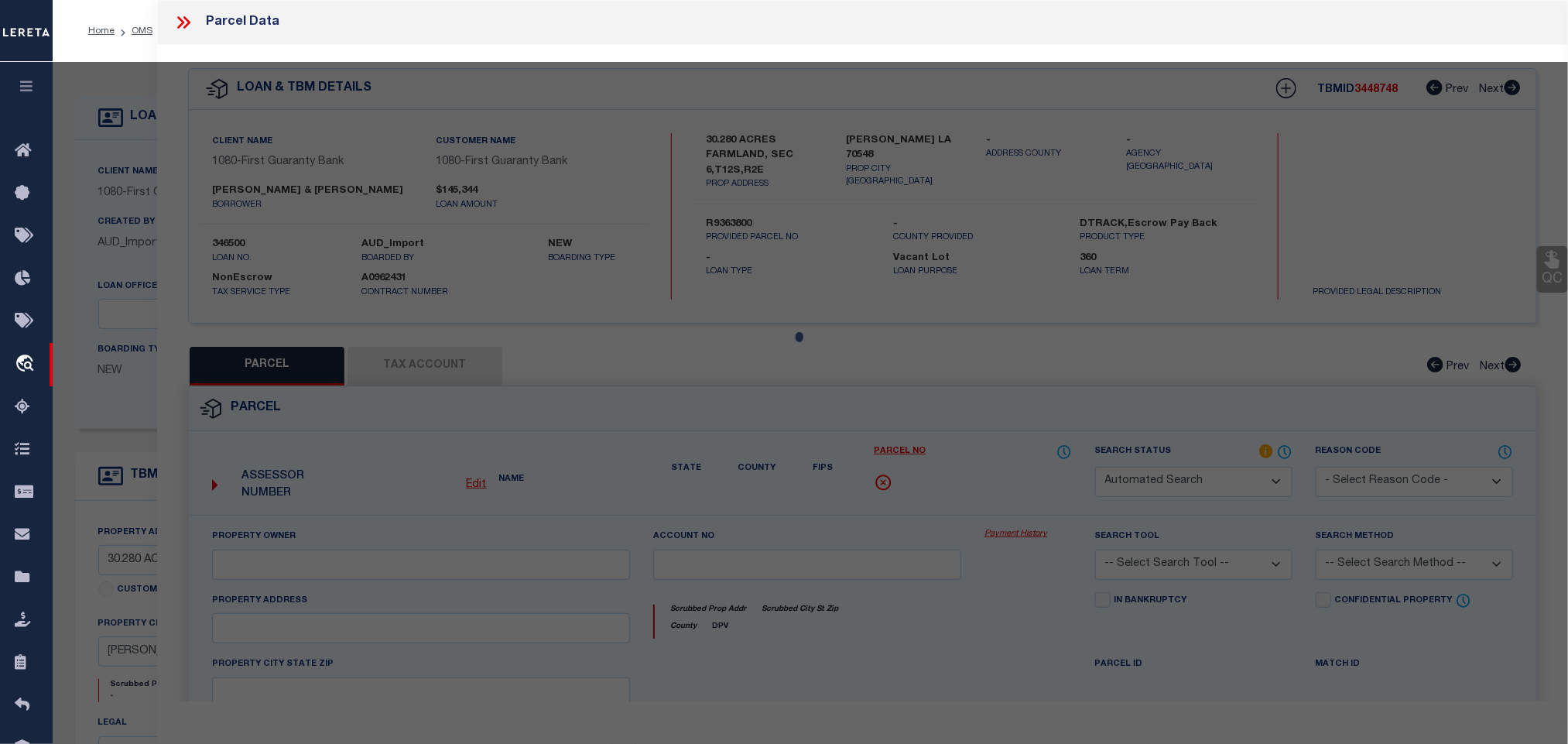
select select "PC"
type input "DENAIS, JOSEPH DENAIS, NICOLE ROY"
select select "AGW"
select select "LEG"
type input "KAPLAN LA 70548"
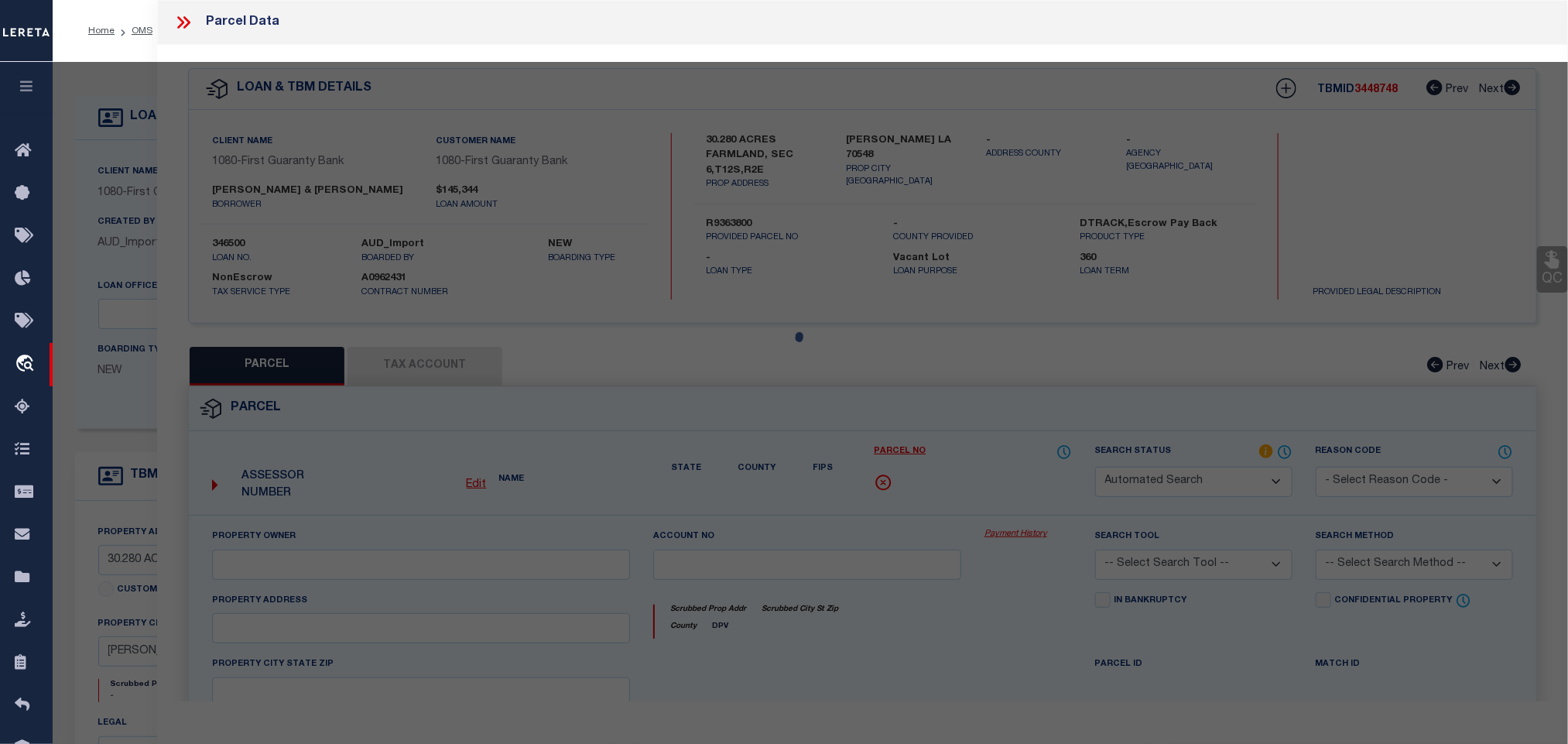
type textarea "30.280 AC IN SEC 6 T 12 R 2 E BEING TRACT 4 ( SCANNED PLAT FROM RYAN HEBERT ) 8…"
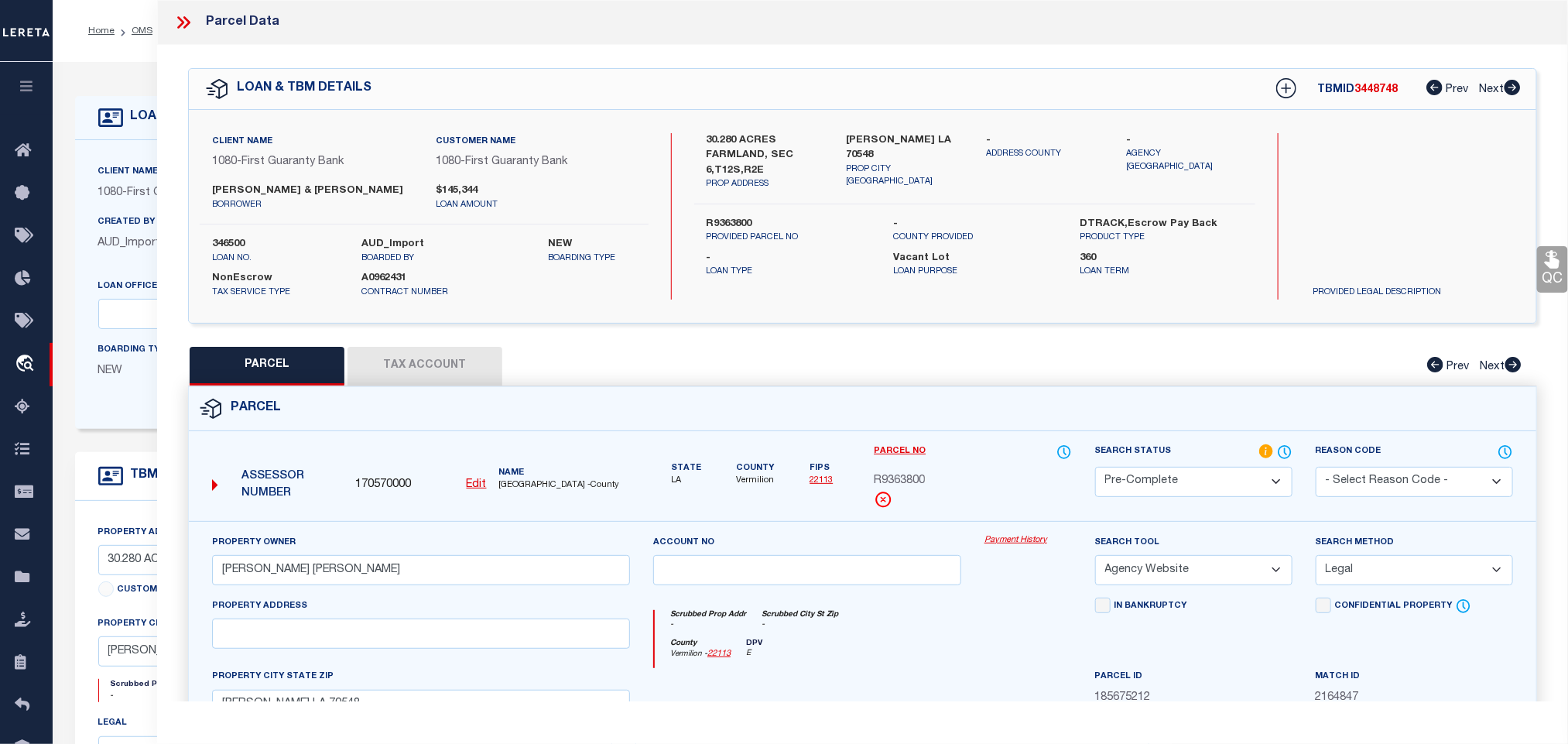
click at [411, 370] on button "Tax Account" at bounding box center [425, 366] width 155 height 38
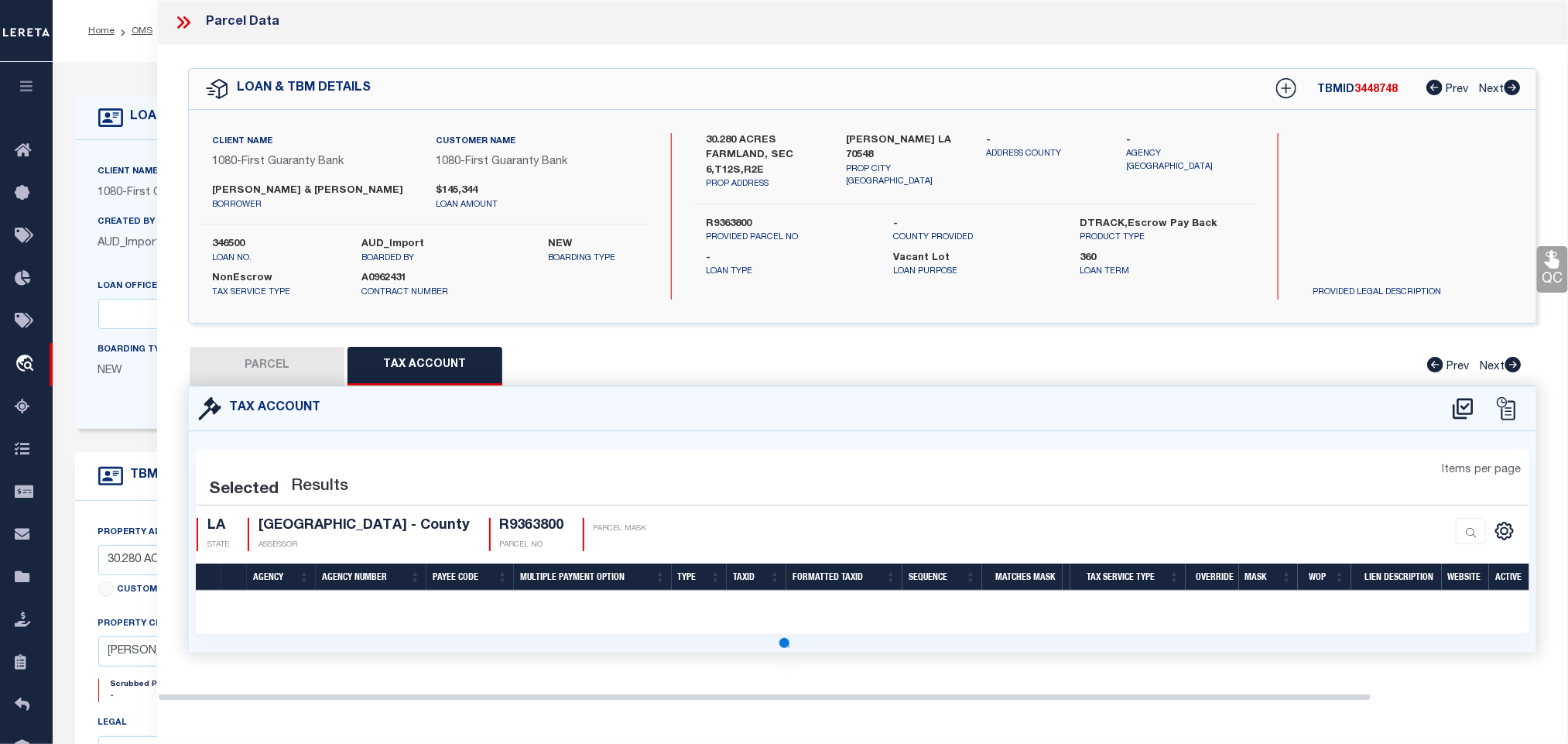
select select "100"
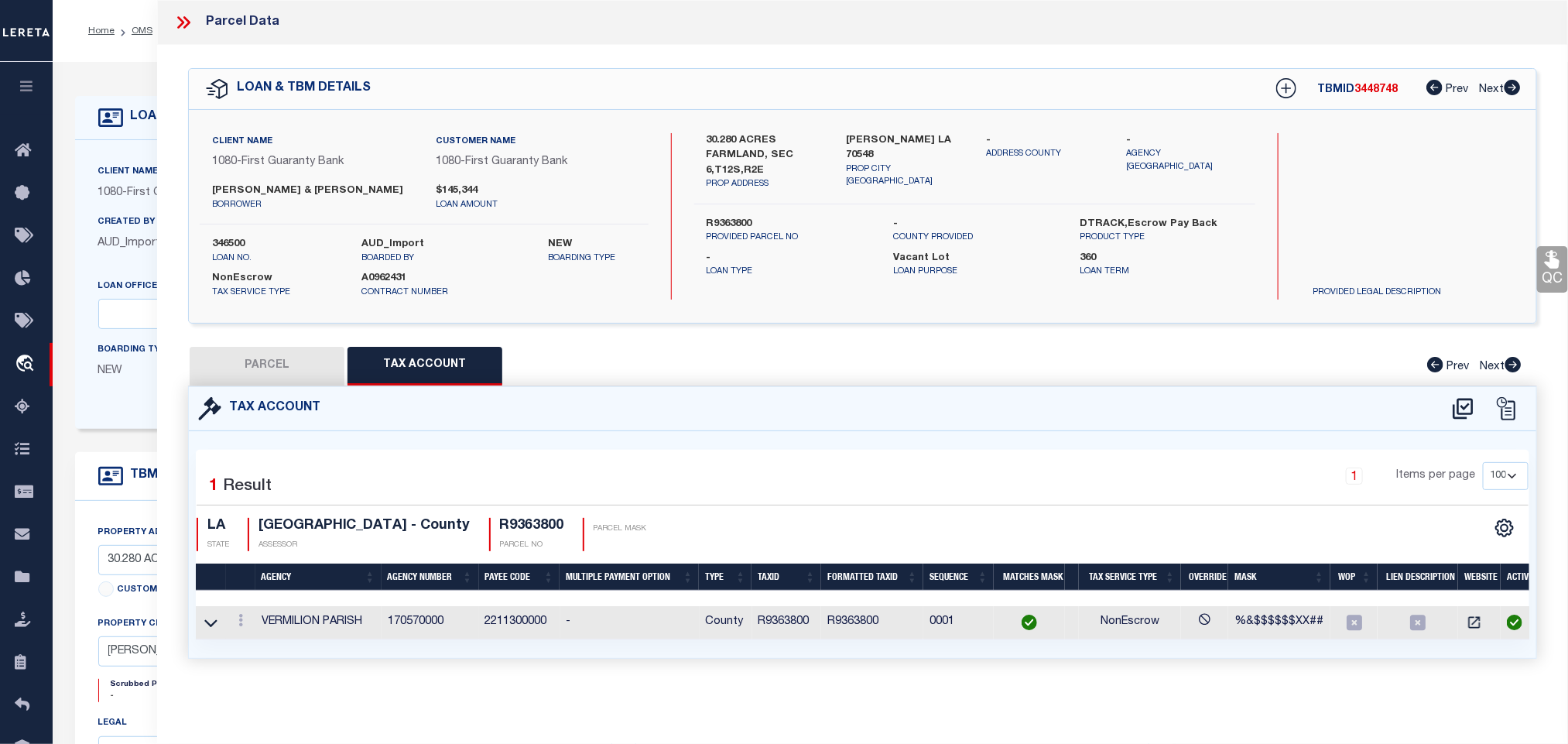
click at [279, 371] on button "PARCEL" at bounding box center [266, 366] width 155 height 38
select select "AS"
select select
checkbox input "false"
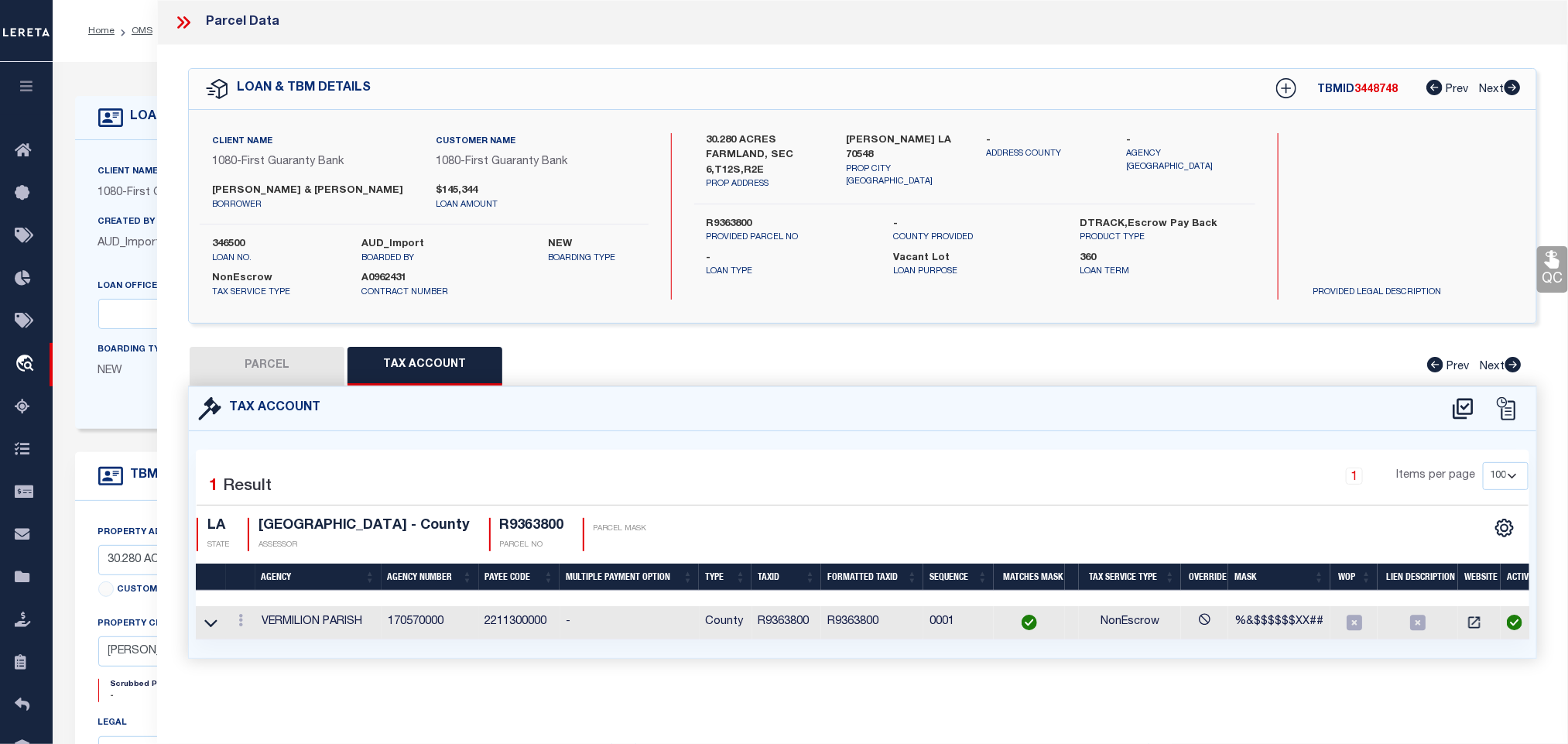
checkbox input "false"
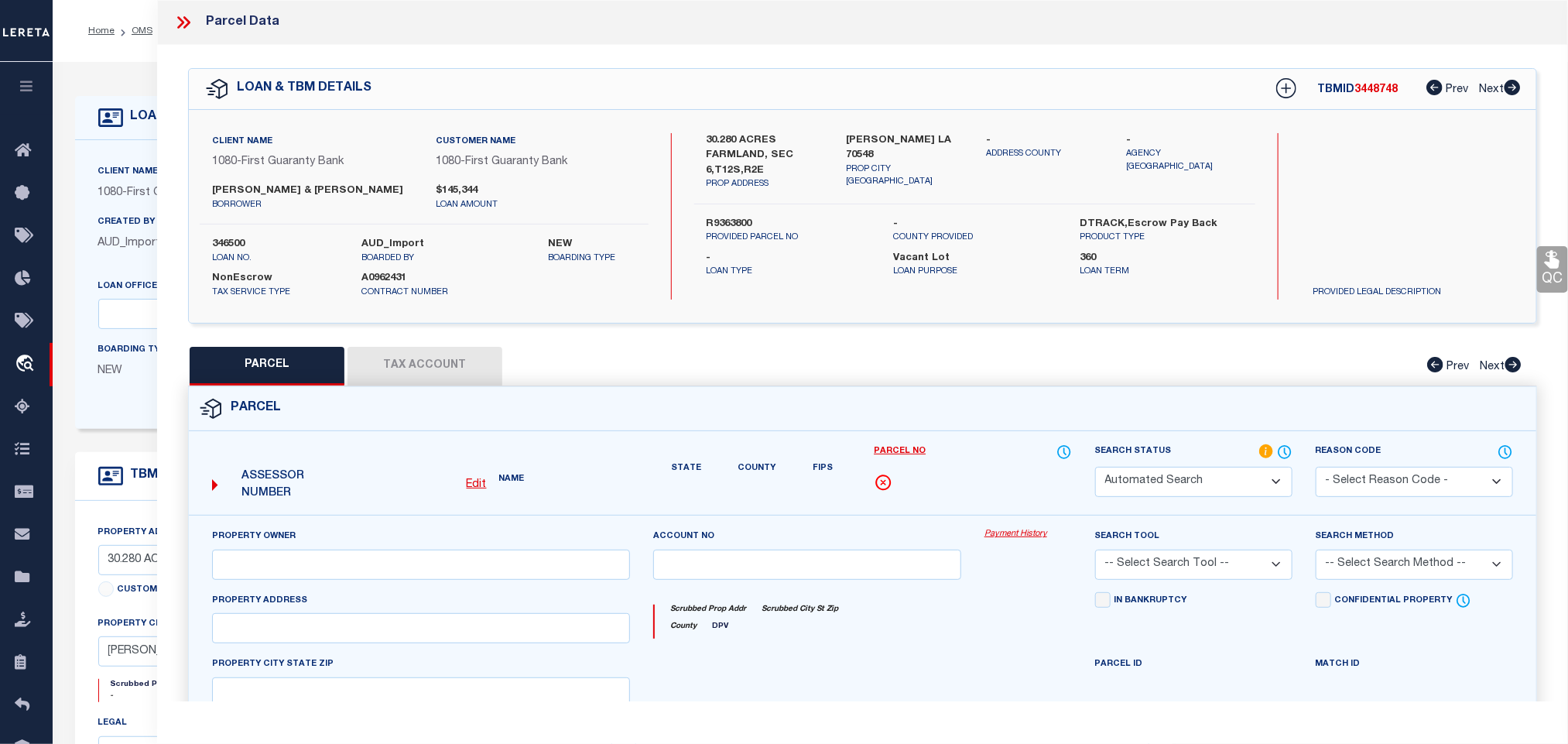
select select "QC"
type input "DENAIS, JOSEPH DENAIS, NICOLE ROY"
select select "AGW"
select select "LEG"
type input "KAPLAN LA 70548"
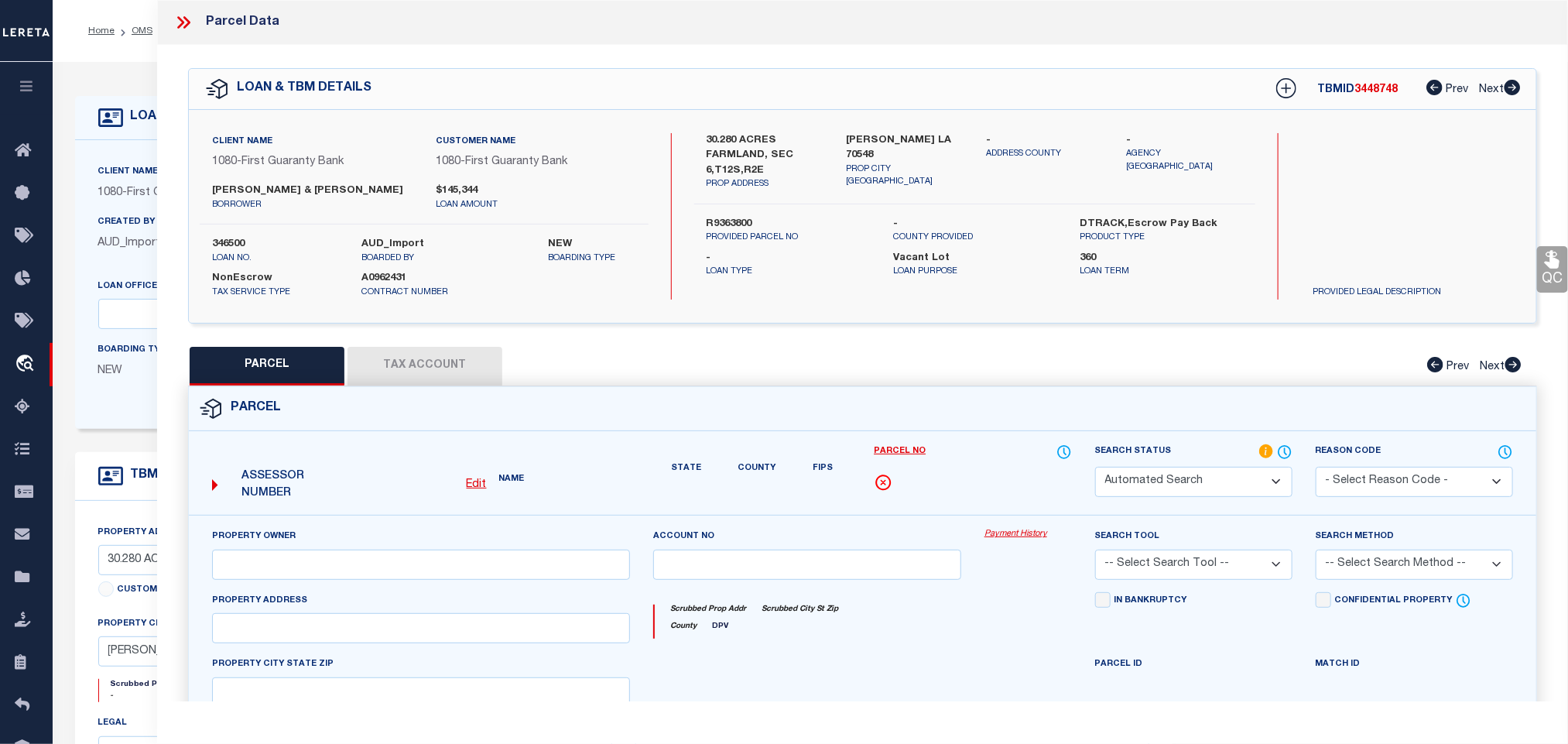
type textarea "30.280 AC IN SEC 6 T 12 R 2 E BEING TRACT 4 ( SCANNED PLAT FROM RYAN HEBERT ) 8…"
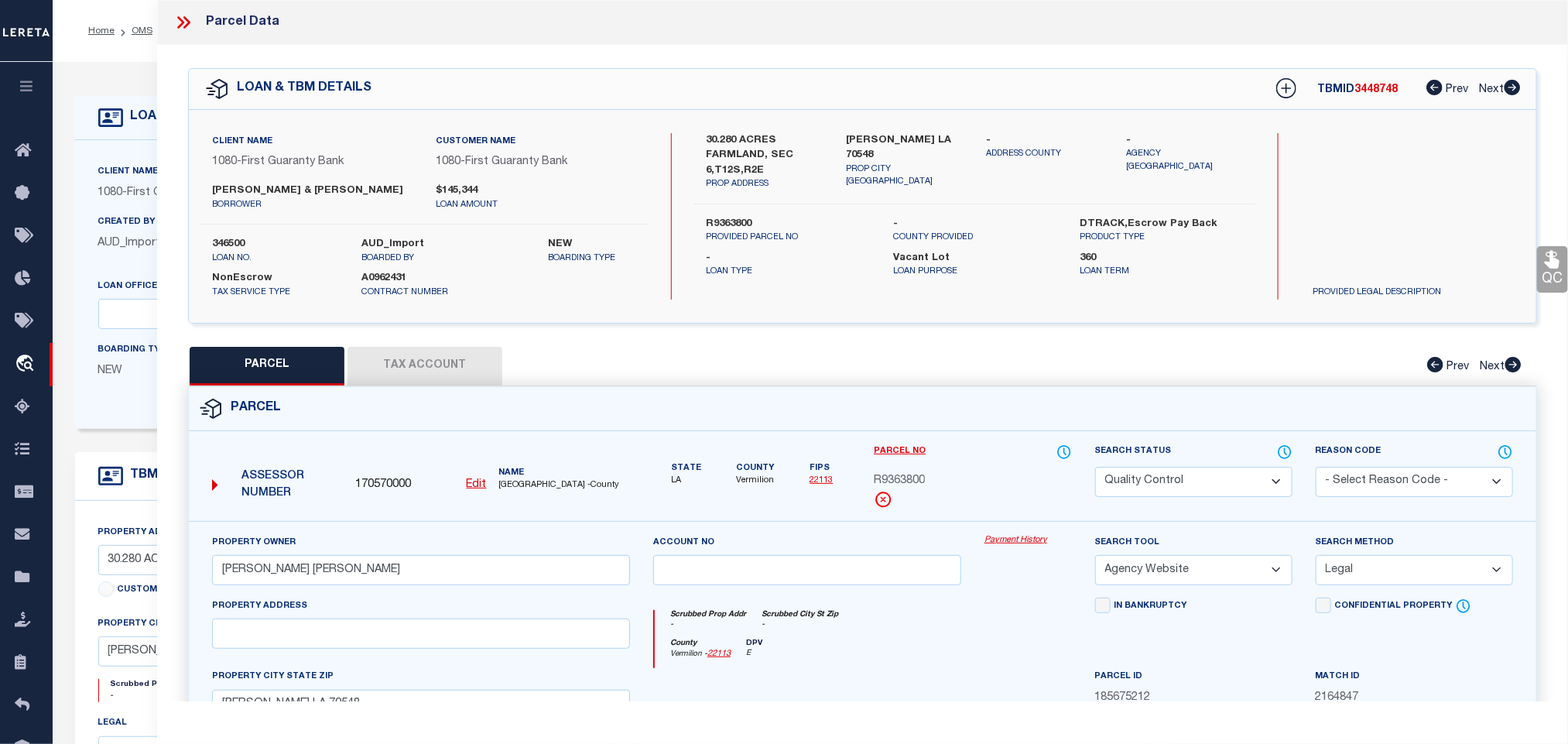
click at [116, 203] on div "Client Name 1080 - First Guaranty Bank" at bounding box center [220, 189] width 268 height 51
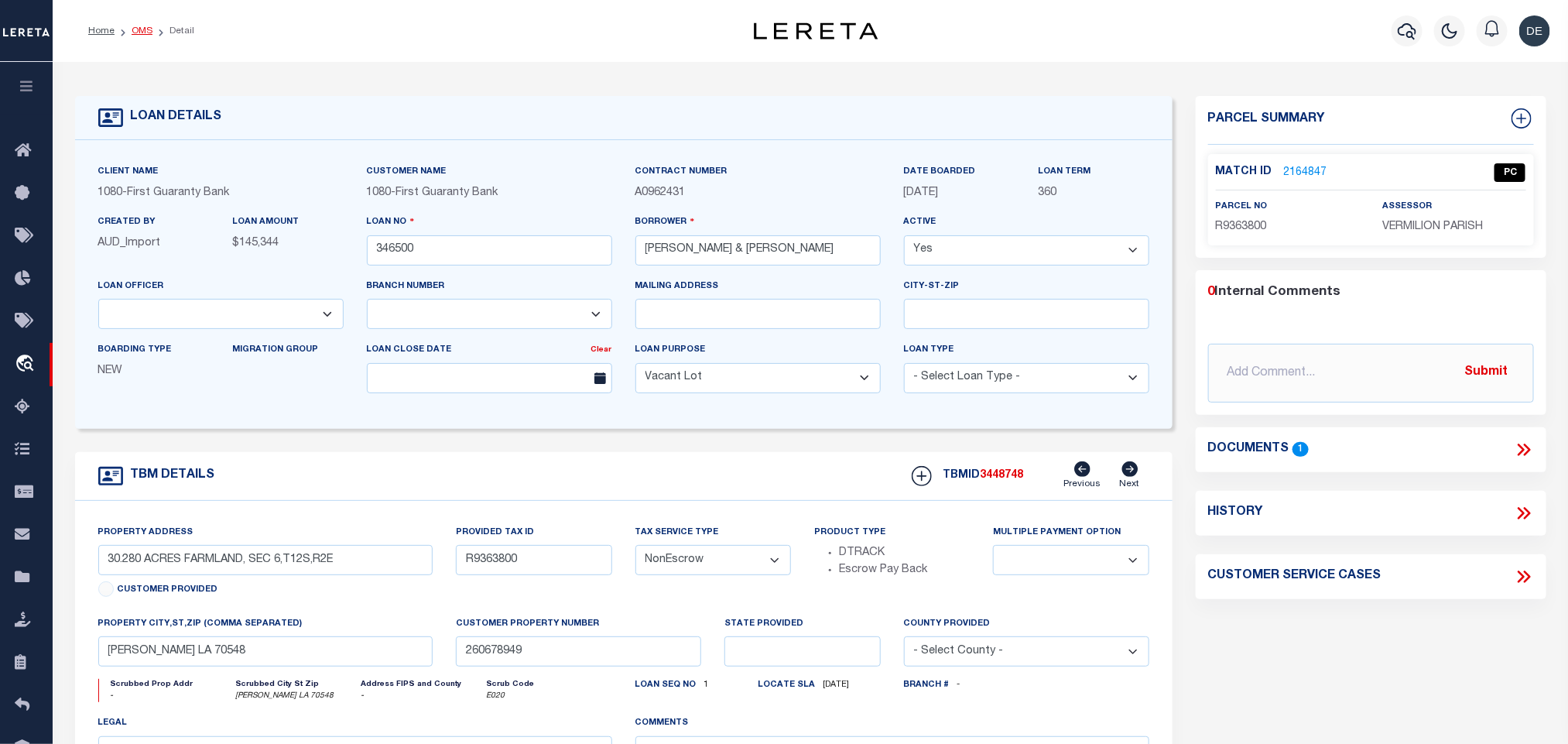
click at [140, 26] on link "OMS" at bounding box center [142, 31] width 21 height 10
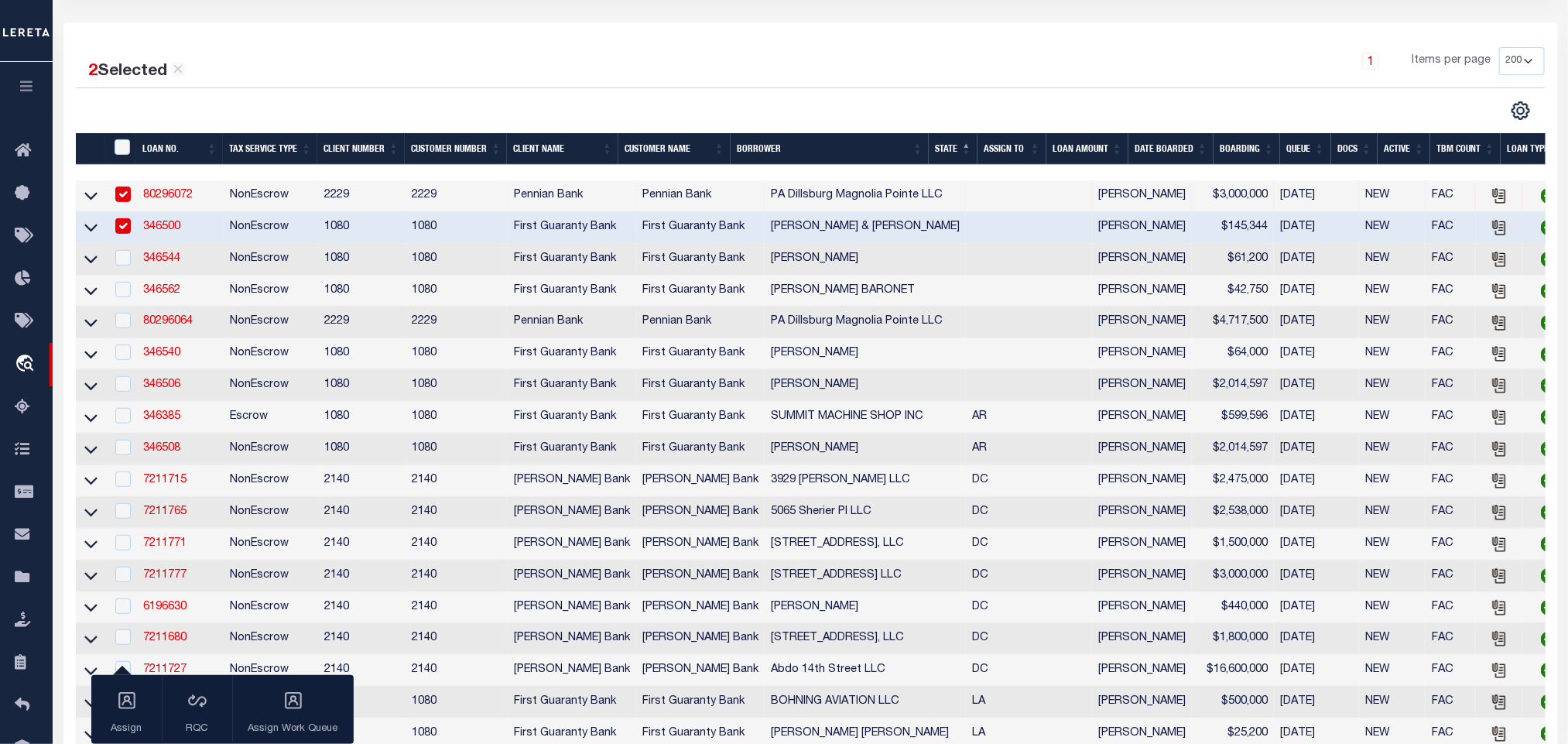
scroll to position [232, 0]
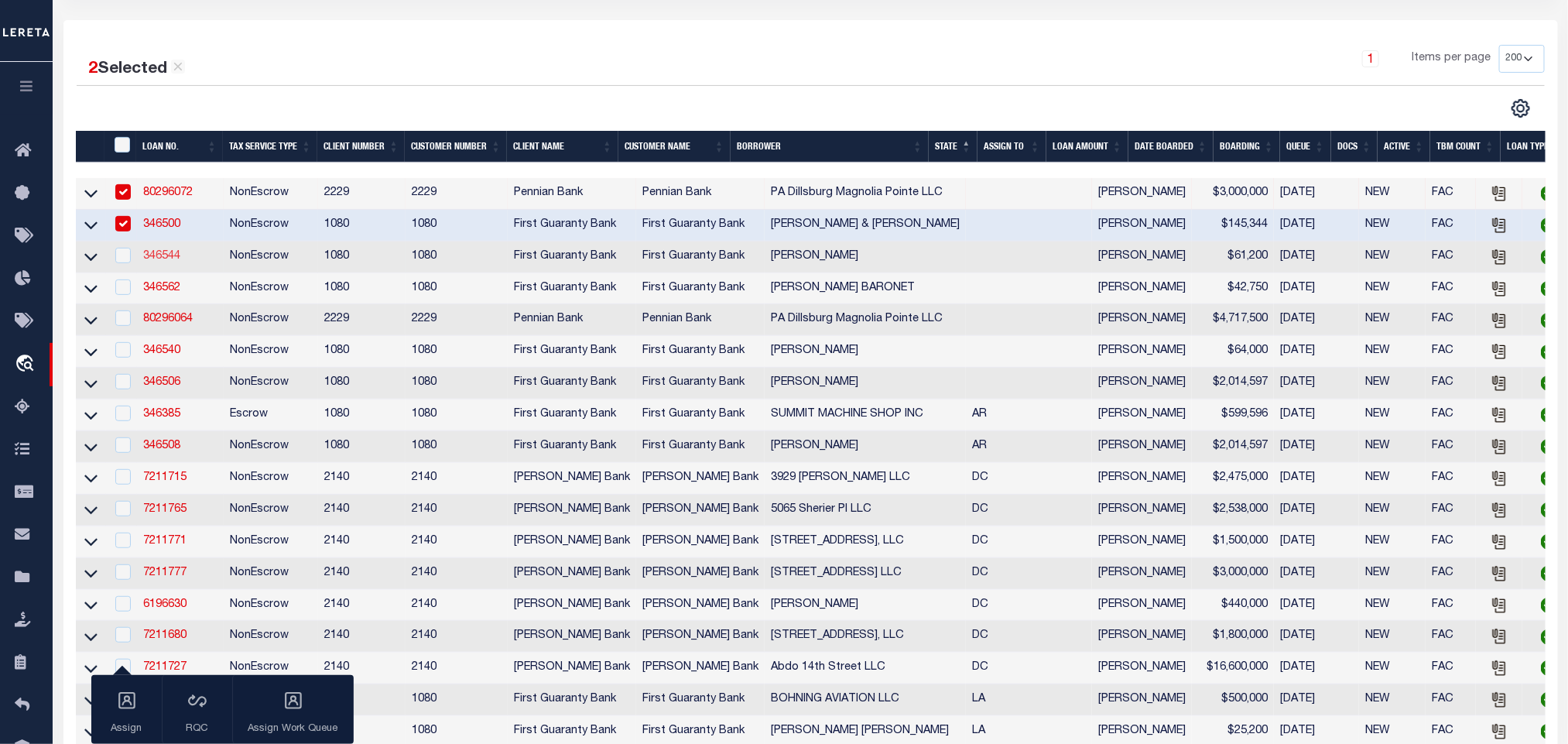
click at [165, 258] on link "346544" at bounding box center [162, 256] width 38 height 10
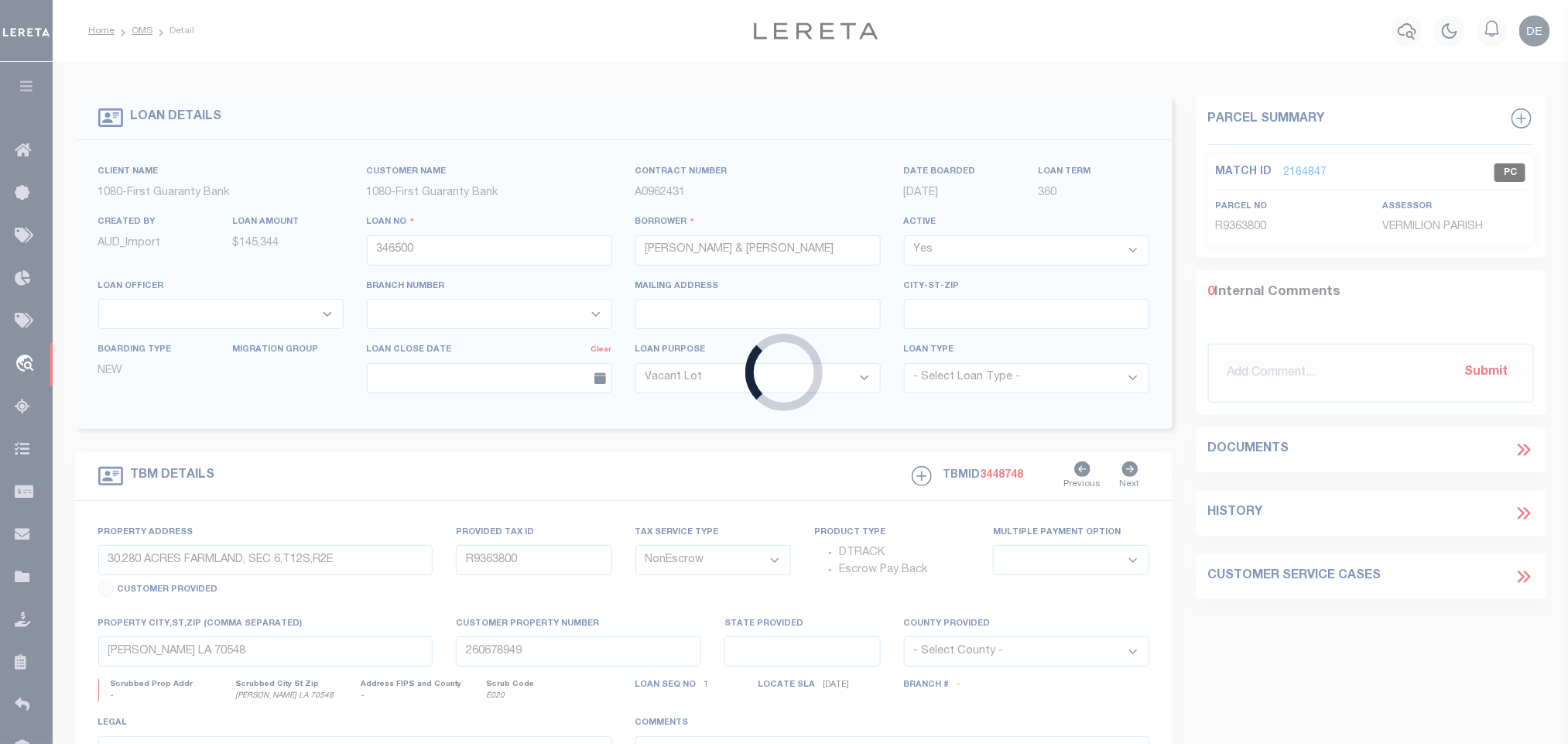
type input "346544"
type input "RUSSELL S DOMIANO"
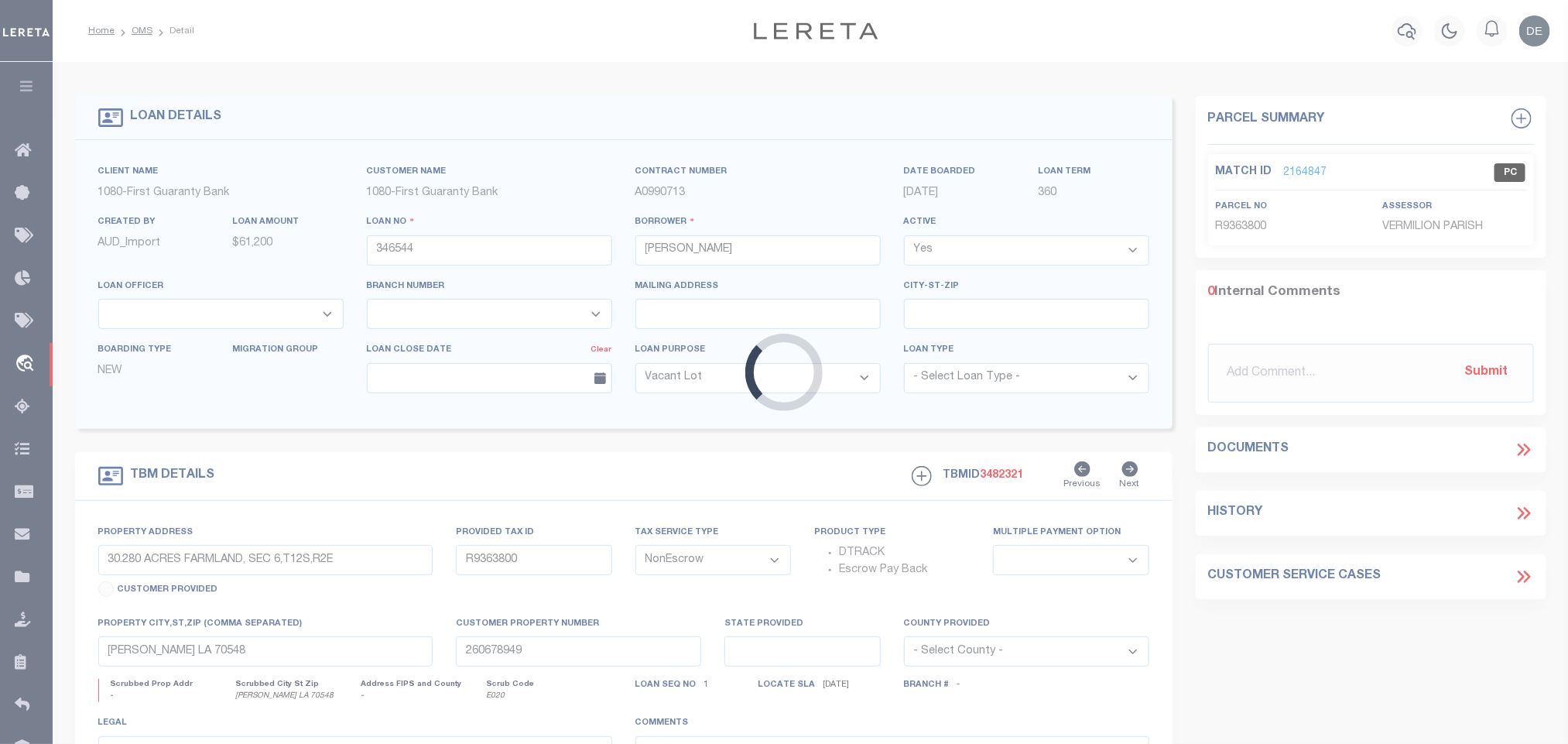
select select "3751"
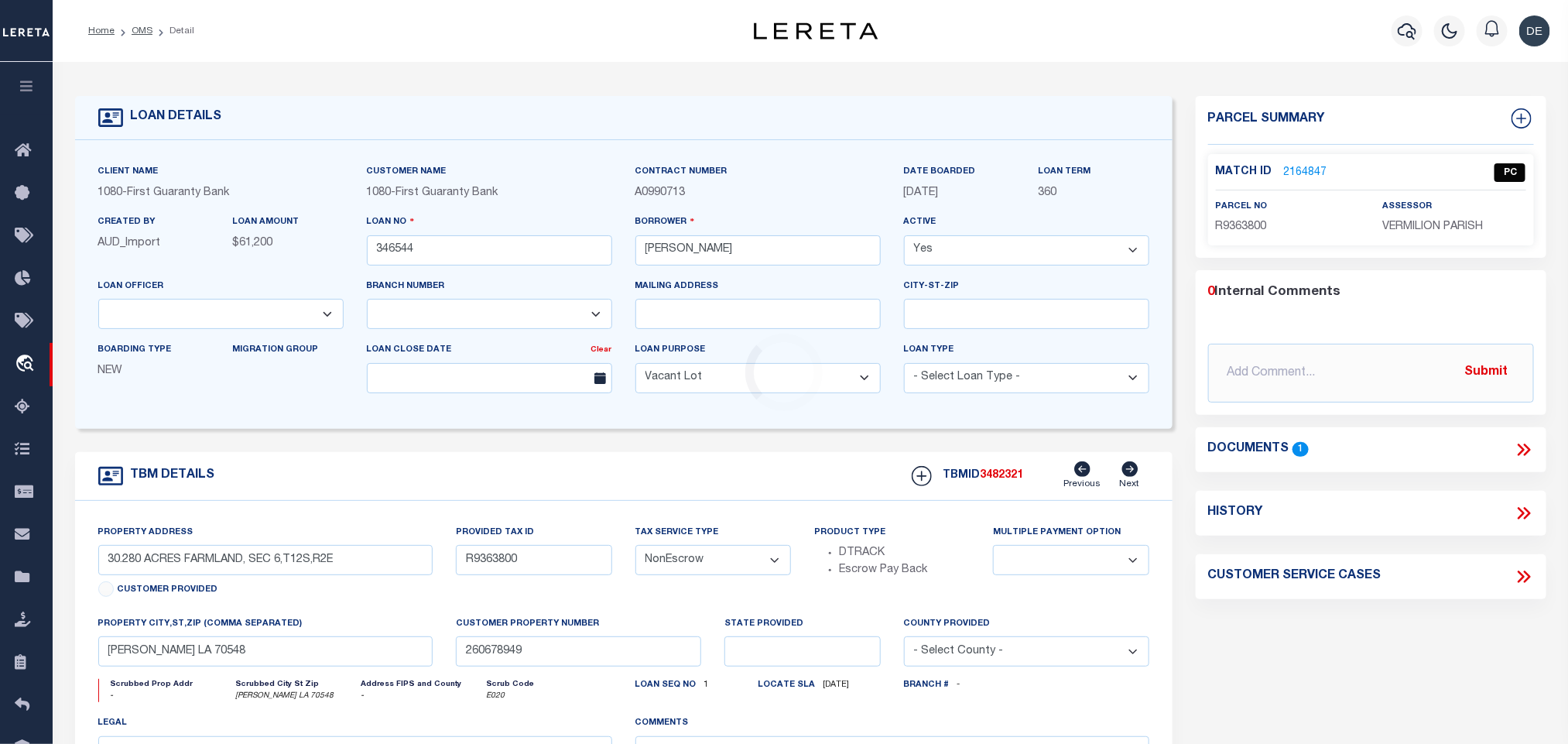
type input "9.19 ACRES ON N BRICKYARD ROAD"
type input "6547535"
select select
type input "HAMMOND LA 70401"
type input "260681443"
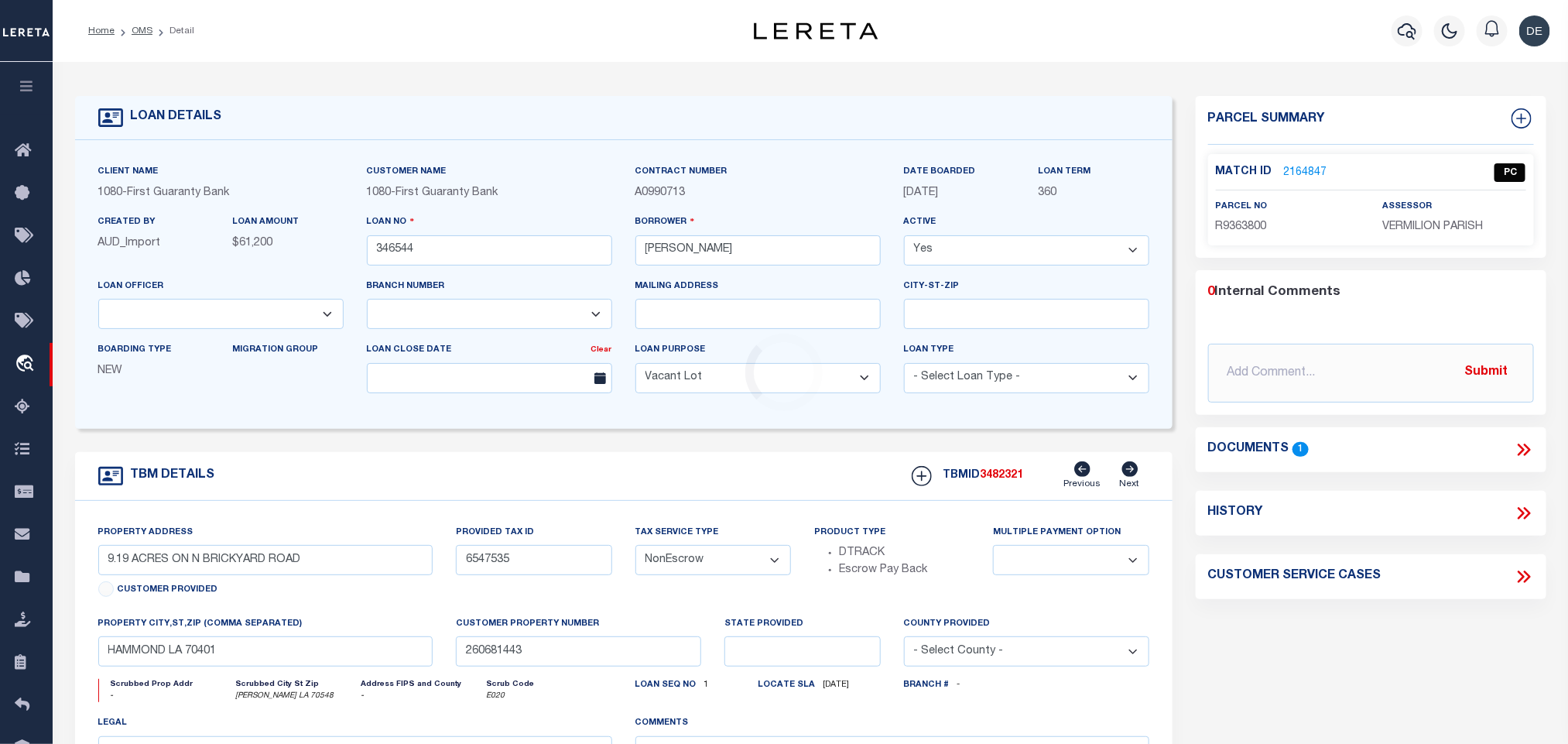
select select "1570"
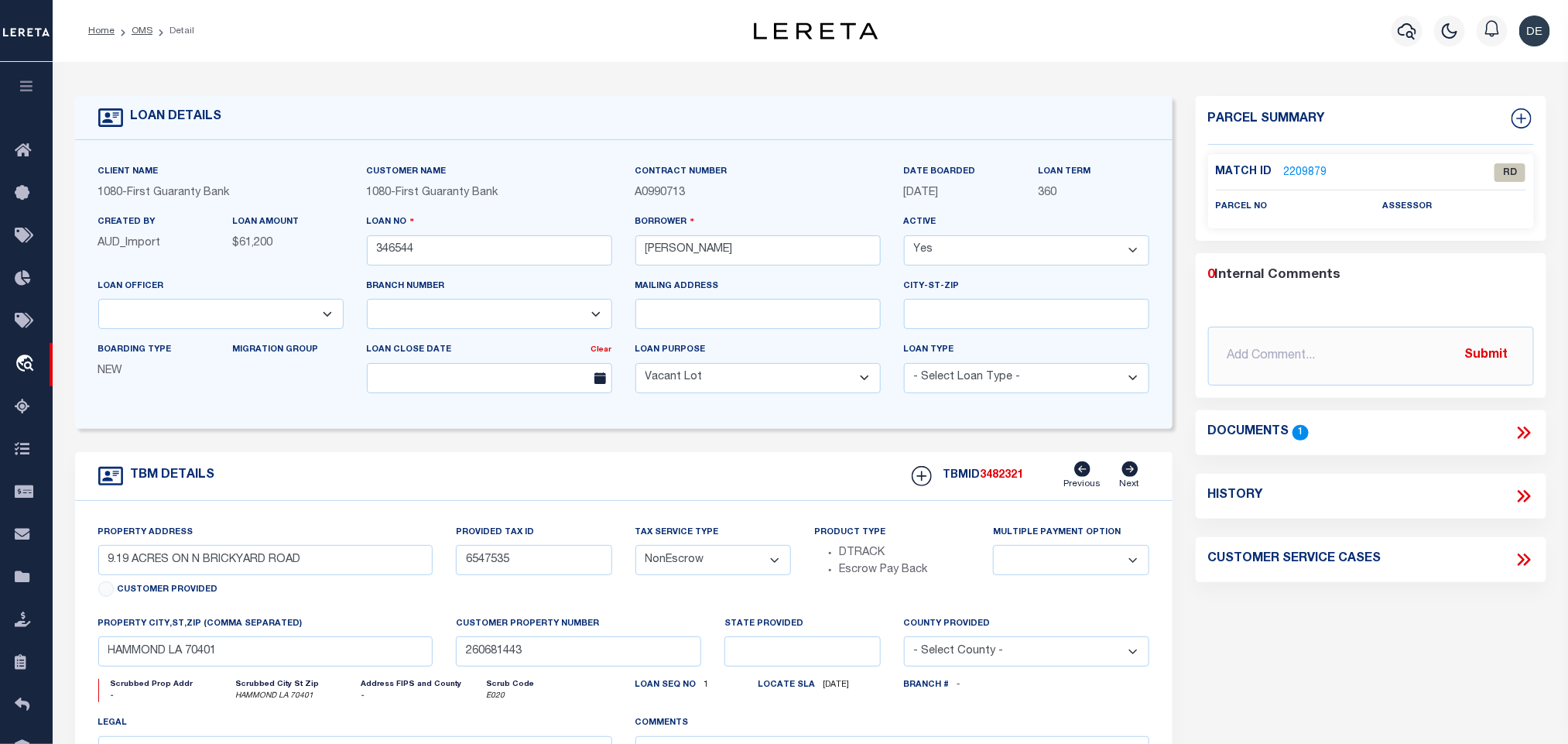
click at [1520, 425] on icon at bounding box center [1523, 432] width 20 height 20
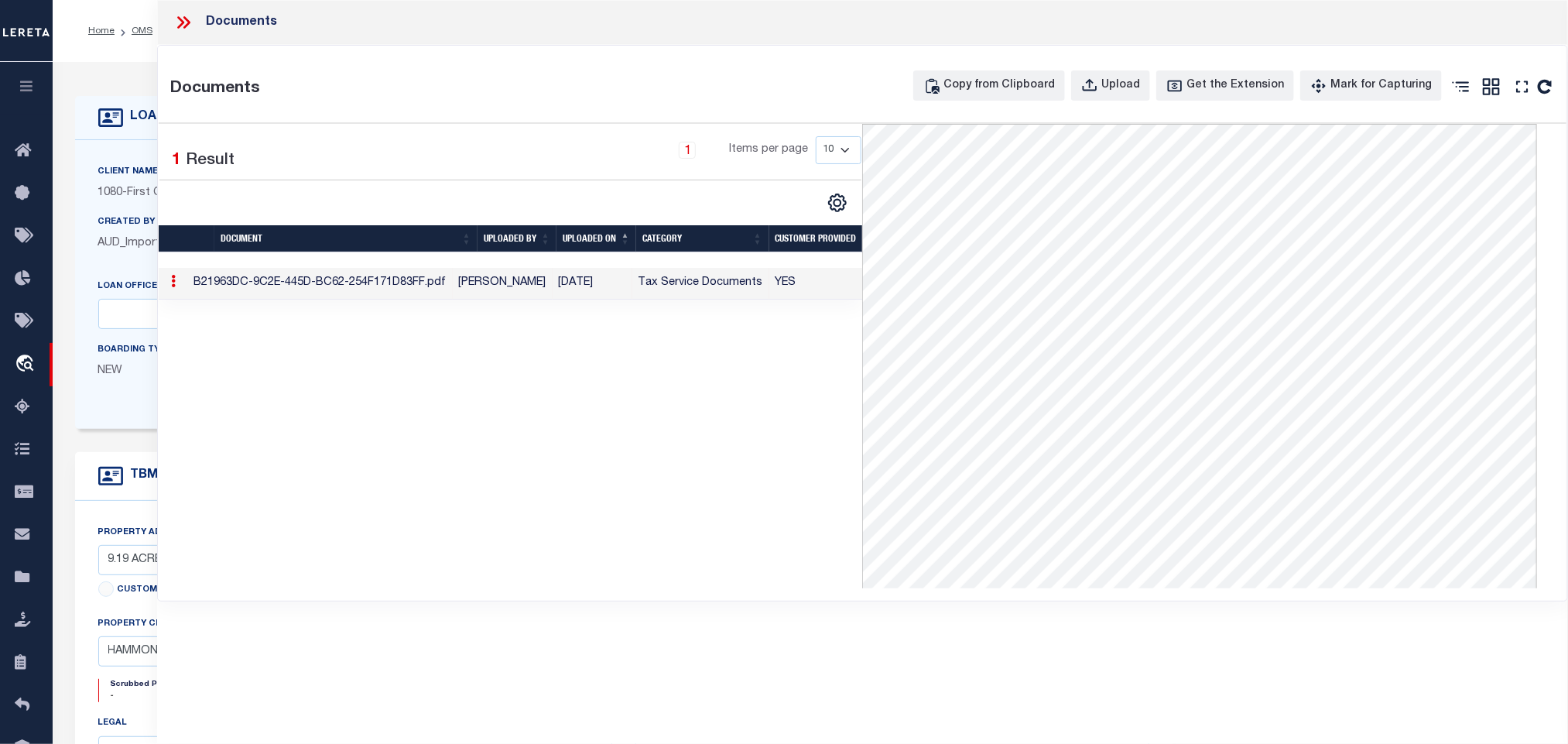
click at [190, 21] on icon at bounding box center [183, 22] width 20 height 20
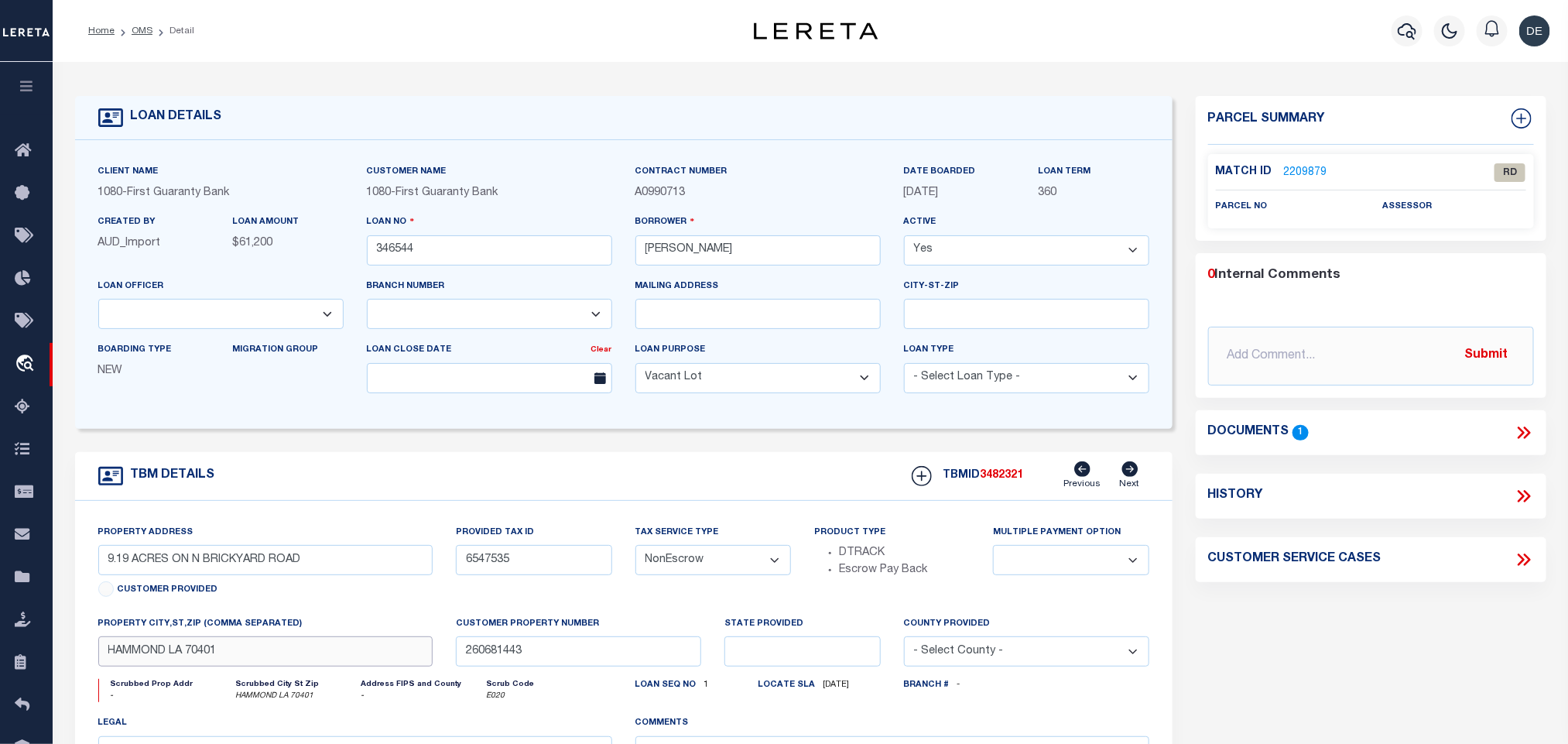
click at [252, 657] on input "HAMMOND LA 70401" at bounding box center [266, 651] width 335 height 31
click at [494, 560] on input "6547535" at bounding box center [534, 560] width 155 height 31
click at [1302, 169] on link "2209879" at bounding box center [1306, 173] width 44 height 17
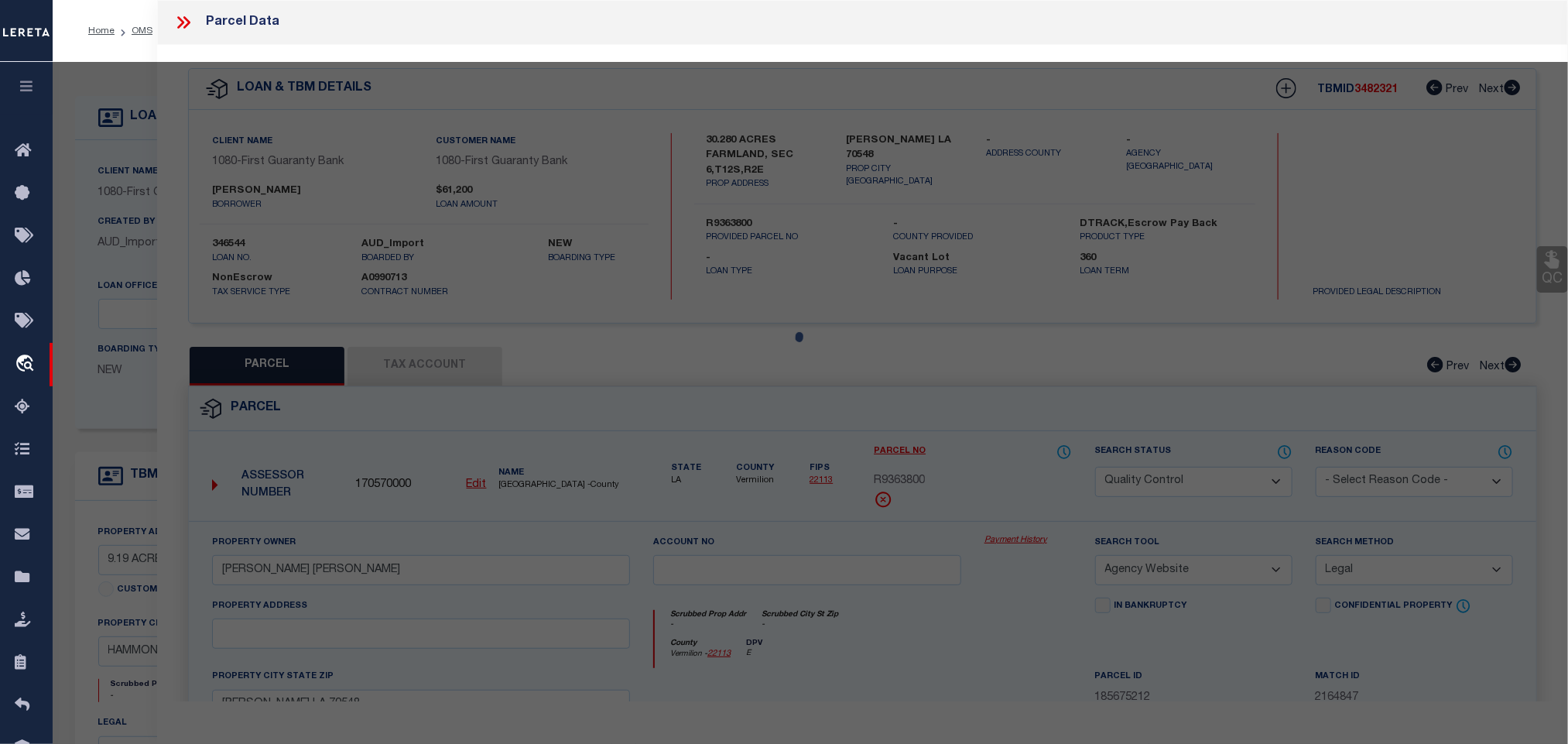
select select "AS"
select select
checkbox input "false"
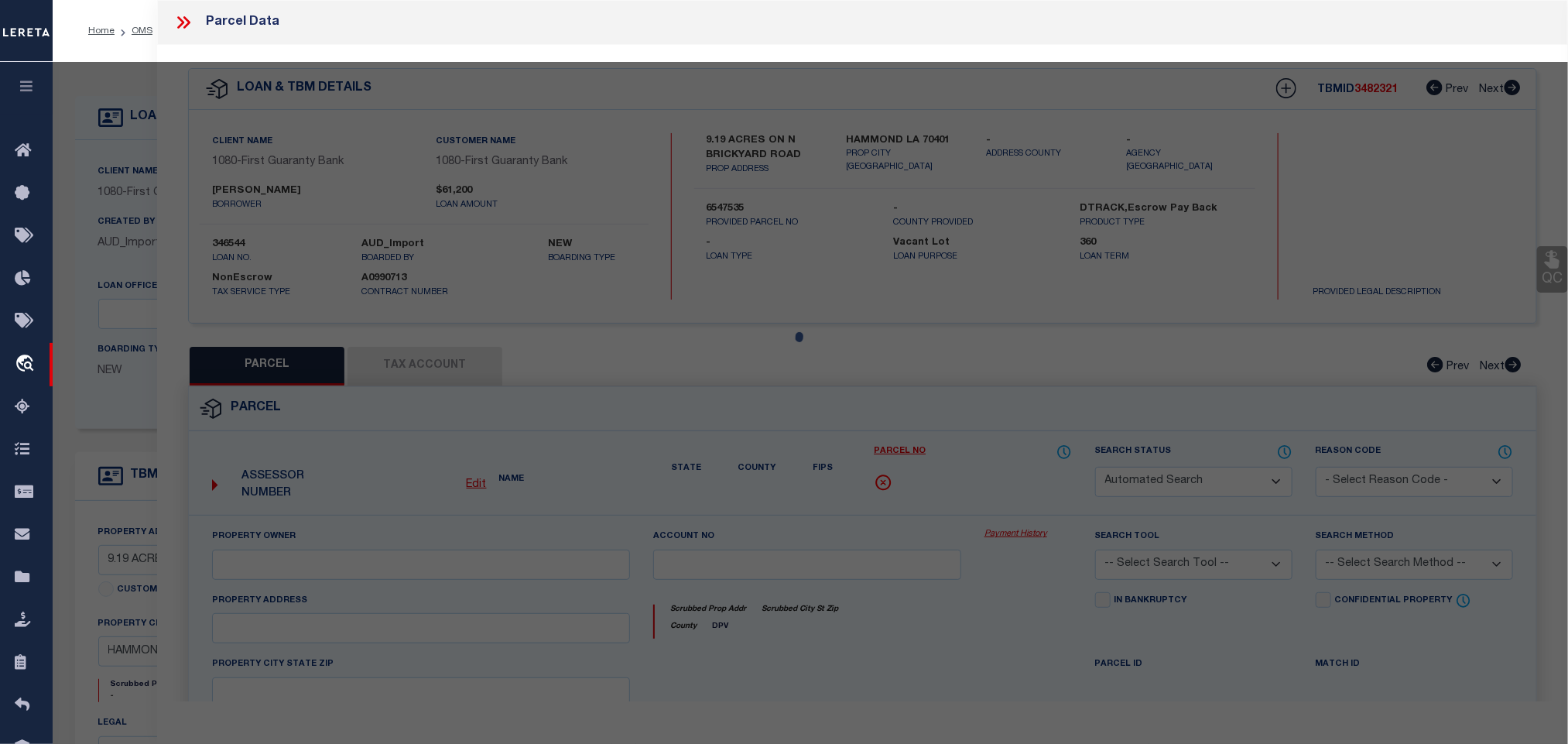
select select "RD"
checkbox input "false"
type textarea "Document uploaded that satisfies a legal requirement, changing from [GEOGRAPHIC…"
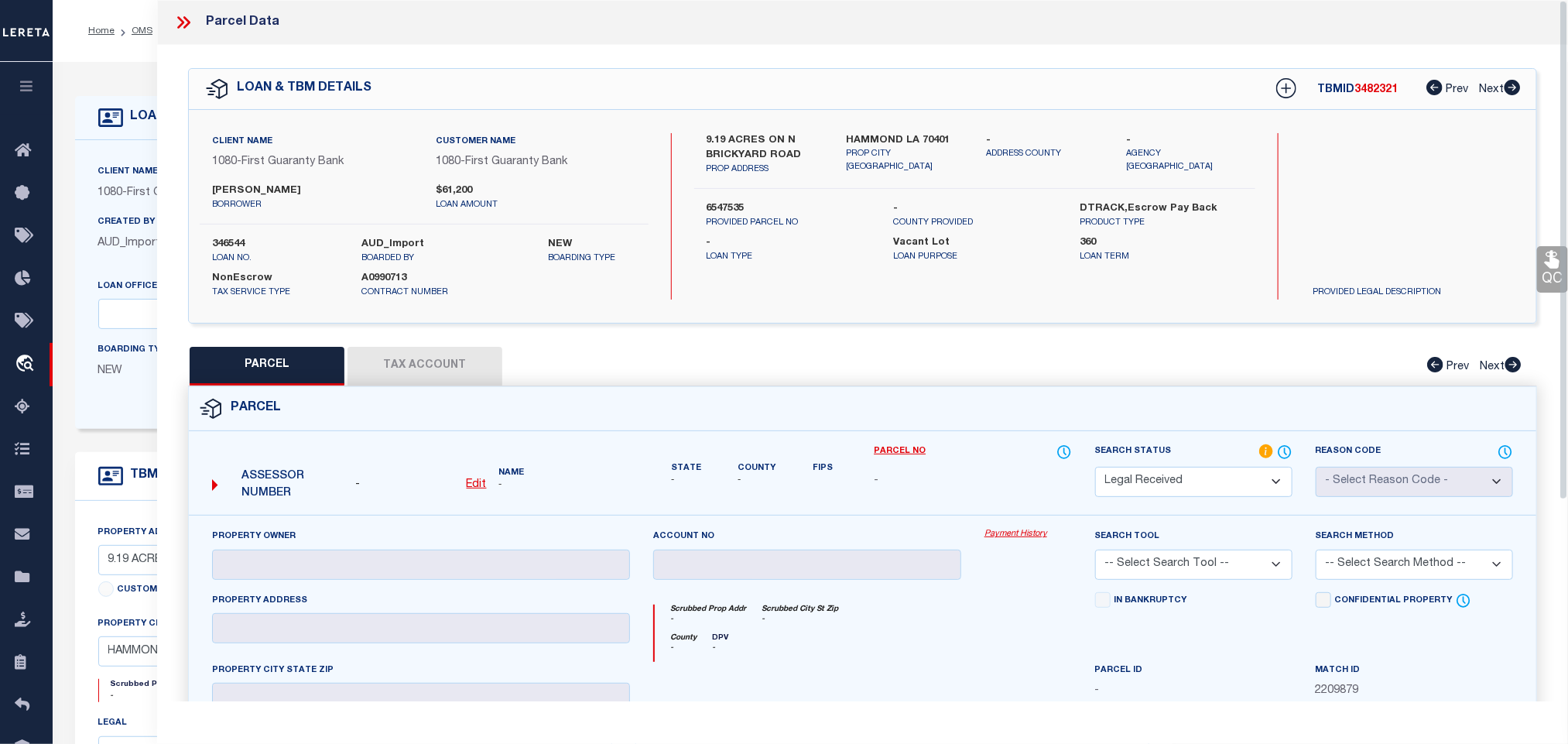
click at [473, 481] on u "Edit" at bounding box center [476, 485] width 20 height 10
select select "RD"
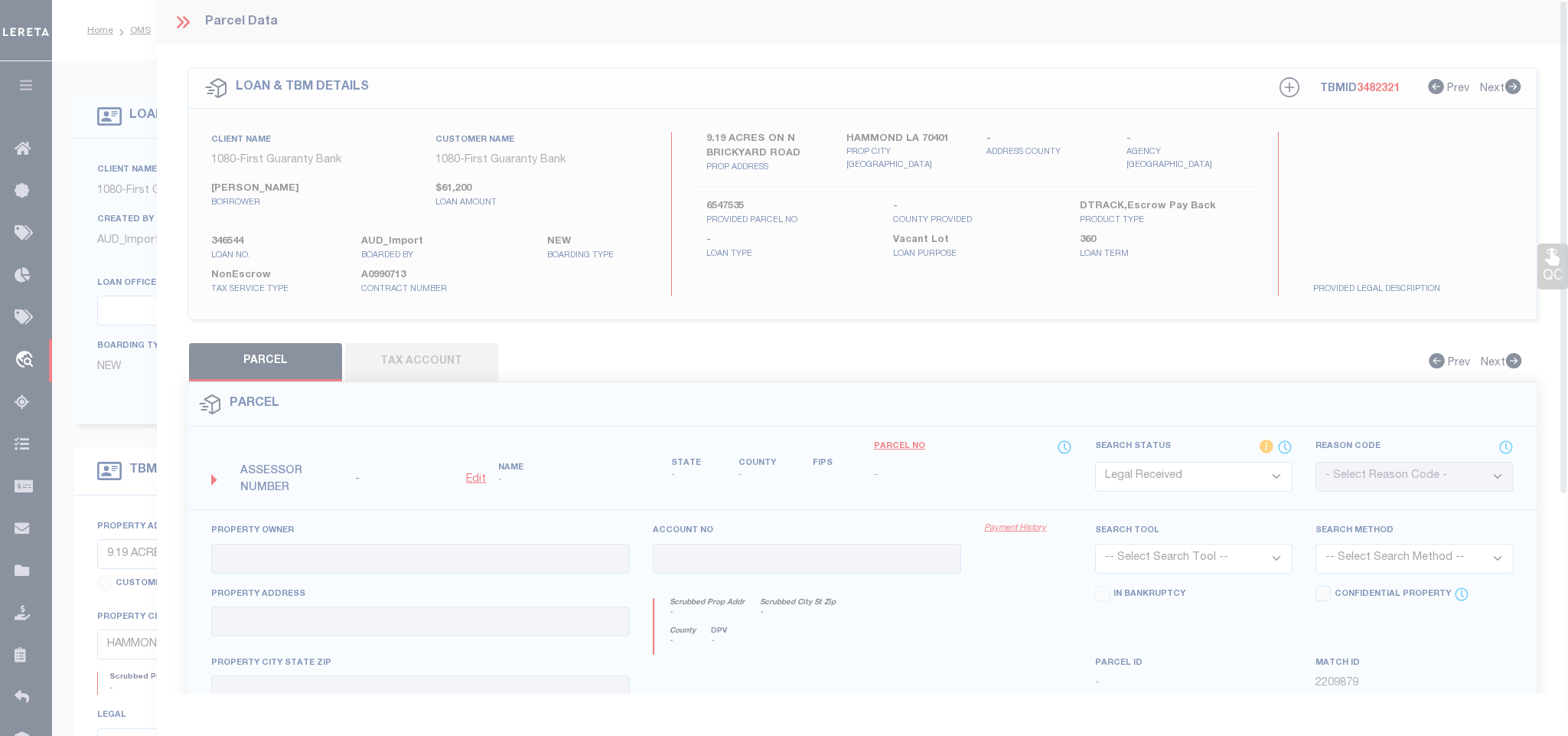
type textarea "-"
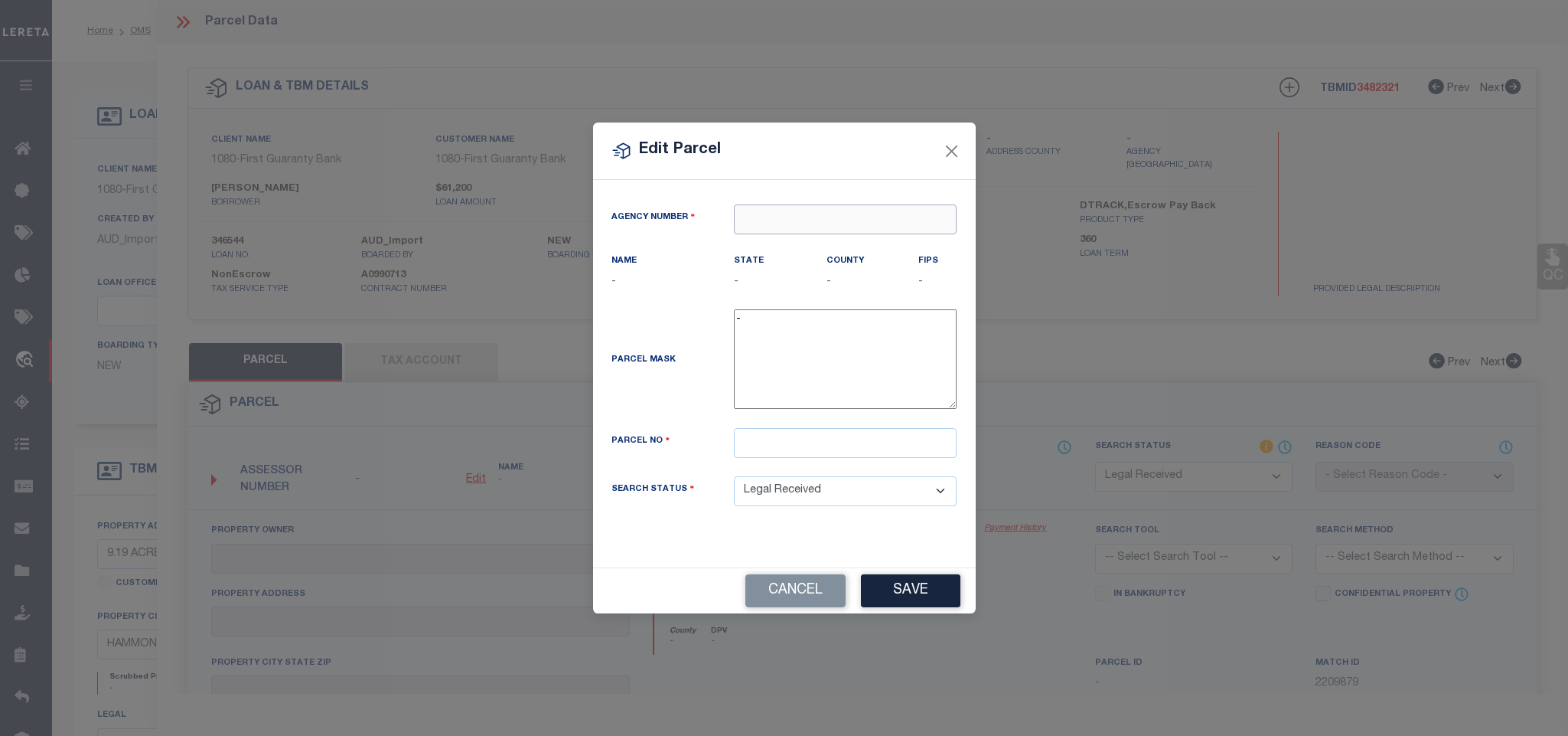
click at [836, 210] on input "text" at bounding box center [845, 219] width 223 height 30
paste input "170530000"
type input "170530000"
click at [840, 244] on div "Agency Number" at bounding box center [784, 229] width 369 height 48
click at [844, 225] on input "text" at bounding box center [845, 219] width 223 height 30
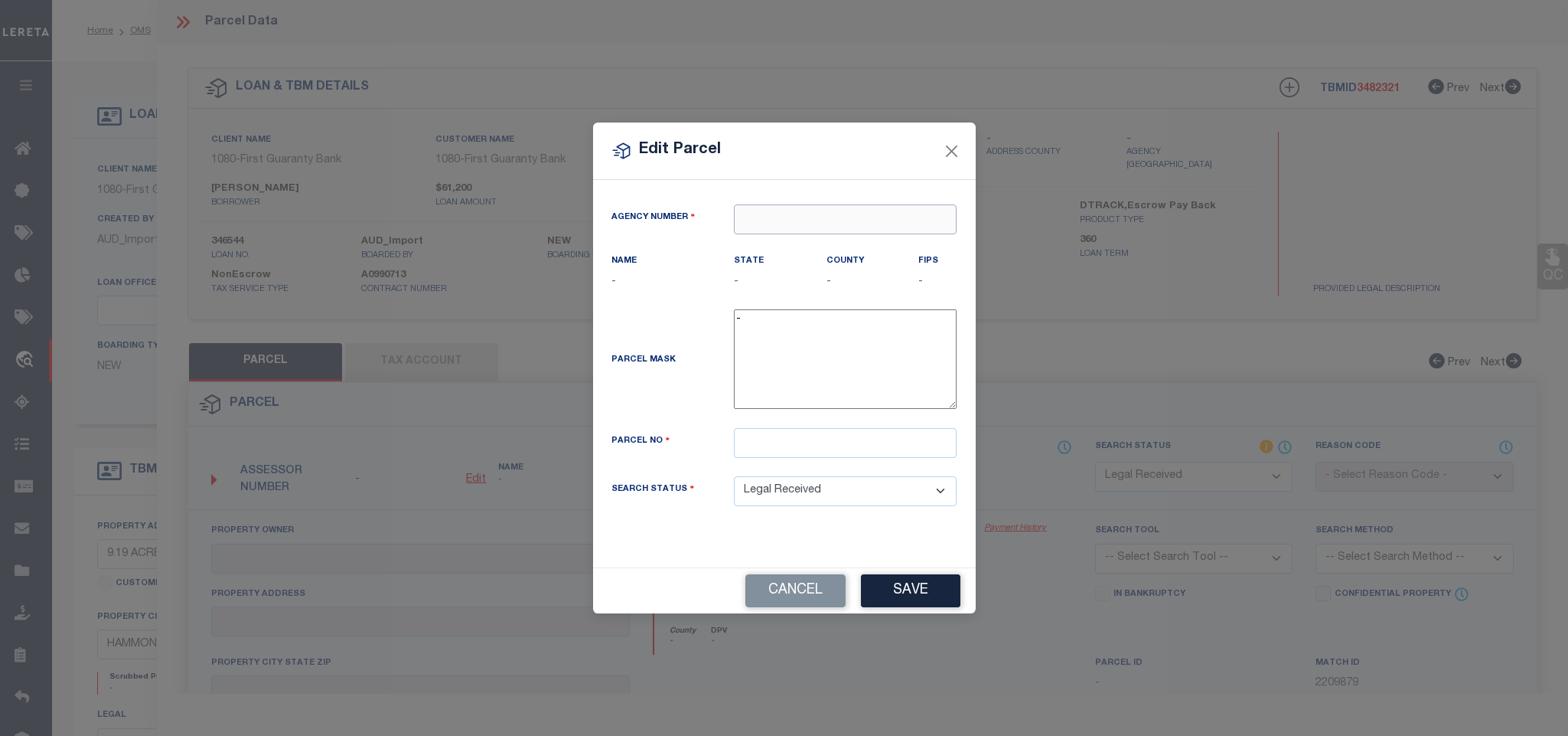
paste input "170530000"
type input "170530000"
click at [838, 238] on div "170530000 : TANGIPAHOA PARISH" at bounding box center [849, 244] width 231 height 24
type input "170530000"
drag, startPoint x: 804, startPoint y: 455, endPoint x: 833, endPoint y: 478, distance: 37.0
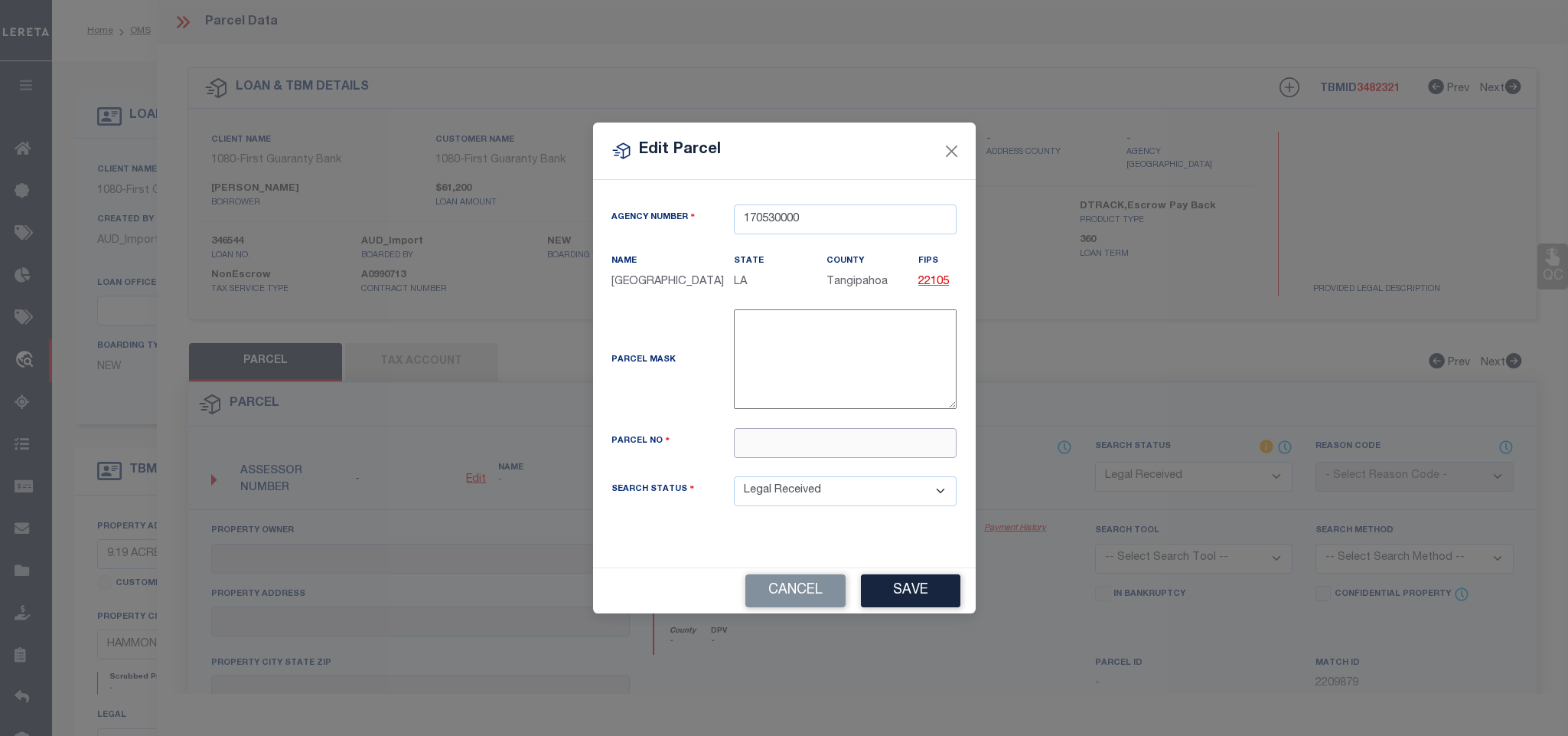
click at [804, 455] on input "text" at bounding box center [845, 442] width 223 height 30
paste input "6547535"
type input "6547535"
click at [919, 604] on button "Save" at bounding box center [910, 591] width 99 height 33
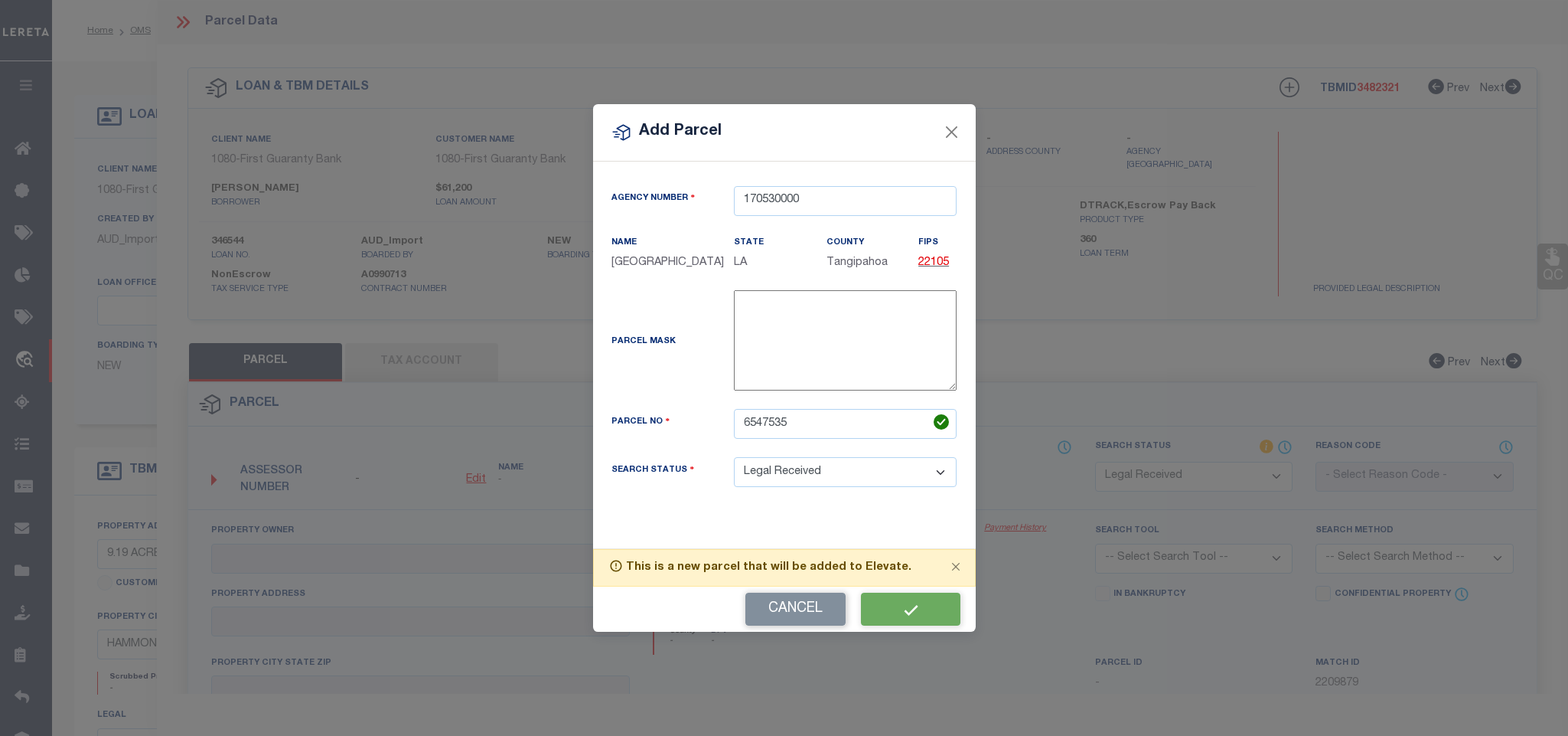
select select "RD"
checkbox input "false"
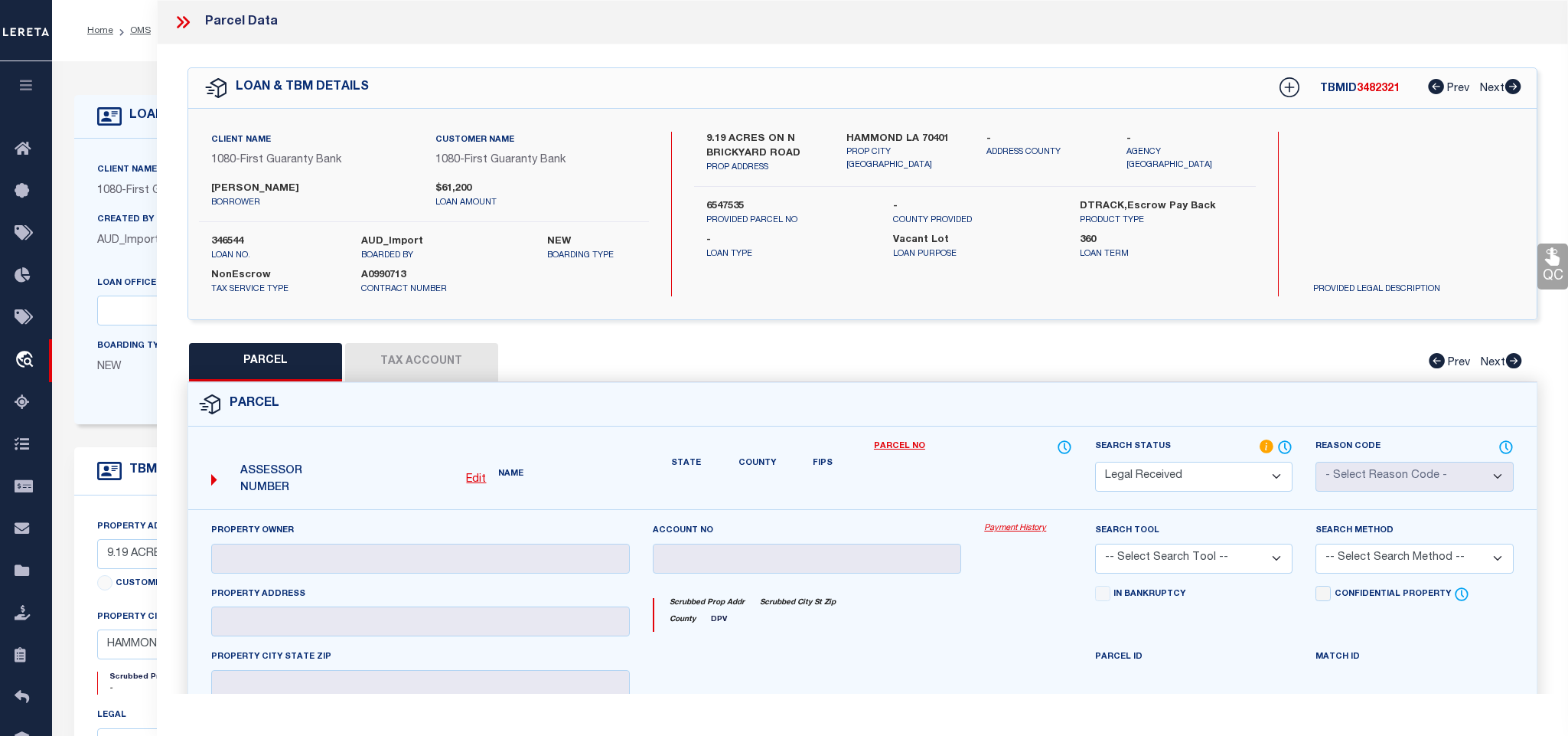
checkbox input "false"
type textarea "Document uploaded that satisfies a legal requirement, changing from [GEOGRAPHIC…"
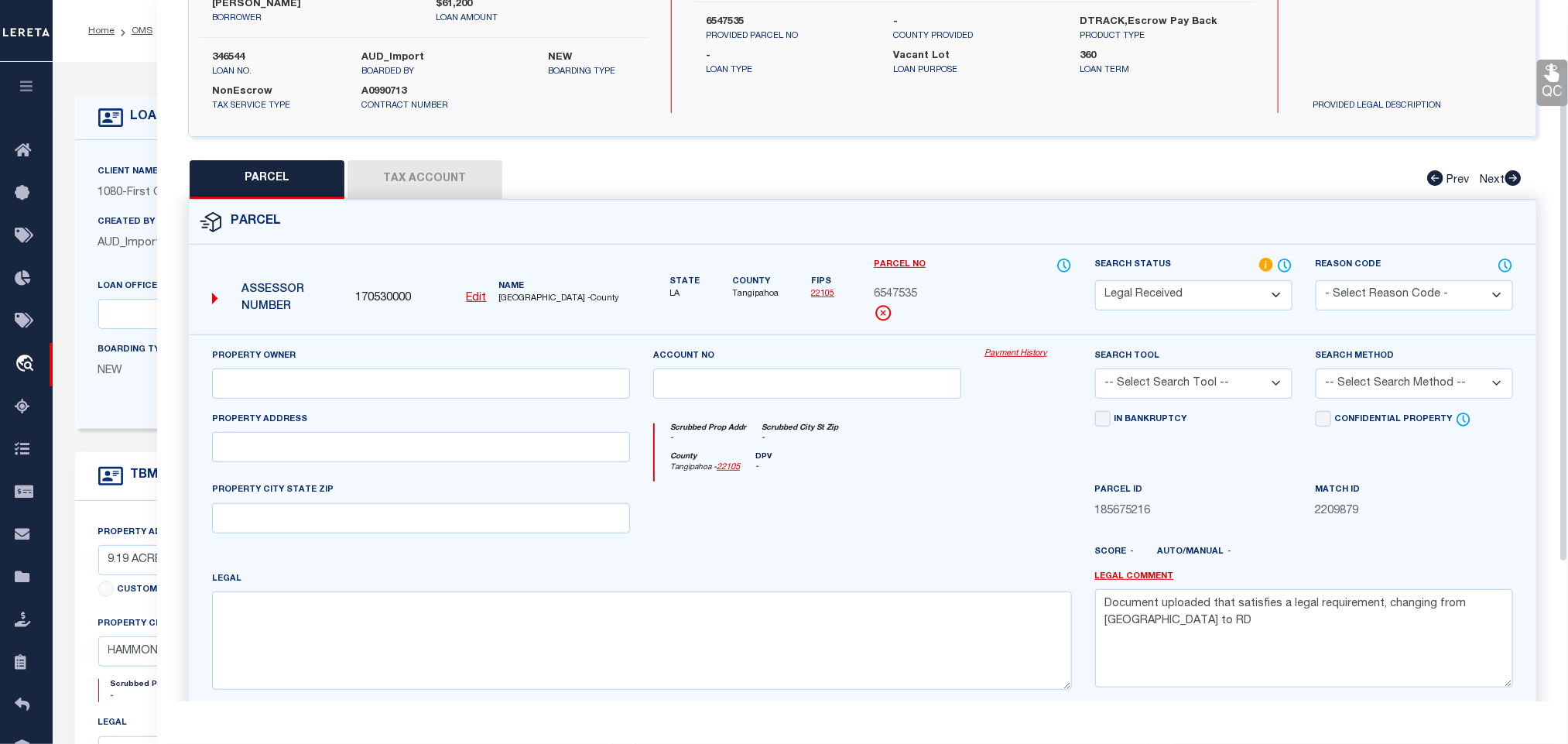
scroll to position [290, 0]
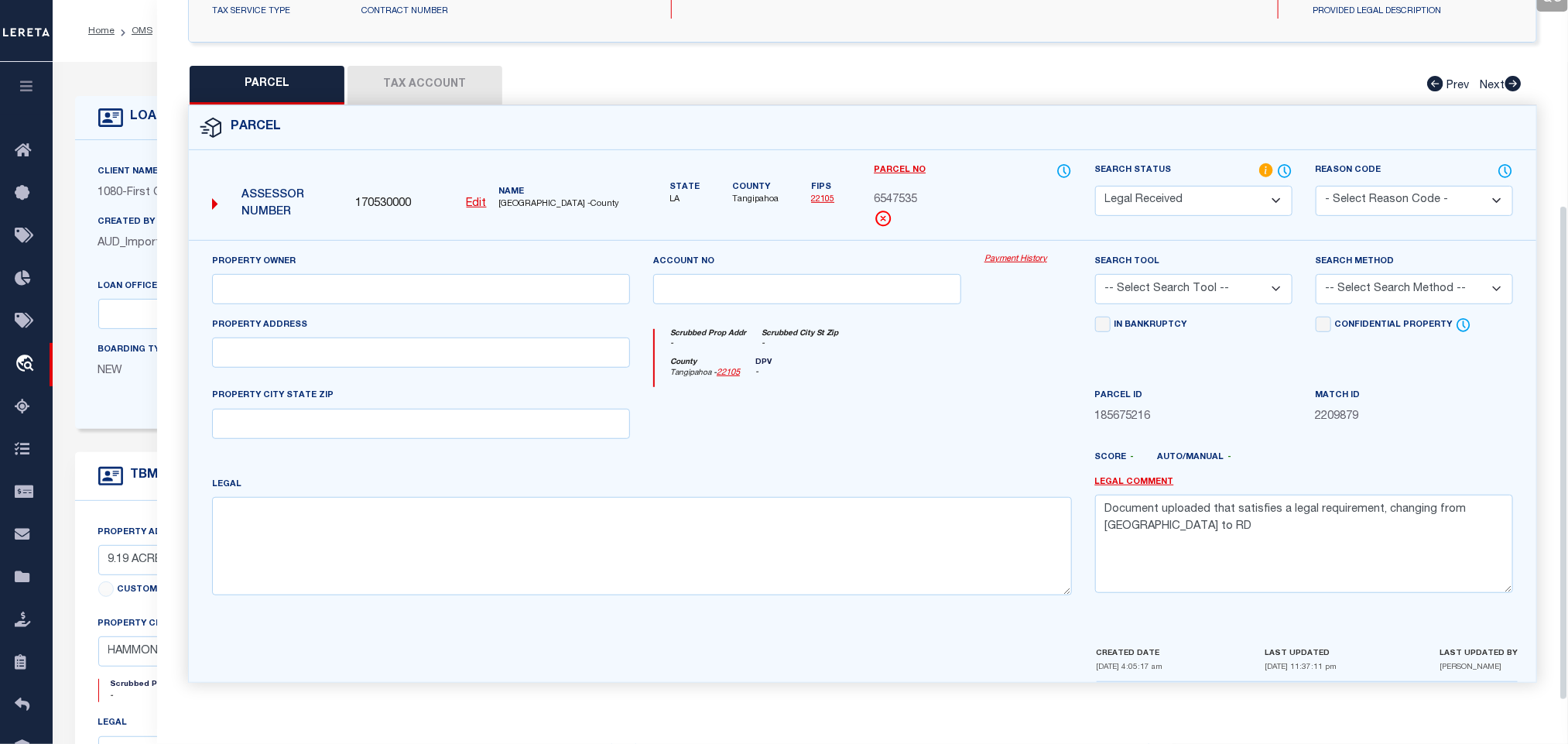
click at [354, 486] on div "Legal" at bounding box center [642, 535] width 860 height 119
click at [349, 540] on textarea at bounding box center [642, 546] width 860 height 98
paste textarea "9.19A BEING TR 1-A OF CHAPMAN FAMILY LLC MINI PART IN SEC 19 T6SR7E B130 P315 B…"
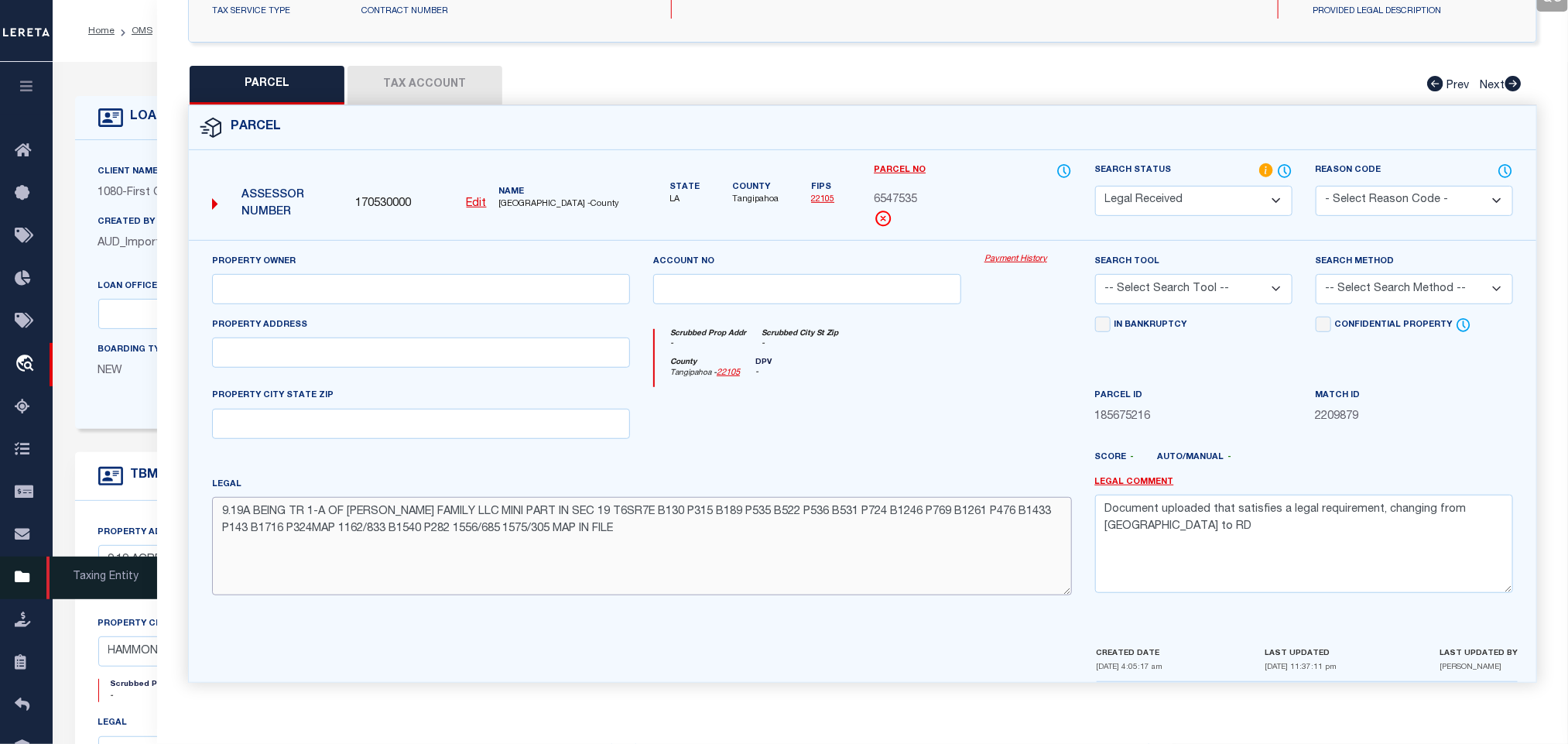
type textarea "9.19A BEING TR 1-A OF CHAPMAN FAMILY LLC MINI PART IN SEC 19 T6SR7E B130 P315 B…"
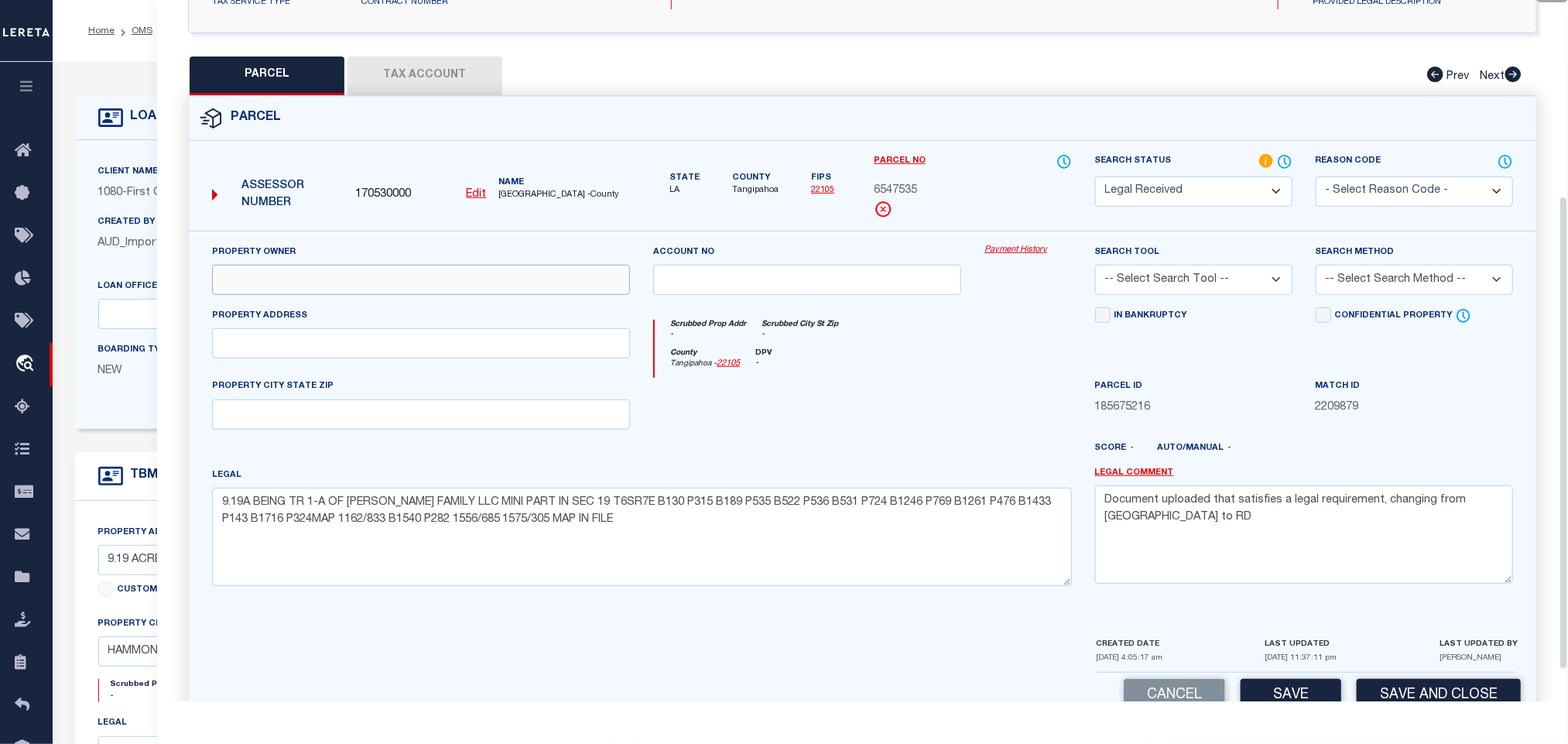
click at [560, 272] on input "text" at bounding box center [421, 279] width 418 height 31
paste input "DOMIANO RUSSELL S & ASHLEY B OWENS,"
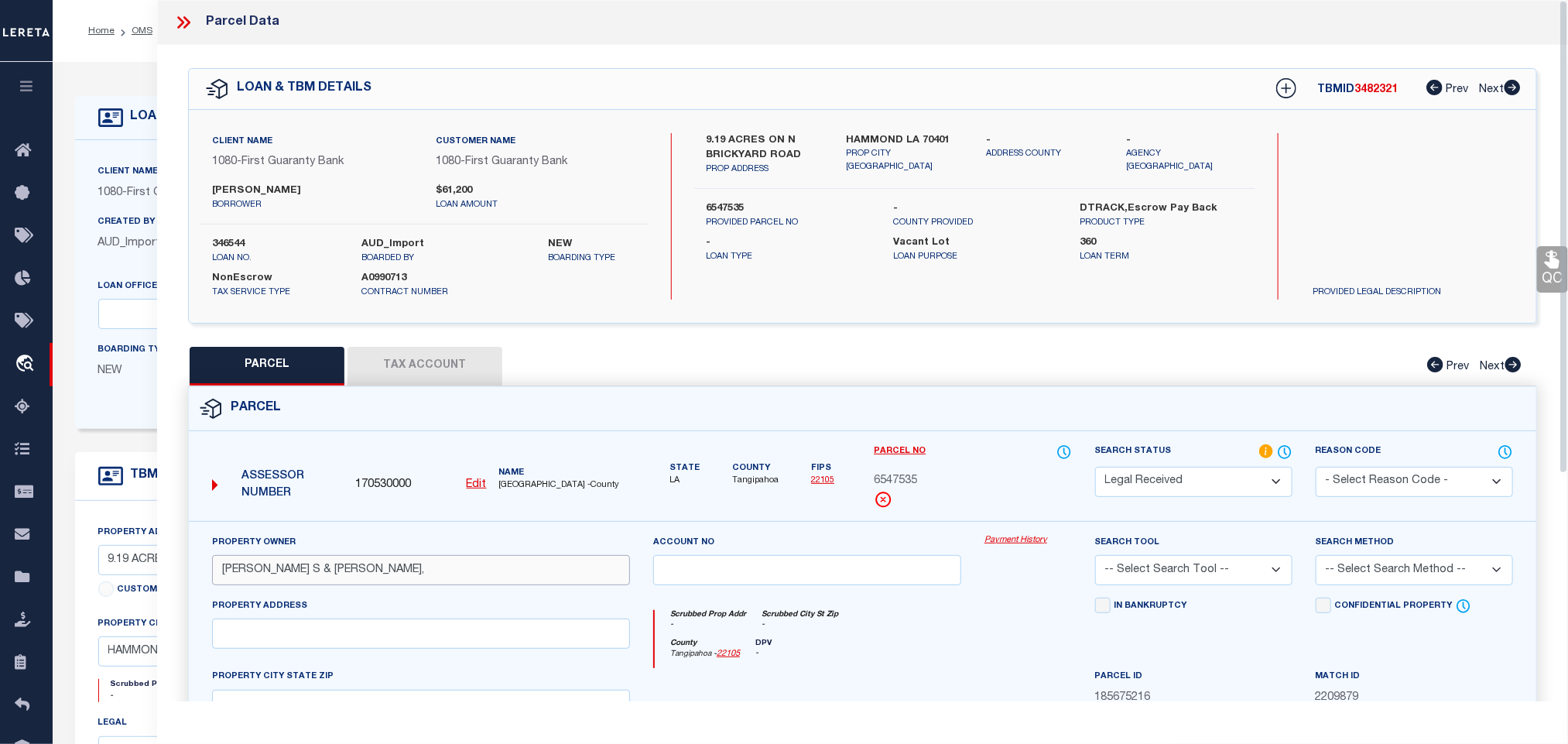
type input "DOMIANO RUSSELL S & ASHLEY B OWENS,"
click at [885, 133] on label "HAMMOND LA 70401" at bounding box center [905, 141] width 117 height 16
copy div "HAMMOND LA 70401"
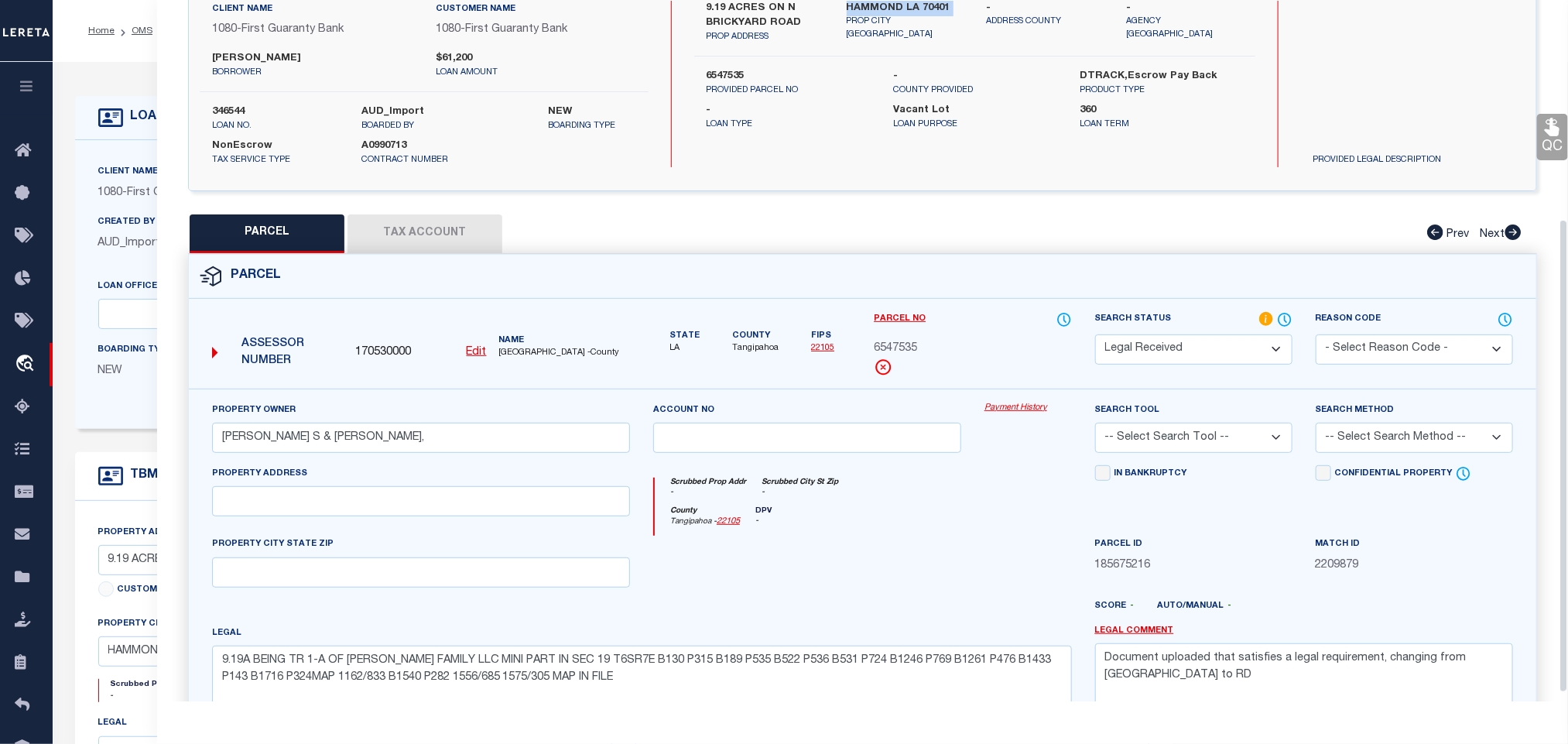
scroll to position [336, 0]
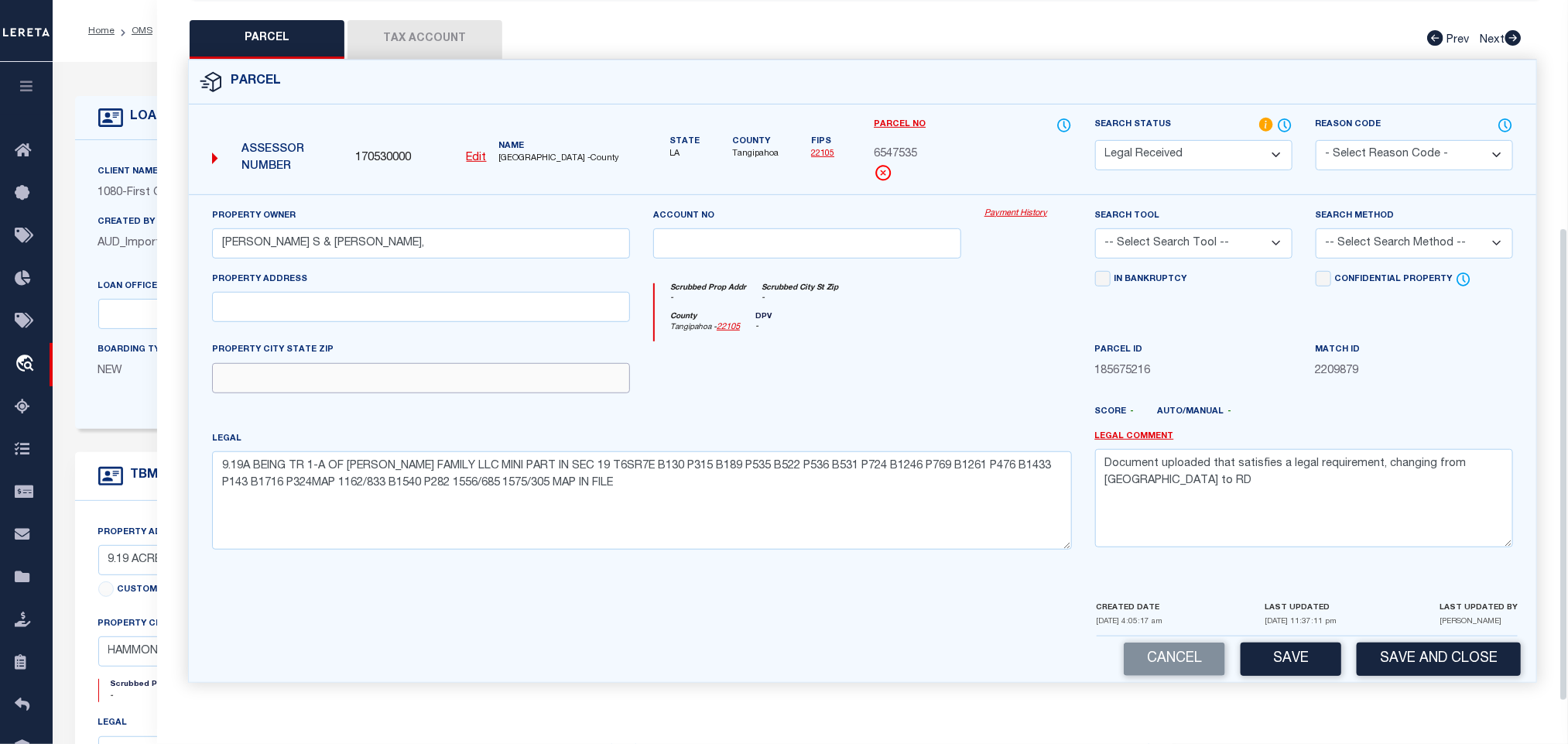
drag, startPoint x: 332, startPoint y: 377, endPoint x: 59, endPoint y: 428, distance: 277.7
click at [332, 377] on input "text" at bounding box center [421, 378] width 418 height 31
paste input "HAMMOND LA 70401"
type input "HAMMOND LA 70401"
drag, startPoint x: 430, startPoint y: 298, endPoint x: 1312, endPoint y: 442, distance: 893.7
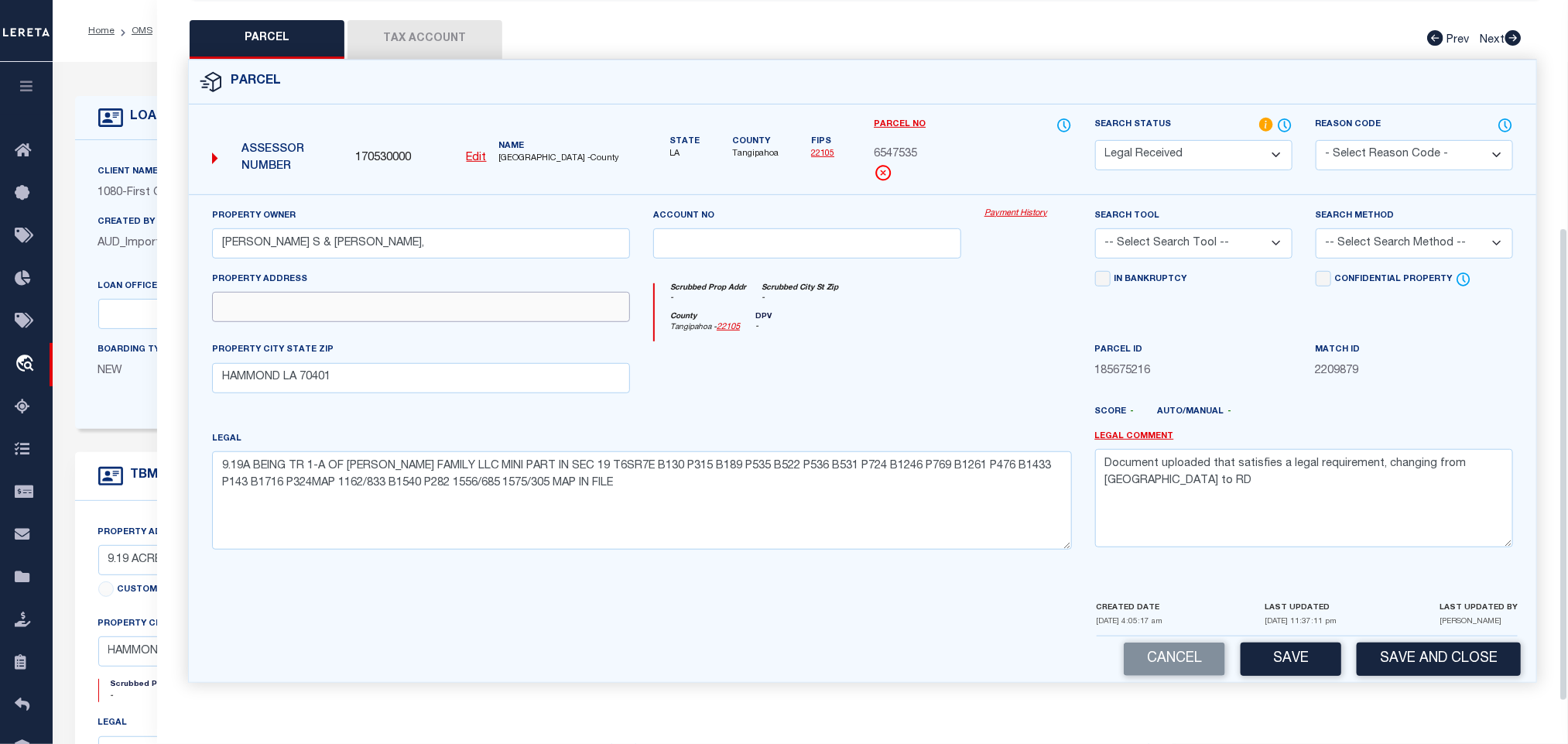
click at [430, 298] on input "text" at bounding box center [421, 307] width 418 height 31
paste input "45253 NORTH BRICKYARD ROAD"
type input "45253 NORTH BRICKYARD ROAD"
click at [1330, 499] on textarea "Document uploaded that satisfies a legal requirement, changing from [GEOGRAPHIC…" at bounding box center [1304, 498] width 418 height 98
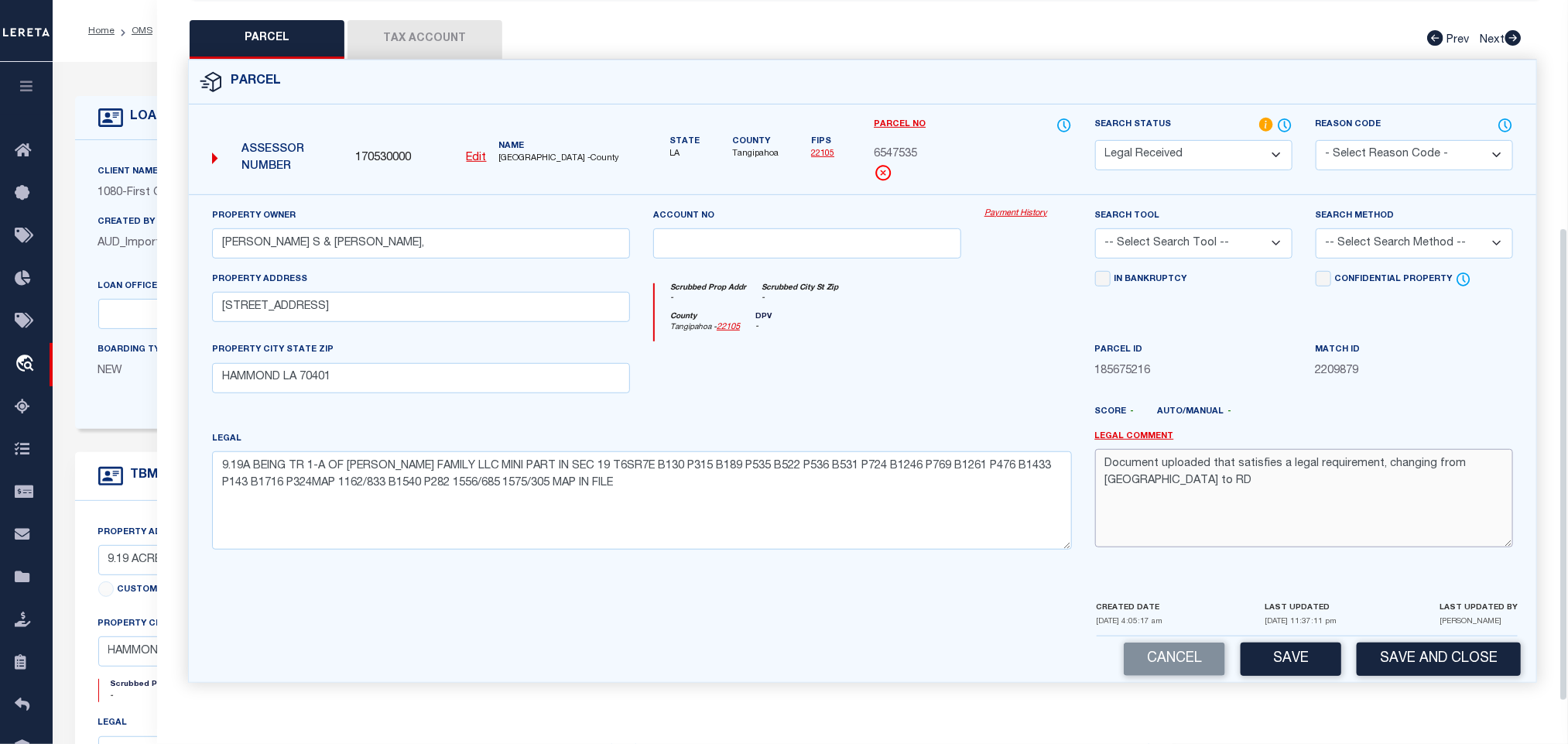
click at [1330, 499] on textarea "Document uploaded that satisfies a legal requirement, changing from [GEOGRAPHIC…" at bounding box center [1304, 498] width 418 height 98
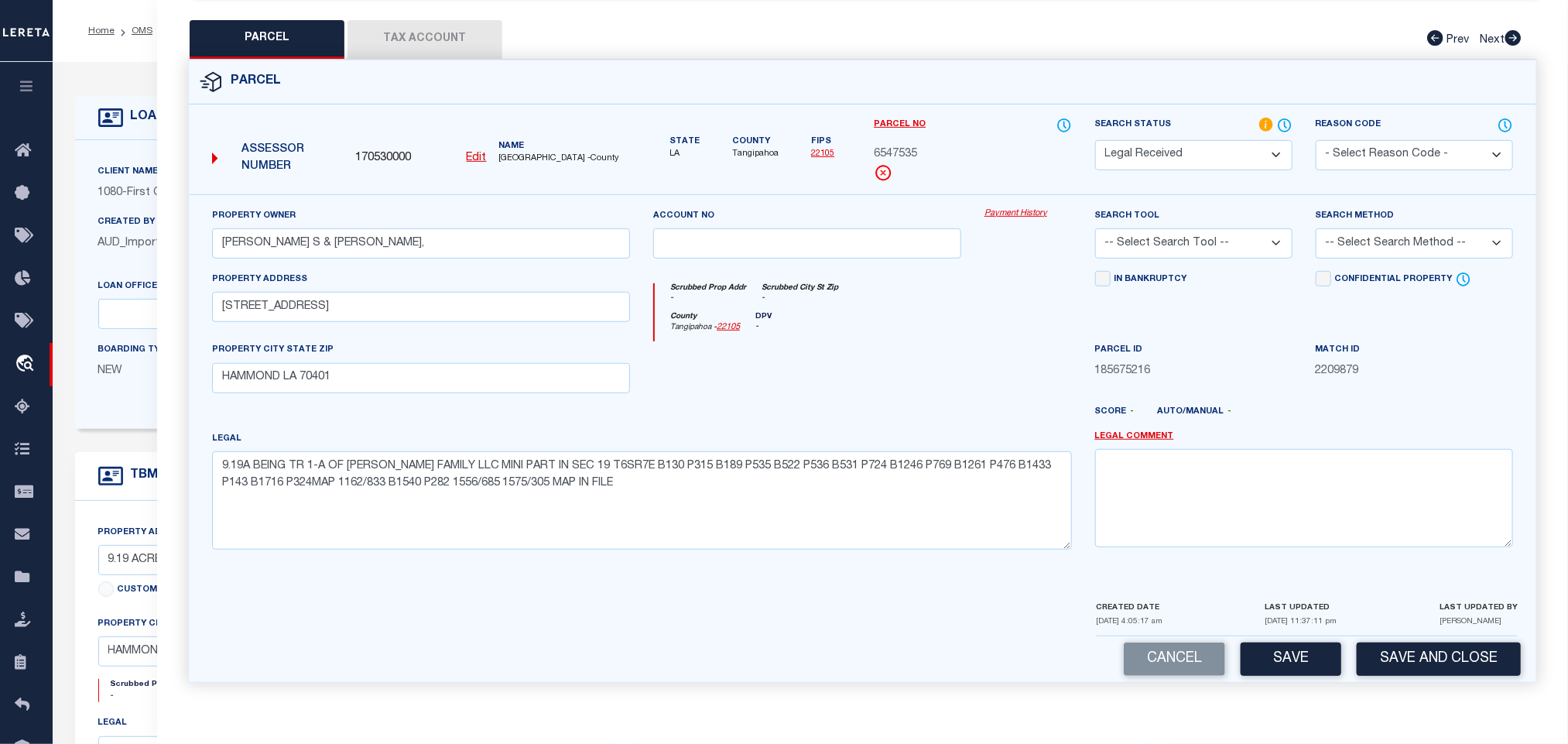
drag, startPoint x: 1232, startPoint y: 232, endPoint x: 1229, endPoint y: 251, distance: 19.2
click at [1232, 232] on select "-- Select Search Tool -- 3rd Party Website Agency File Agency Website ATLS CNV-…" at bounding box center [1194, 243] width 197 height 31
select select "AGW"
click at [1095, 228] on select "-- Select Search Tool -- 3rd Party Website Agency File Agency Website ATLS CNV-…" at bounding box center [1194, 243] width 197 height 31
click at [1433, 254] on div "Search Method -- Select Search Method -- Property Address Legal Liability Info …" at bounding box center [1414, 238] width 221 height 64
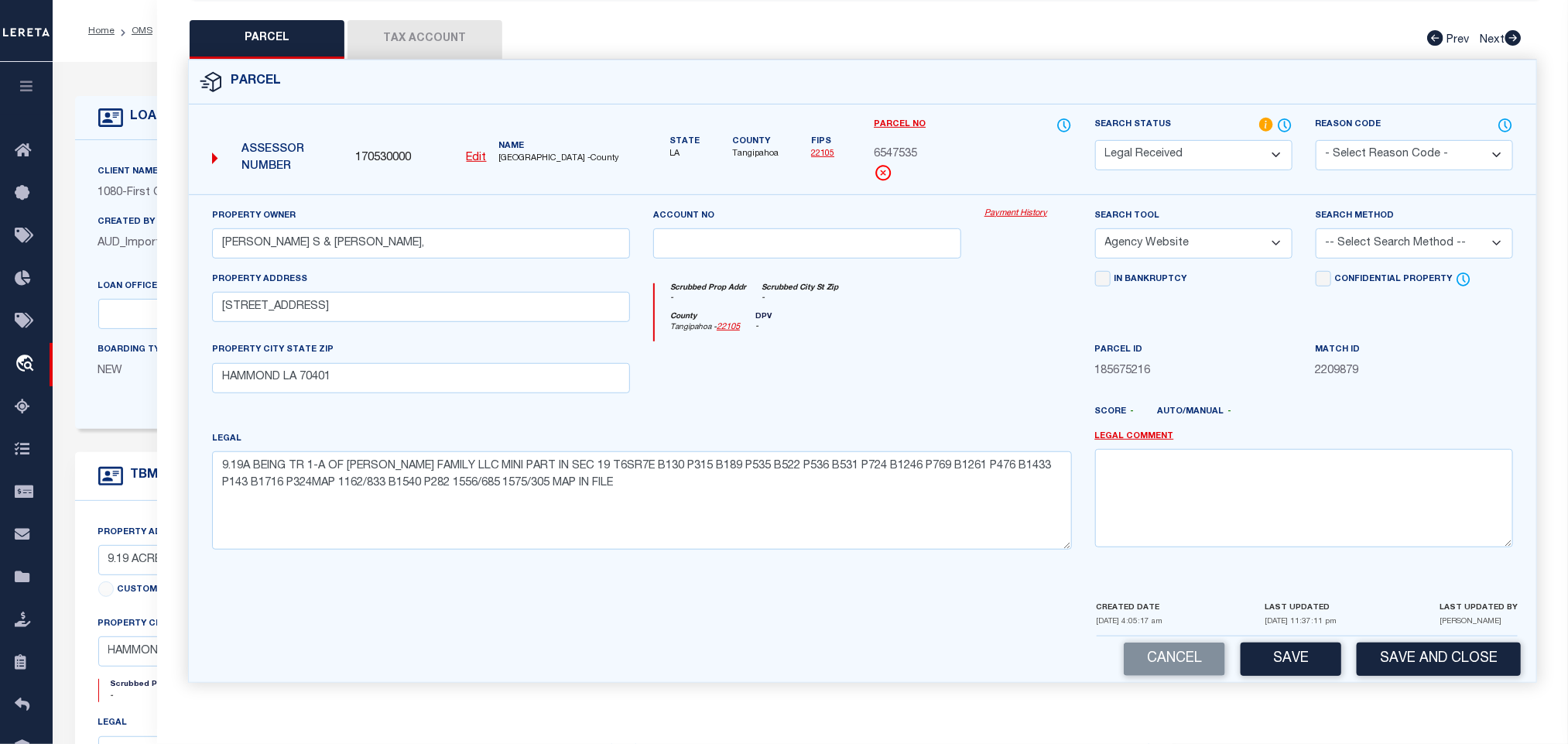
click at [1380, 223] on div "Search Method -- Select Search Method -- Property Address Legal Liability Info …" at bounding box center [1414, 232] width 197 height 51
click at [1364, 255] on div "Search Method -- Select Search Method -- Property Address Legal Liability Info …" at bounding box center [1414, 238] width 221 height 64
drag, startPoint x: 1364, startPoint y: 235, endPoint x: 1364, endPoint y: 253, distance: 18.0
click at [1364, 235] on select "-- Select Search Method -- Property Address Legal Liability Info Provided" at bounding box center [1414, 243] width 197 height 31
select select "LEG"
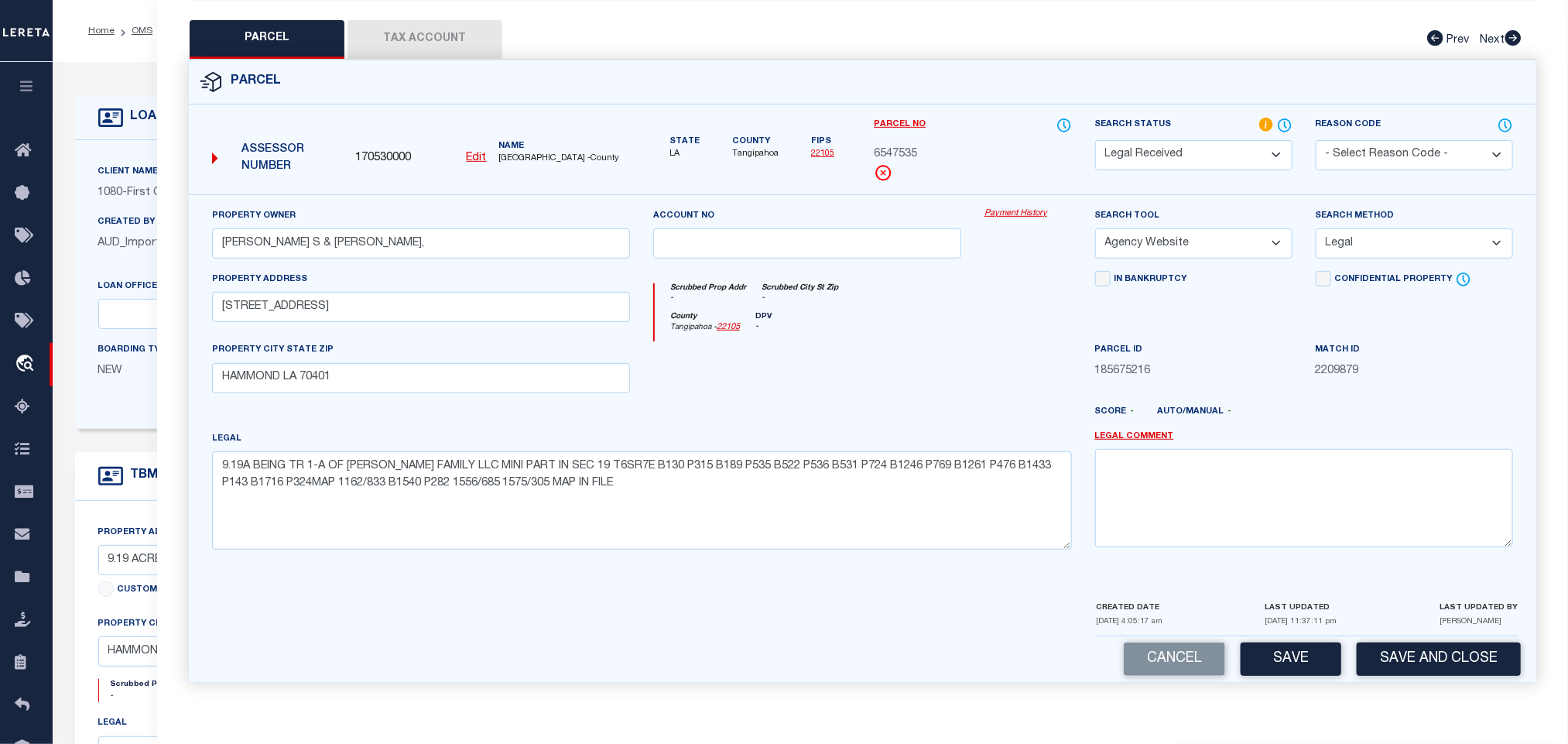
click at [1316, 228] on select "-- Select Search Method -- Property Address Legal Liability Info Provided" at bounding box center [1414, 243] width 197 height 31
click at [1310, 651] on button "Save" at bounding box center [1291, 659] width 100 height 33
click at [431, 31] on button "Tax Account" at bounding box center [425, 39] width 155 height 38
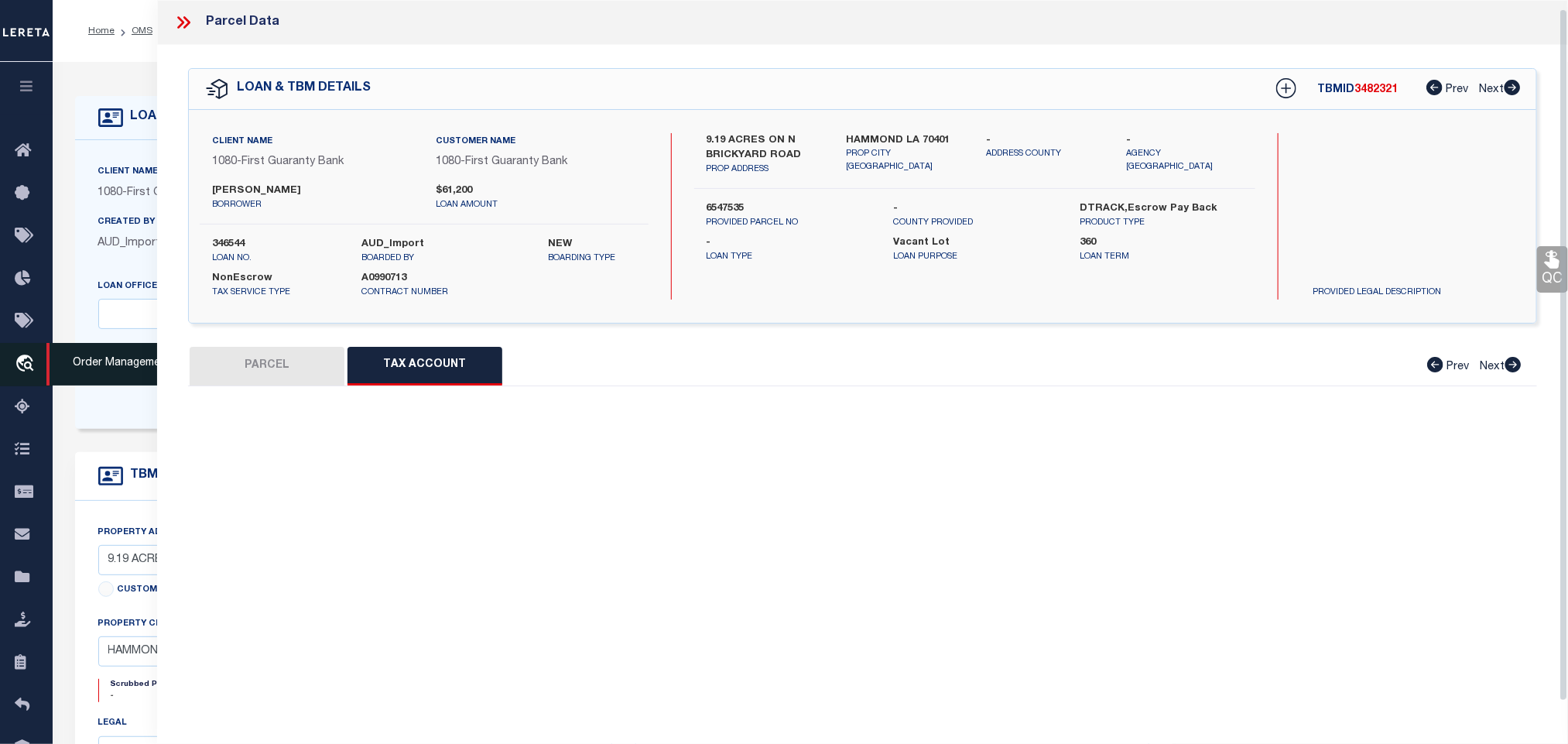
scroll to position [10, 0]
select select "100"
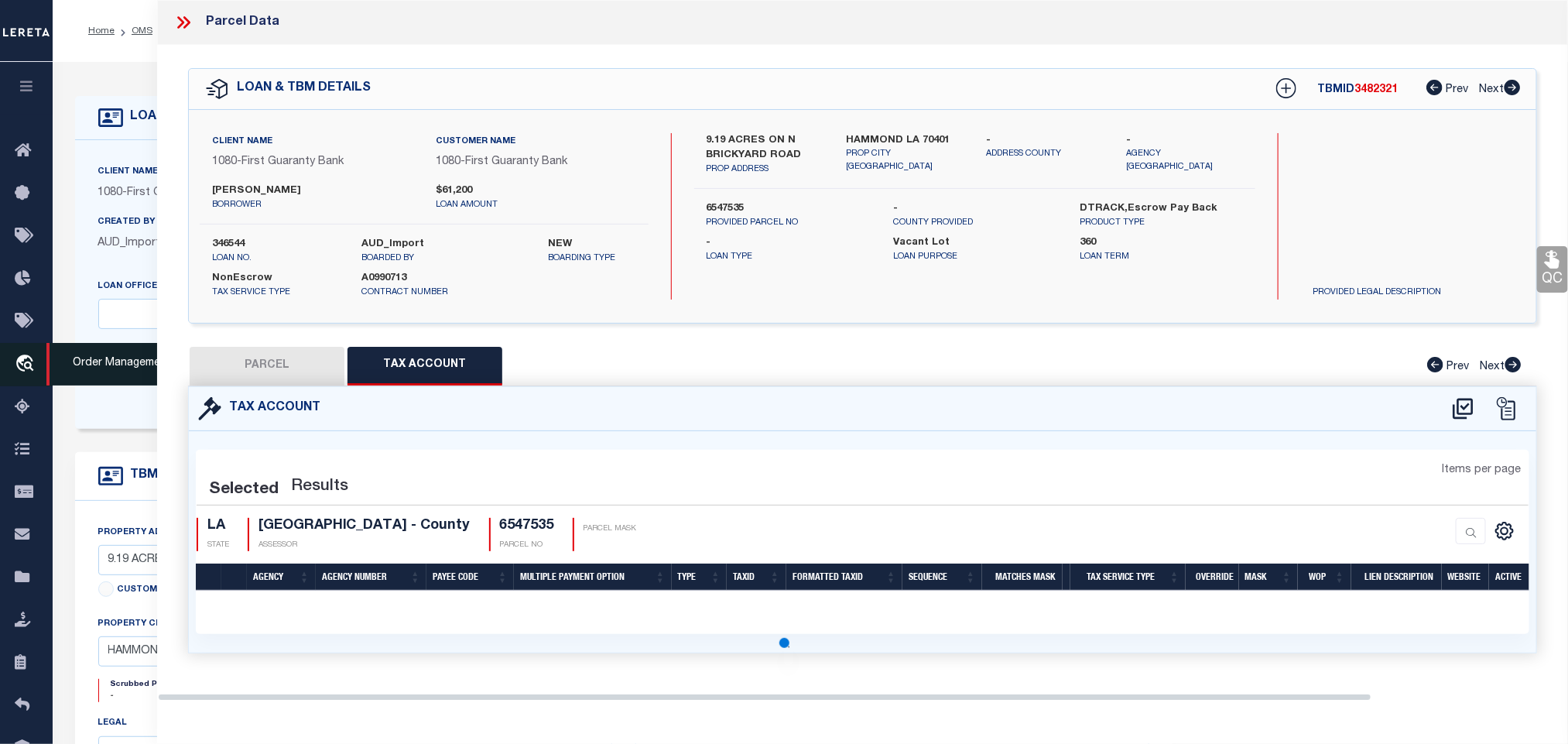
select select "100"
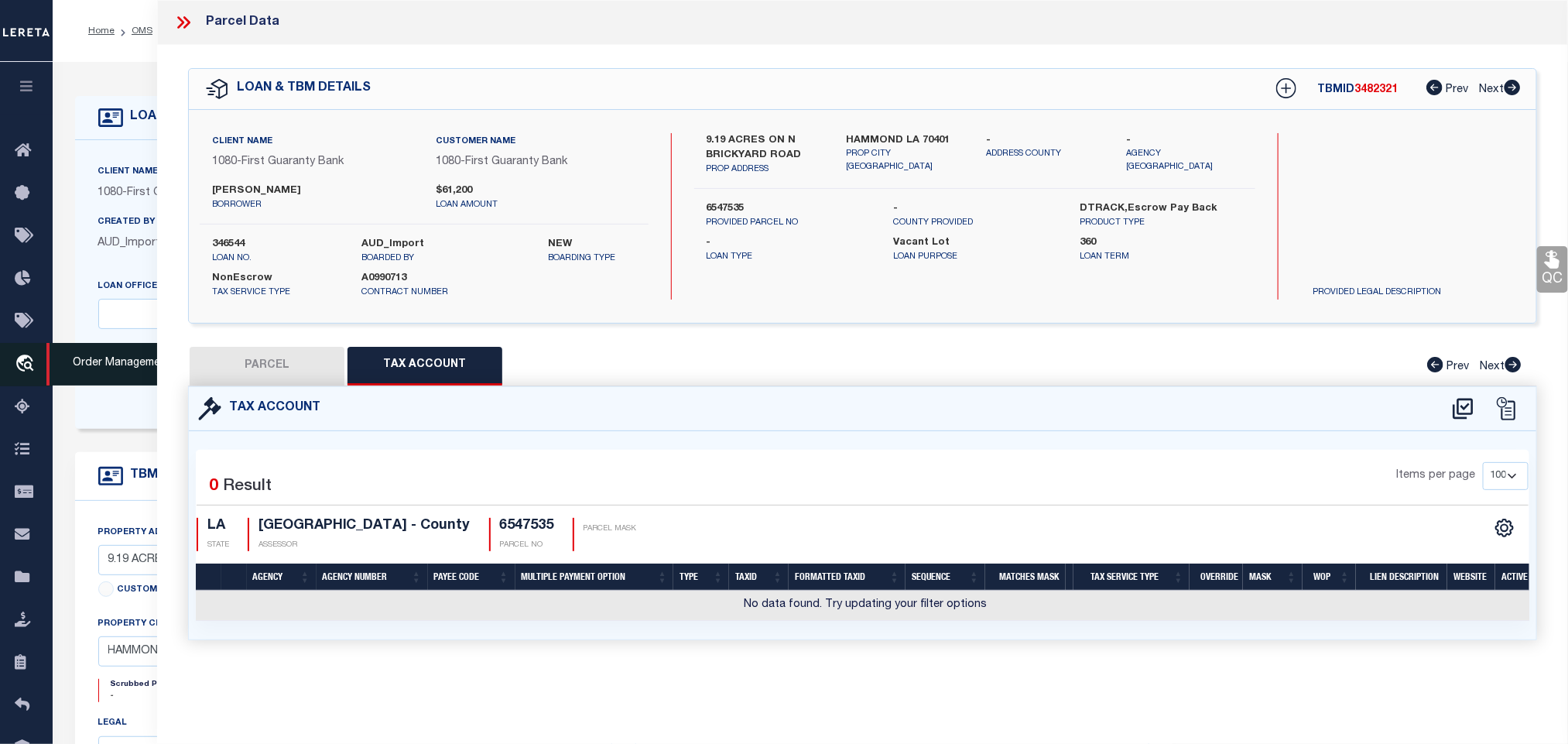
scroll to position [0, 0]
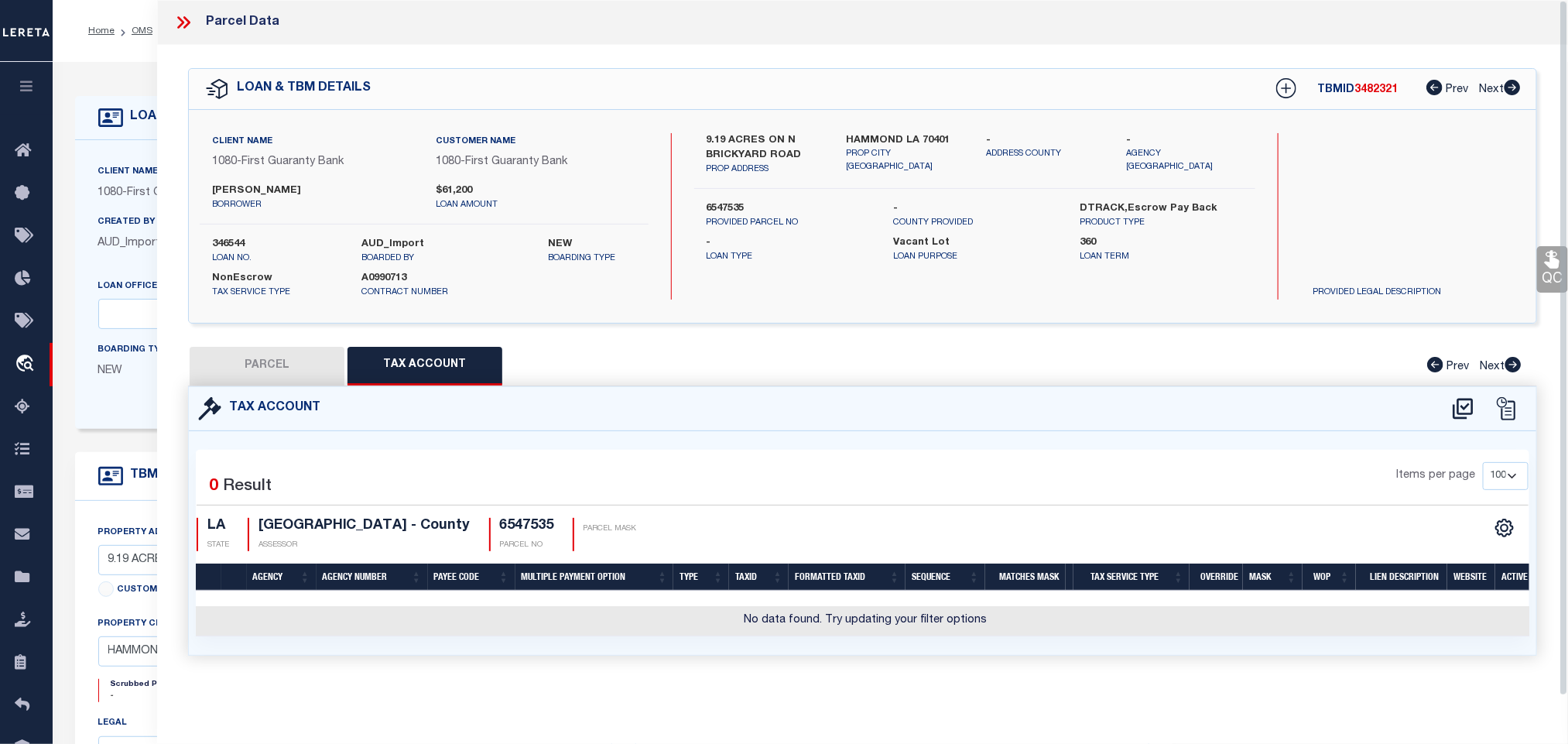
click at [176, 330] on div "QC QC QC" at bounding box center [862, 369] width 1411 height 648
click at [247, 355] on button "PARCEL" at bounding box center [266, 366] width 155 height 38
select select "AS"
select select
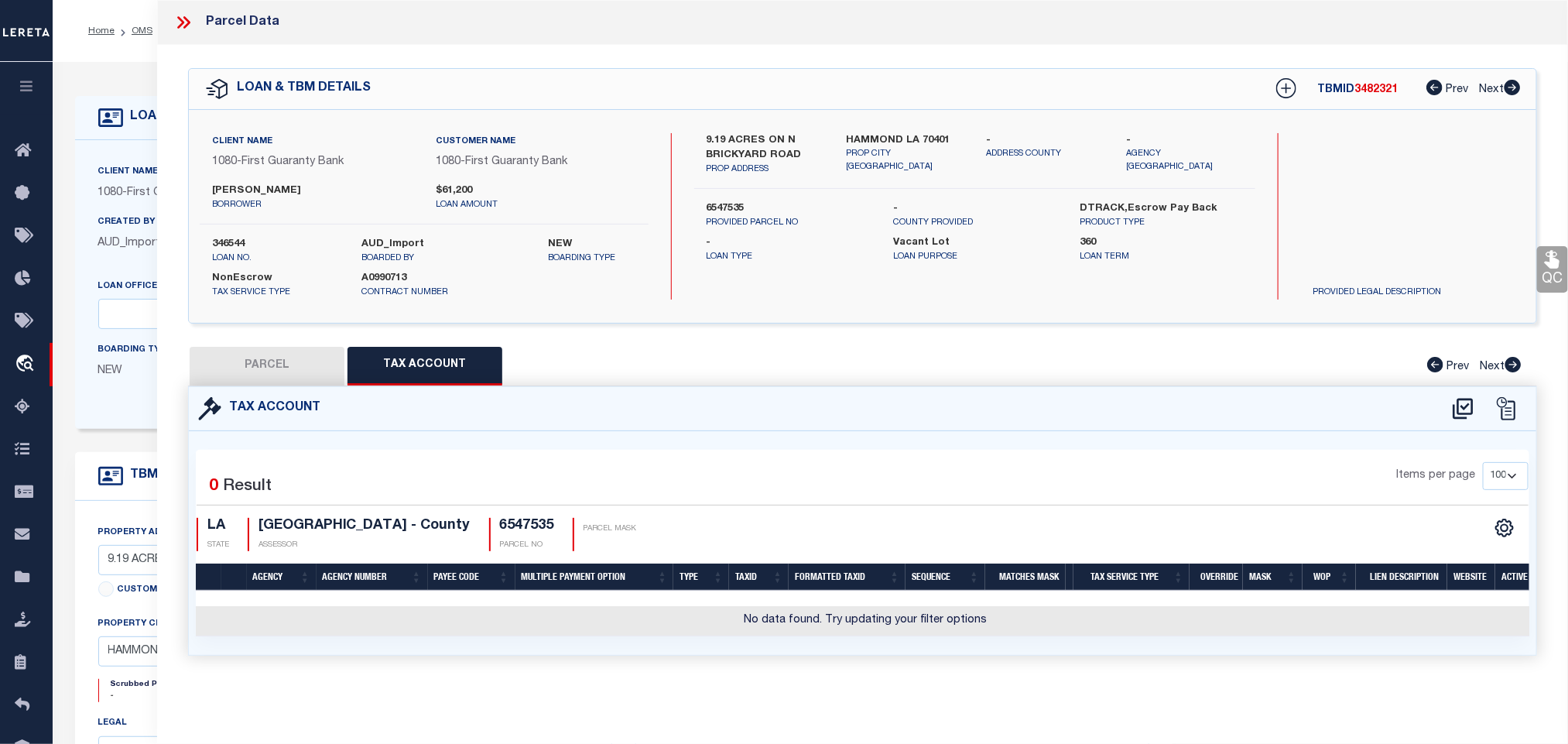
checkbox input "false"
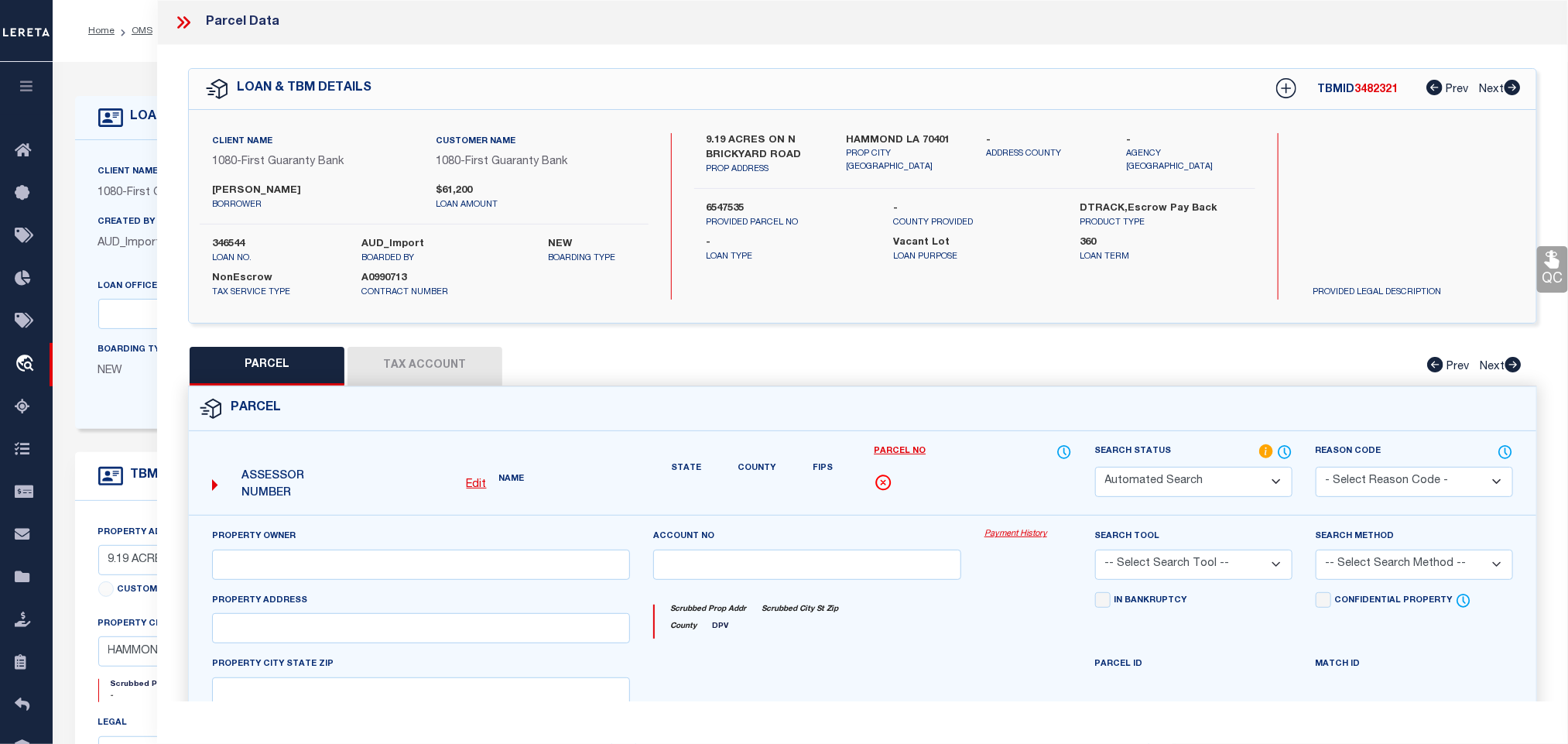
select select "RD"
type input "DOMIANO RUSSELL S & ASHLEY B OWENS,"
select select "AGW"
select select "LEG"
type input "45253 NORTH BRICKYARD ROAD"
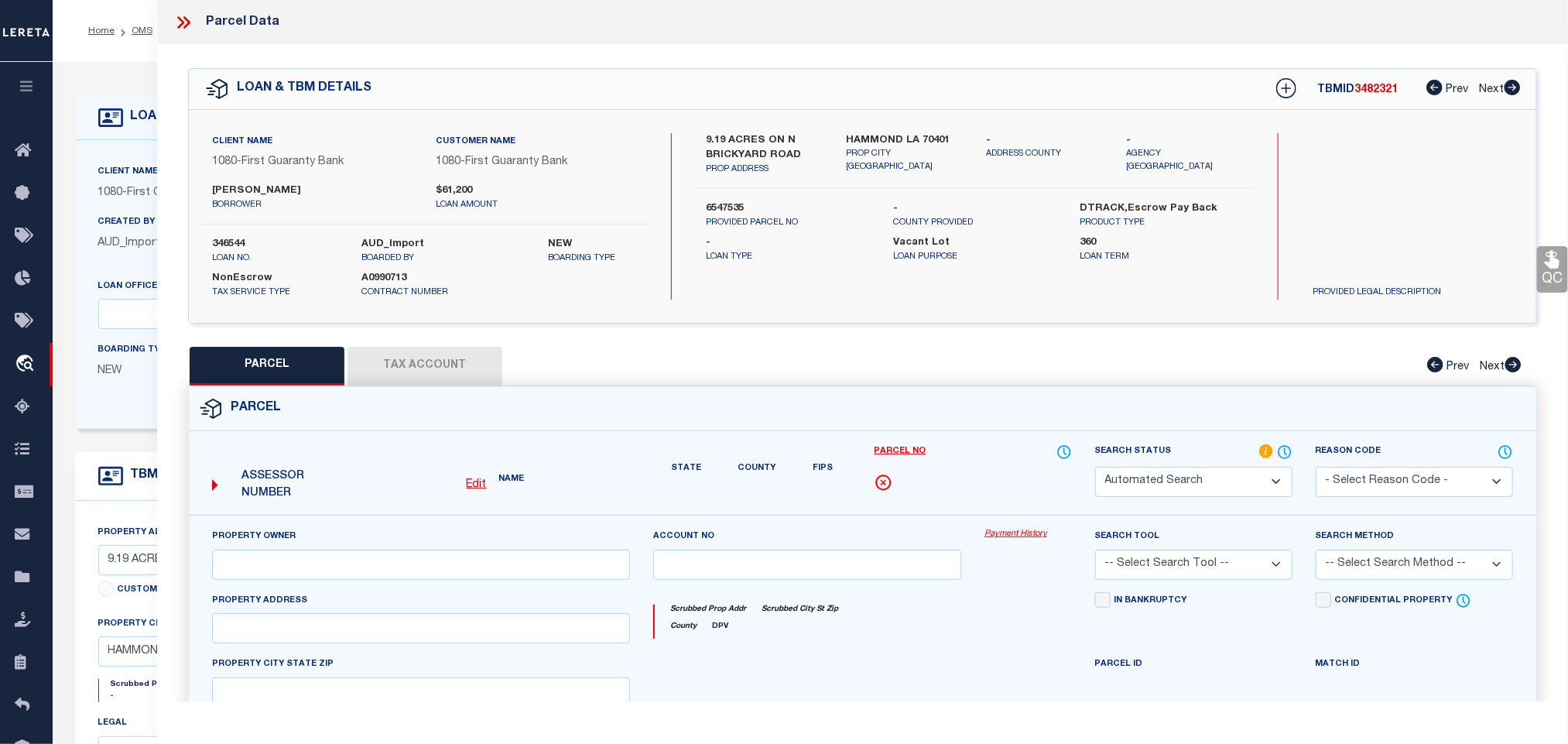
type input "HAMMOND LA 70401"
type textarea "9.19A BEING TR 1-A OF CHAPMAN FAMILY LLC MINI PART IN SEC 19 T6SR7E B130 P315 B…"
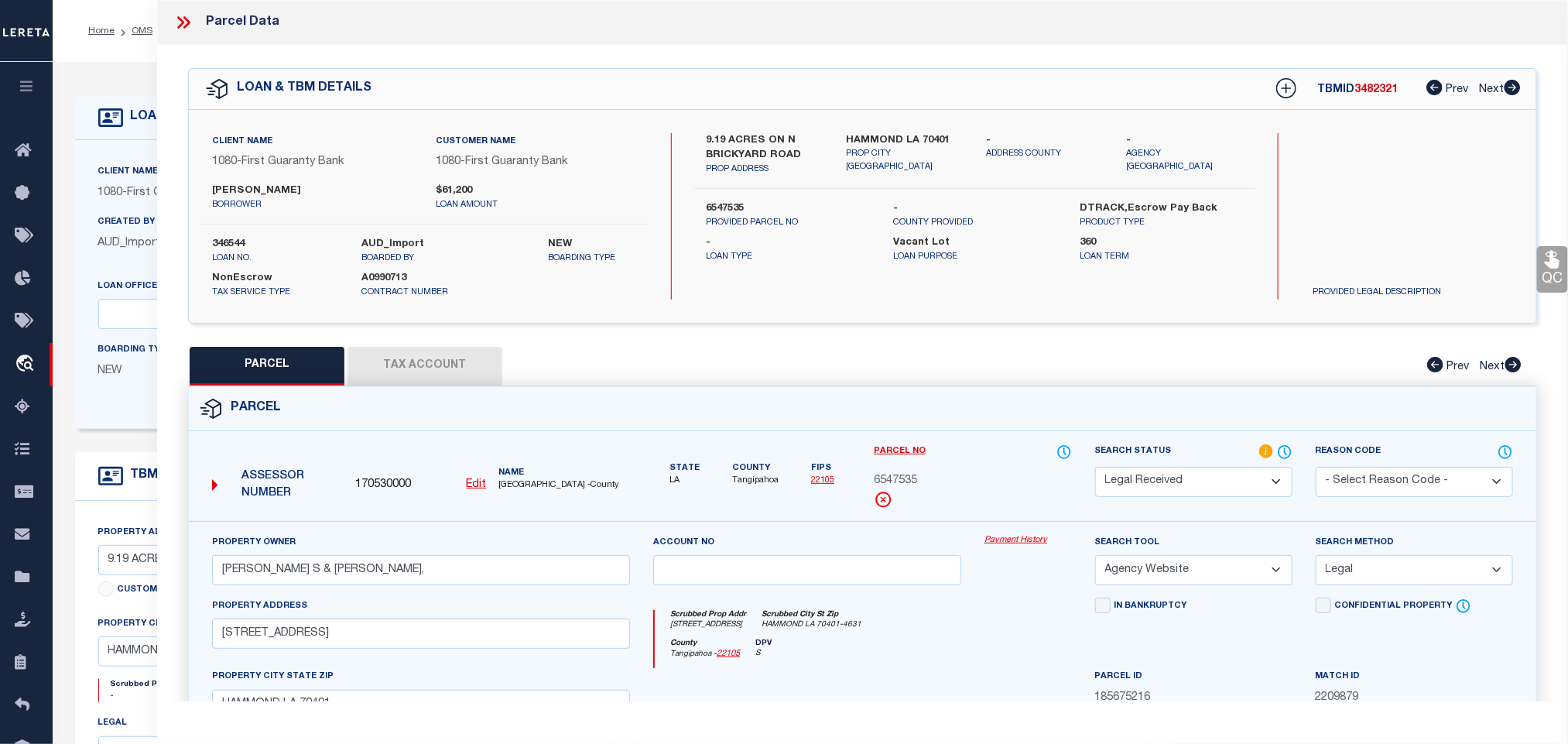
click at [444, 364] on button "Tax Account" at bounding box center [425, 366] width 155 height 38
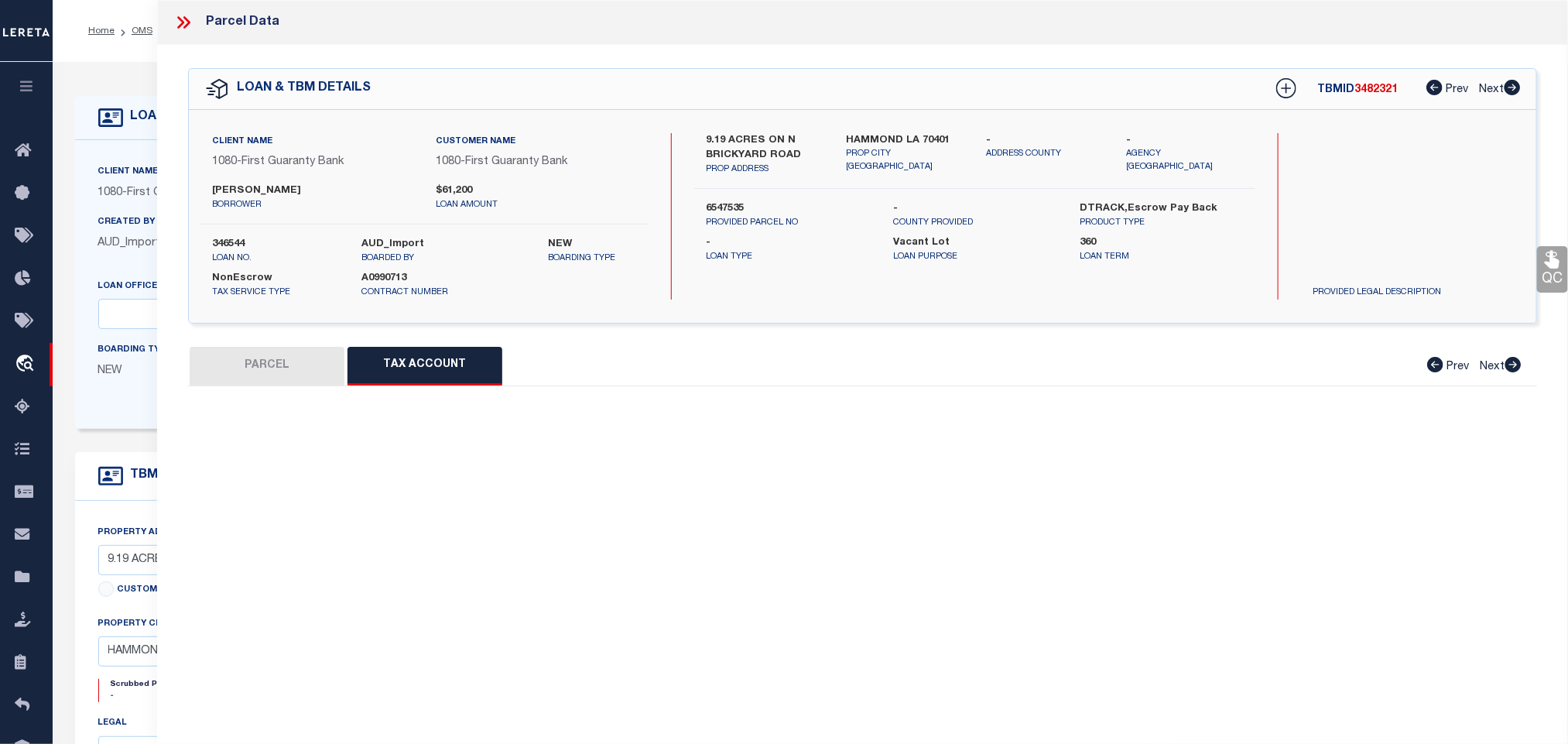
select select "100"
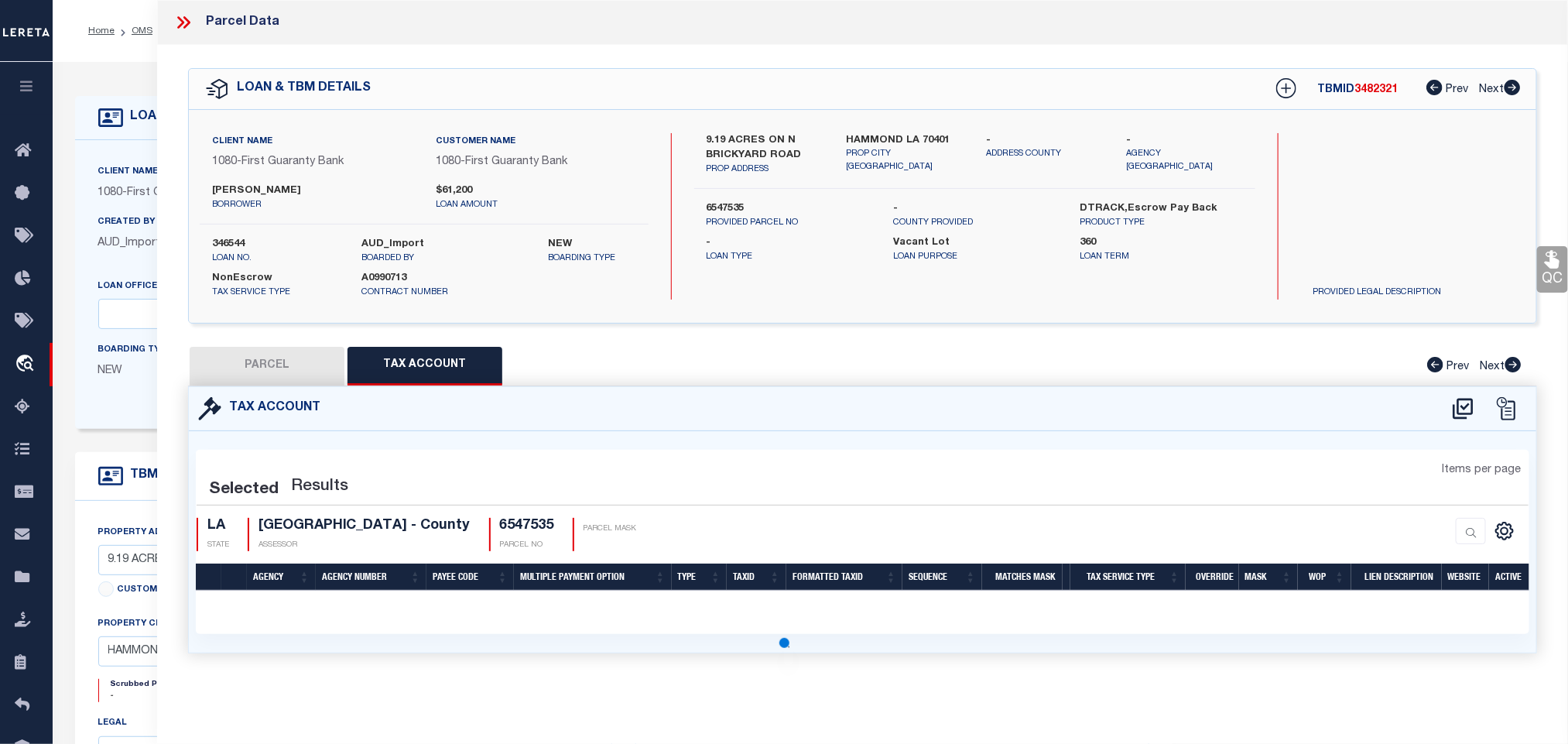
select select "100"
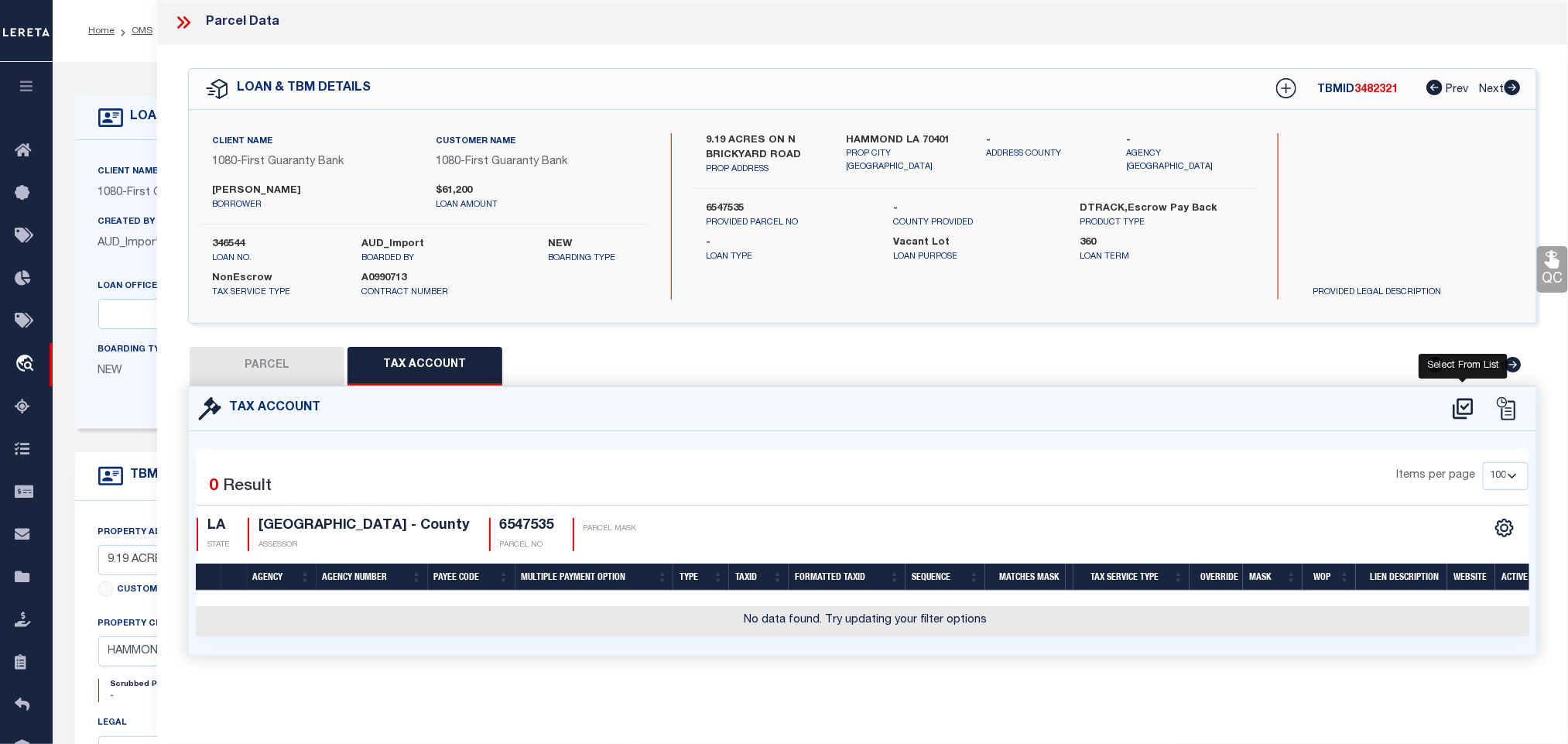
click at [1475, 399] on icon at bounding box center [1463, 409] width 25 height 24
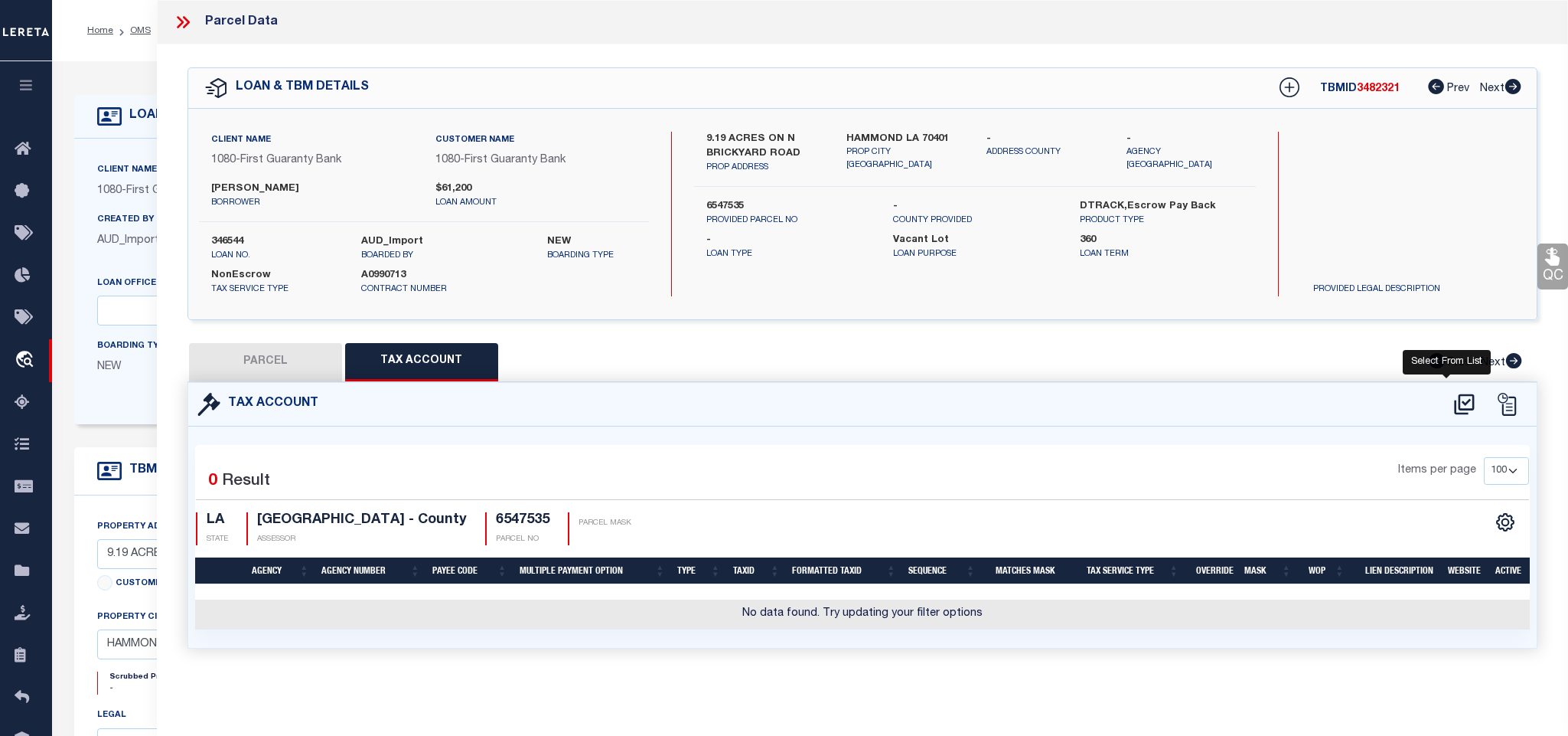
select select "100"
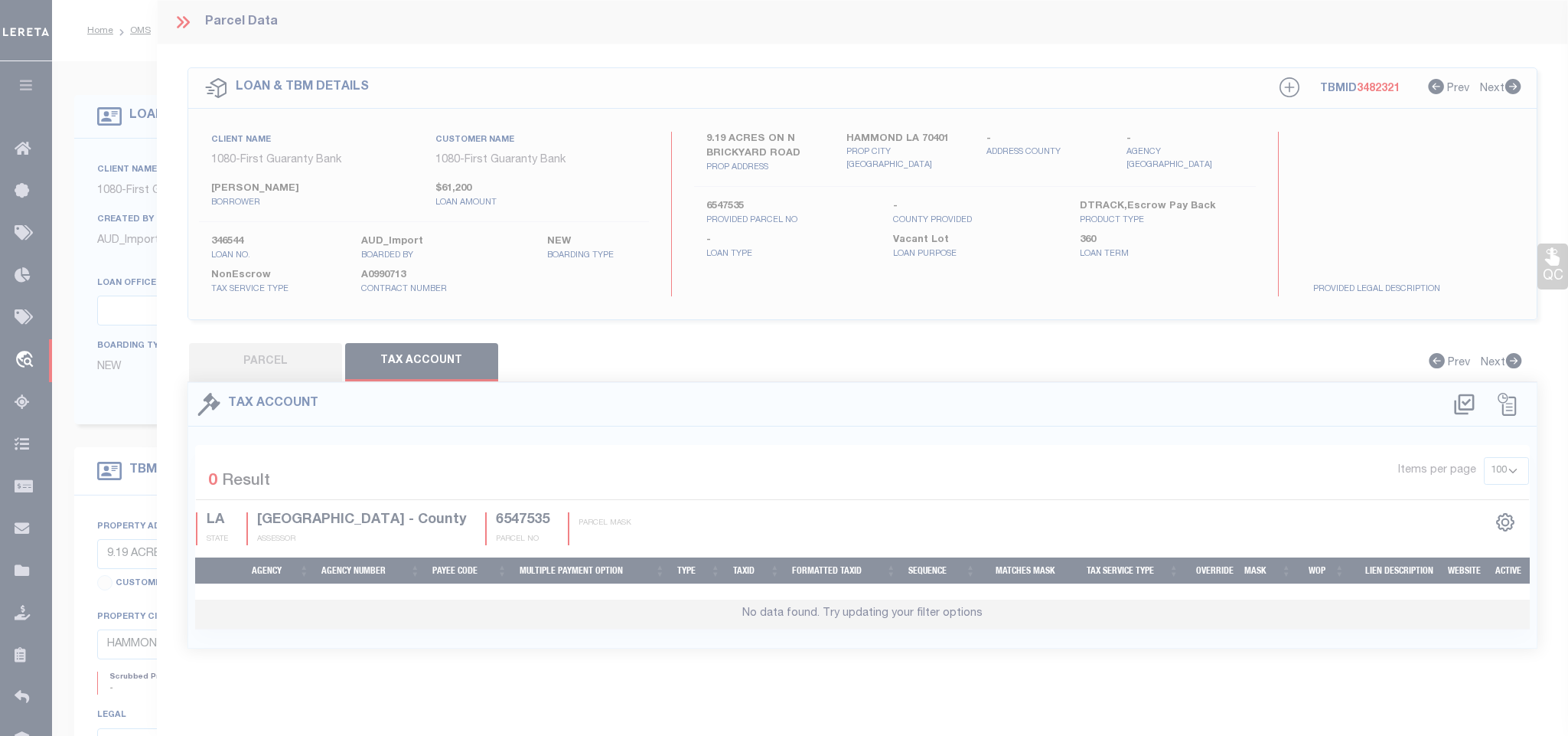
select select "100"
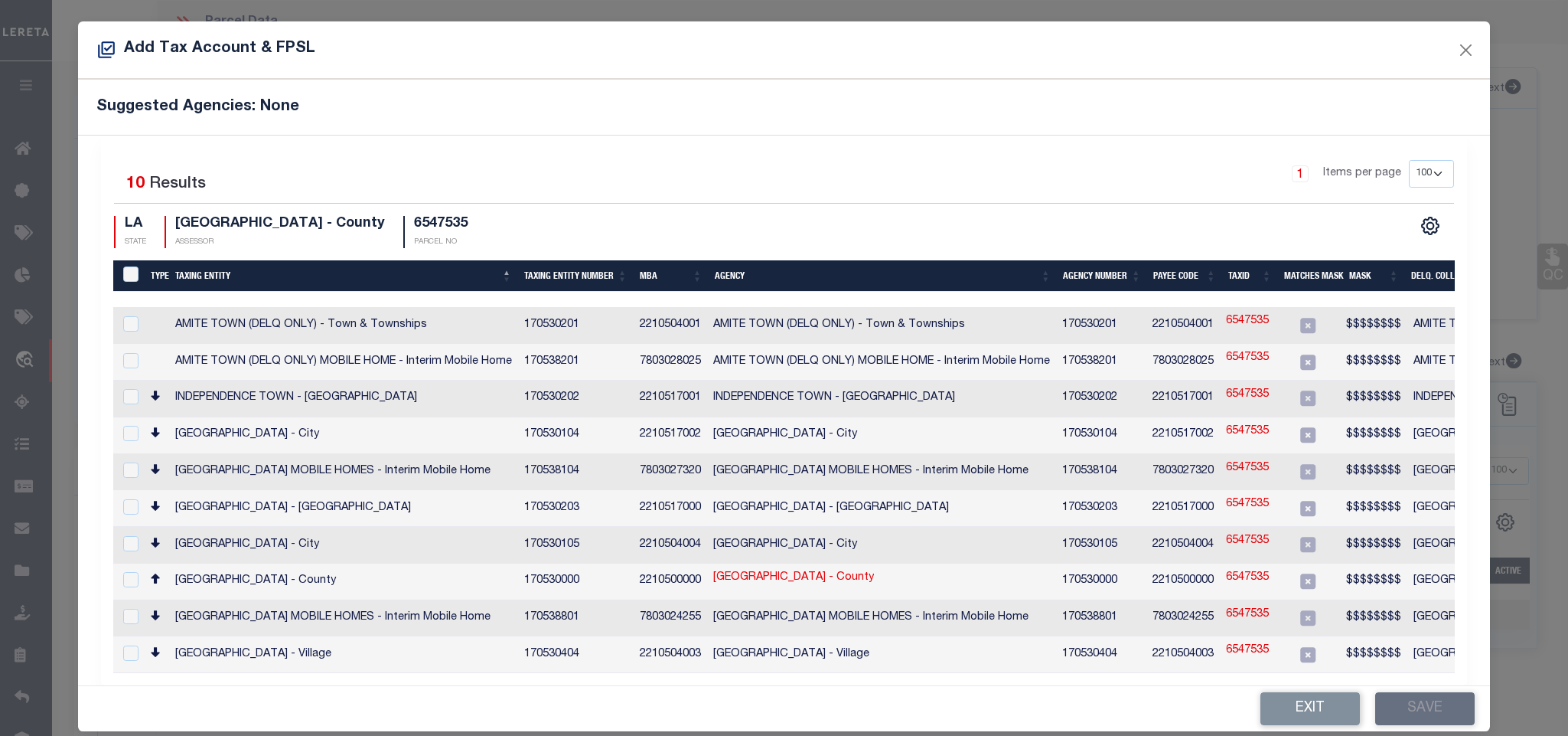
click at [372, 580] on td "TANGIPAHOA PARISH - County" at bounding box center [344, 581] width 349 height 37
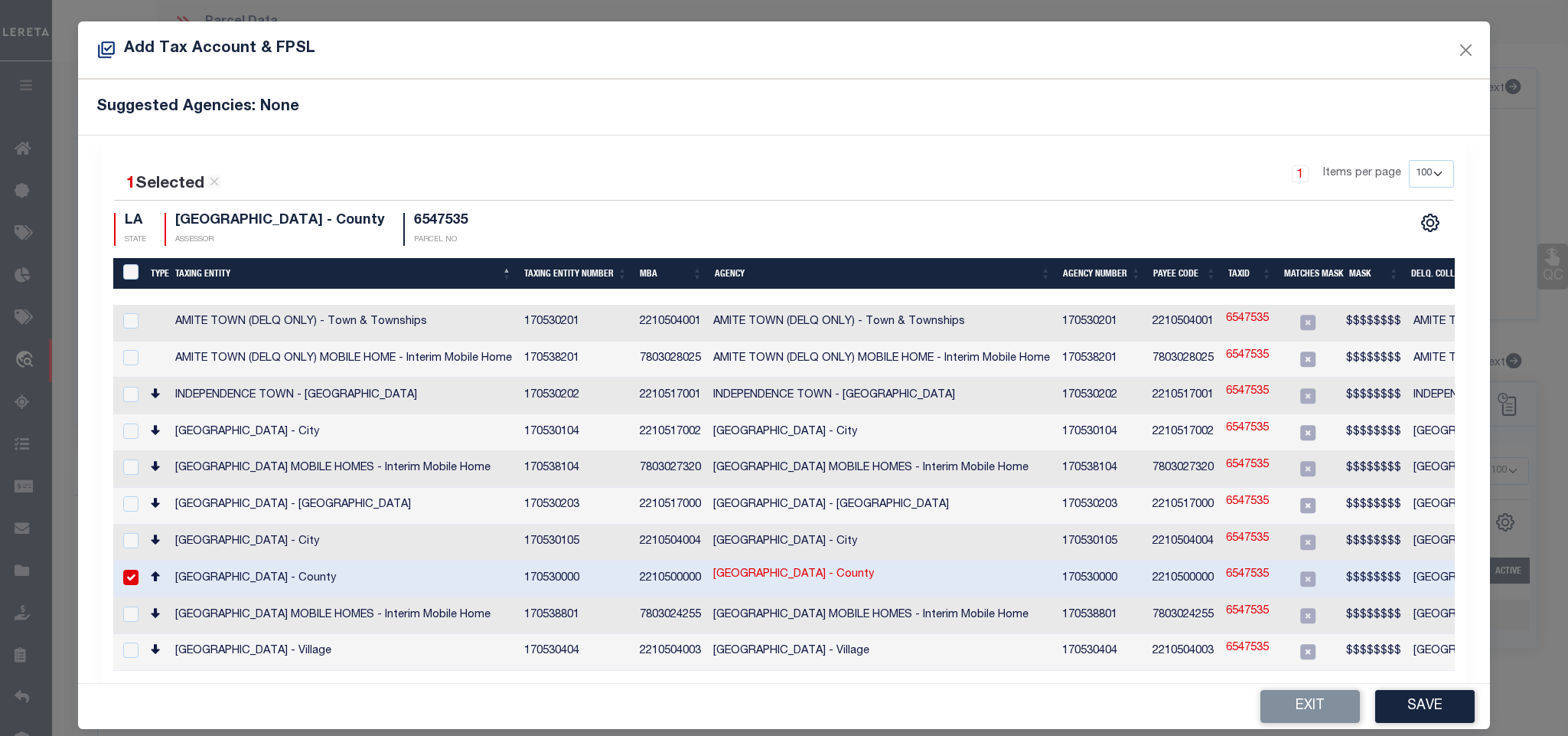
click at [1201, 569] on td "2210500000" at bounding box center [1182, 579] width 73 height 37
checkbox input "false"
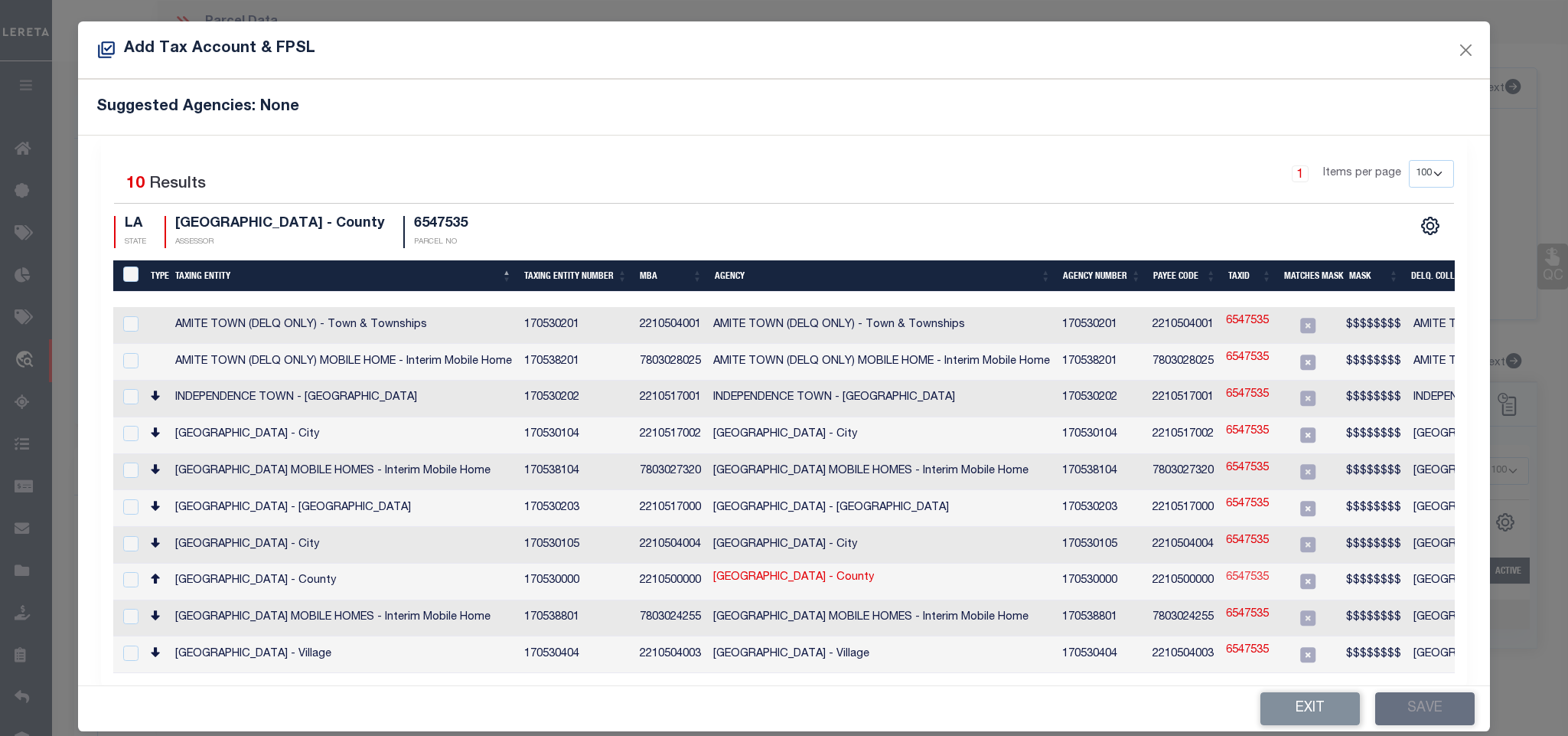
click at [1236, 570] on link "6547535" at bounding box center [1248, 577] width 43 height 16
type input "6547535"
type textarea "$$$$$$$$"
checkbox input "true"
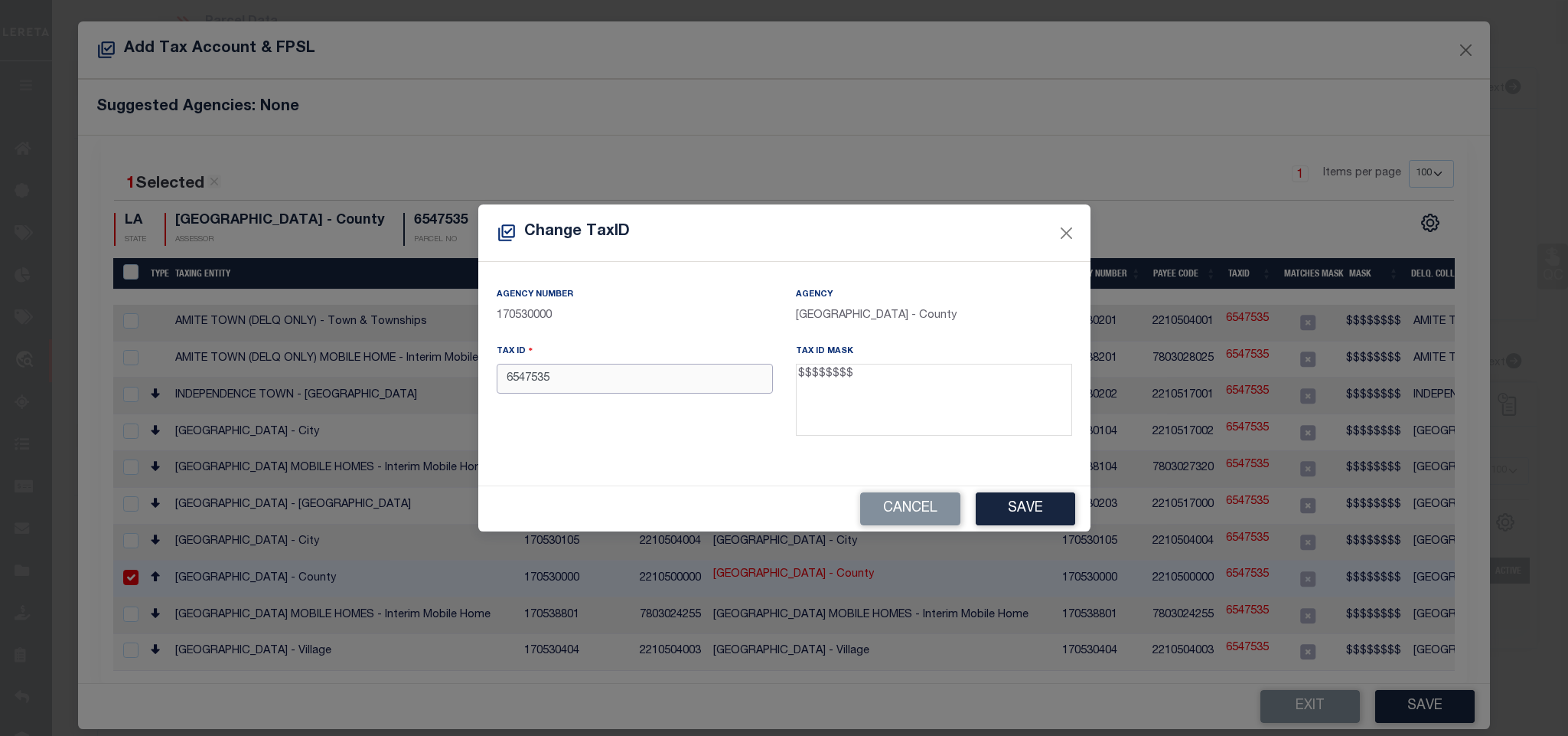
click at [717, 381] on input "6547535" at bounding box center [635, 378] width 276 height 30
type input "06547535"
click at [1018, 512] on button "Save" at bounding box center [1025, 509] width 99 height 33
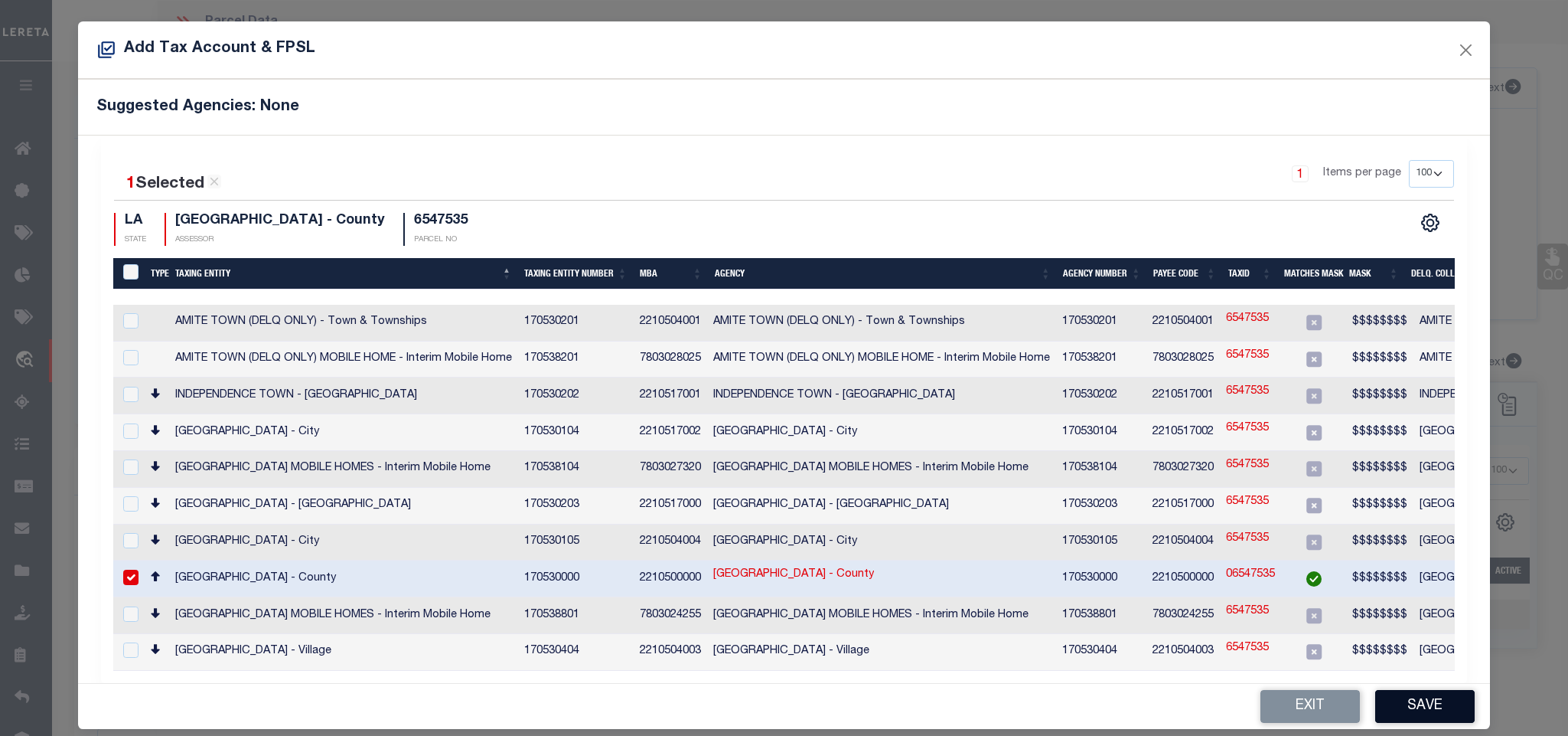
click at [1444, 707] on button "Save" at bounding box center [1424, 706] width 99 height 33
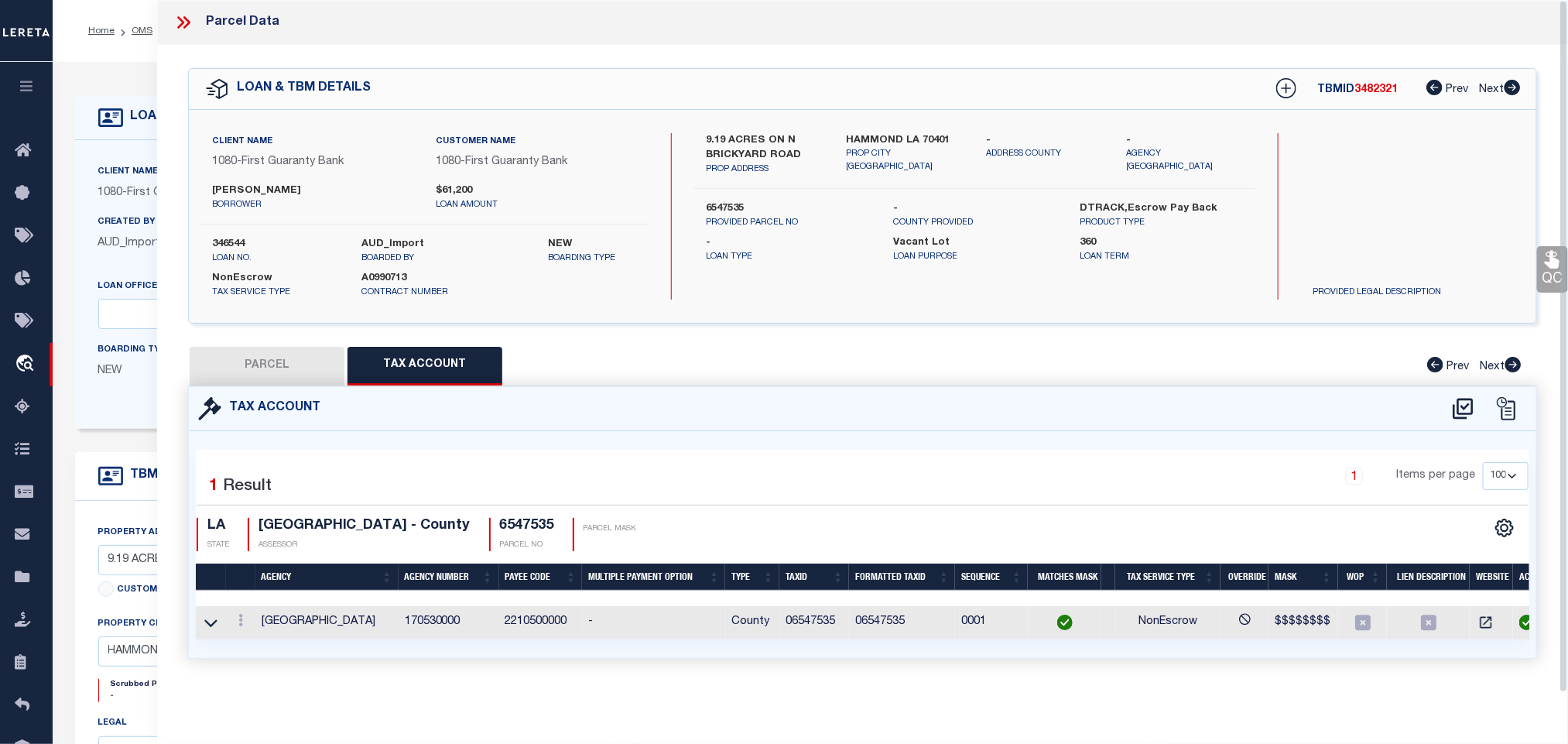
click at [532, 527] on h4 "6547535" at bounding box center [527, 526] width 54 height 17
copy h4 "6547535"
click at [305, 369] on button "PARCEL" at bounding box center [266, 366] width 155 height 38
select select "AS"
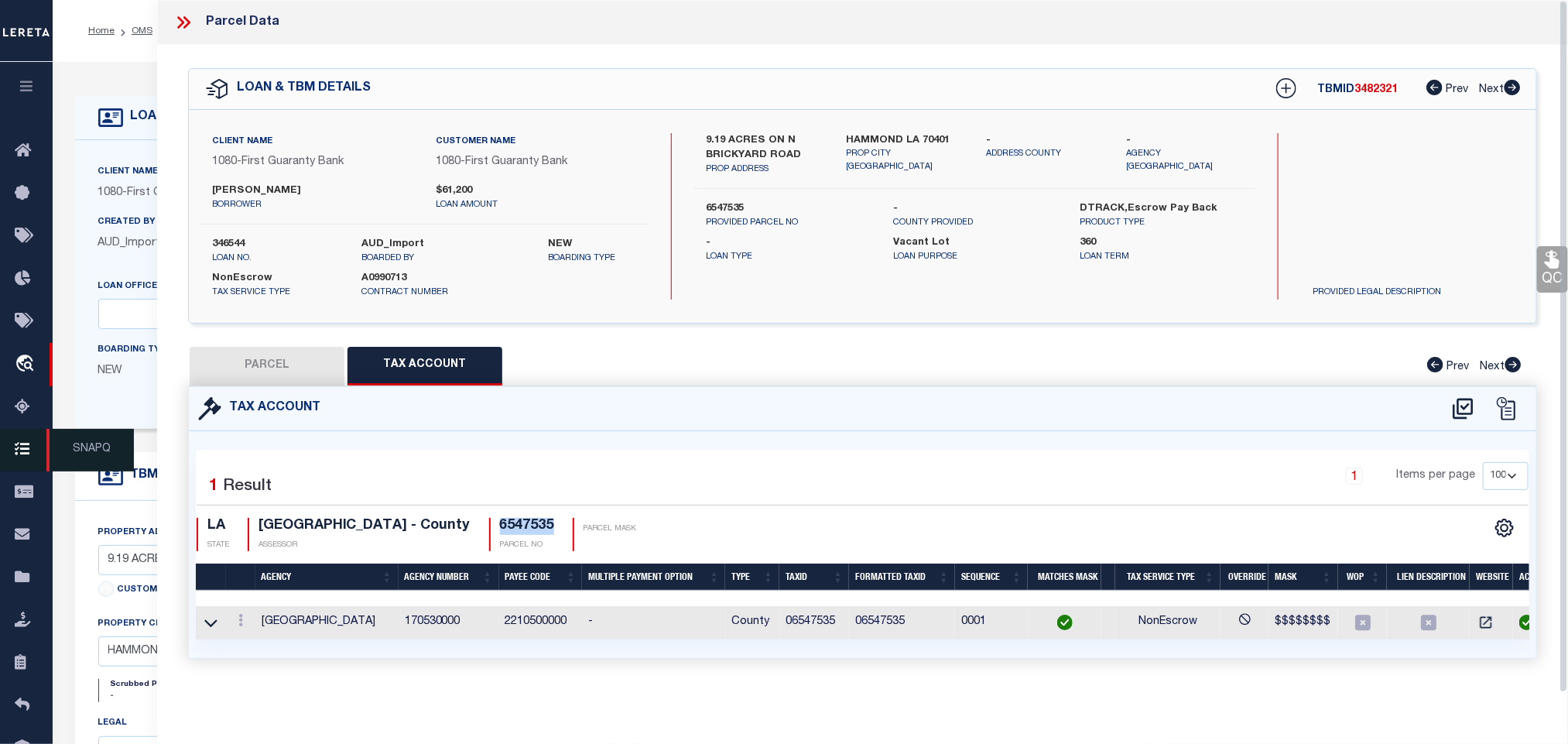
select select
checkbox input "false"
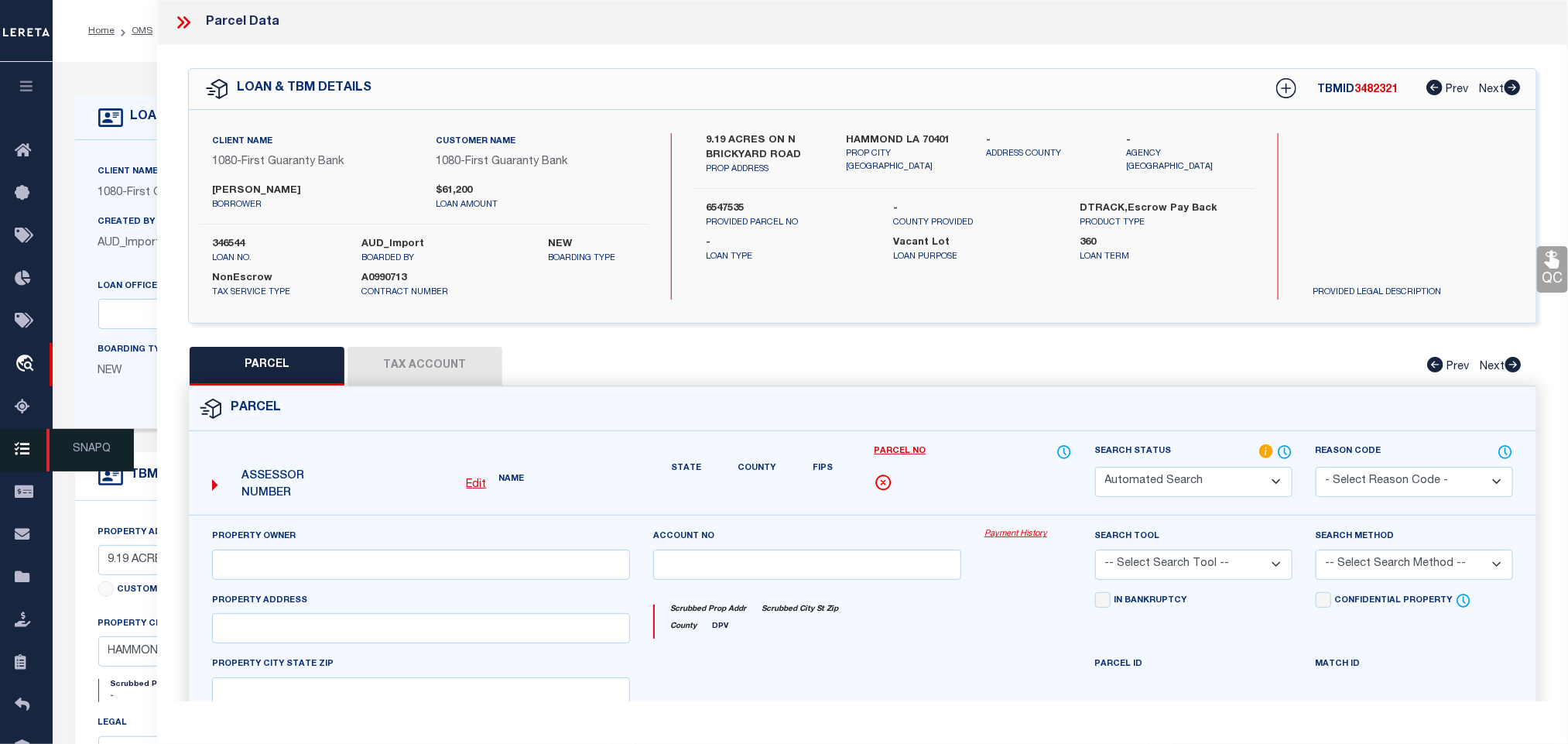
select select "RD"
type input "DOMIANO RUSSELL S & ASHLEY B OWENS,"
select select "AGW"
select select "LEG"
type input "45253 NORTH BRICKYARD ROAD"
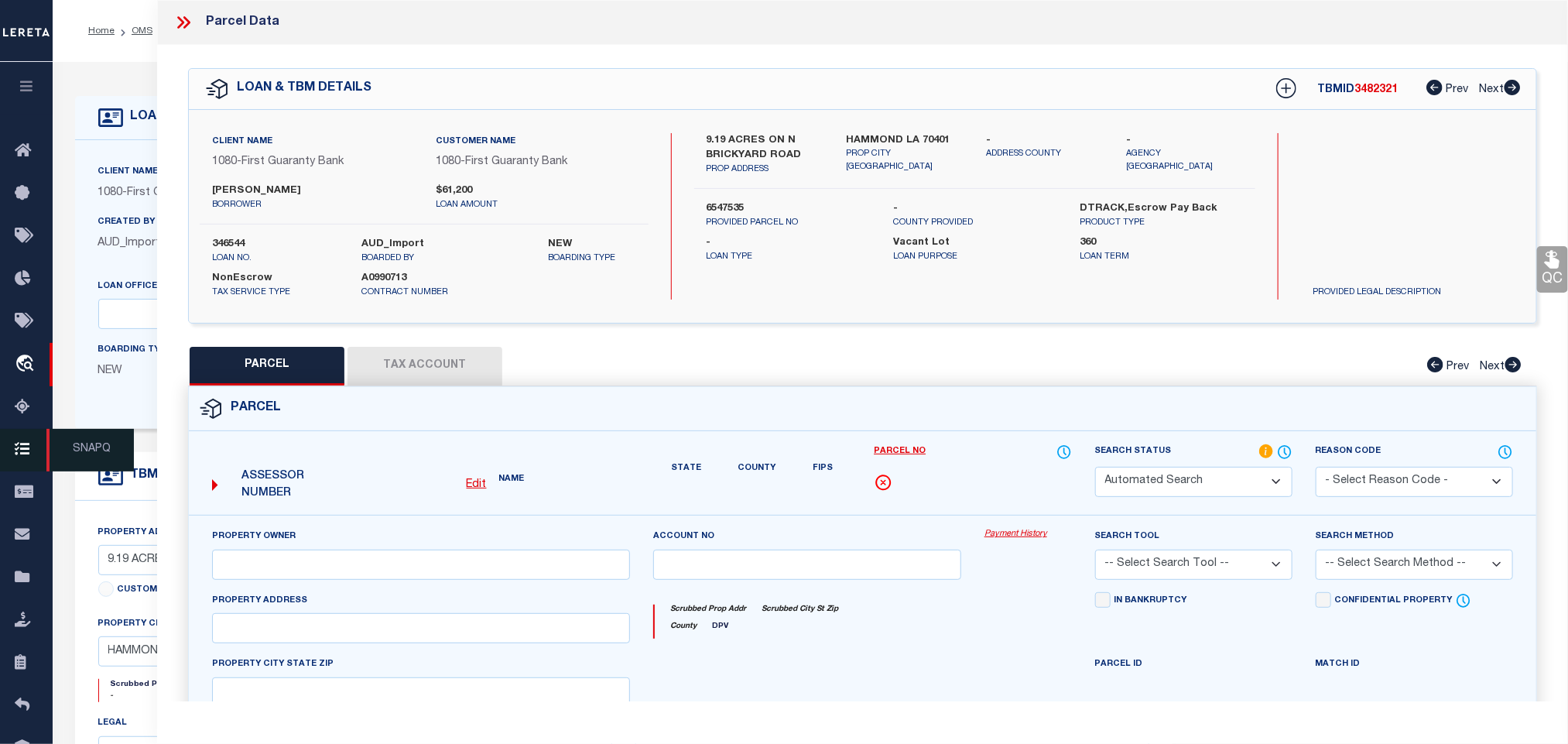
type input "HAMMOND LA 70401"
type textarea "9.19A BEING TR 1-A OF CHAPMAN FAMILY LLC MINI PART IN SEC 19 T6SR7E B130 P315 B…"
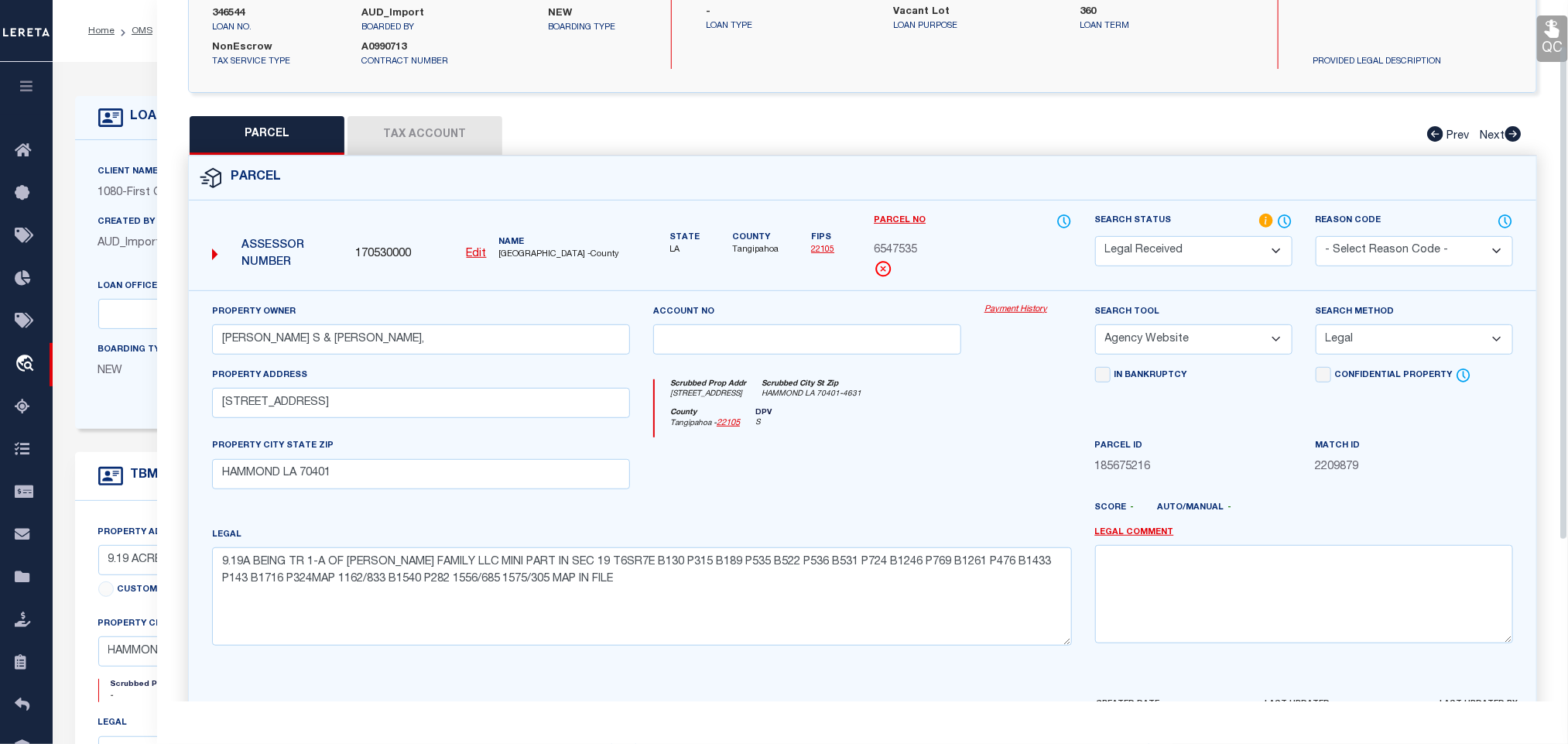
scroll to position [232, 0]
click at [459, 413] on input "45253 NORTH BRICKYARD ROAD" at bounding box center [421, 401] width 418 height 31
paste input "BRICKYARD HAMMON"
type input "BRICKYARD HAMMOND"
click at [1228, 251] on select "Automated Search Bad Parcel Complete Duplicate Parcel High Dollar Reporting In …" at bounding box center [1194, 250] width 197 height 31
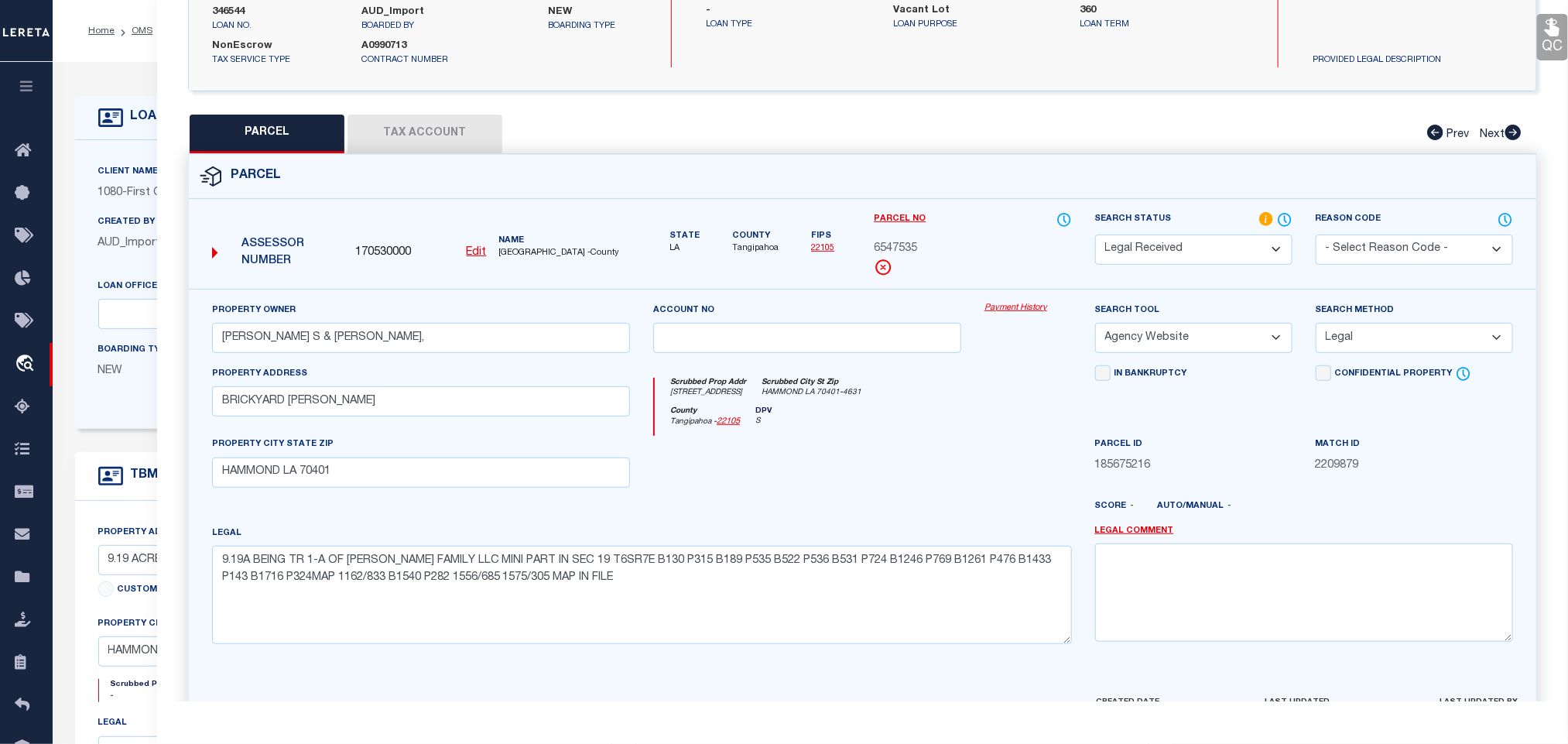
select select "PC"
click at [1095, 236] on select "Automated Search Bad Parcel Complete Duplicate Parcel High Dollar Reporting In …" at bounding box center [1194, 250] width 197 height 31
click at [107, 168] on label "Client Name" at bounding box center [128, 172] width 60 height 13
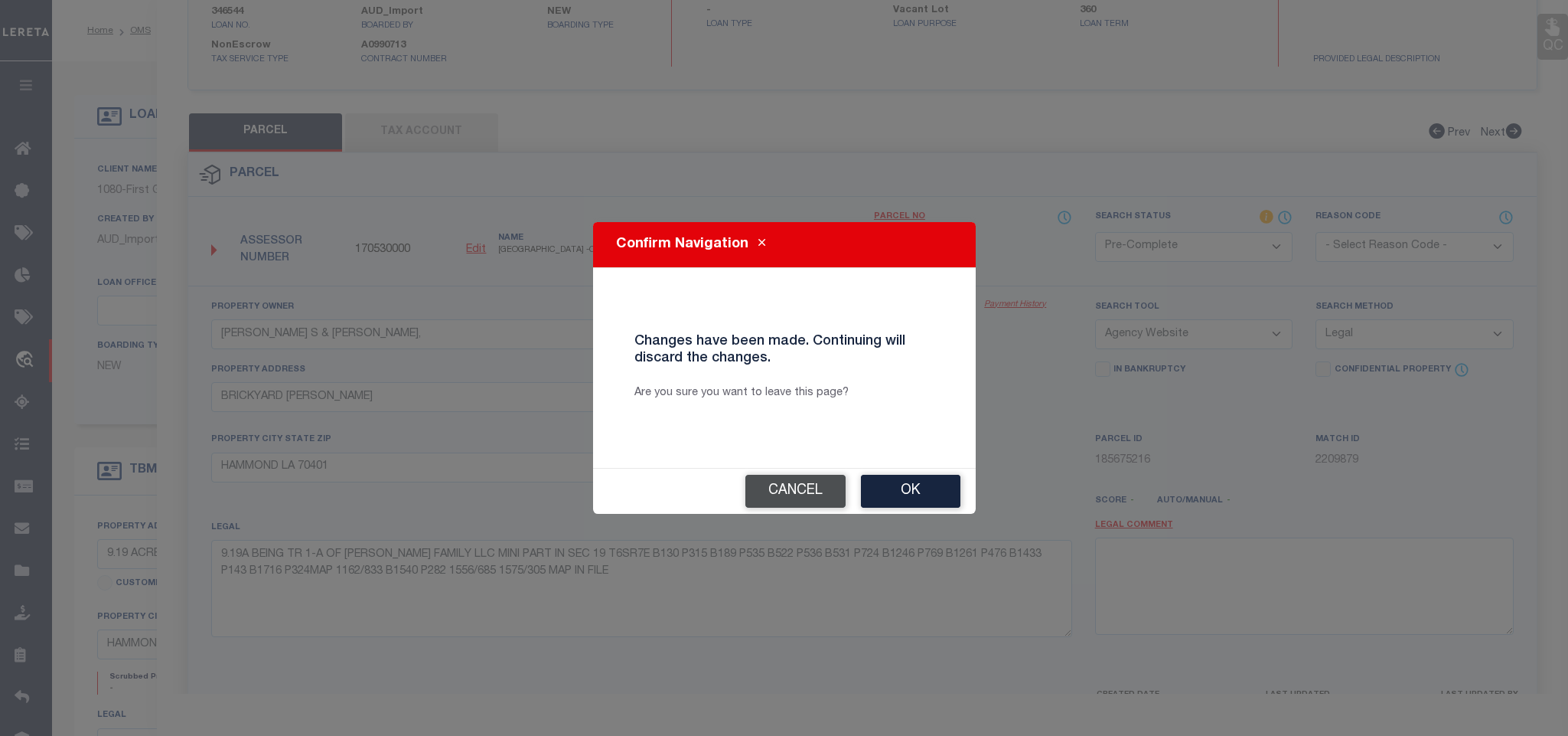
click at [774, 481] on button "Cancel" at bounding box center [795, 491] width 100 height 33
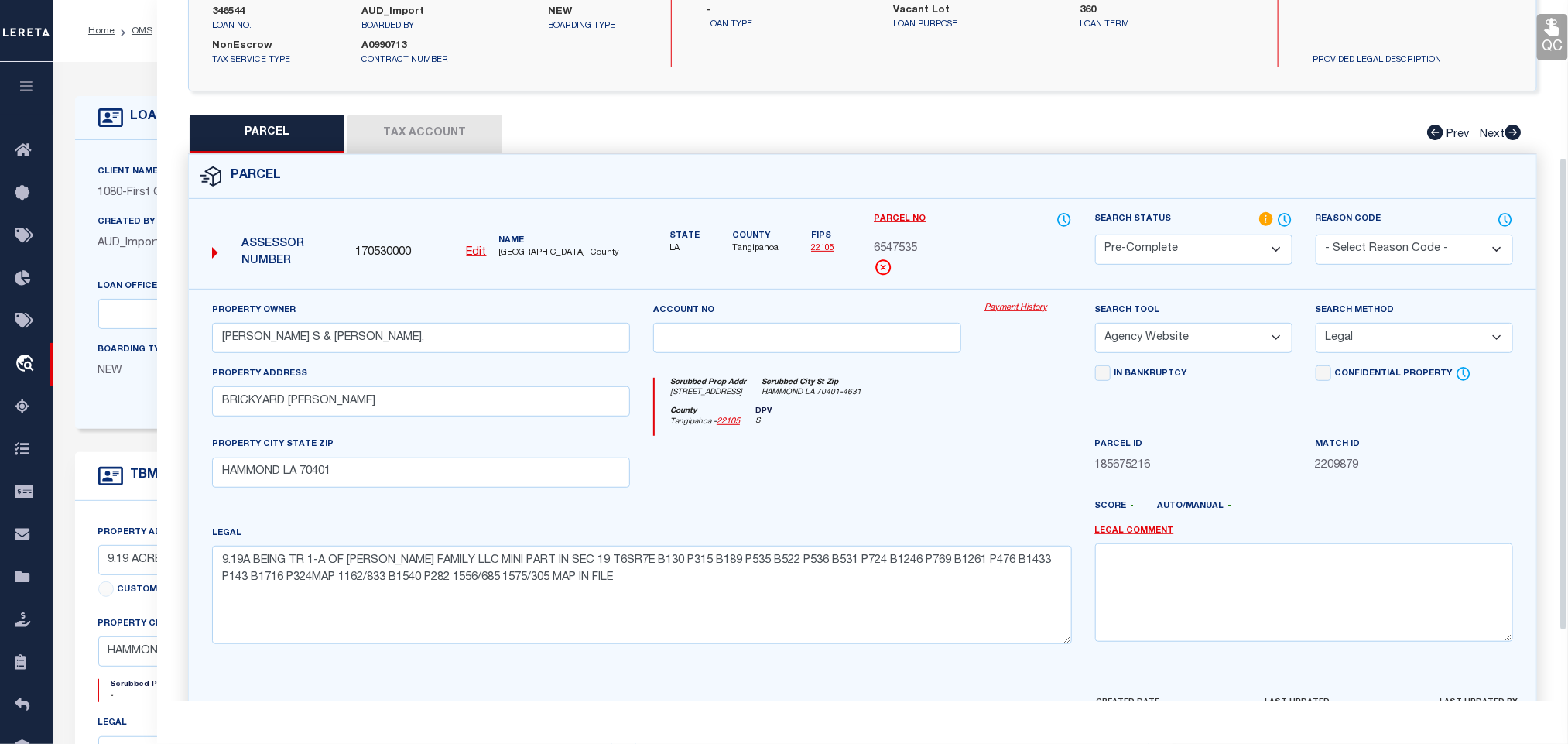
click at [1242, 282] on div "Search Status Automated Search Bad Parcel Complete Duplicate Parcel High Dollar…" at bounding box center [1194, 250] width 221 height 78
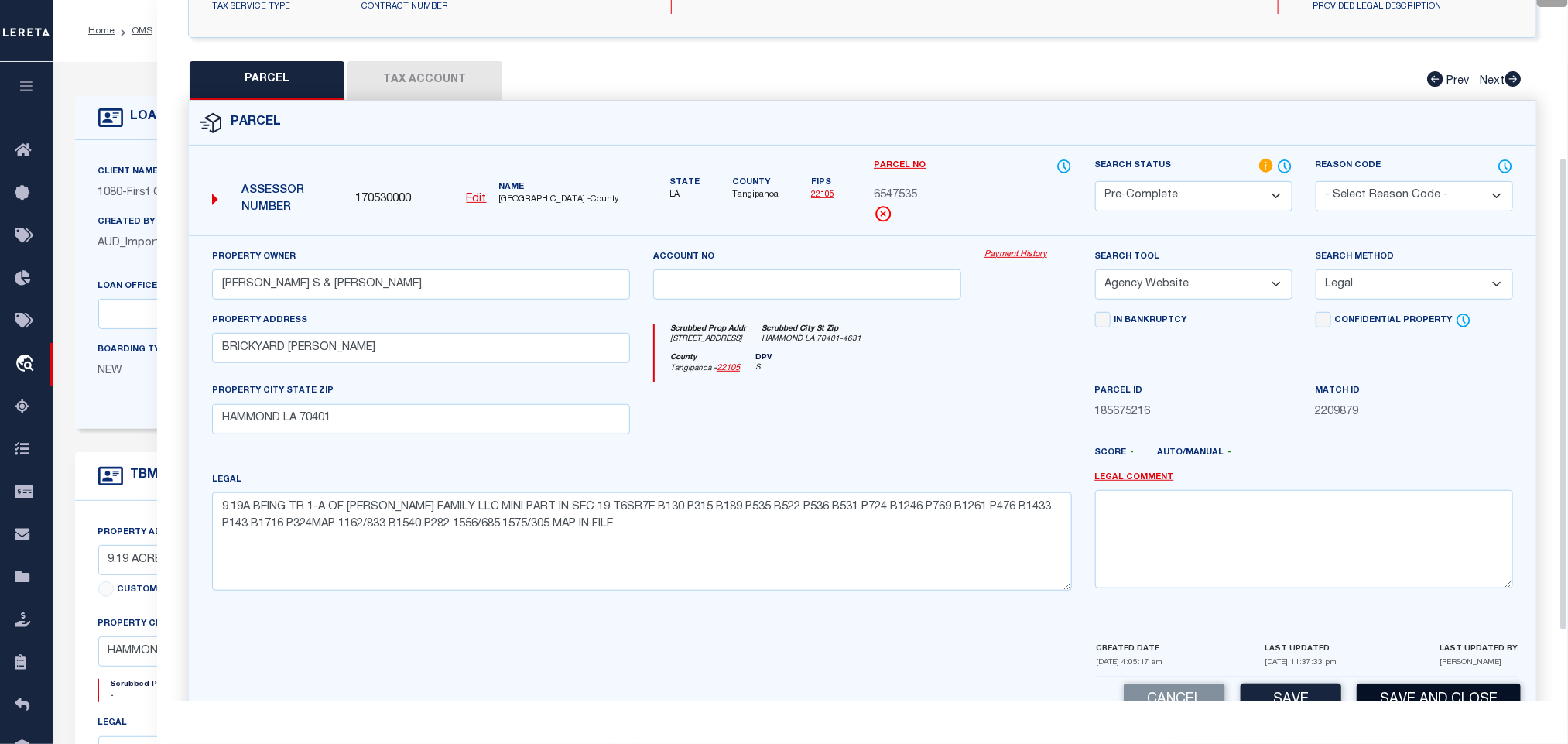
scroll to position [336, 0]
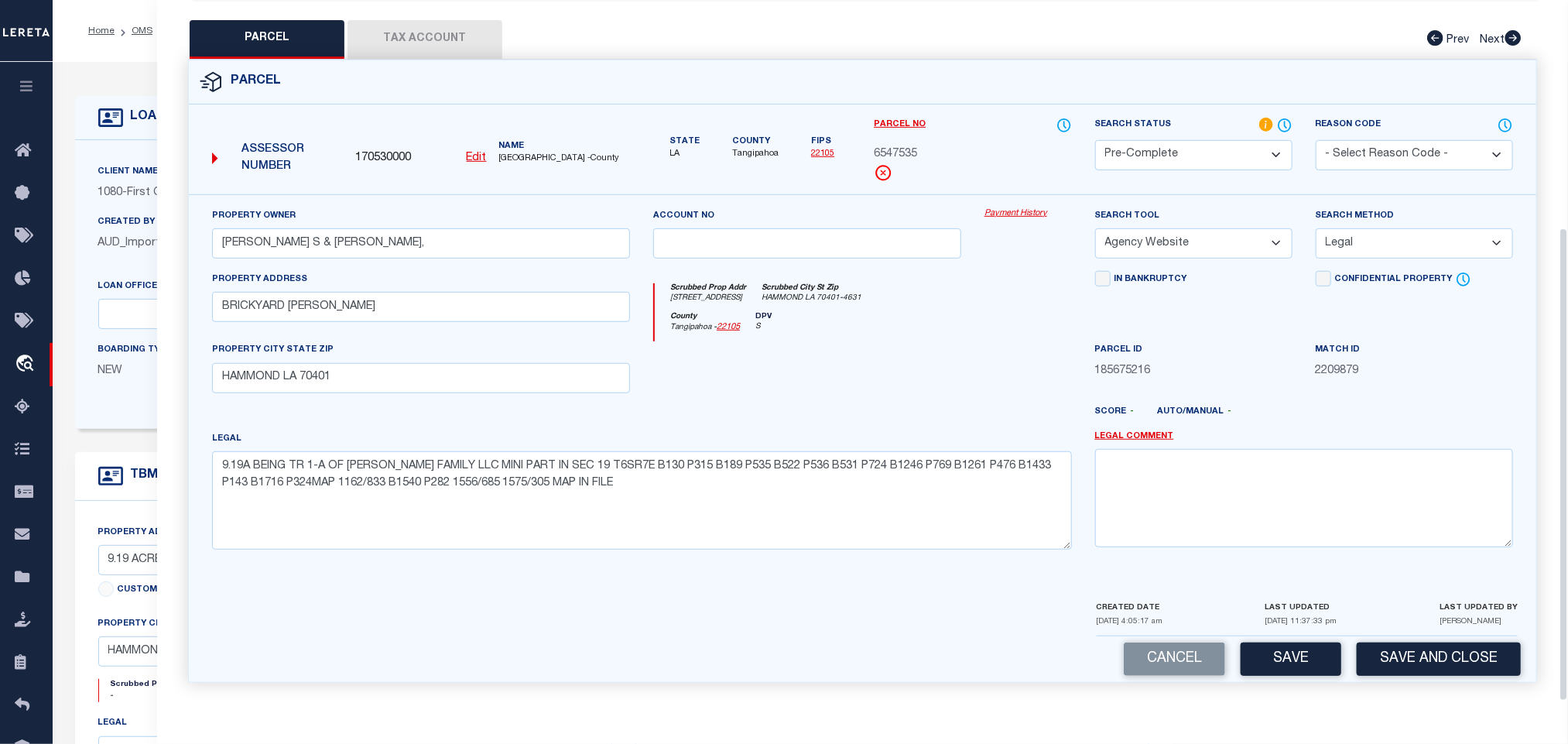
click at [1447, 676] on div "Cancel Save Save and Close" at bounding box center [862, 658] width 1348 height 45
click at [1447, 665] on button "Save and Close" at bounding box center [1439, 659] width 164 height 33
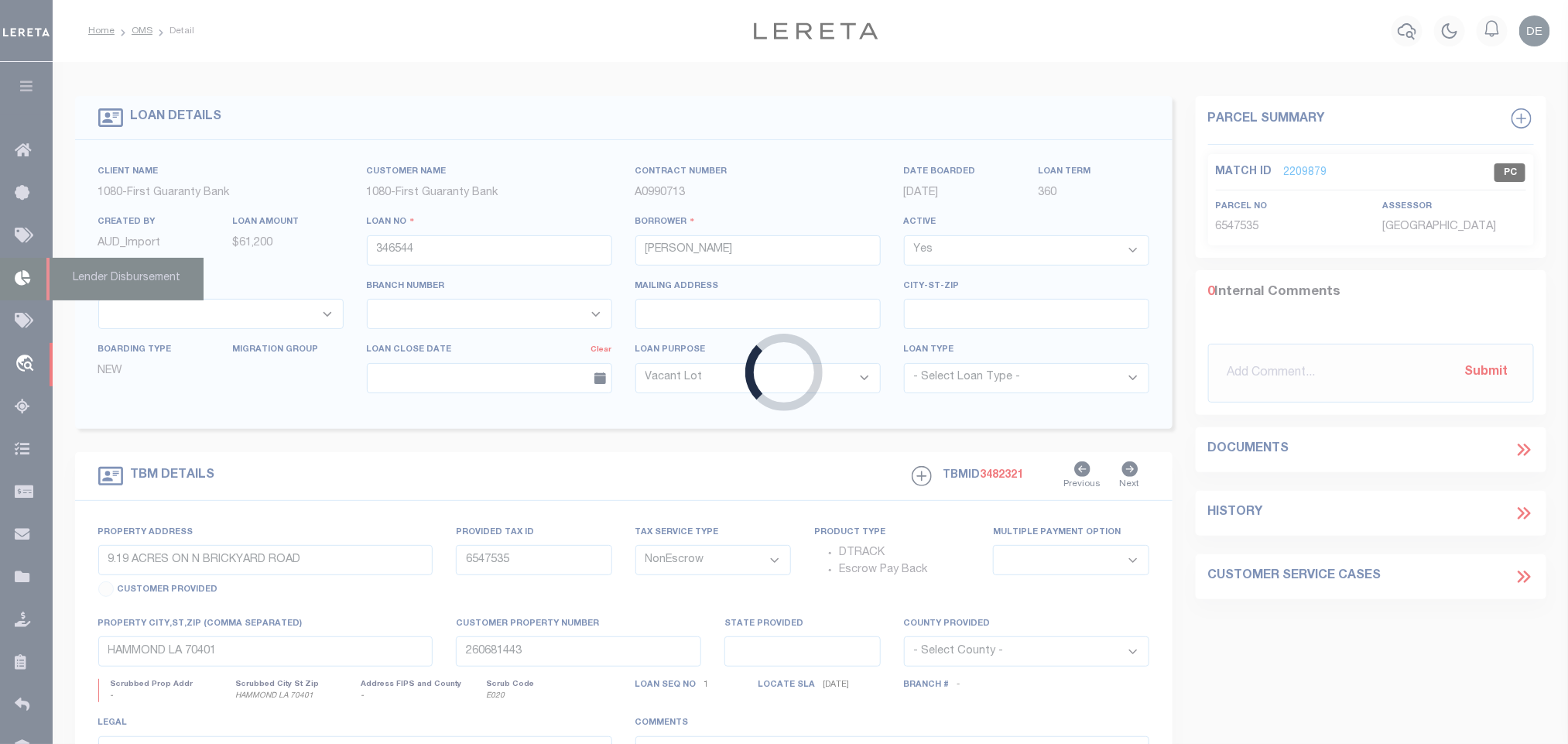
select select
select select "3751"
select select "1570"
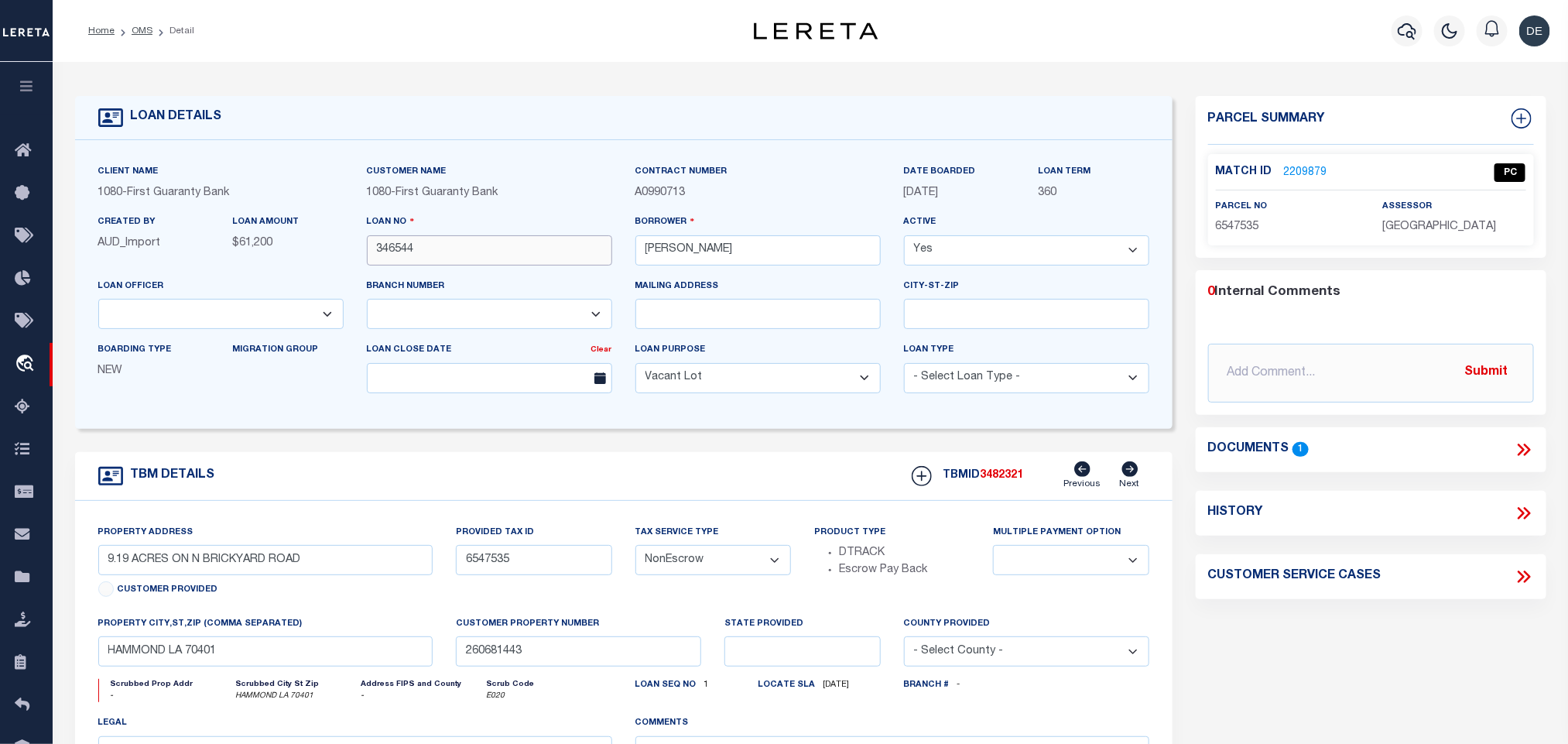
click at [375, 251] on input "346544" at bounding box center [489, 250] width 245 height 31
drag, startPoint x: 1032, startPoint y: 483, endPoint x: 999, endPoint y: 484, distance: 33.0
click at [1032, 483] on div "TBMID 3482321 Previous Next" at bounding box center [1025, 476] width 249 height 30
click at [999, 480] on span "3482321" at bounding box center [1003, 475] width 44 height 10
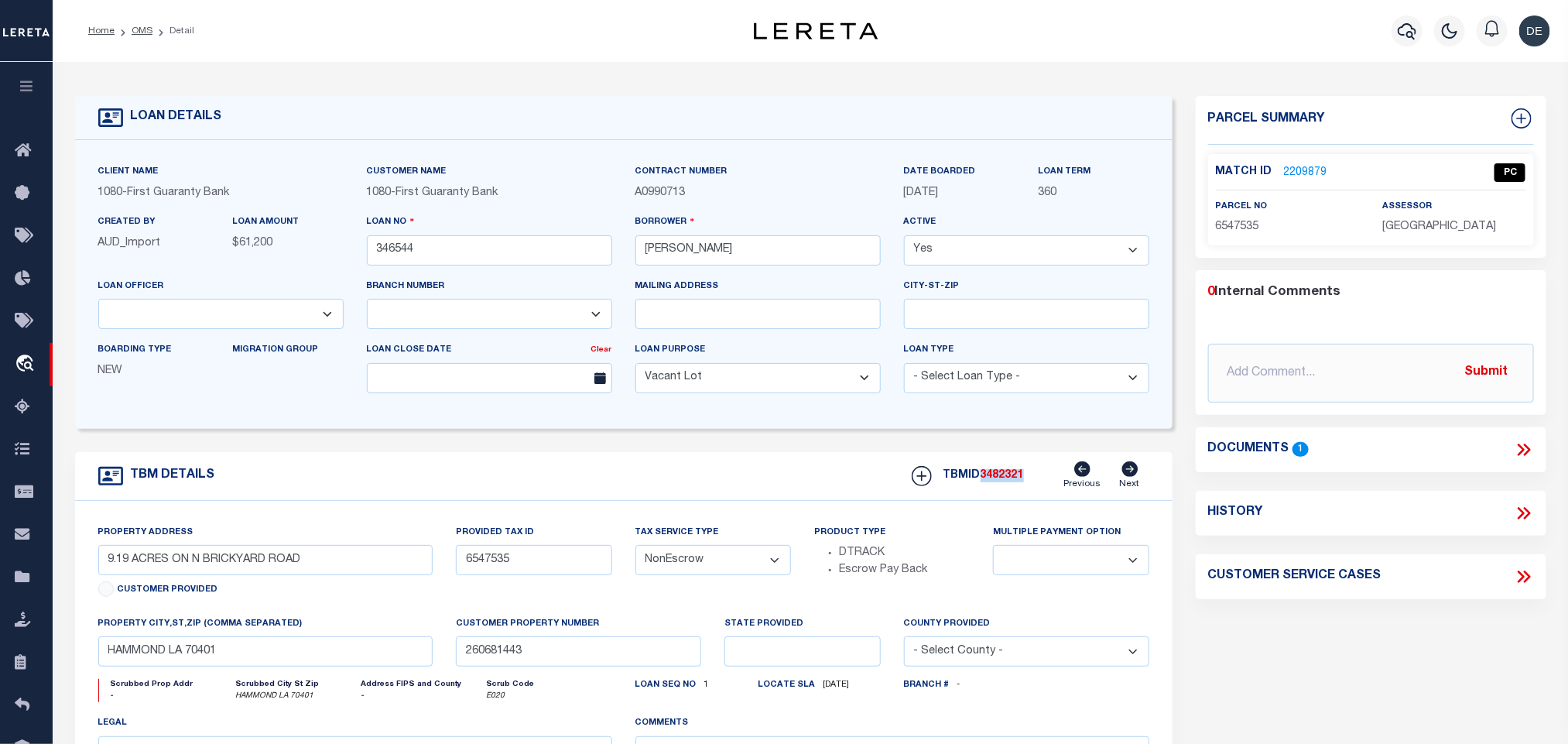
click at [999, 480] on span "3482321" at bounding box center [1003, 475] width 44 height 10
copy span "3482321"
click at [1445, 225] on span "TANGIPAHOA PARISH" at bounding box center [1440, 226] width 114 height 10
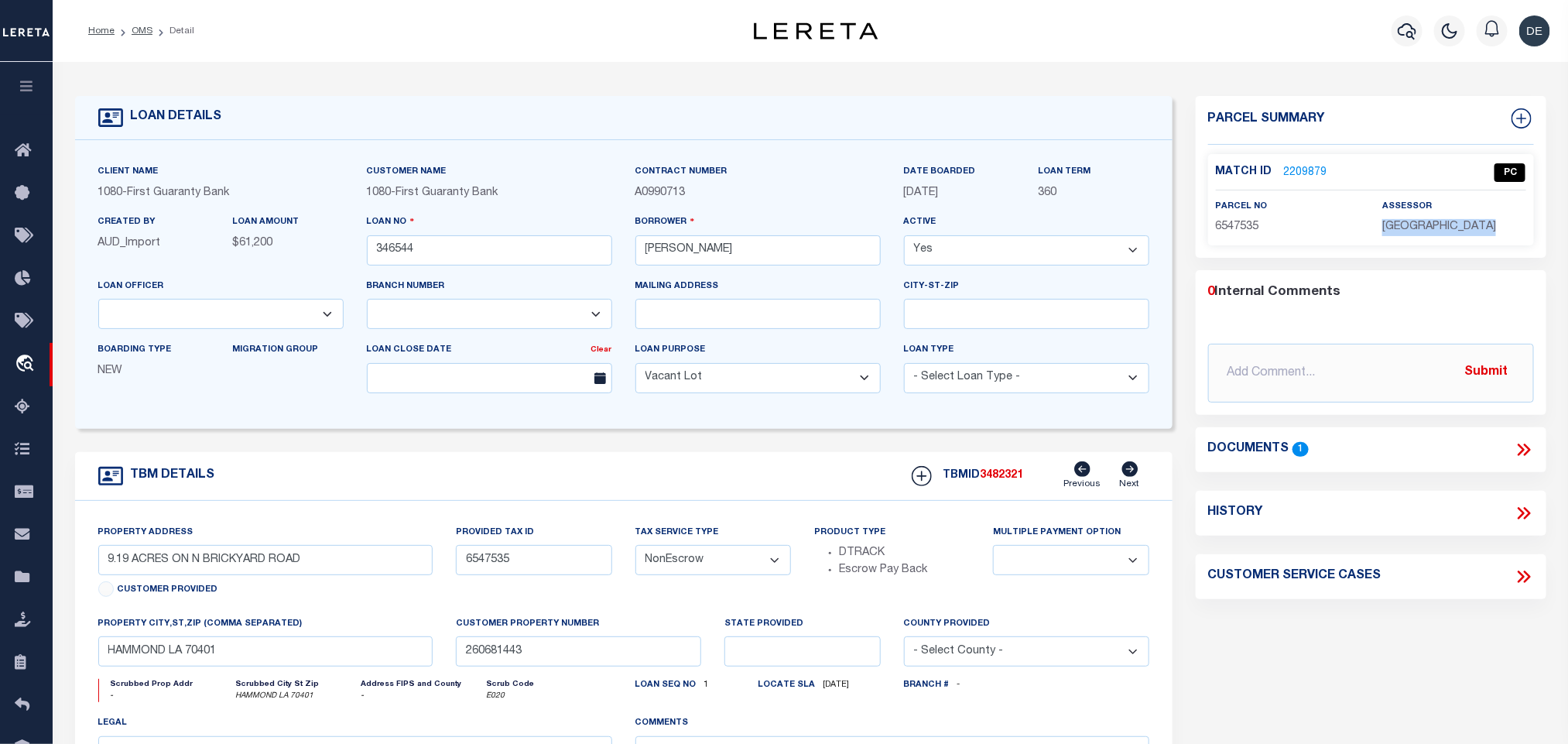
copy div "TANGIPAHOA PARISH"
click at [1233, 221] on span "6547535" at bounding box center [1238, 226] width 44 height 10
copy span "6547535"
drag, startPoint x: 145, startPoint y: 29, endPoint x: 297, endPoint y: 8, distance: 153.4
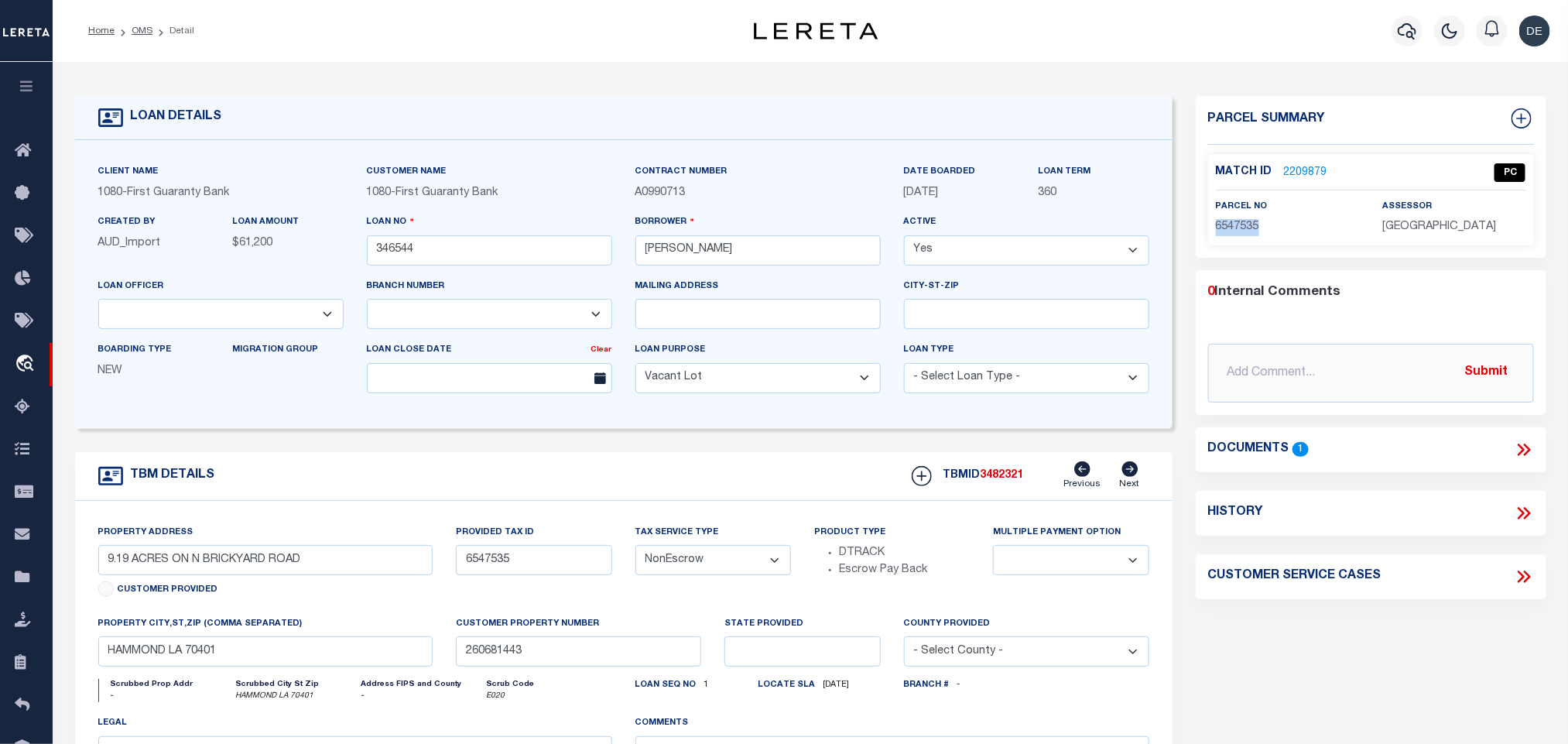
click at [145, 29] on link "OMS" at bounding box center [142, 31] width 21 height 10
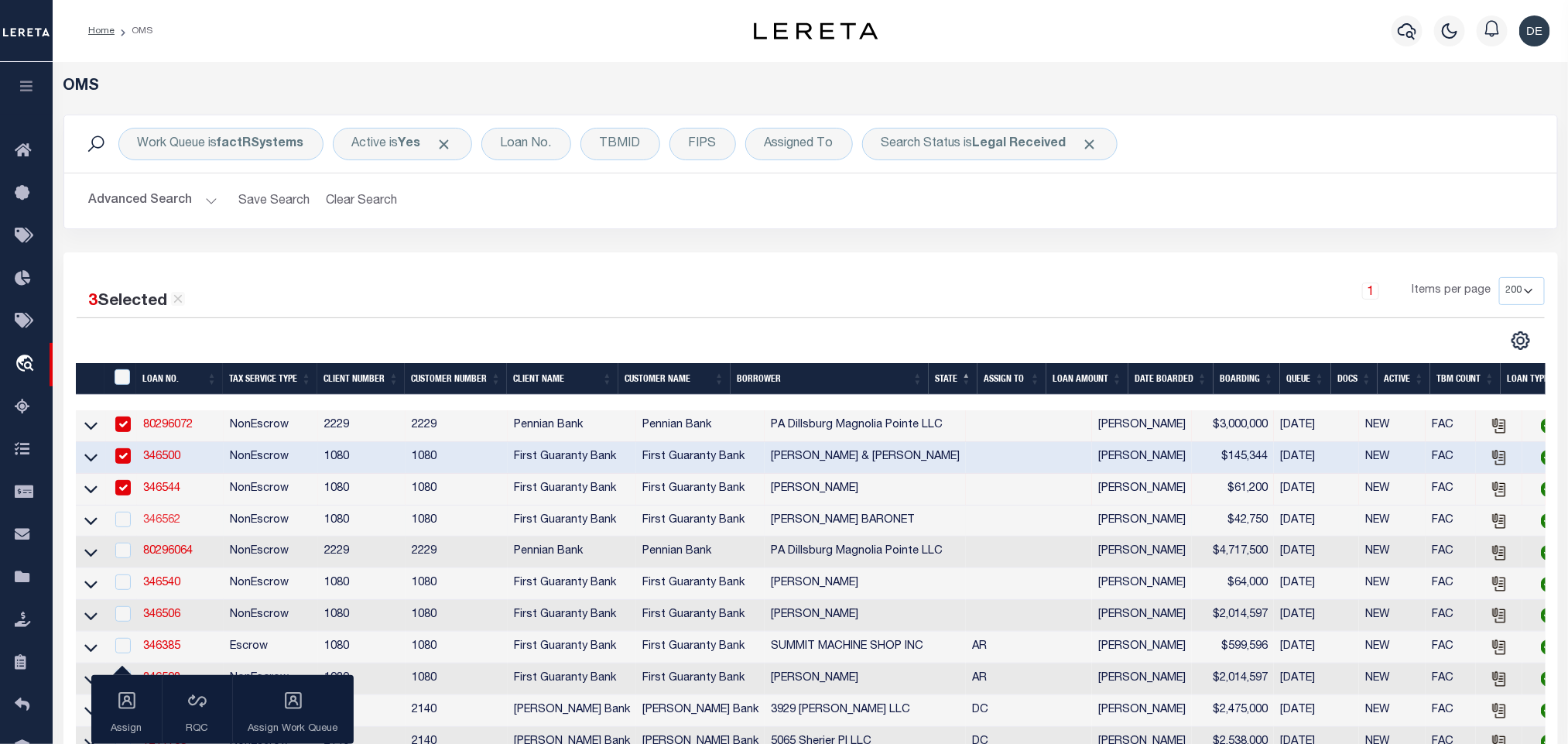
click at [167, 526] on link "346562" at bounding box center [162, 520] width 38 height 10
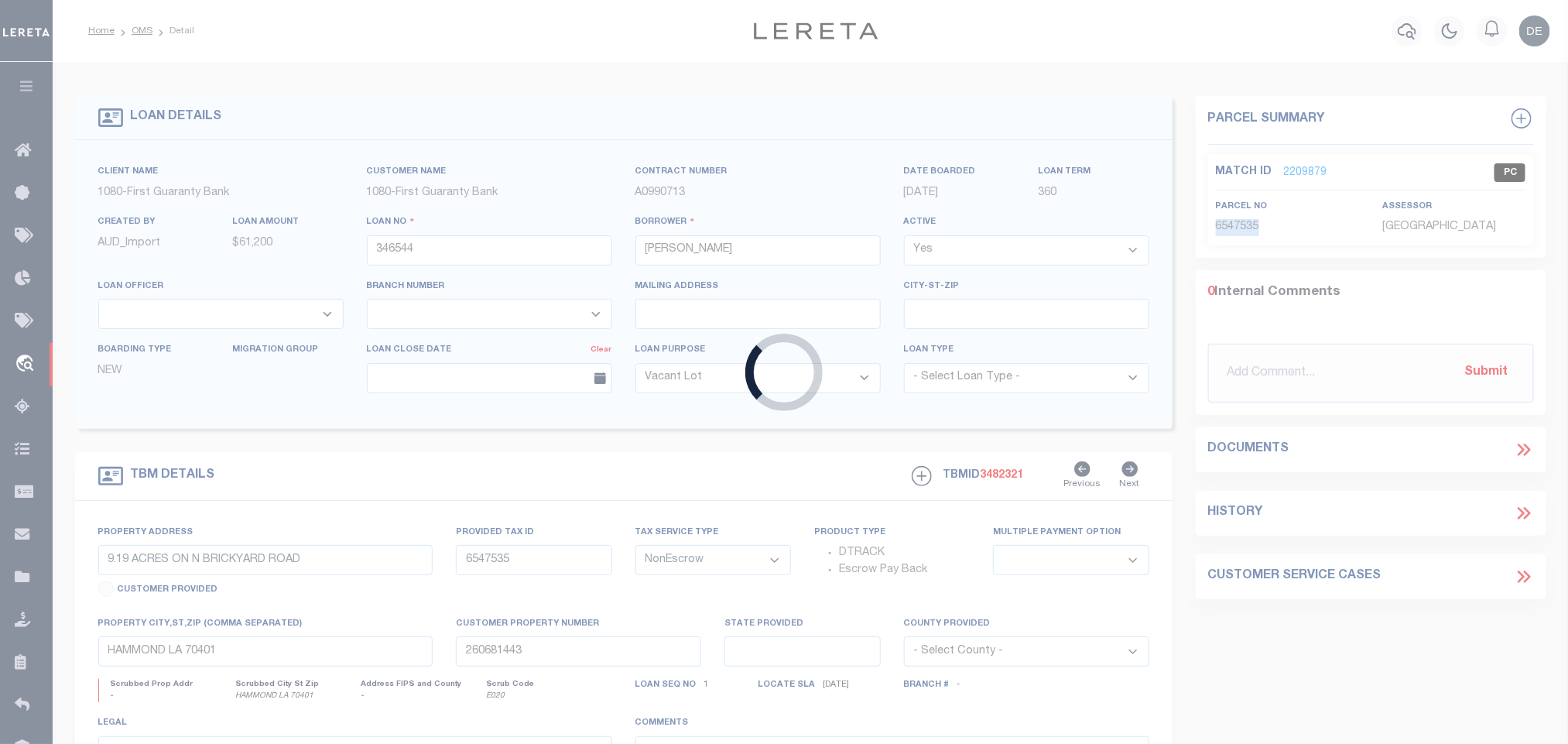
type input "346562"
type input "GRANT MICHAEL BARONET"
select select "3751"
select select "1570"
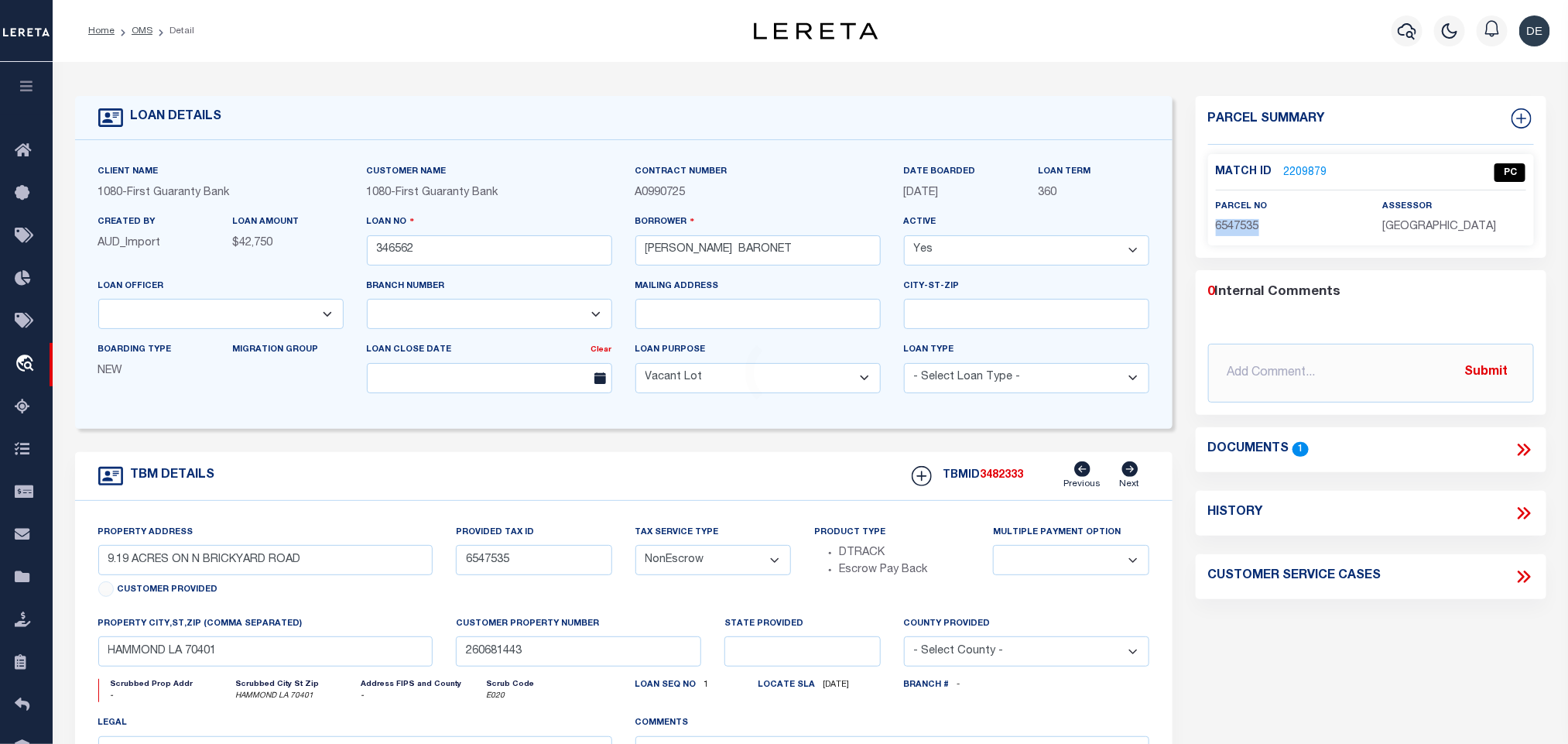
type input "LOT MP-6 MARY KINCHEN ROAD"
type input "TBD"
select select
type input "ALBANY LA 70711"
type input "260682342"
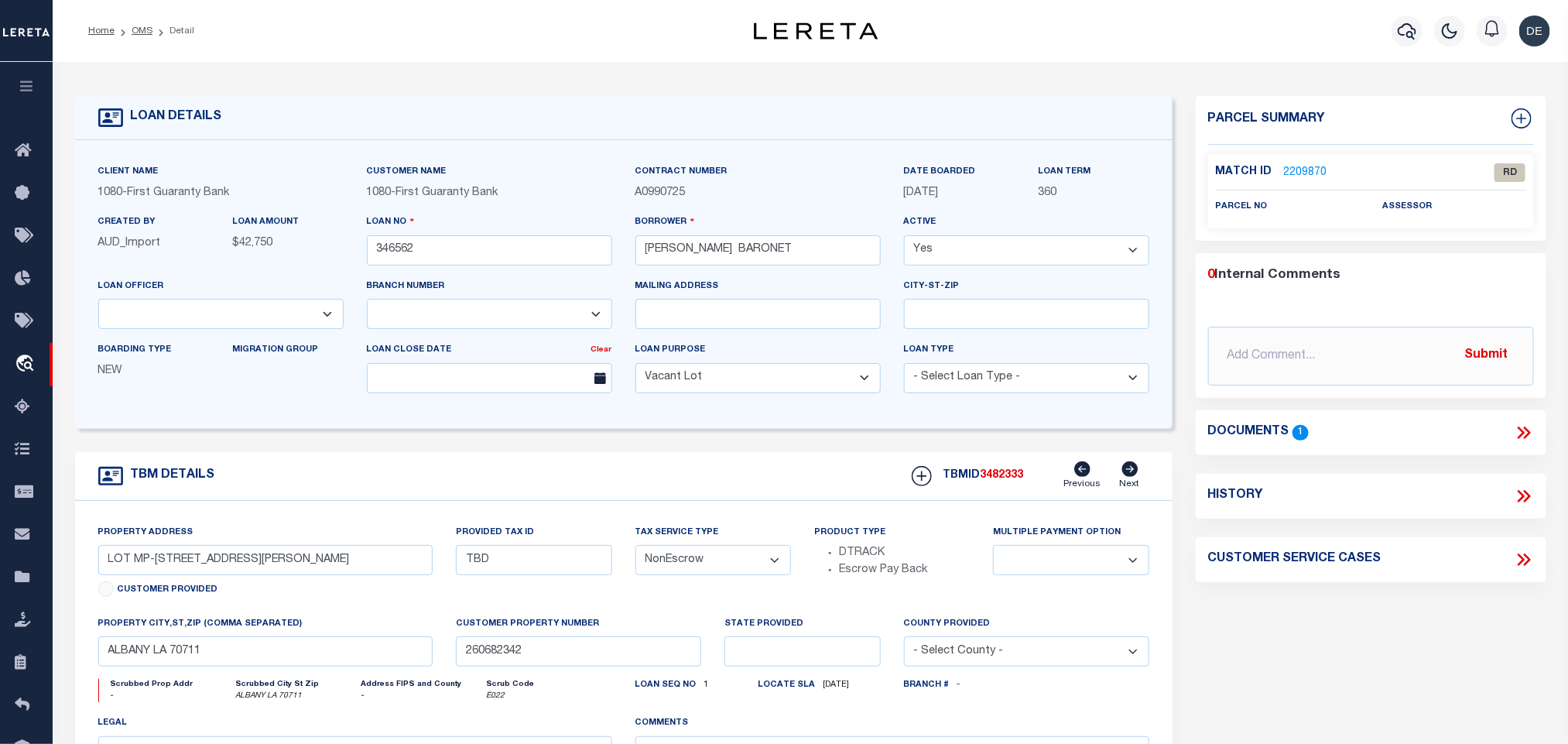
click at [1530, 430] on icon at bounding box center [1523, 432] width 20 height 20
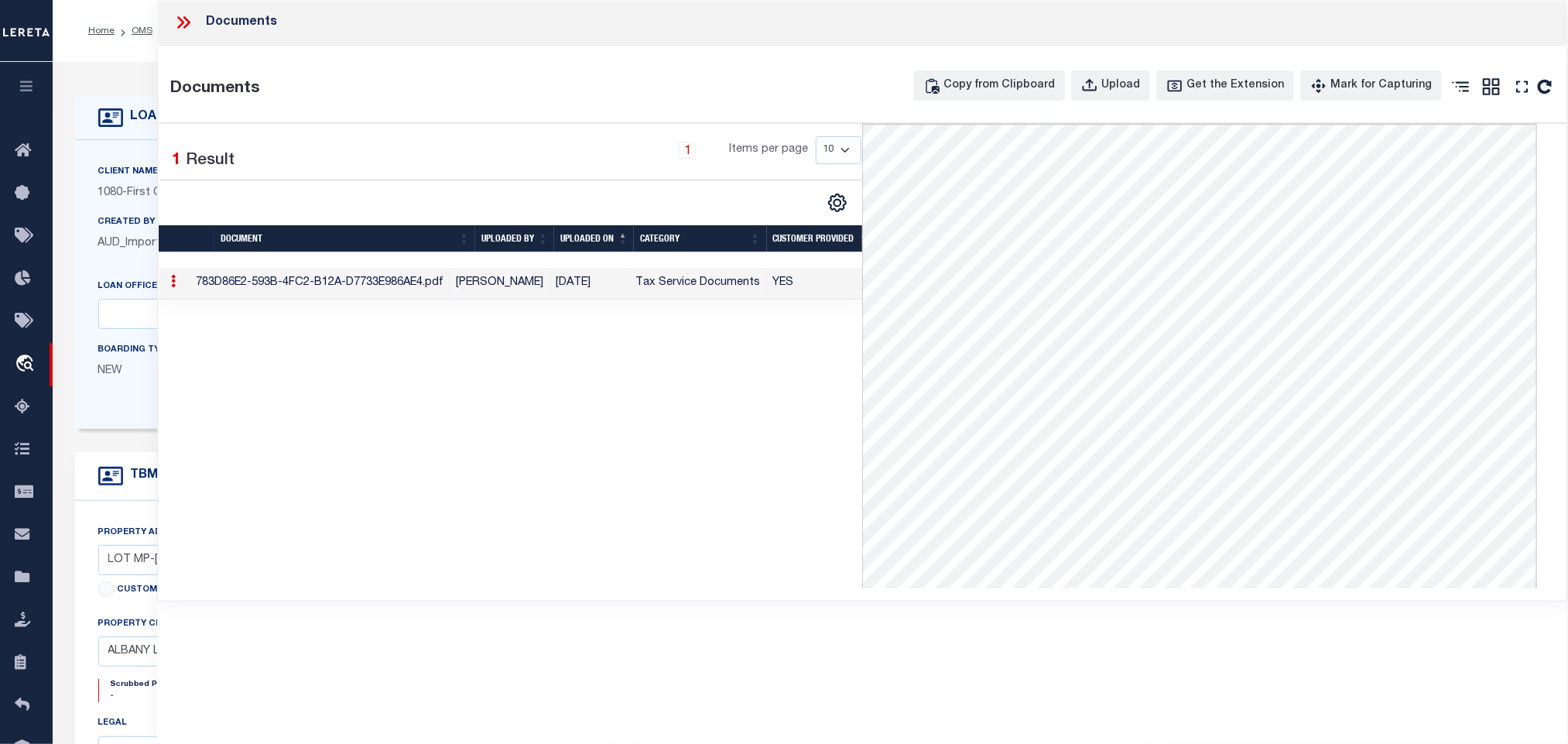
click at [179, 14] on icon at bounding box center [183, 22] width 20 height 20
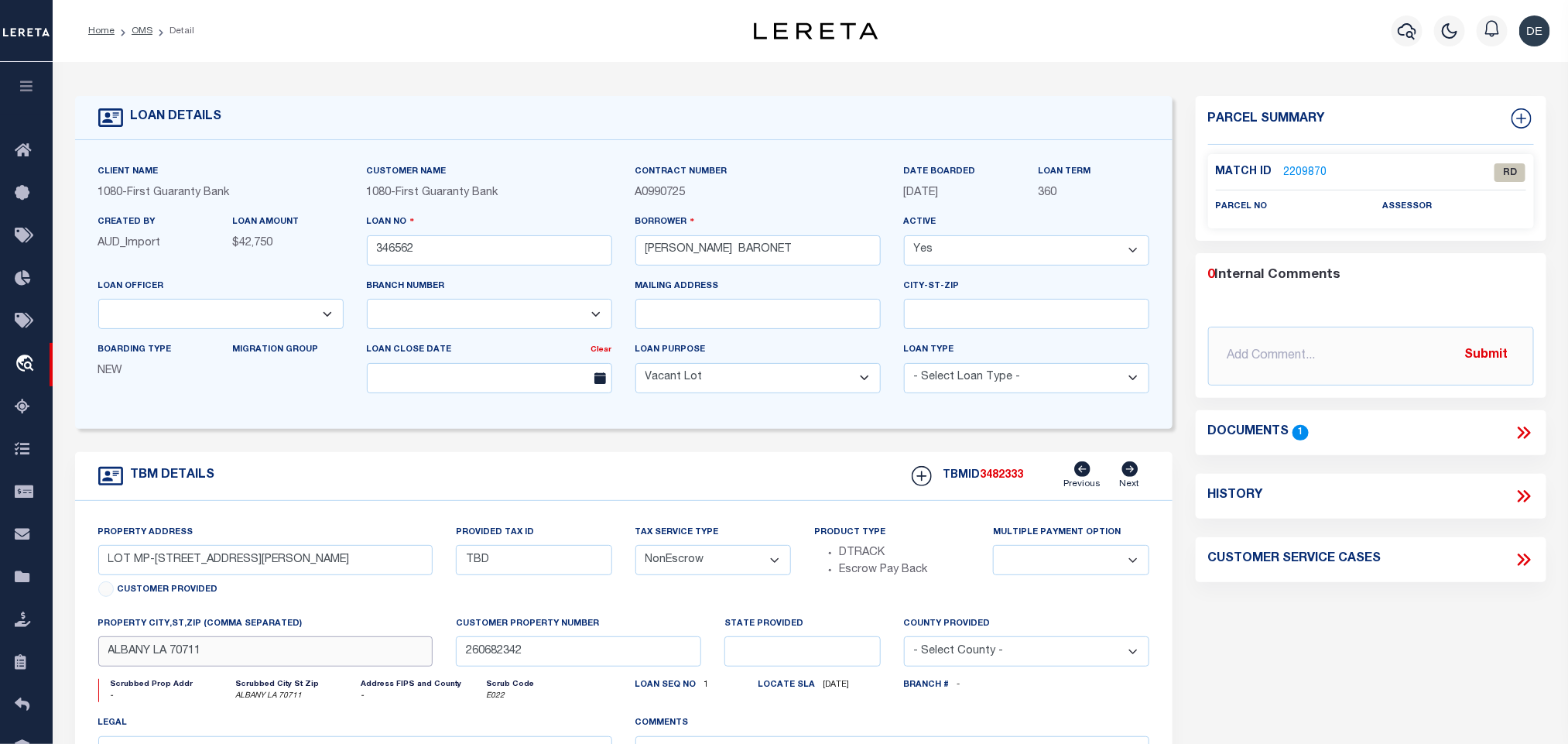
click at [282, 666] on input "ALBANY LA 70711" at bounding box center [266, 651] width 335 height 31
click at [660, 258] on input "GRANT MICHAEL BARONET" at bounding box center [758, 250] width 245 height 31
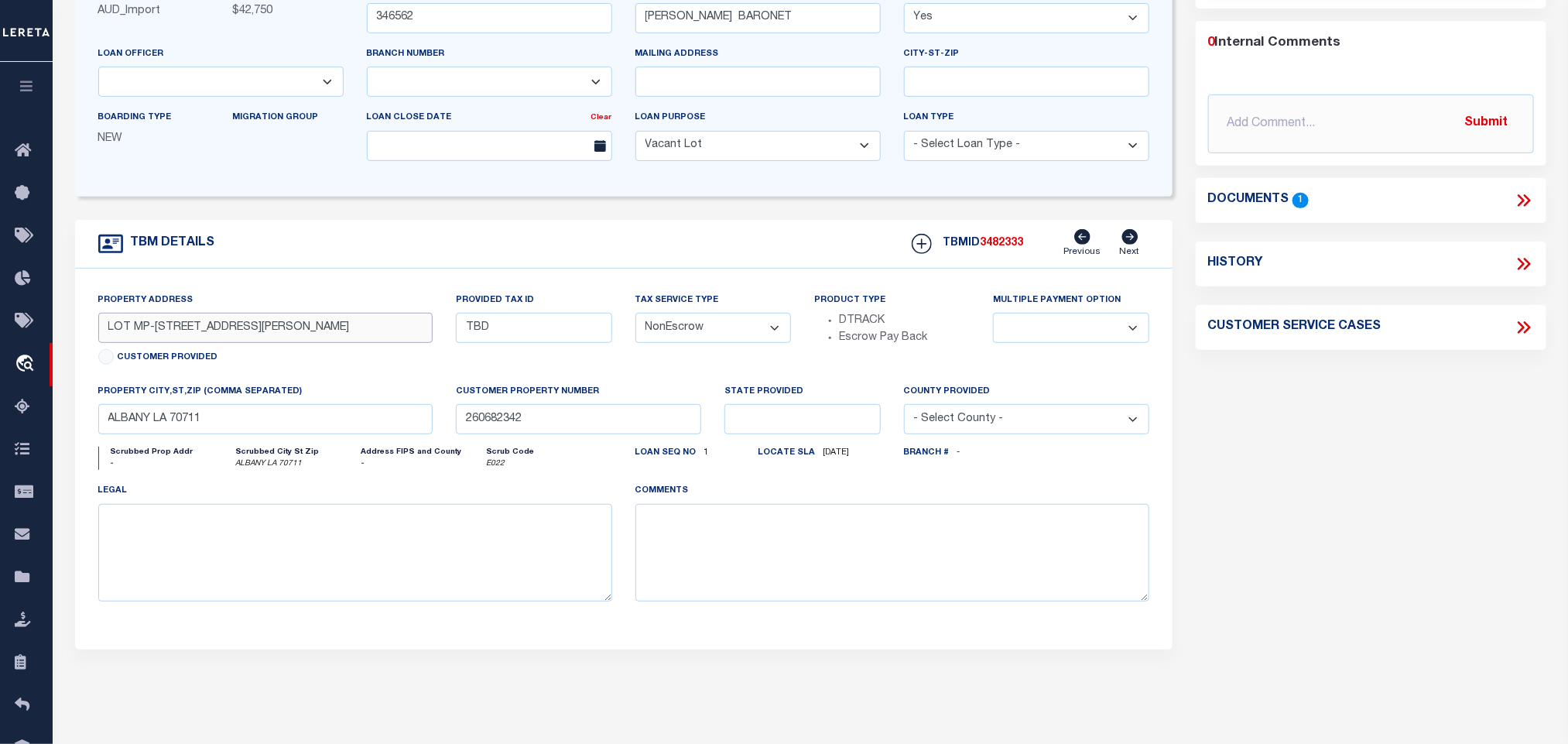
drag, startPoint x: 167, startPoint y: 337, endPoint x: 248, endPoint y: 353, distance: 82.6
click at [248, 353] on div "Property Address LOT MP-6 MARY KINCHEN ROAD Customer Provided" at bounding box center [266, 331] width 335 height 79
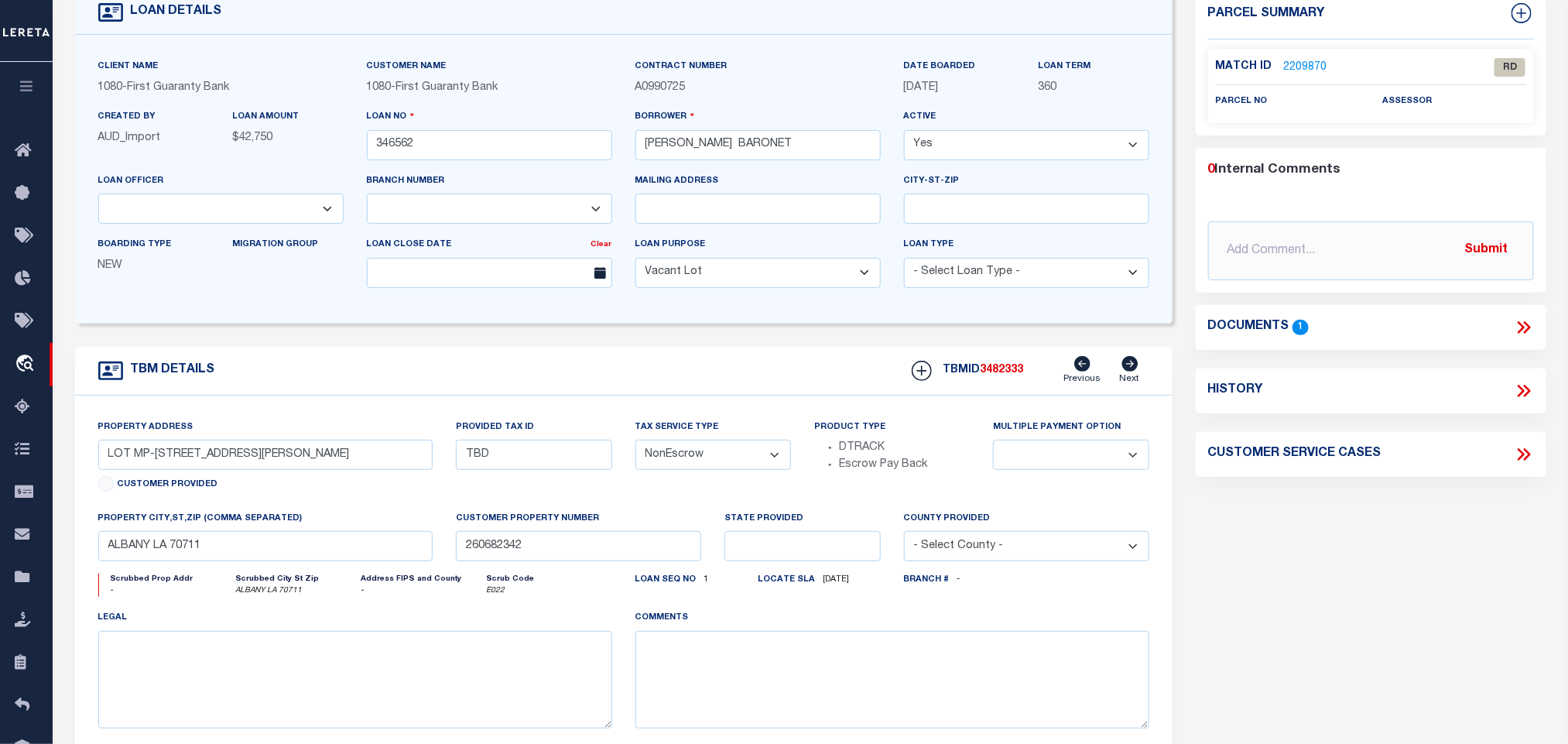
scroll to position [0, 0]
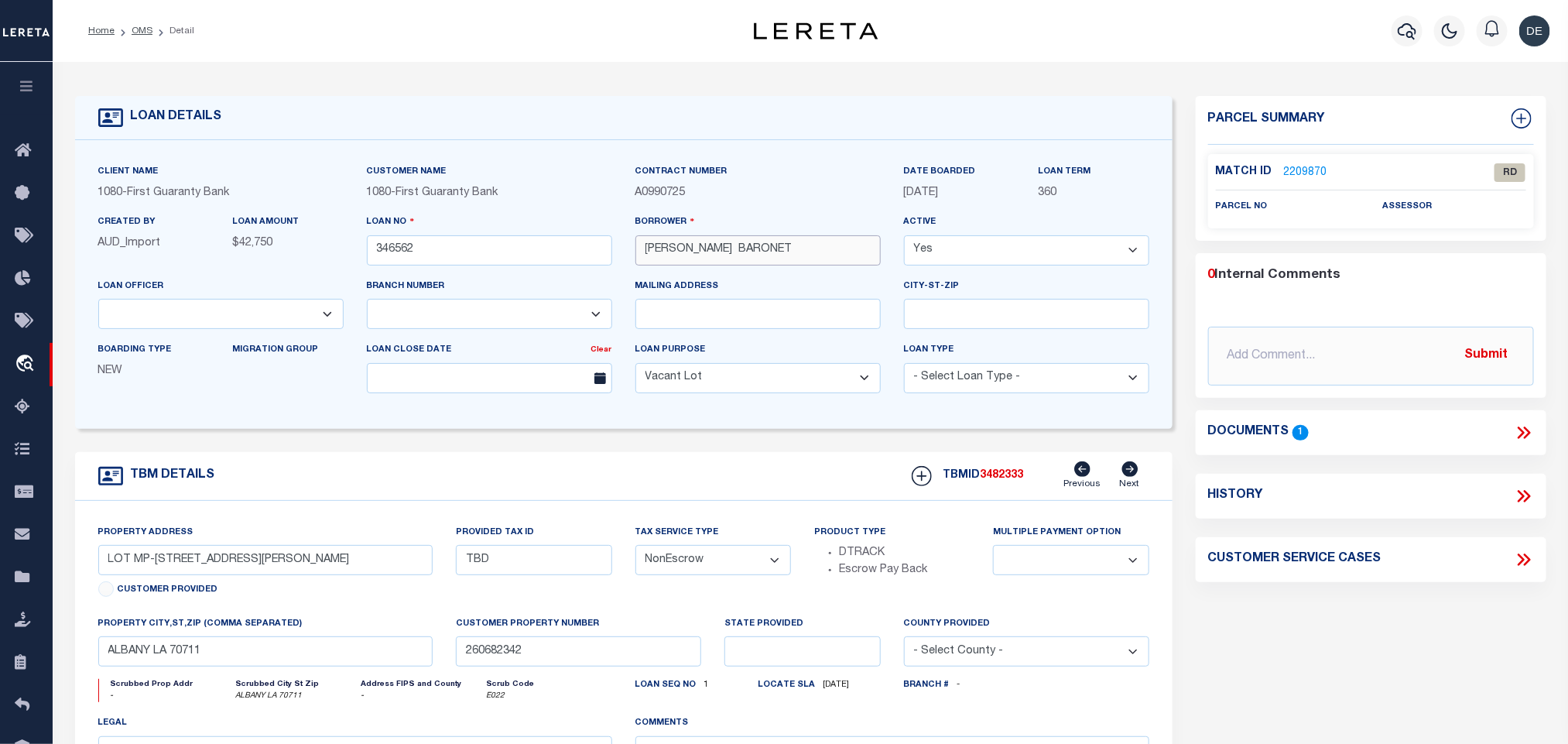
click at [690, 240] on input "GRANT MICHAEL BARONET" at bounding box center [758, 250] width 245 height 31
click at [1294, 167] on link "2209870" at bounding box center [1306, 173] width 44 height 17
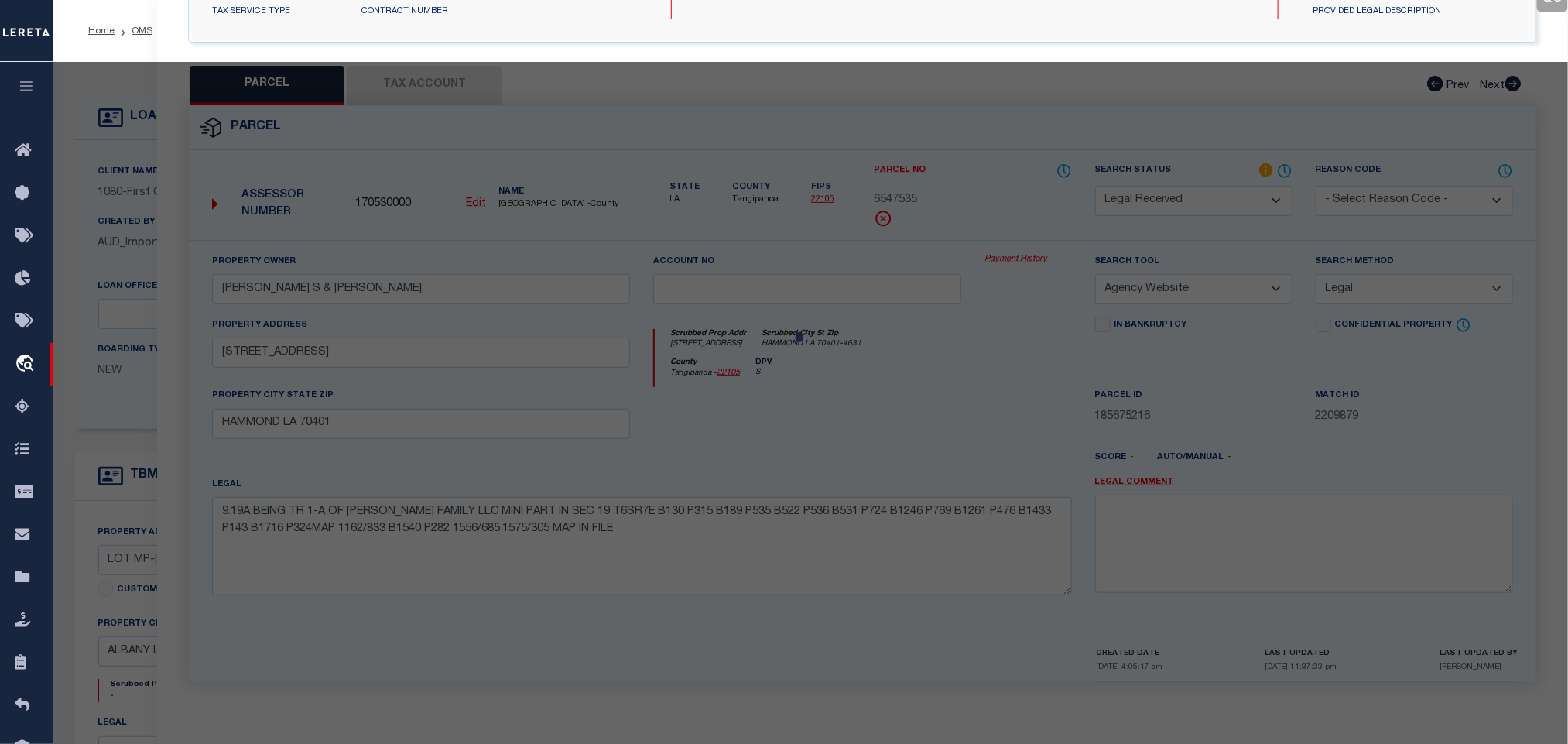
scroll to position [290, 0]
select select "AS"
select select
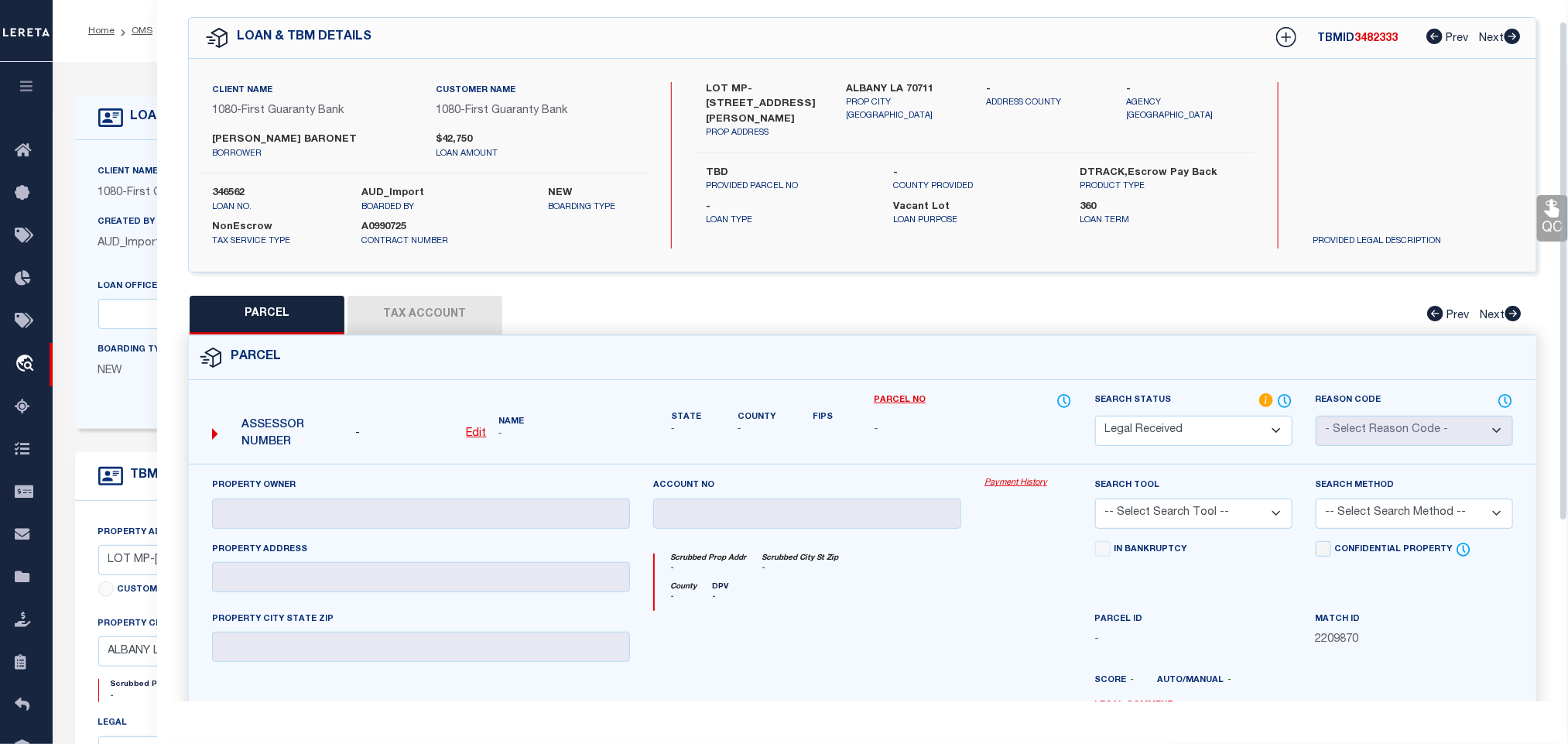
scroll to position [0, 0]
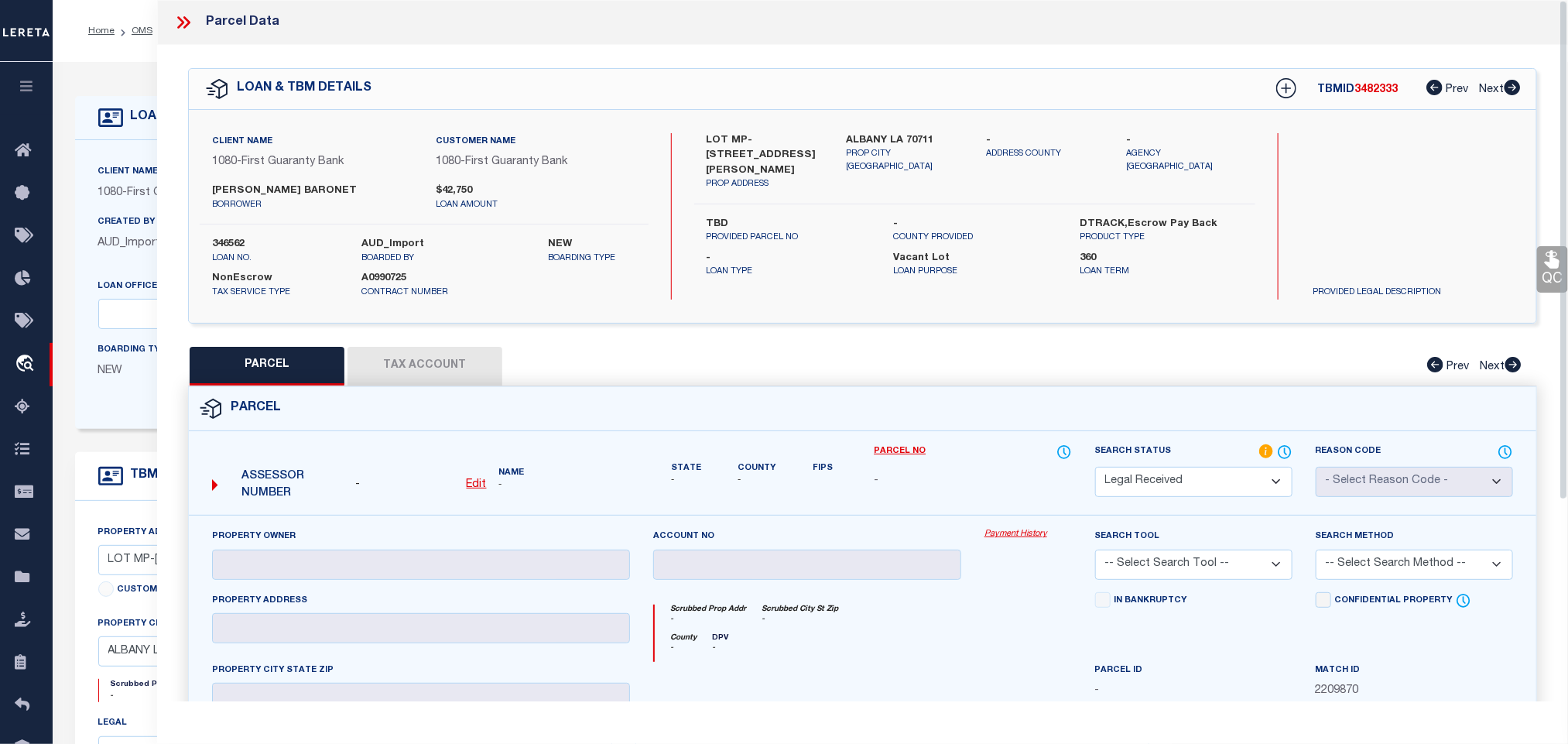
click at [477, 490] on u "Edit" at bounding box center [476, 485] width 20 height 10
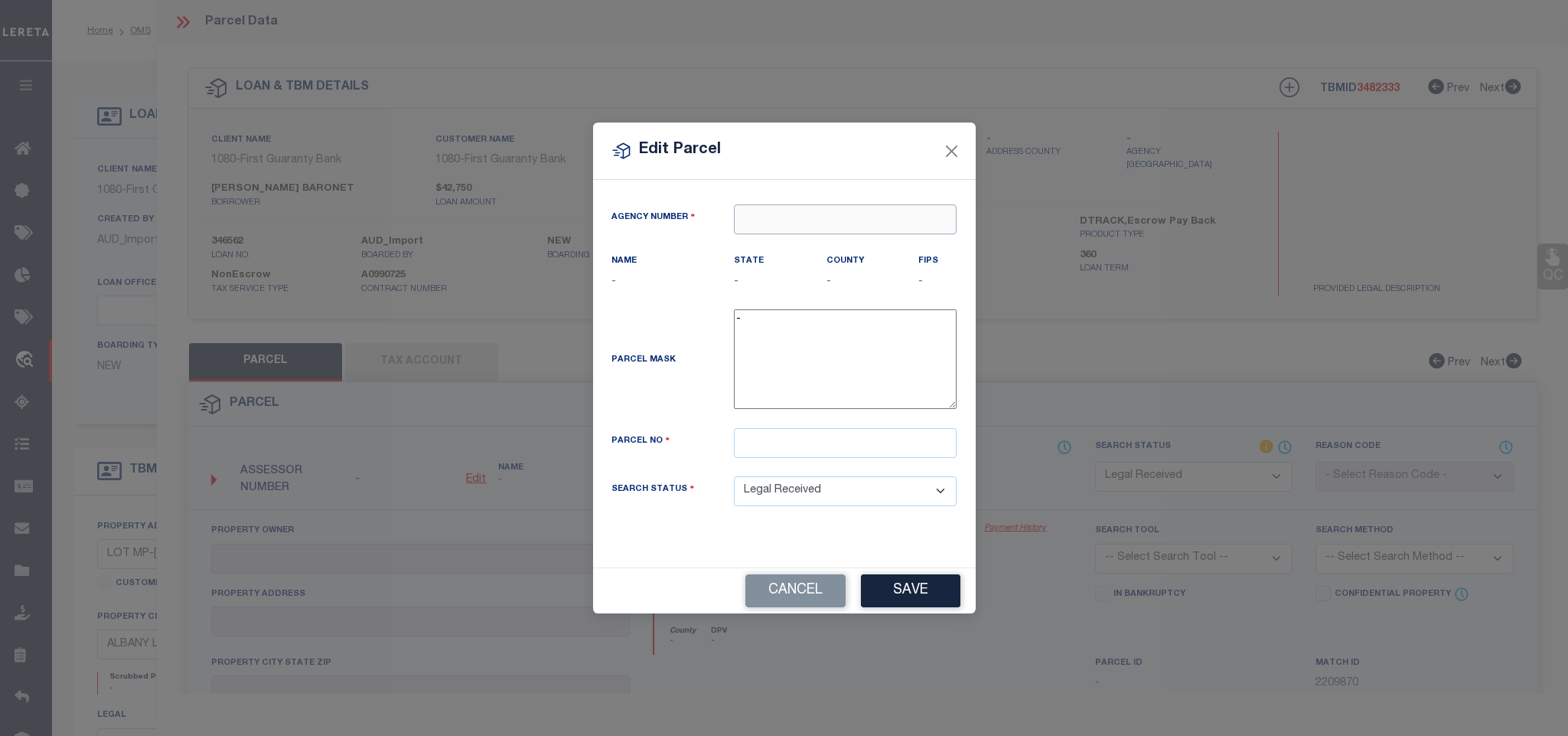
click at [887, 205] on input "text" at bounding box center [845, 219] width 223 height 30
paste input "170320000"
click at [844, 238] on div "170320000 : LIVINGSTON PARISH" at bounding box center [847, 254] width 225 height 44
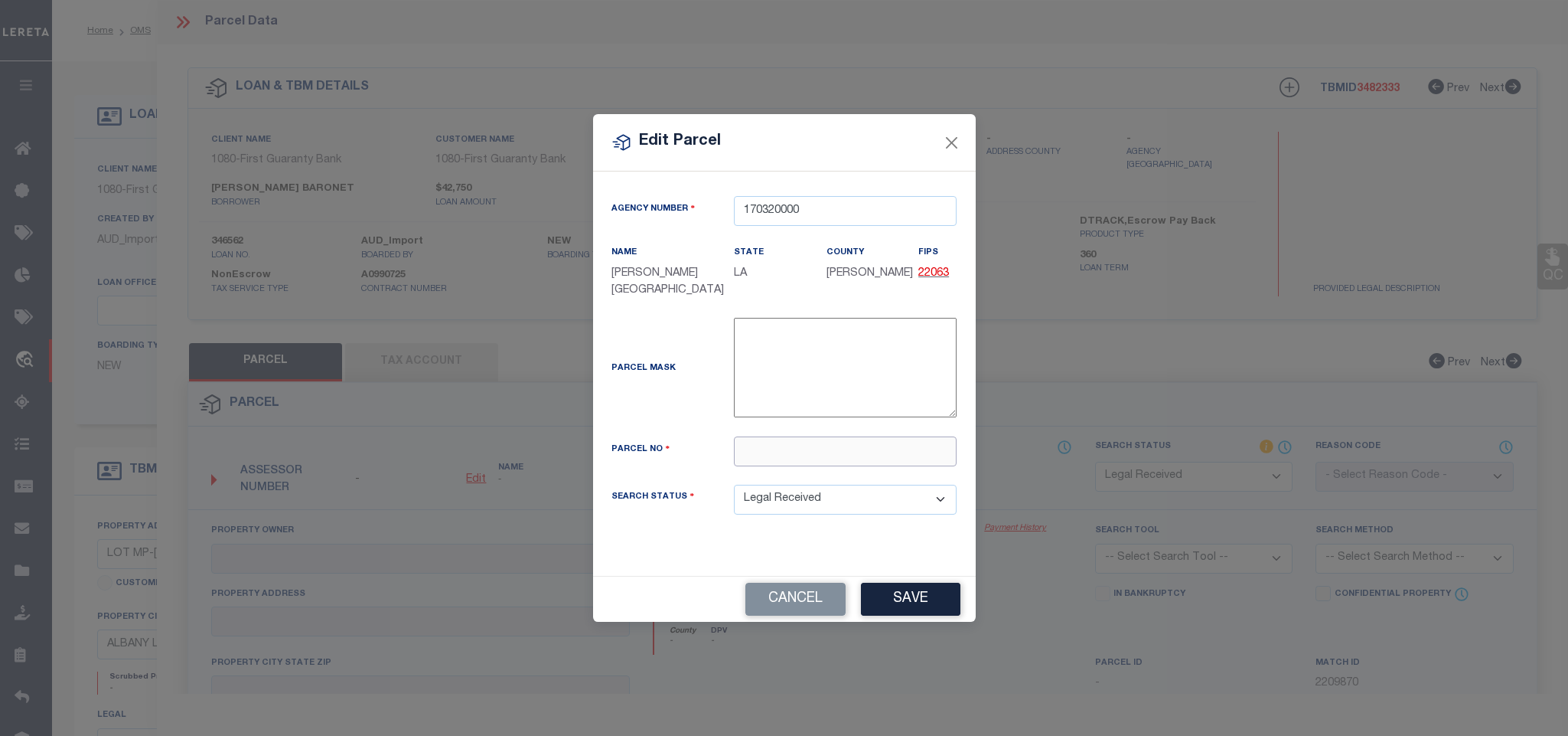
click at [803, 466] on input "text" at bounding box center [845, 451] width 223 height 30
paste input "0577981I"
click at [897, 595] on button "Save" at bounding box center [910, 599] width 99 height 33
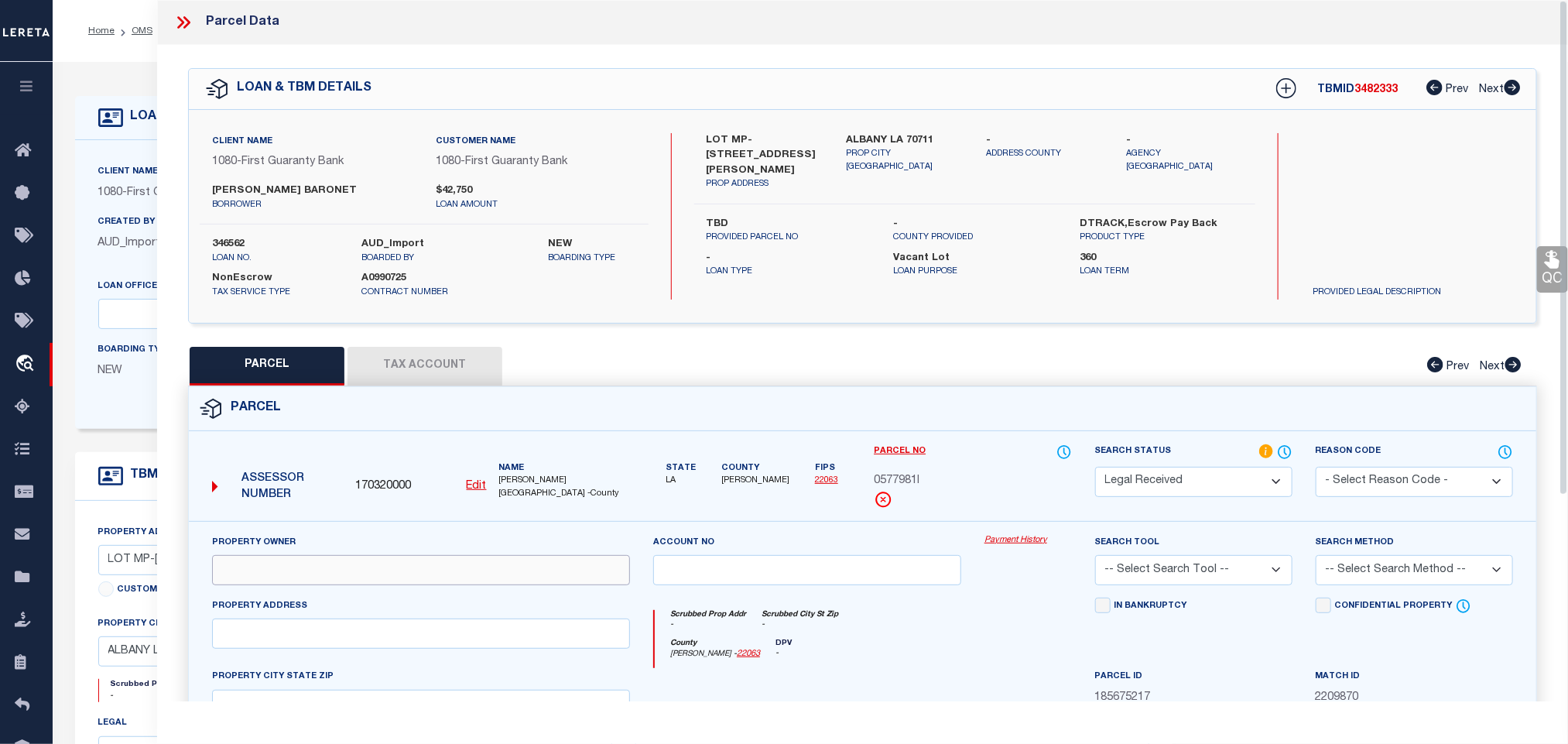
click at [376, 579] on input "text" at bounding box center [421, 569] width 418 height 31
paste input "BARONET, GRANT M"
click at [883, 133] on label "ALBANY LA 70711" at bounding box center [905, 141] width 117 height 16
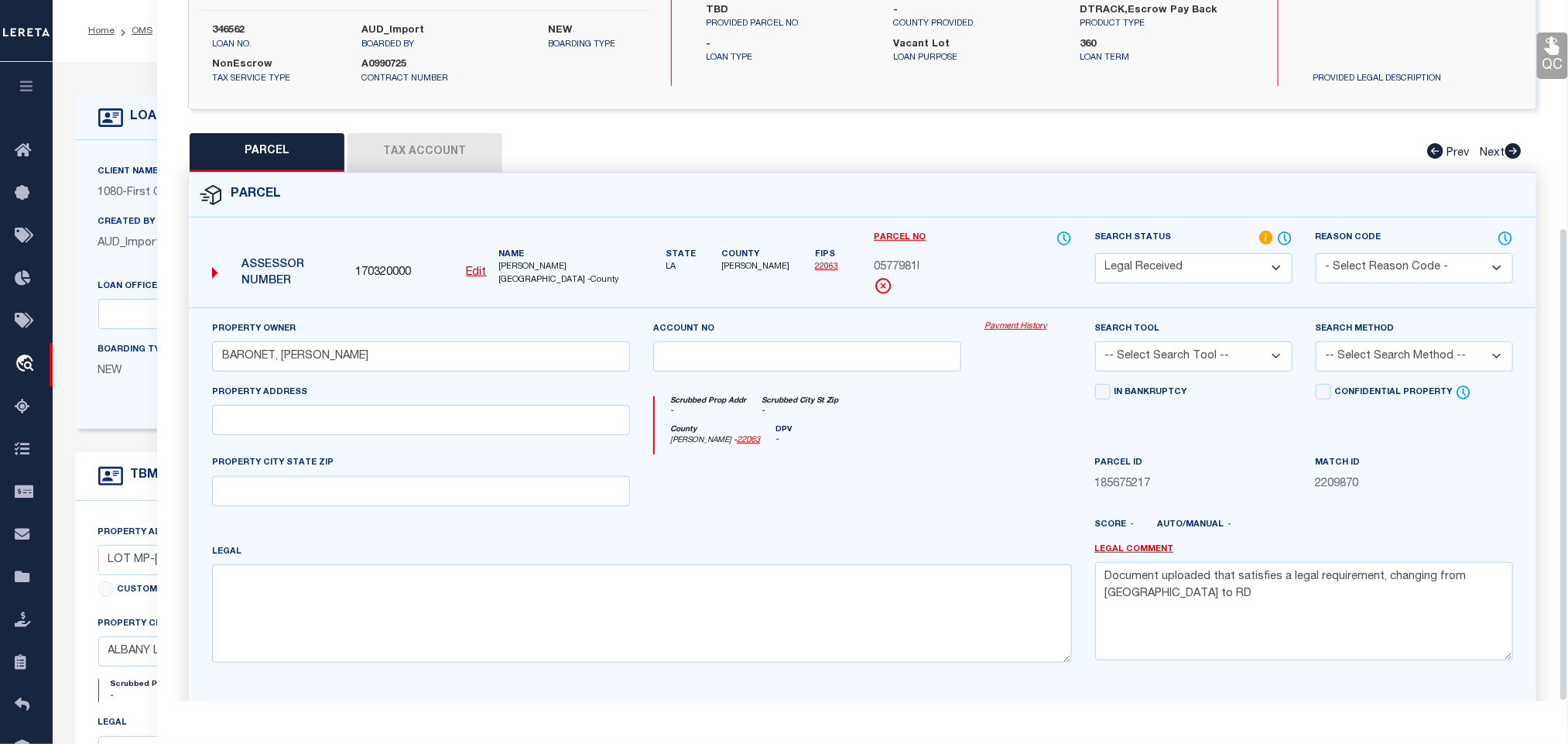
scroll to position [336, 0]
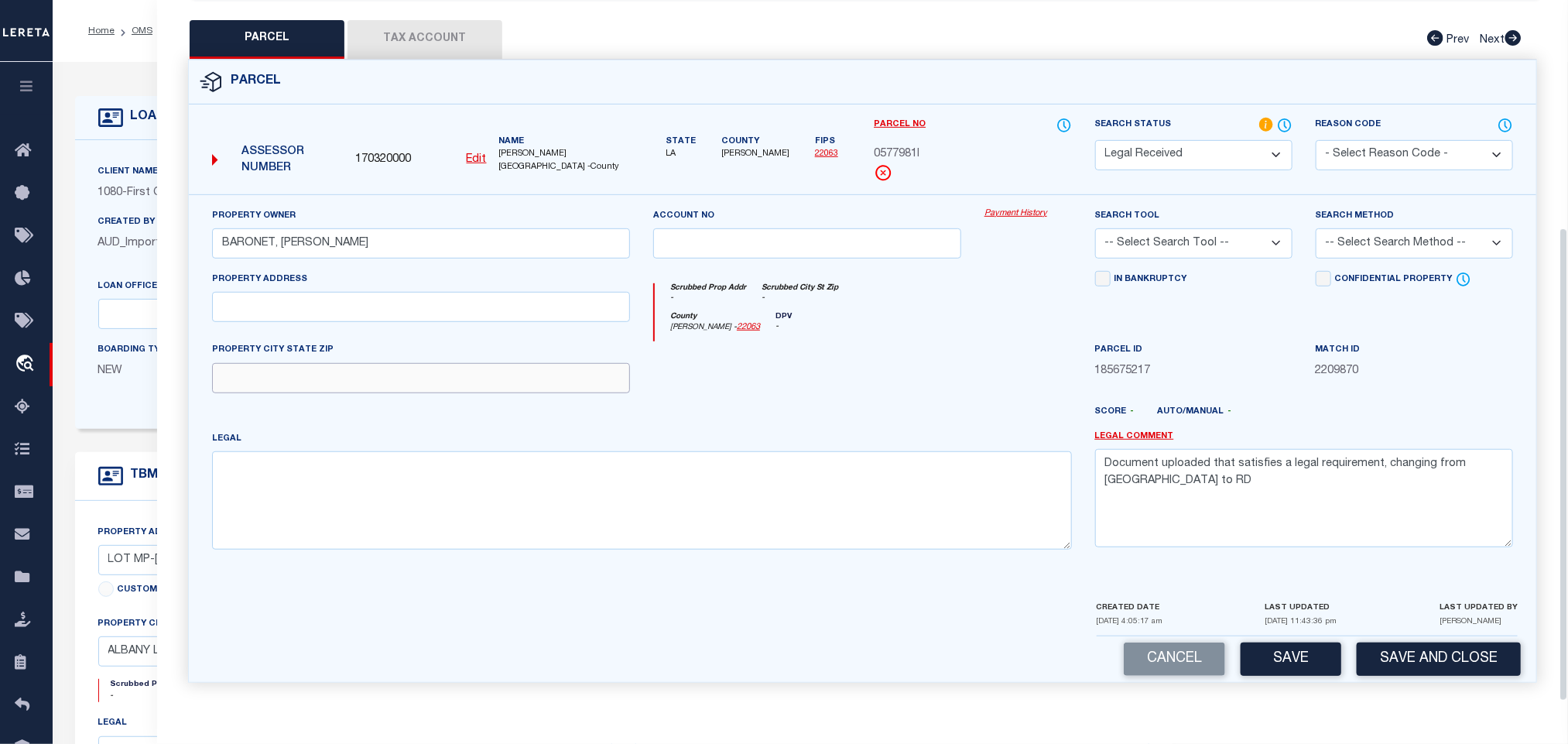
click at [500, 389] on input "text" at bounding box center [421, 378] width 418 height 31
paste input "ALBANY LA 70711"
click at [361, 548] on textarea at bounding box center [642, 500] width 860 height 98
paste textarea "--- TRACT MP-6 CONTS 5.655 ACRES IN SEC 32-5-6"
click at [1154, 470] on textarea "Document uploaded that satisfies a legal requirement, changing from [GEOGRAPHIC…" at bounding box center [1304, 498] width 418 height 98
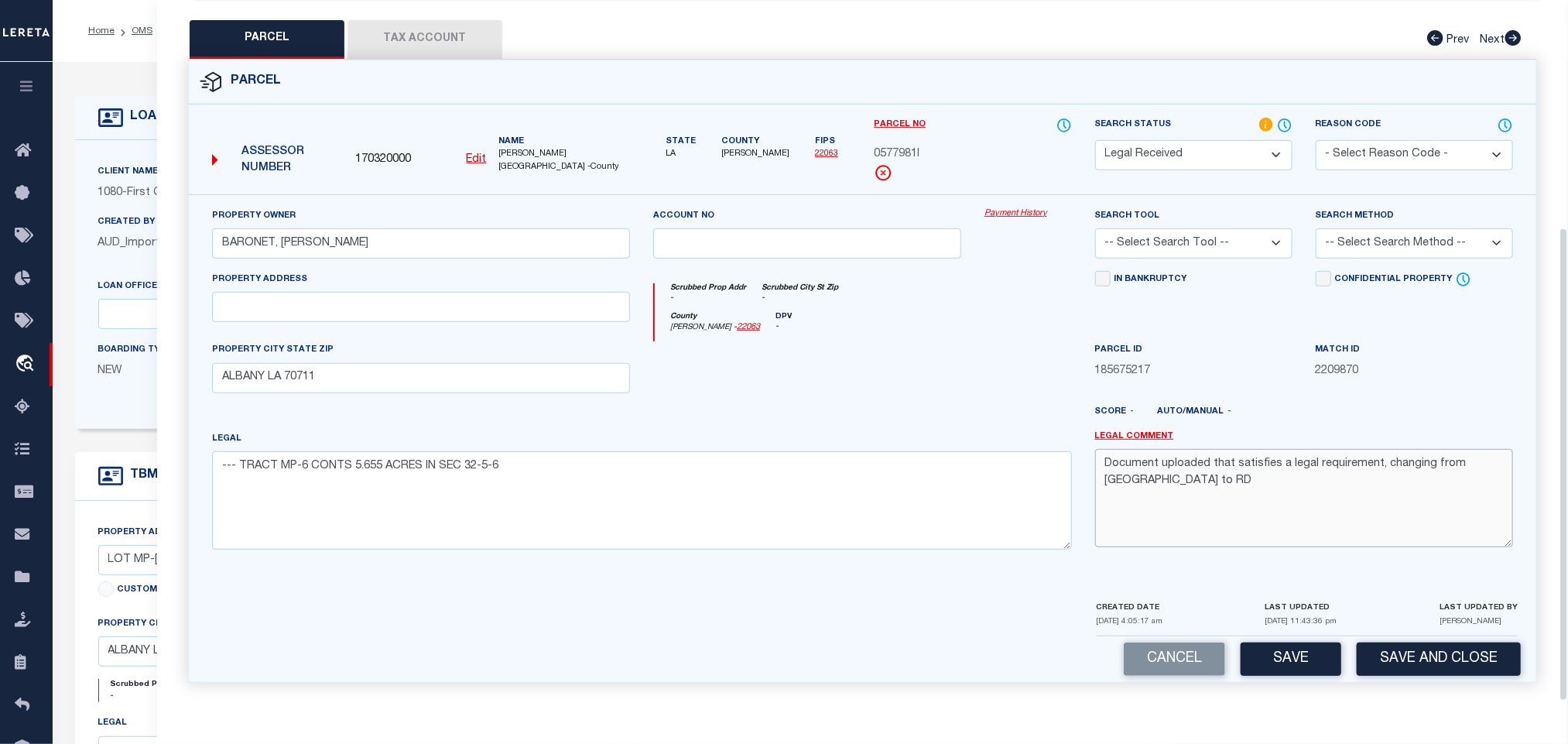
click at [1154, 470] on textarea "Document uploaded that satisfies a legal requirement, changing from [GEOGRAPHIC…" at bounding box center [1304, 498] width 418 height 98
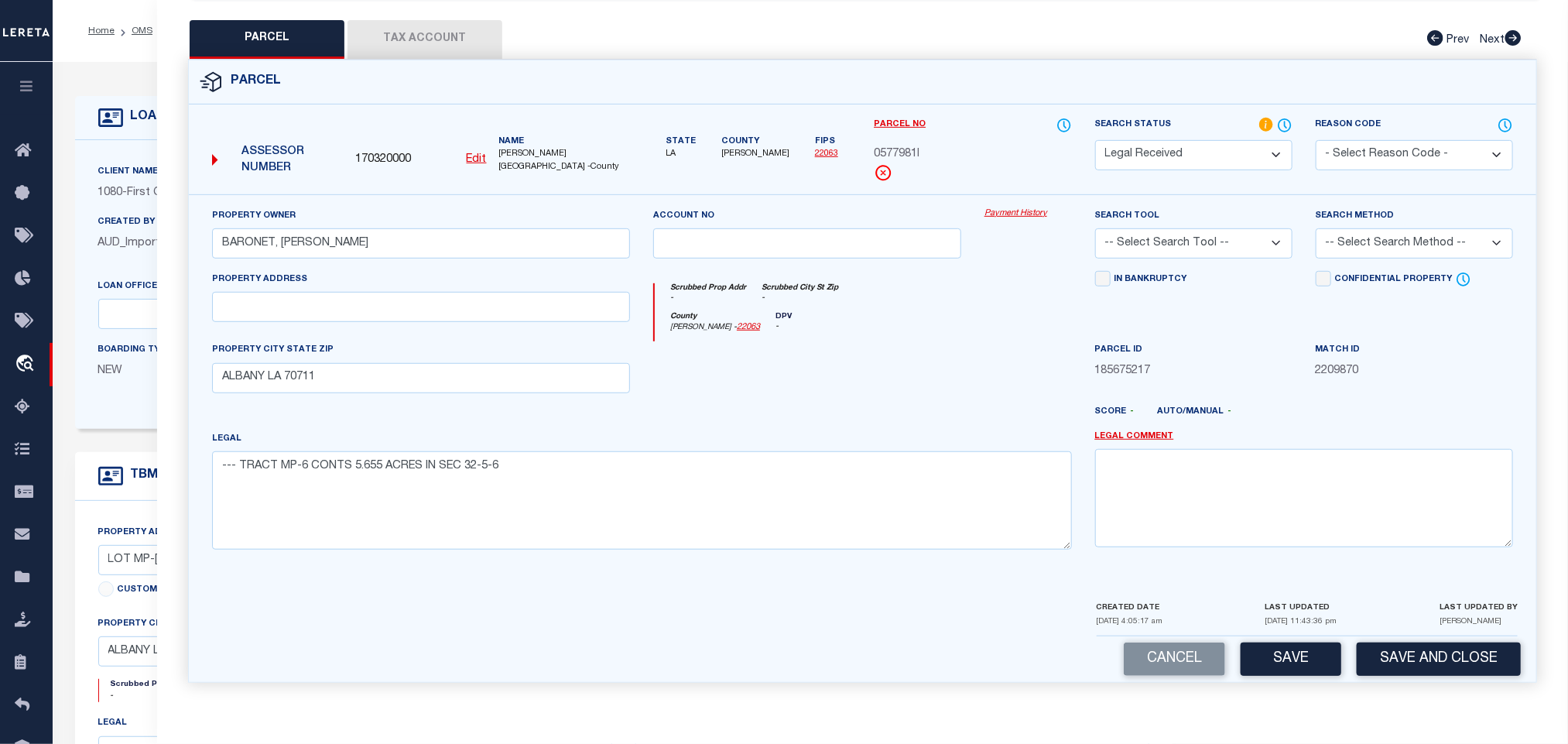
drag, startPoint x: 1259, startPoint y: 237, endPoint x: 1259, endPoint y: 249, distance: 12.0
click at [1259, 237] on select "-- Select Search Tool -- 3rd Party Website Agency File Agency Website ATLS CNV-…" at bounding box center [1194, 243] width 197 height 31
click at [1095, 228] on select "-- Select Search Tool -- 3rd Party Website Agency File Agency Website ATLS CNV-…" at bounding box center [1194, 243] width 197 height 31
drag, startPoint x: 1365, startPoint y: 235, endPoint x: 1362, endPoint y: 246, distance: 11.4
click at [1365, 235] on select "-- Select Search Method -- Property Address Legal Liability Info Provided" at bounding box center [1414, 243] width 197 height 31
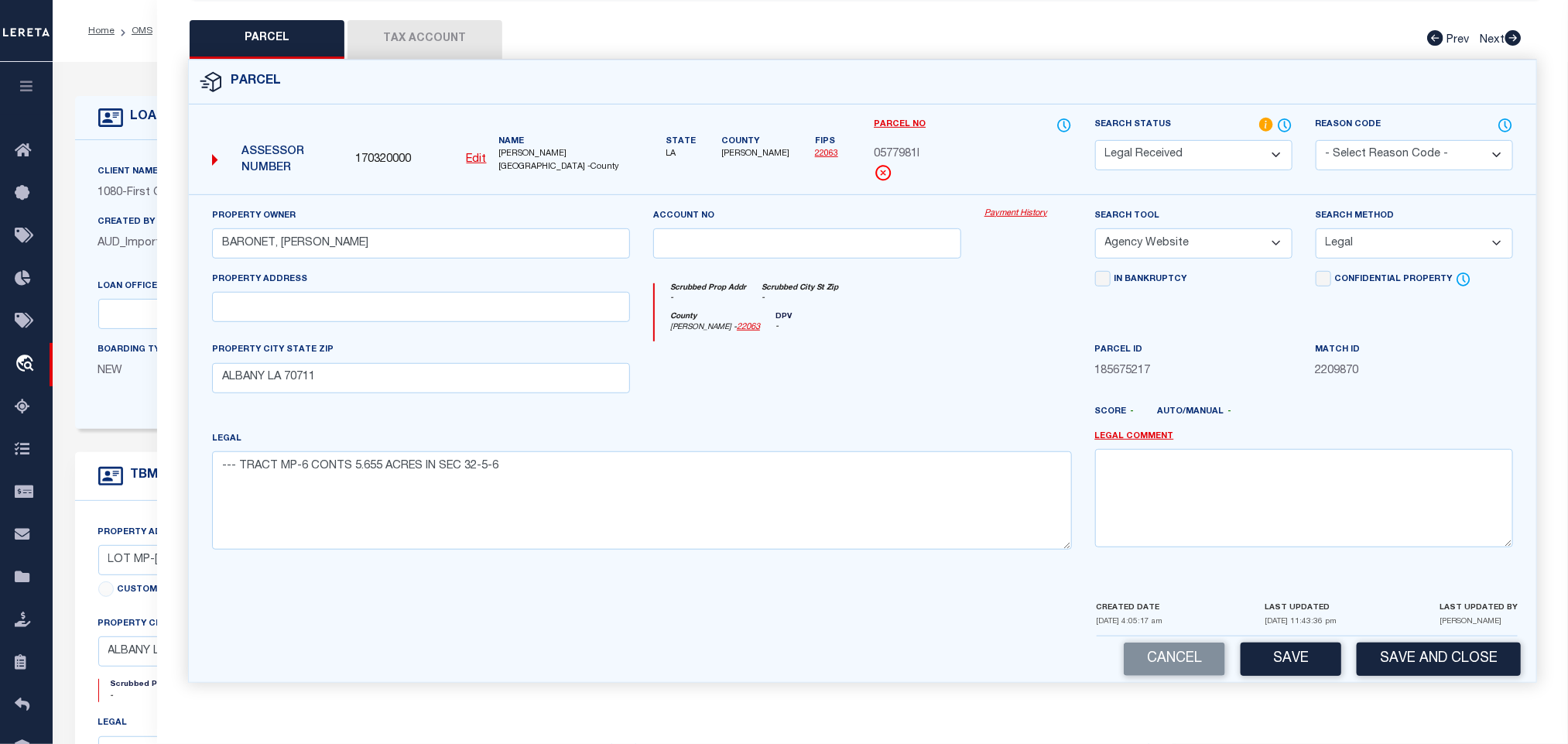
click at [1316, 228] on select "-- Select Search Method -- Property Address Legal Liability Info Provided" at bounding box center [1414, 243] width 197 height 31
click at [1292, 636] on div "Cancel Save Save and Close" at bounding box center [862, 658] width 1348 height 45
click at [1292, 643] on button "Save" at bounding box center [1291, 659] width 100 height 33
click at [456, 29] on button "Tax Account" at bounding box center [425, 39] width 155 height 38
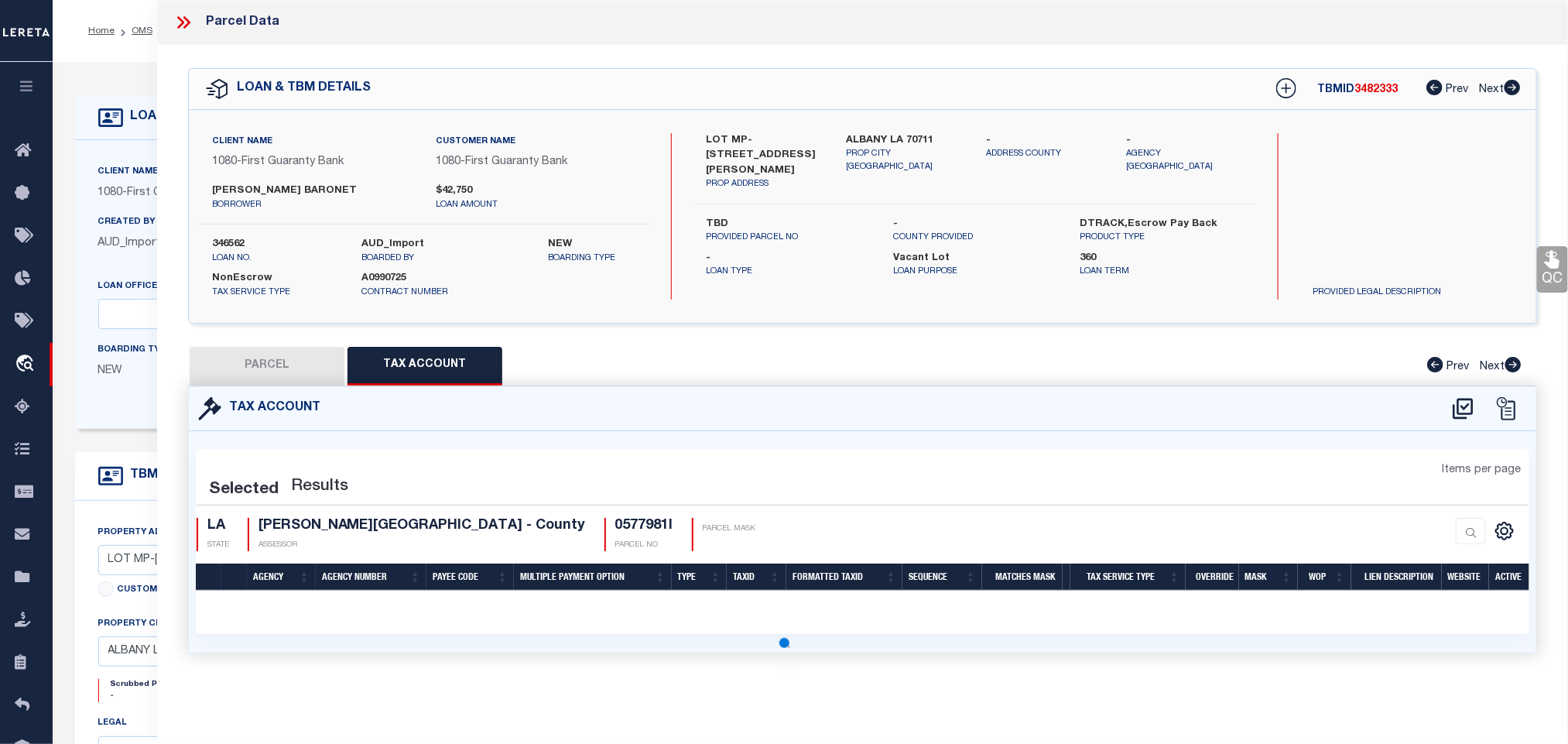
scroll to position [0, 0]
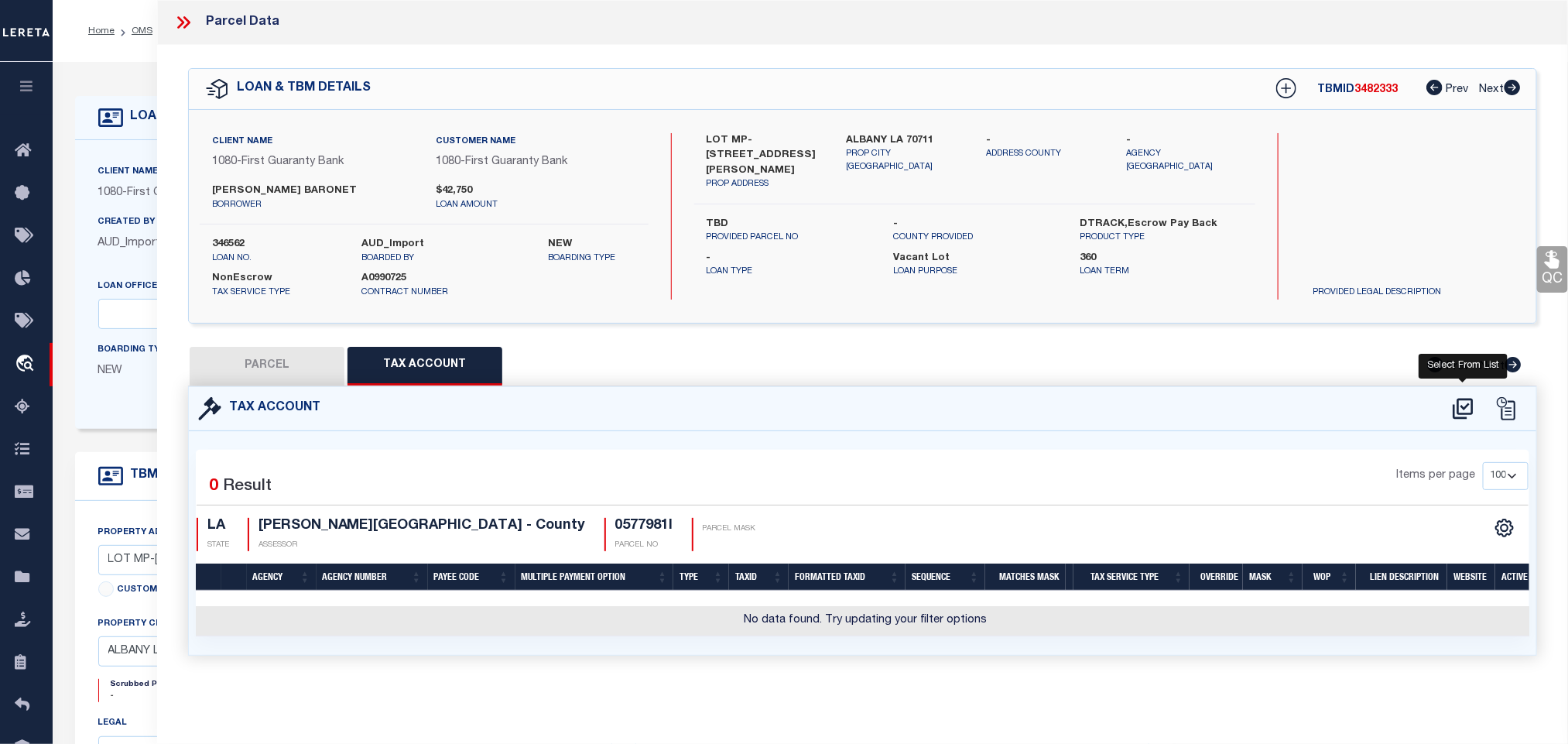
click at [1463, 409] on icon at bounding box center [1462, 408] width 20 height 21
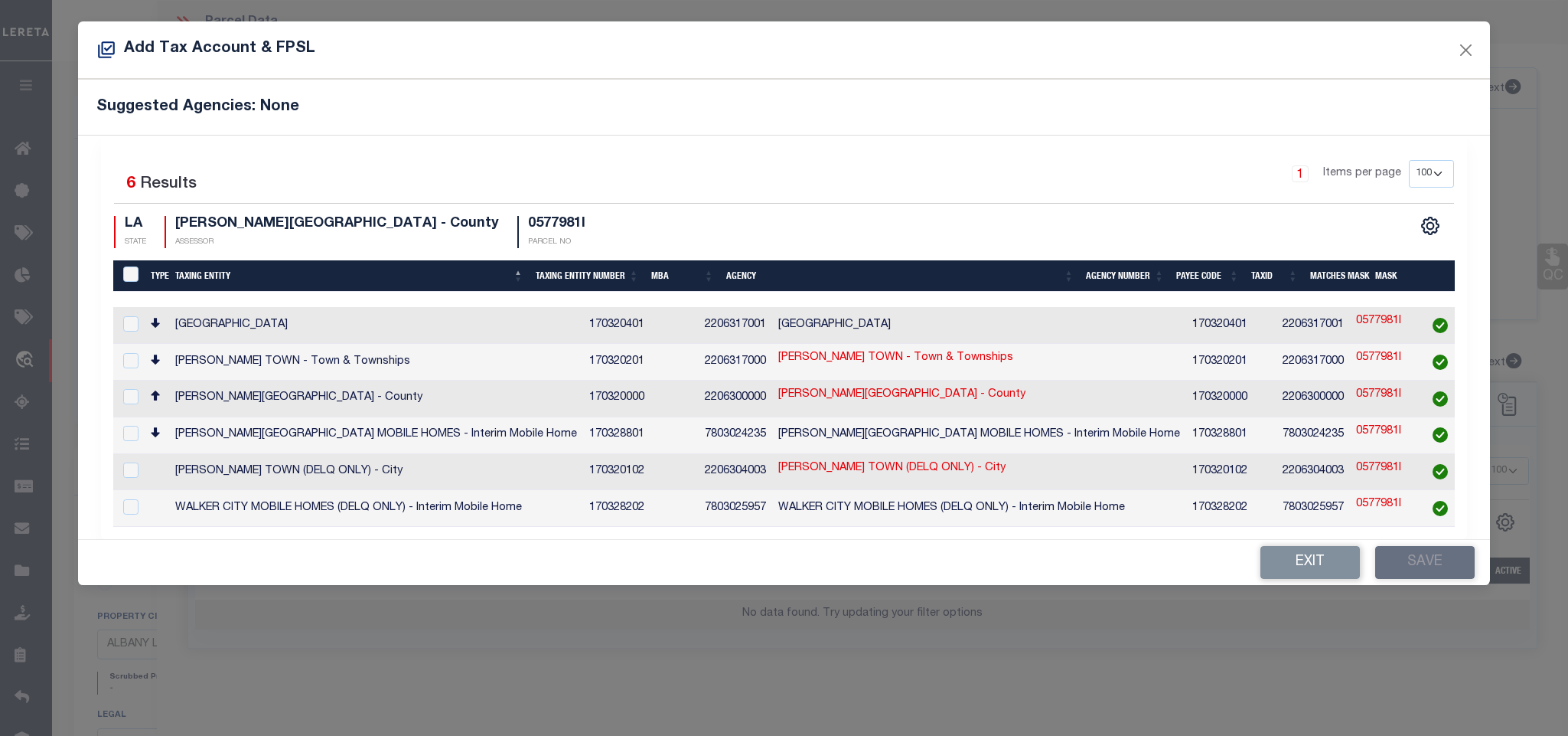
click at [383, 387] on td "LIVINGSTON PARISH - County" at bounding box center [376, 398] width 414 height 37
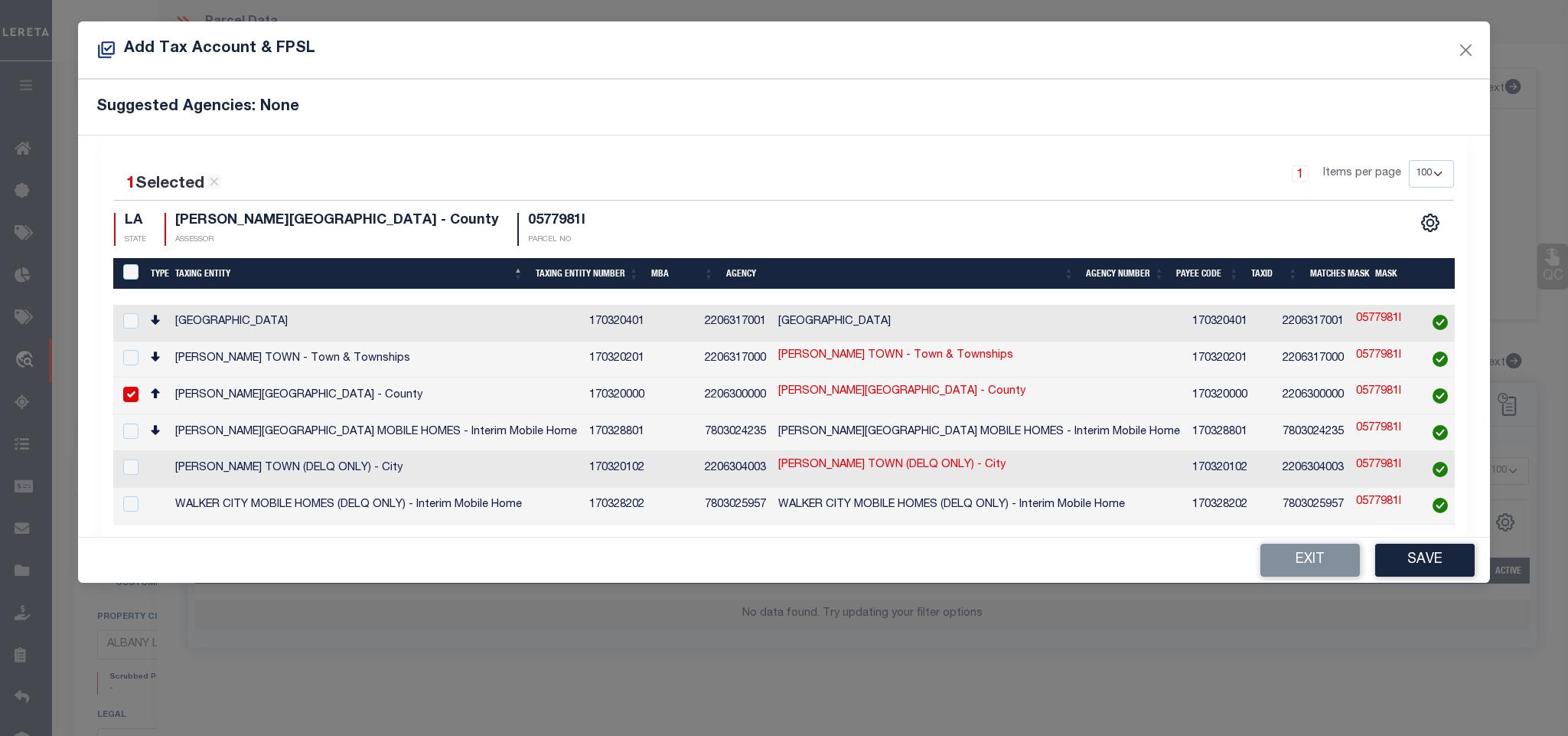
click at [1415, 534] on div "1 Selected 6 Results 1 Items per page 10 25 50 100 200 LA STATE" at bounding box center [783, 336] width 1365 height 401
click at [1421, 572] on button "Save" at bounding box center [1424, 560] width 99 height 33
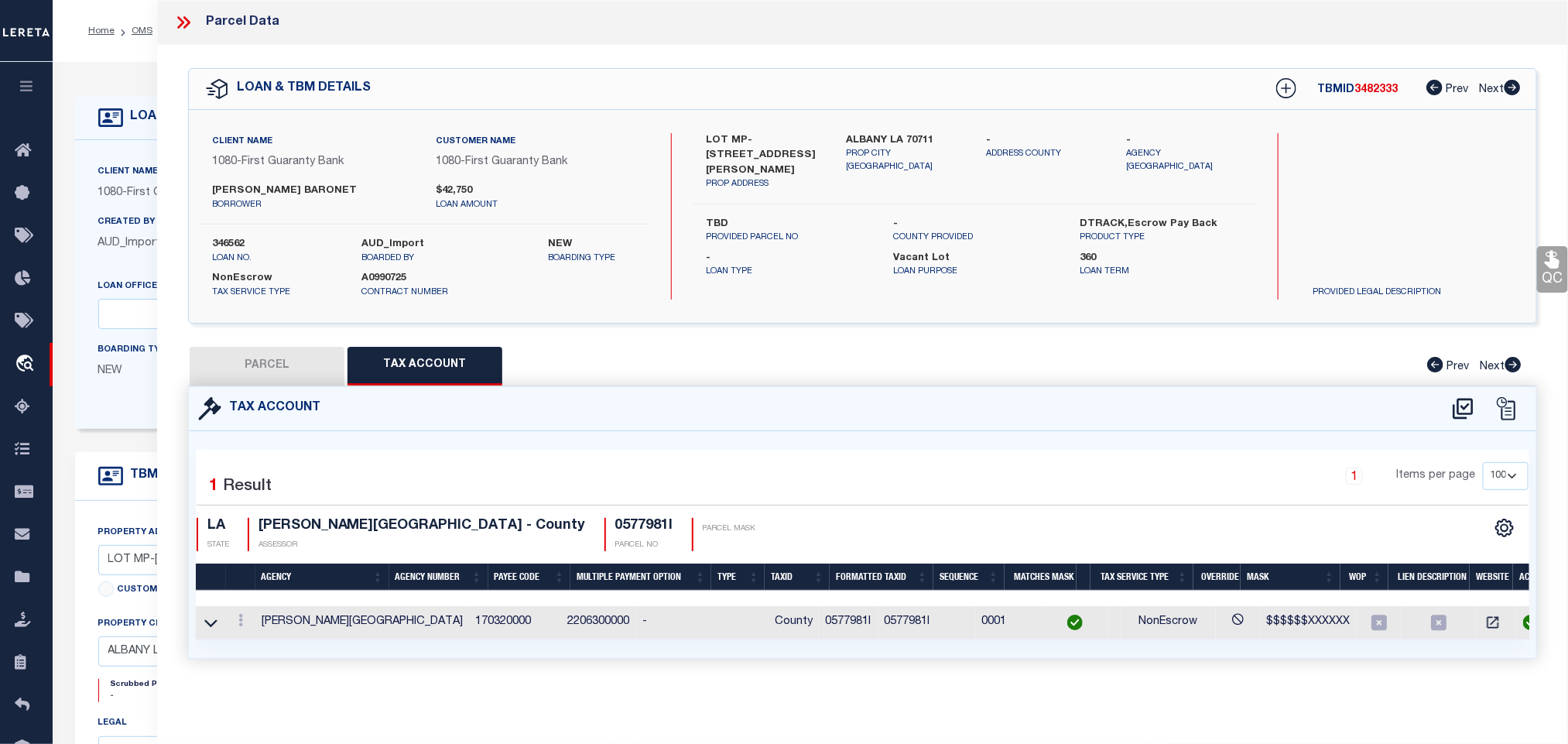
click at [896, 135] on label "ALBANY LA 70711" at bounding box center [905, 141] width 117 height 16
click at [615, 523] on h4 "0577981I" at bounding box center [644, 526] width 58 height 17
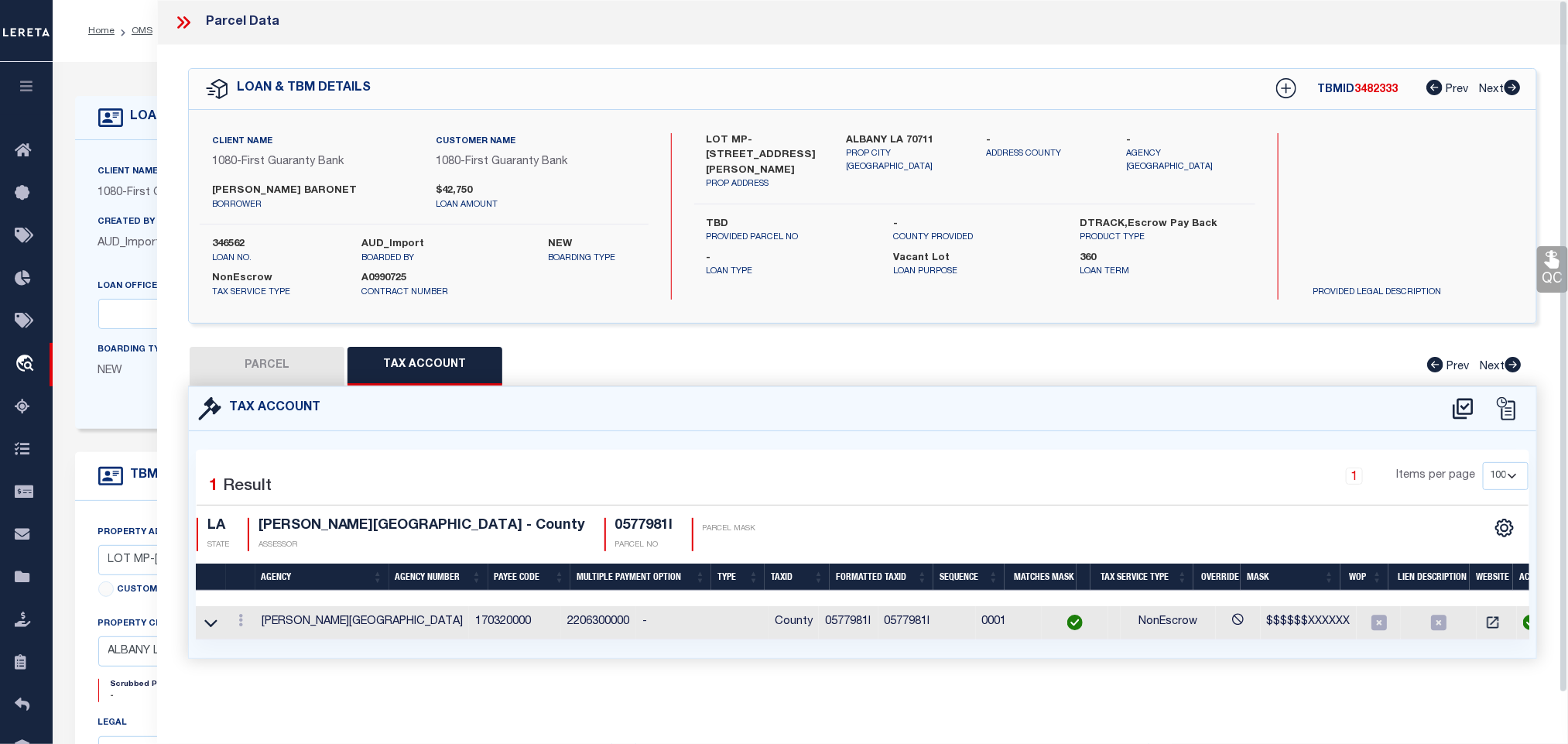
click at [692, 541] on div "PARCEL MASK" at bounding box center [724, 534] width 65 height 33
click at [336, 526] on h4 "LIVINGSTON PARISH - County" at bounding box center [422, 526] width 328 height 17
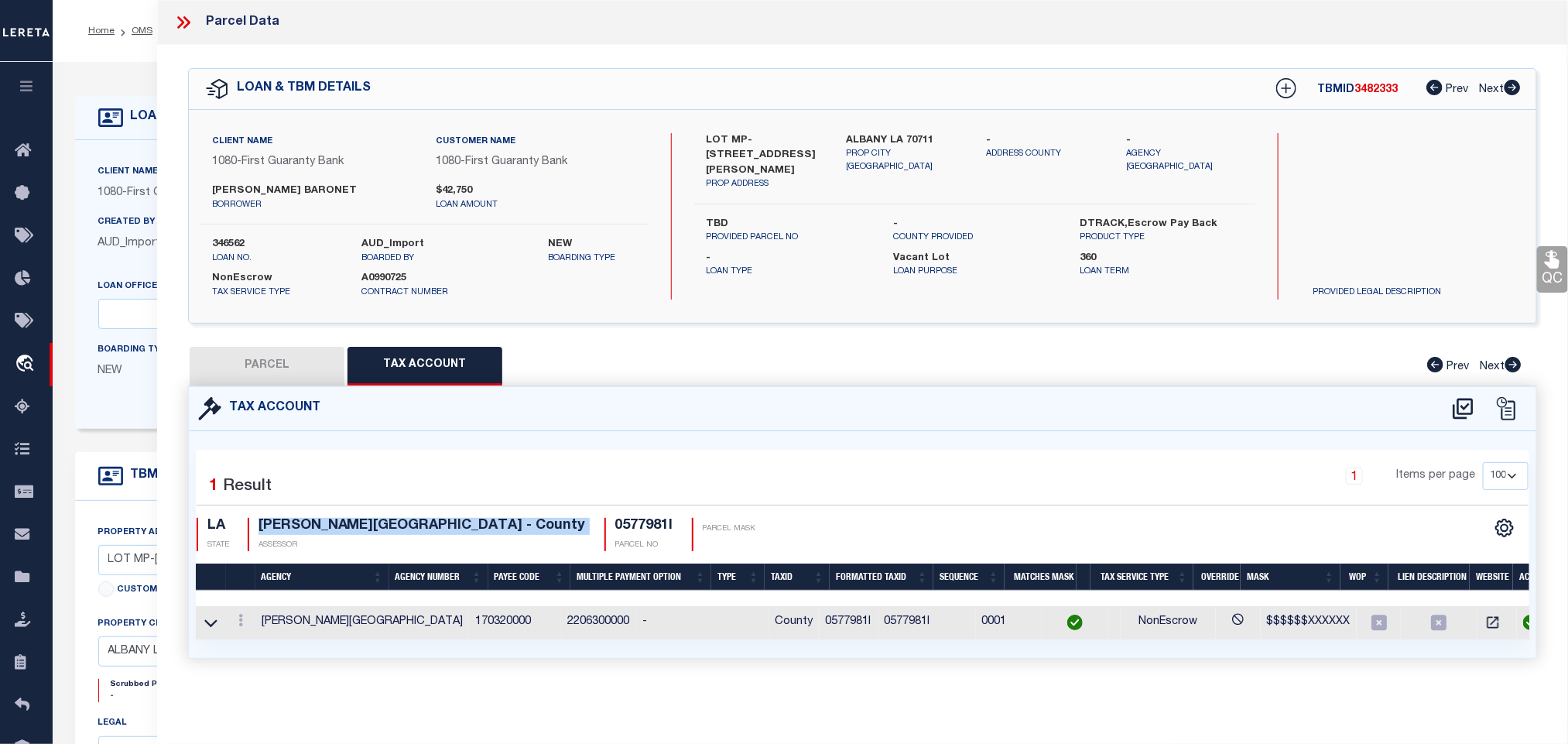
click at [336, 526] on h4 "LIVINGSTON PARISH - County" at bounding box center [422, 526] width 328 height 17
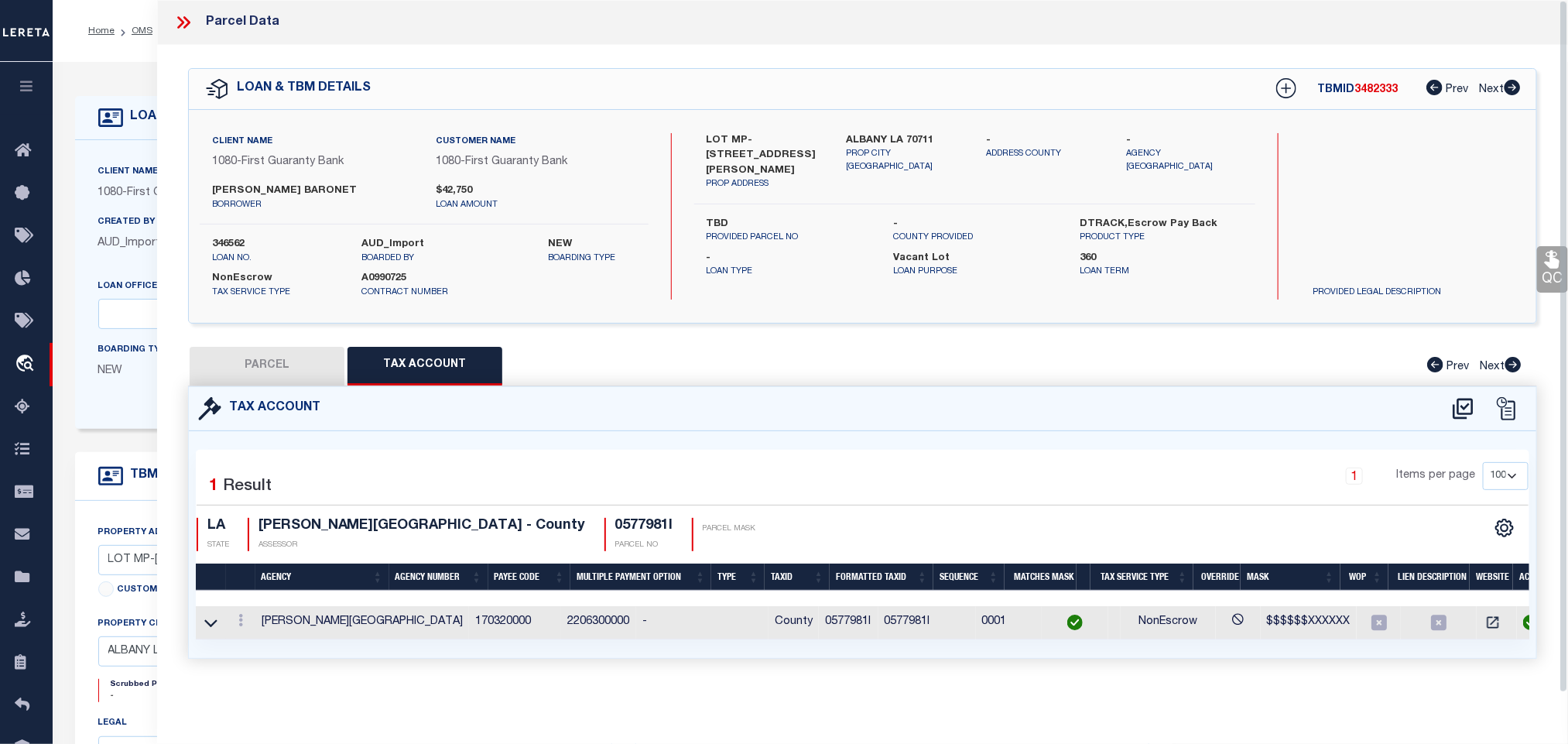
drag, startPoint x: 551, startPoint y: 523, endPoint x: 516, endPoint y: 530, distance: 35.7
click at [551, 523] on div "LA STATE LIVINGSTON PARISH - County ASSESSOR 0577981I PARCEL NO PARCEL MASK" at bounding box center [478, 534] width 563 height 33
click at [615, 532] on h4 "0577981I" at bounding box center [644, 526] width 58 height 17
click at [321, 367] on button "PARCEL" at bounding box center [266, 366] width 155 height 38
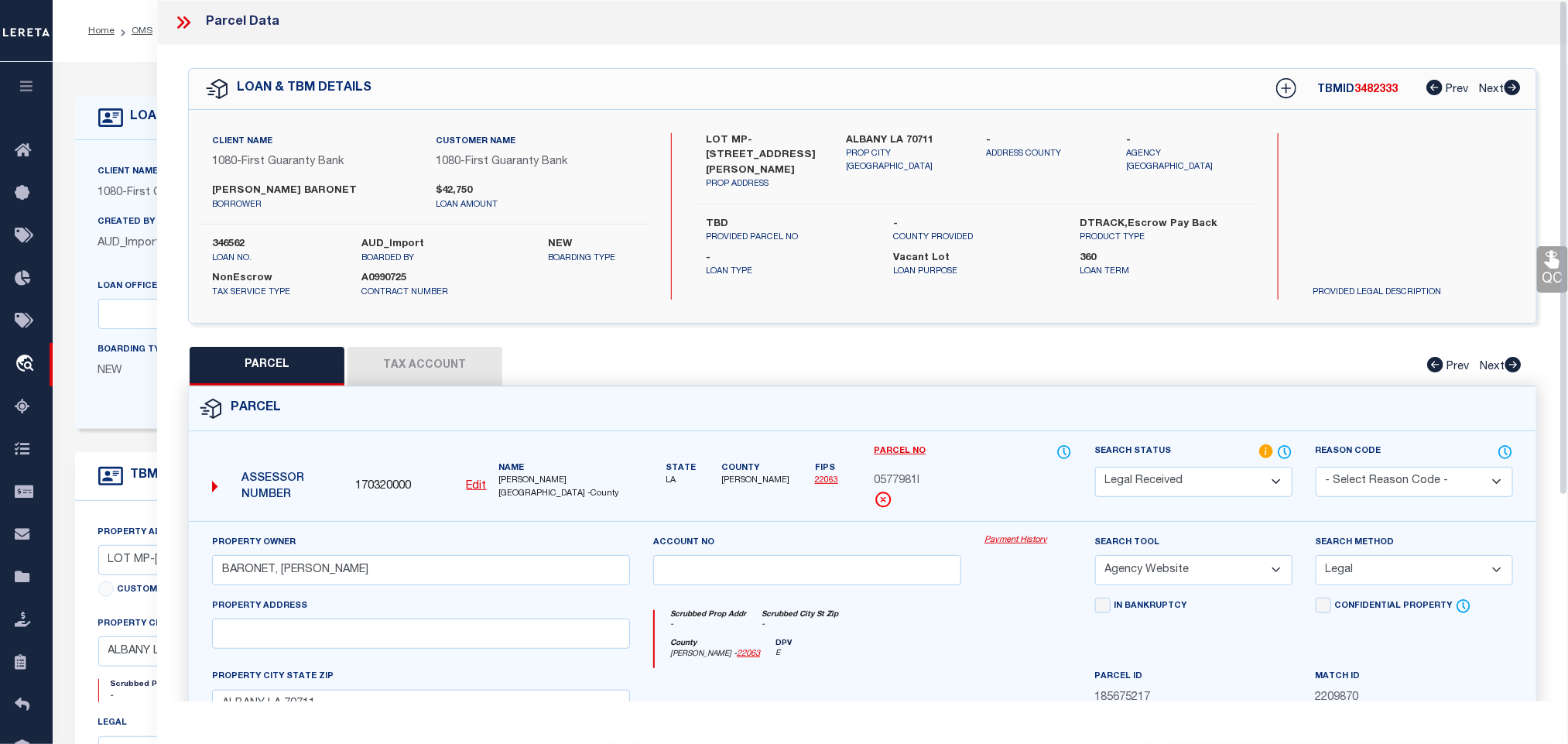
drag, startPoint x: 1206, startPoint y: 495, endPoint x: 1196, endPoint y: 479, distance: 18.9
click at [1206, 495] on select "Automated Search Bad Parcel Complete Duplicate Parcel High Dollar Reporting In …" at bounding box center [1194, 481] width 197 height 31
click at [1095, 468] on select "Automated Search Bad Parcel Complete Duplicate Parcel High Dollar Reporting In …" at bounding box center [1194, 481] width 197 height 31
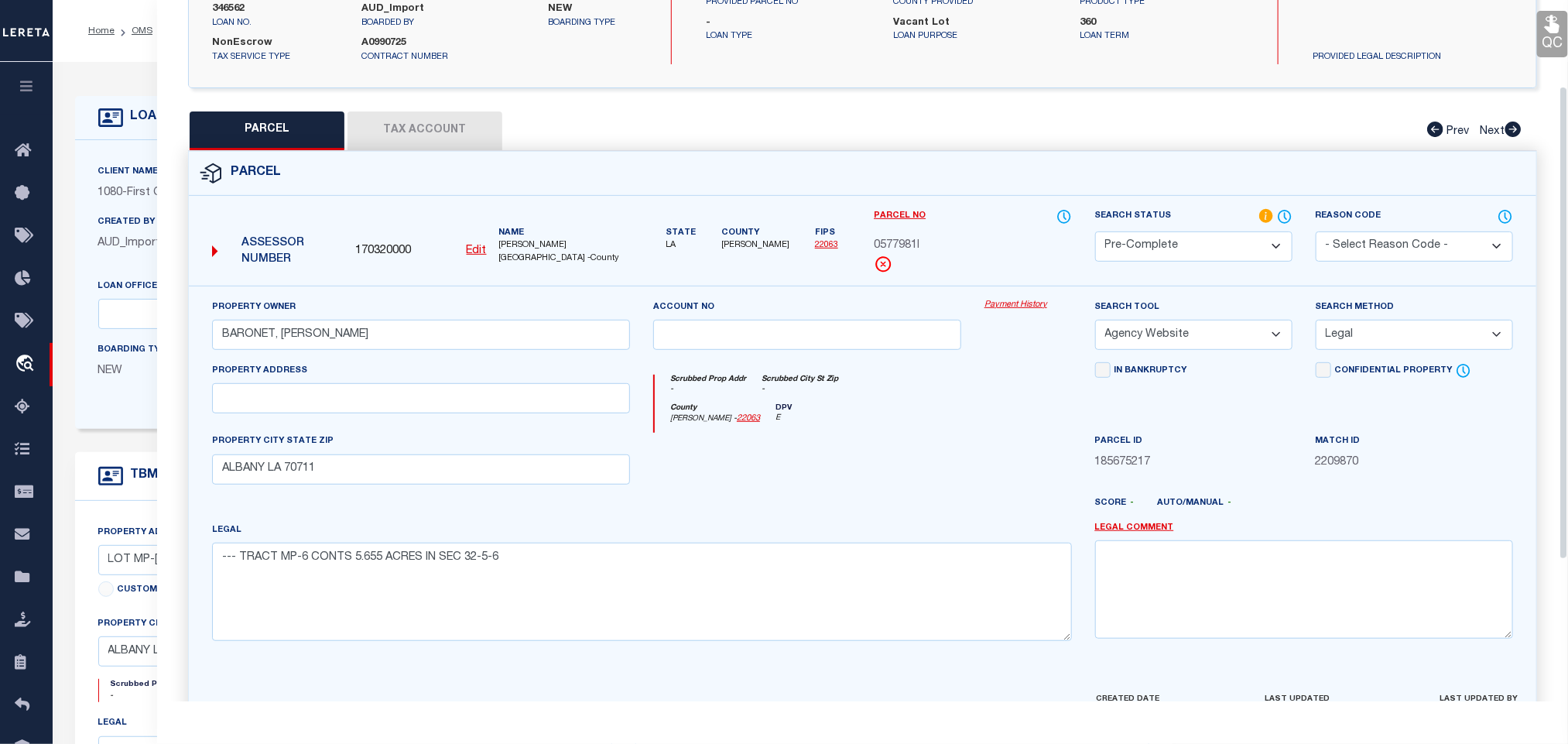
scroll to position [336, 0]
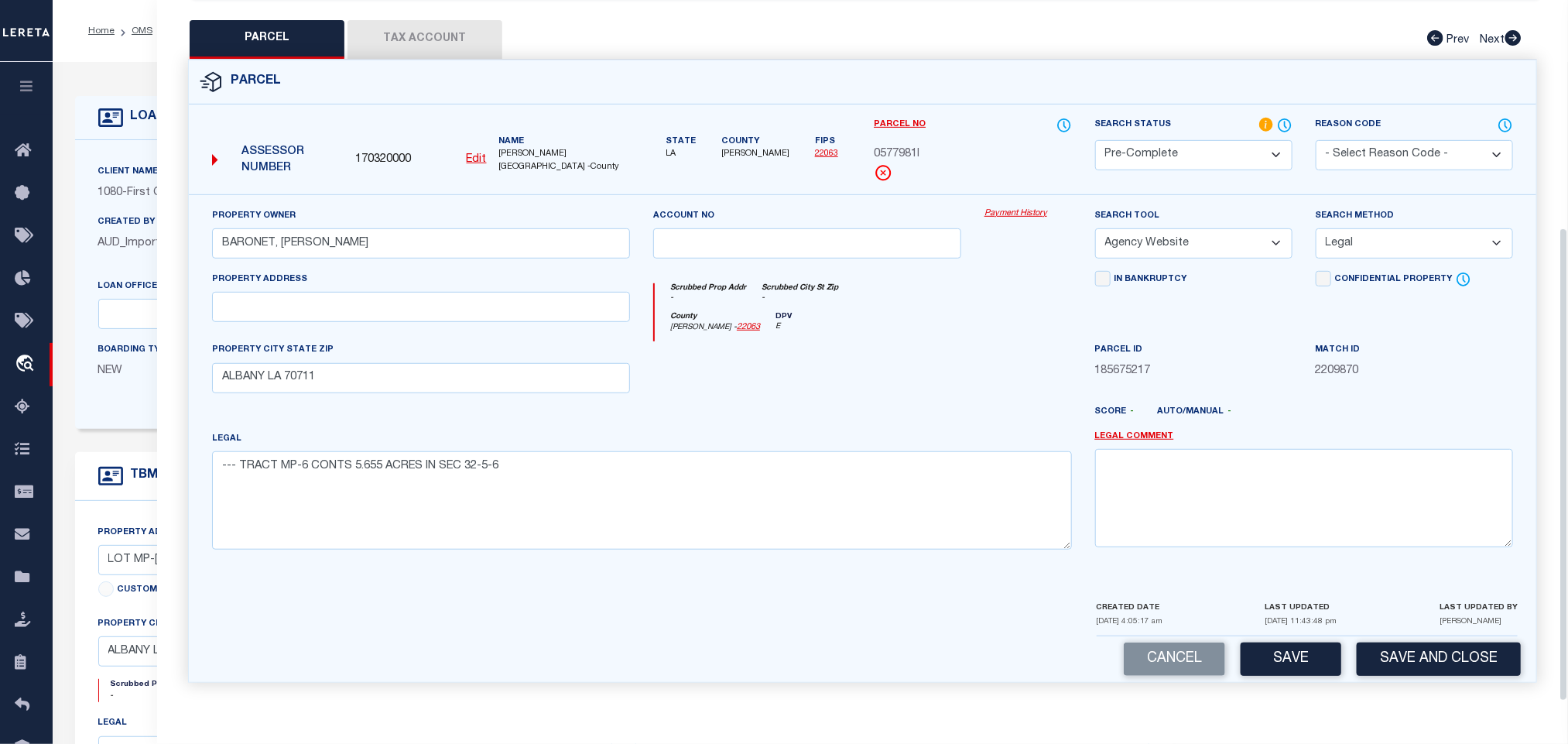
click at [1406, 683] on div "Parcel 170320000 Edit" at bounding box center [862, 380] width 1372 height 642
click at [1405, 655] on button "Save and Close" at bounding box center [1439, 659] width 164 height 33
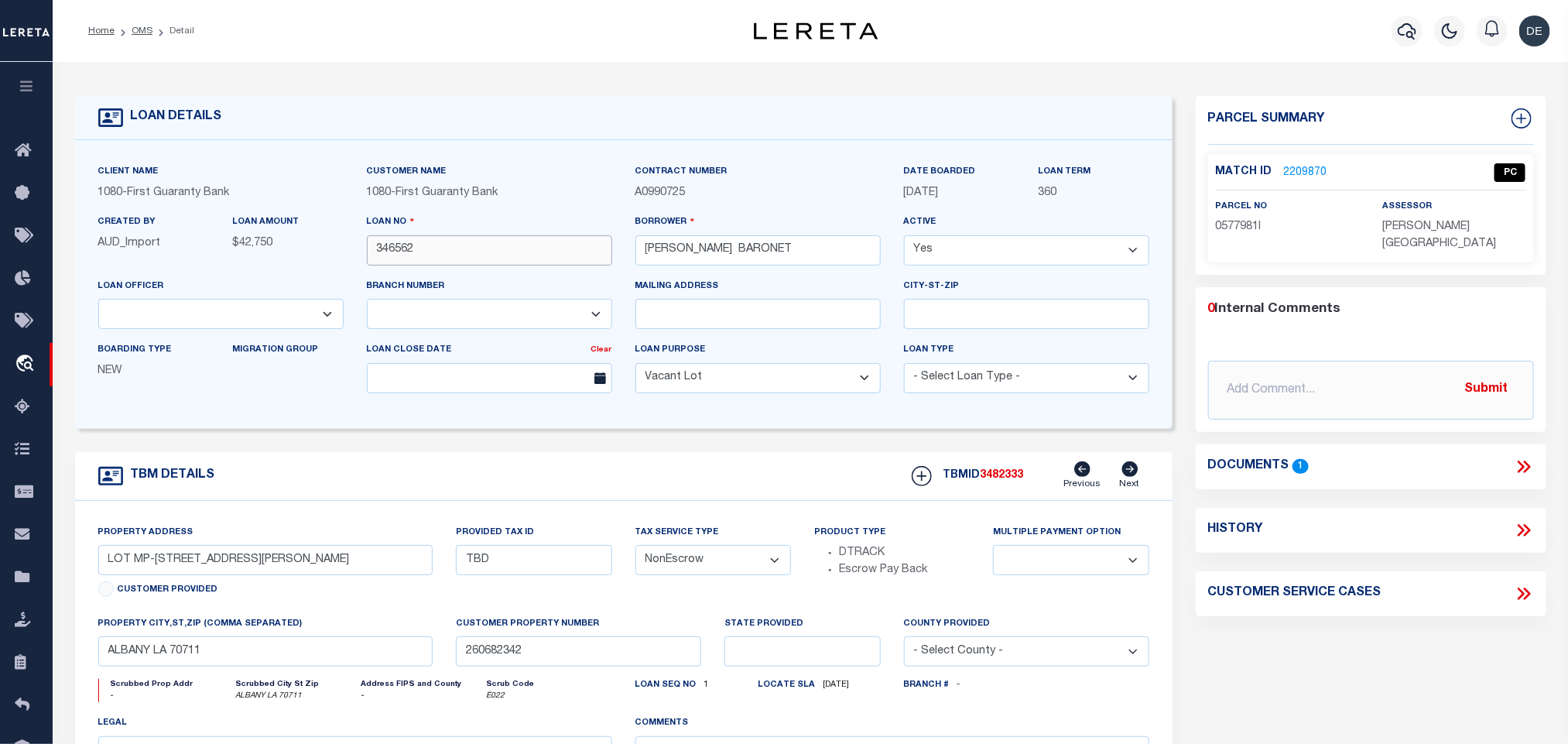
click at [397, 251] on input "346562" at bounding box center [489, 250] width 245 height 31
click at [1005, 480] on span "3482333" at bounding box center [1003, 475] width 44 height 10
click at [1486, 230] on span "LIVINGSTON PARISH" at bounding box center [1440, 235] width 114 height 28
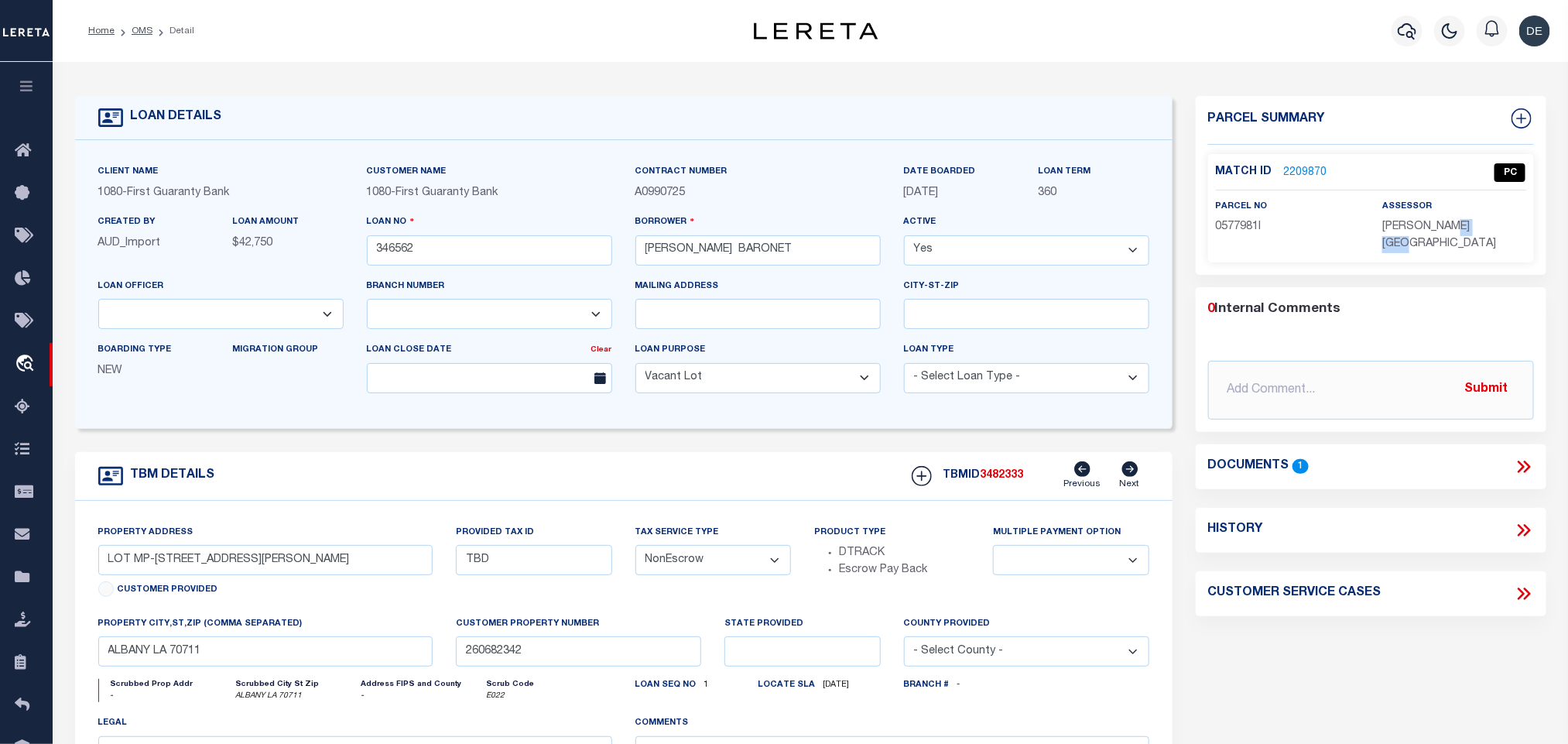
click at [1486, 230] on span "LIVINGSTON PARISH" at bounding box center [1440, 235] width 114 height 28
click at [1252, 223] on span "0577981I" at bounding box center [1239, 226] width 45 height 10
click at [145, 31] on link "OMS" at bounding box center [142, 31] width 21 height 10
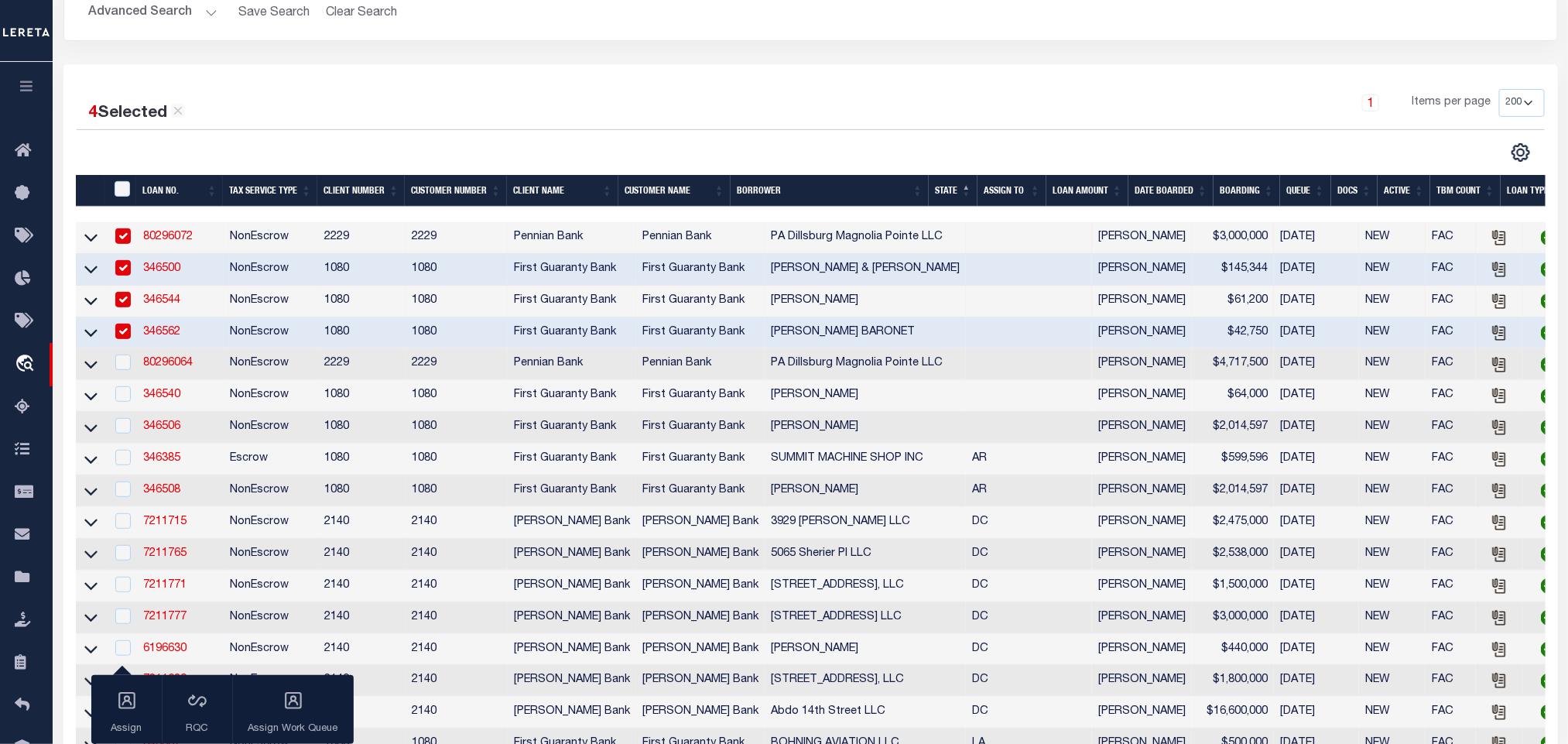
scroll to position [232, 0]
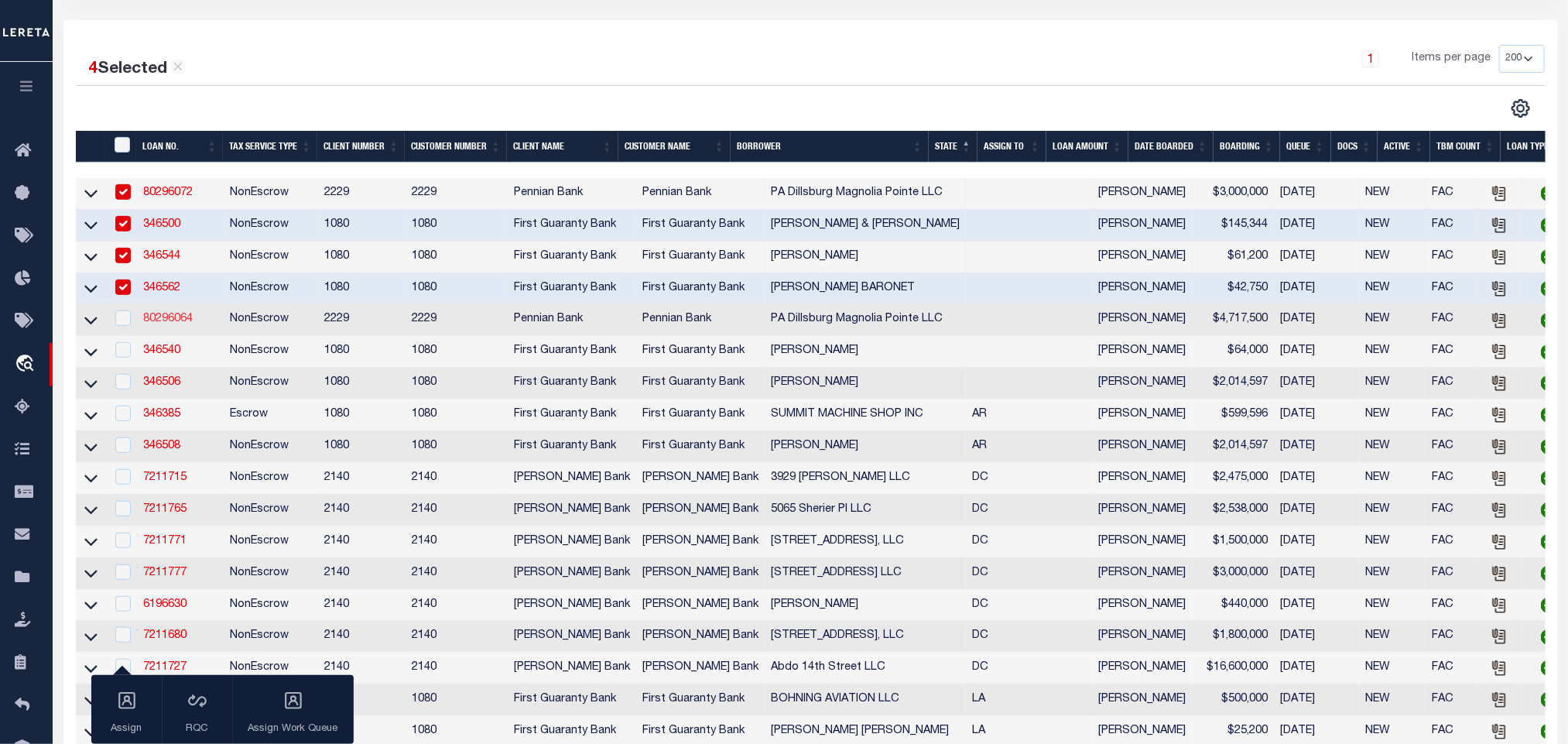
click at [181, 321] on link "80296064" at bounding box center [168, 319] width 50 height 10
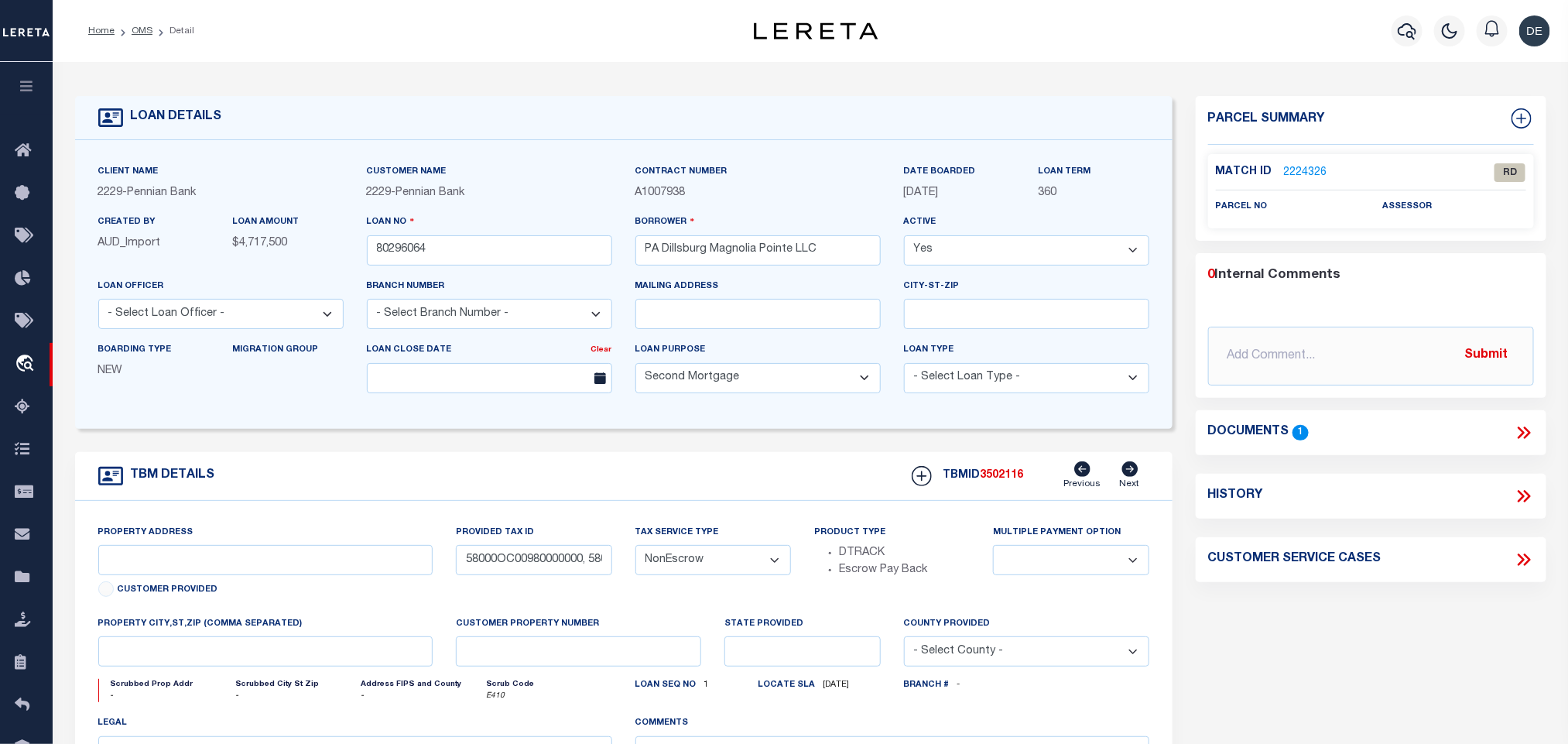
click at [1526, 431] on icon at bounding box center [1523, 432] width 20 height 20
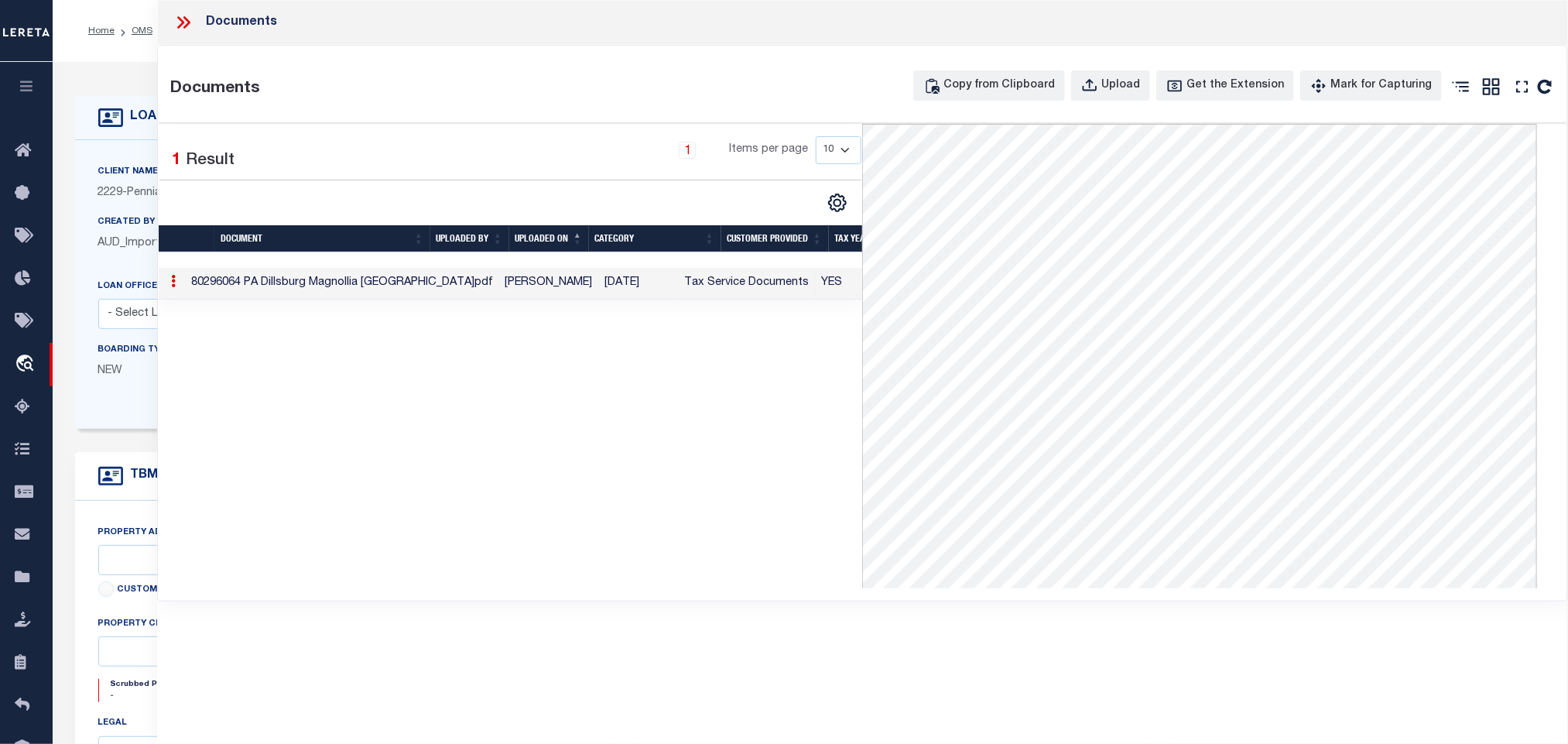
click at [106, 67] on div "LOAN DETAILS Client Name 2229" at bounding box center [810, 525] width 1516 height 927
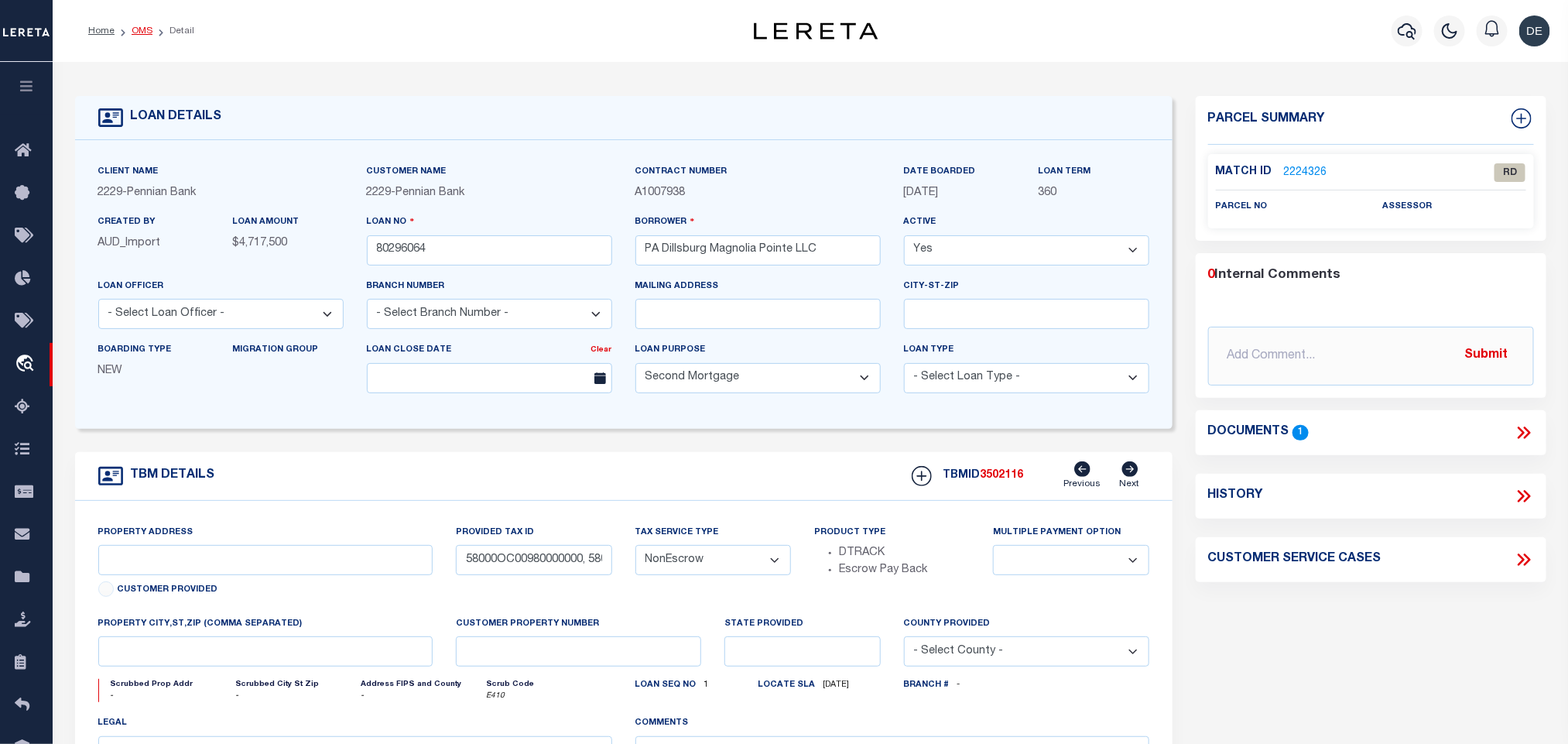
click at [140, 31] on link "OMS" at bounding box center [142, 31] width 21 height 10
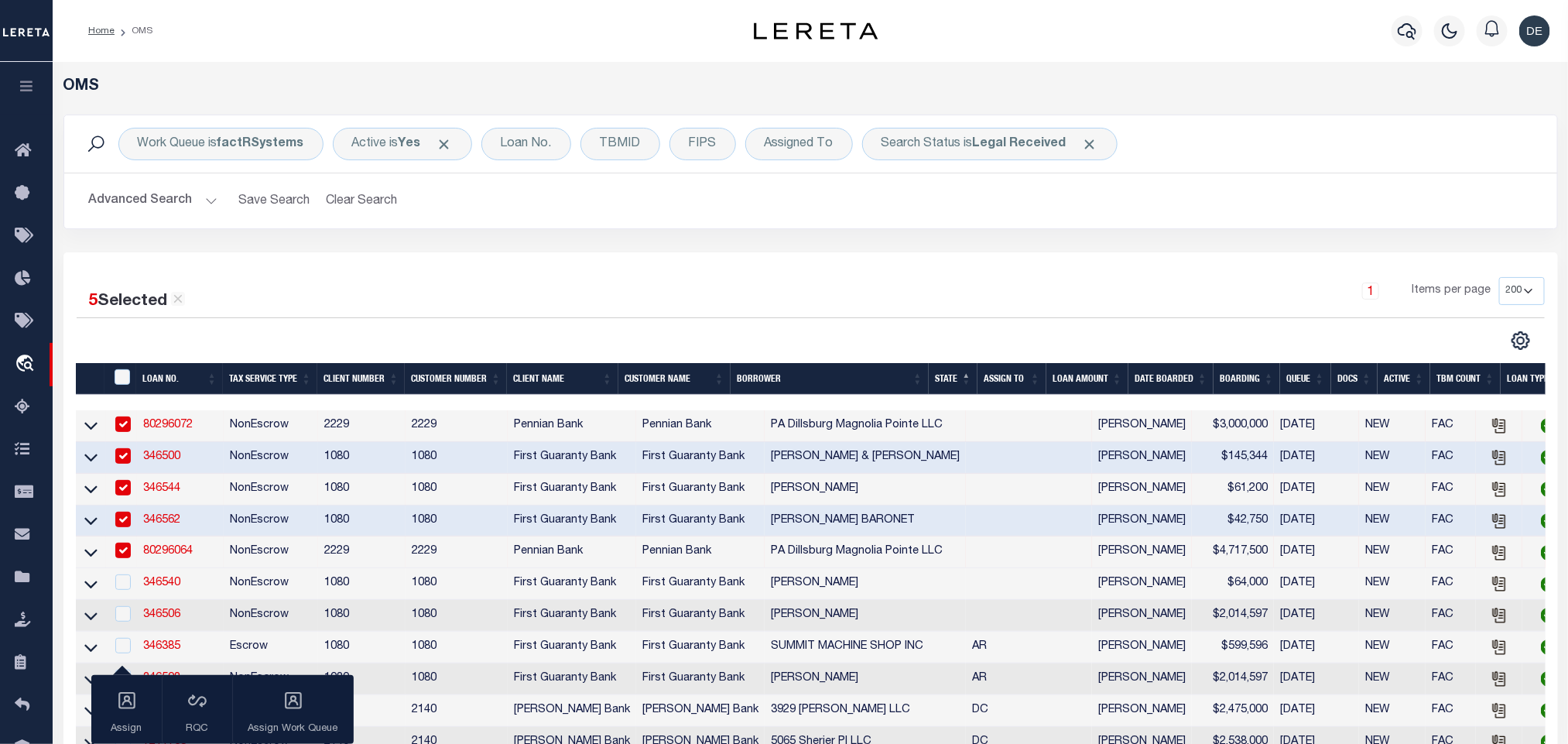
scroll to position [116, 0]
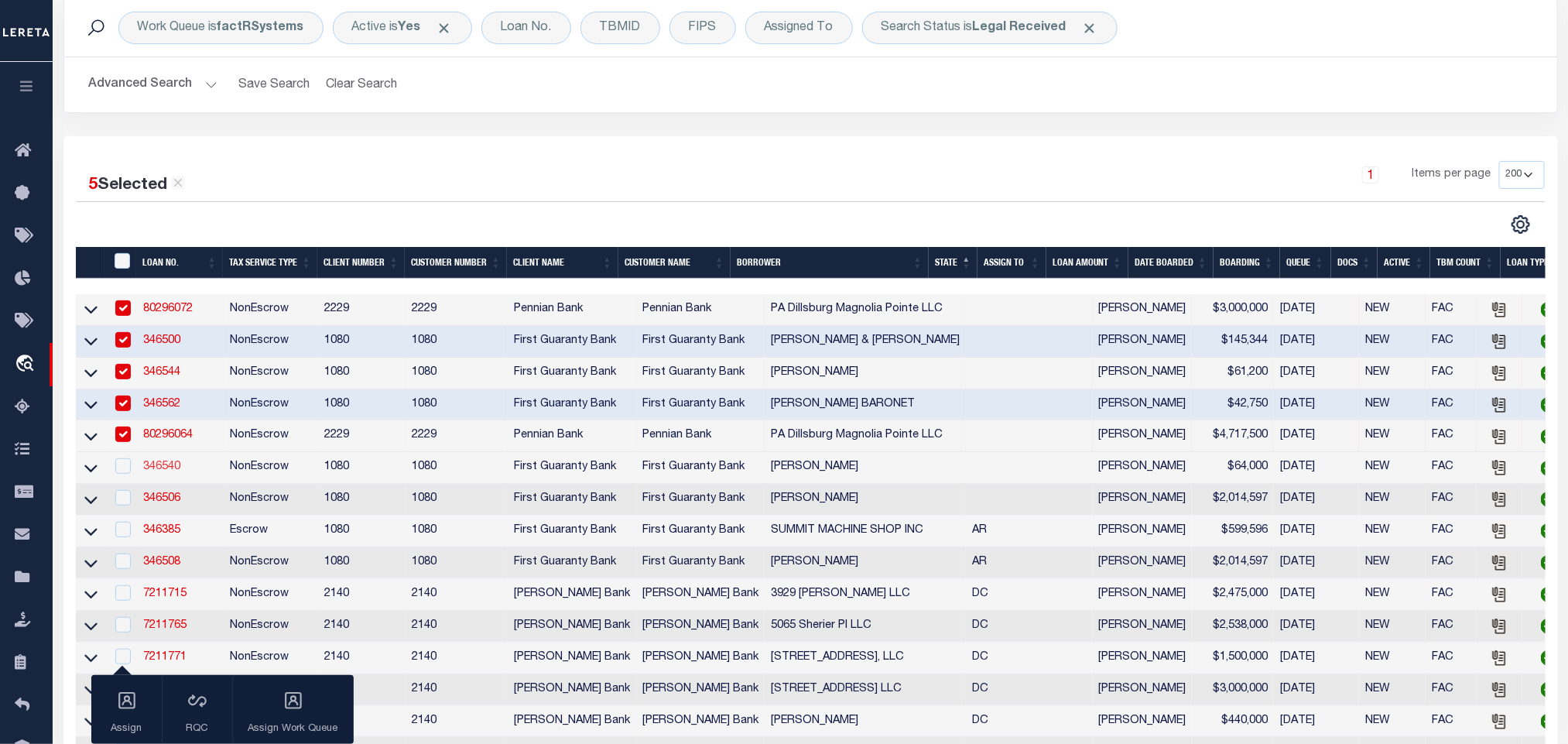
click at [155, 472] on link "346540" at bounding box center [162, 466] width 38 height 10
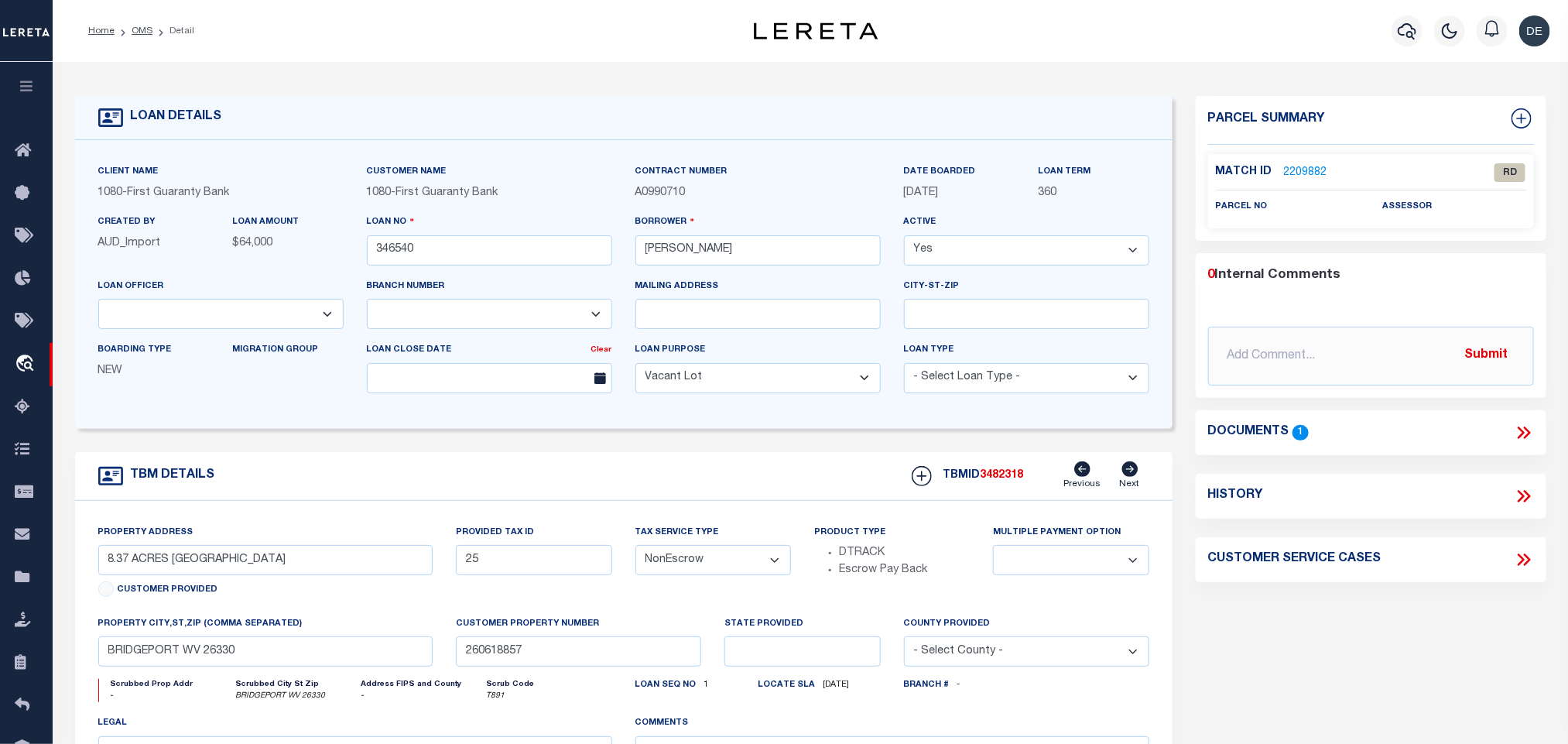
click at [1523, 431] on icon at bounding box center [1523, 432] width 20 height 20
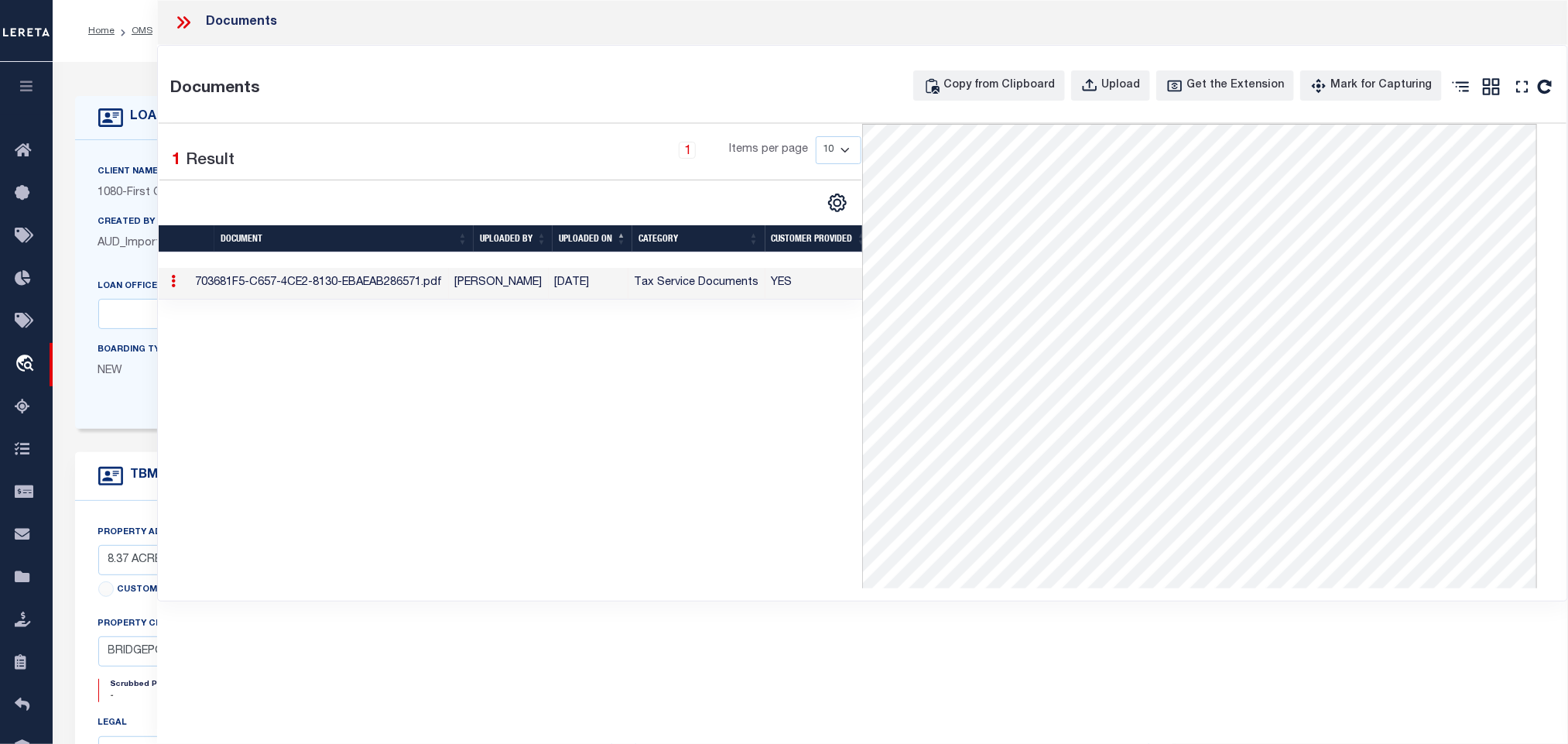
click at [188, 17] on icon at bounding box center [183, 22] width 20 height 20
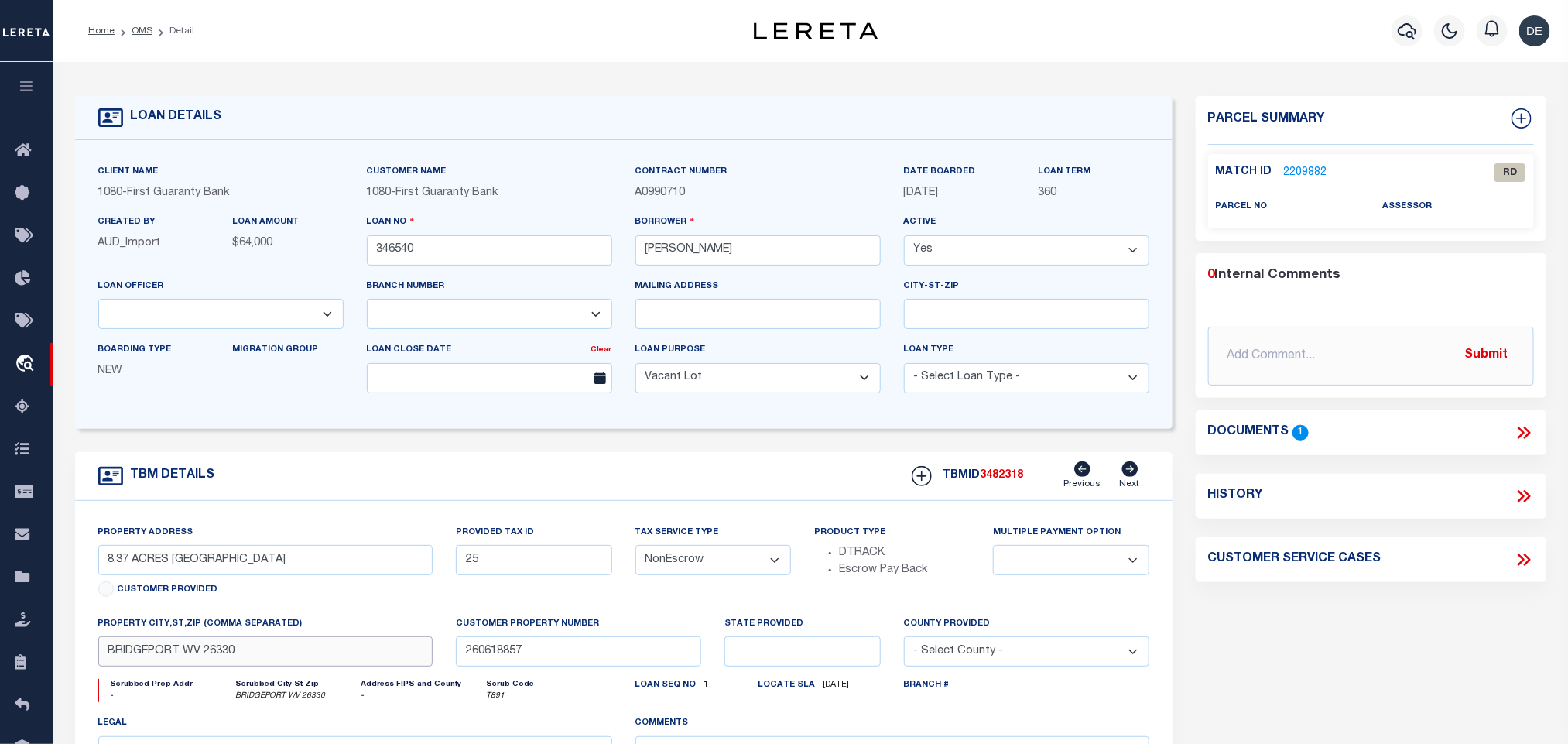
click at [282, 657] on input "BRIDGEPORT WV 26330" at bounding box center [266, 651] width 335 height 31
drag, startPoint x: 183, startPoint y: 569, endPoint x: 312, endPoint y: 575, distance: 129.1
click at [312, 575] on input "8.37 ACRES 0 GREEN VALLEY RD" at bounding box center [266, 560] width 335 height 31
click at [685, 249] on input "TIMOTHY M ALLEN" at bounding box center [758, 250] width 245 height 31
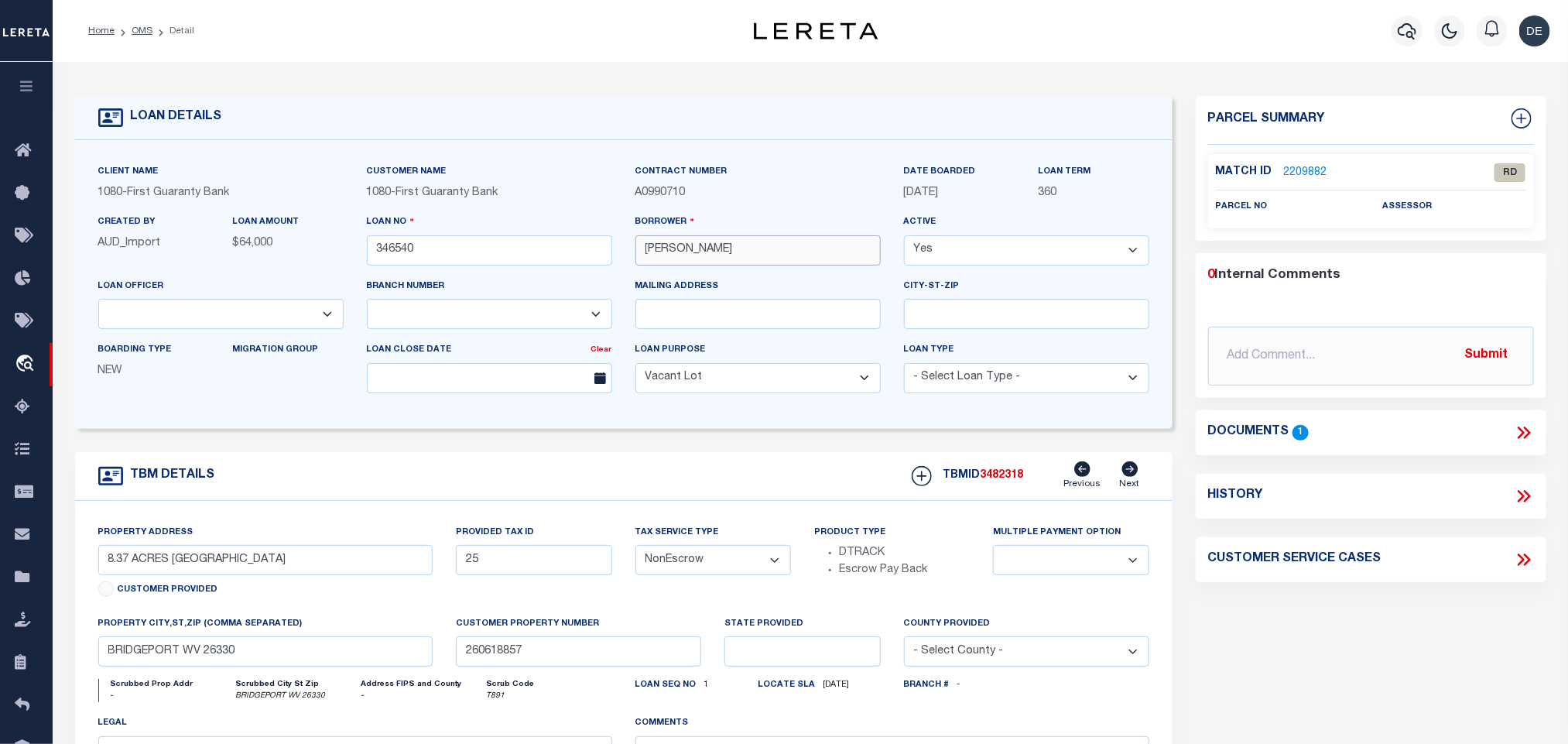
scroll to position [116, 0]
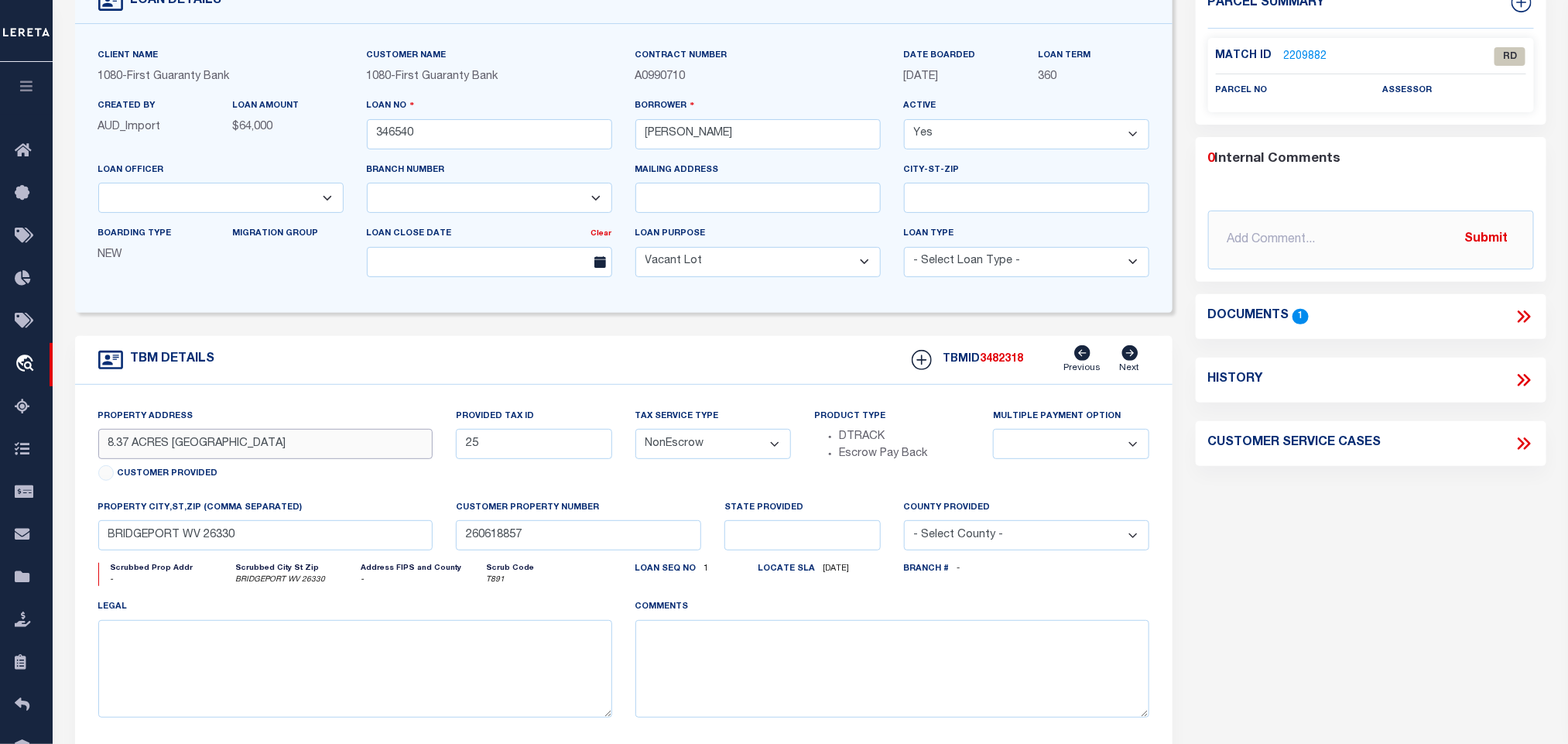
drag, startPoint x: 187, startPoint y: 449, endPoint x: 302, endPoint y: 470, distance: 116.9
click at [300, 453] on input "8.37 ACRES 0 GREEN VALLEY RD" at bounding box center [266, 444] width 335 height 31
click at [266, 550] on input "BRIDGEPORT WV 26330" at bounding box center [266, 535] width 335 height 31
